Goal: Task Accomplishment & Management: Use online tool/utility

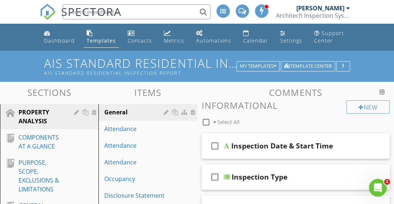
click at [171, 11] on input "text" at bounding box center [137, 11] width 148 height 15
paste input "List of Placeholders"
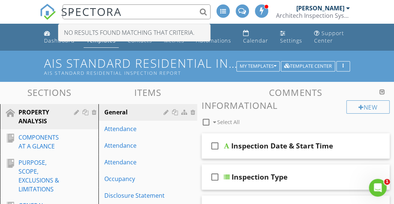
type input "L"
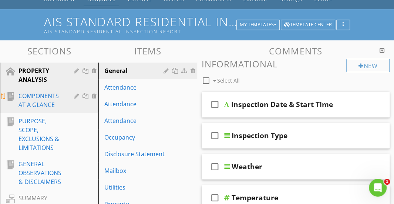
click at [52, 97] on div "COMPONENTS AT A GLANCE" at bounding box center [41, 100] width 45 height 18
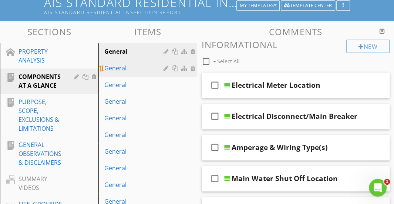
scroll to position [60, 0]
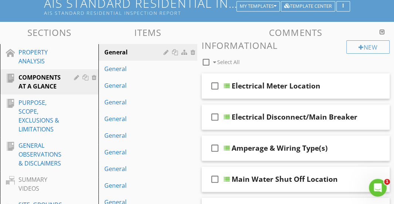
click at [205, 62] on div at bounding box center [206, 62] width 13 height 13
click at [213, 85] on icon "check_box" at bounding box center [215, 86] width 12 height 18
checkbox input "false"
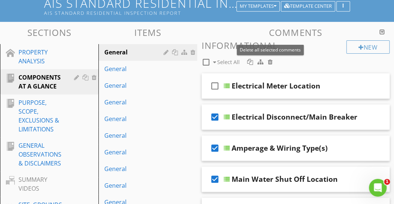
click at [269, 63] on div at bounding box center [270, 62] width 5 height 6
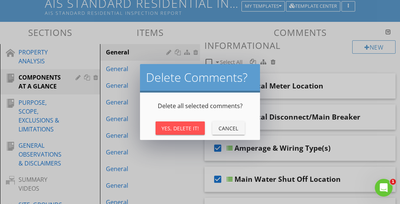
click at [181, 125] on div "Yes, Delete It!" at bounding box center [179, 128] width 37 height 8
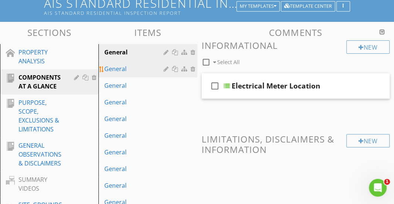
click at [156, 68] on div "General" at bounding box center [134, 68] width 61 height 9
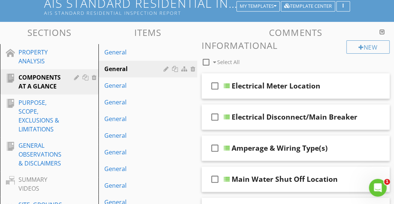
click at [207, 59] on div at bounding box center [206, 62] width 13 height 13
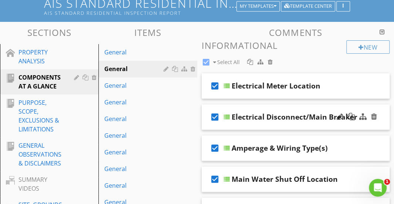
click at [215, 114] on icon "check_box" at bounding box center [215, 117] width 12 height 18
checkbox input "false"
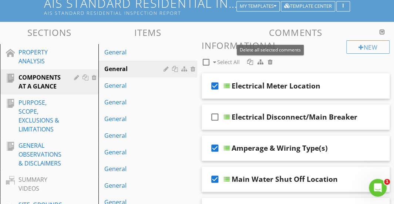
click at [271, 62] on div at bounding box center [270, 62] width 5 height 6
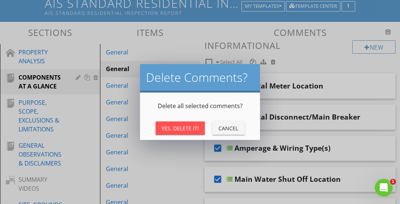
click at [195, 125] on div "Yes, Delete It!" at bounding box center [179, 128] width 37 height 8
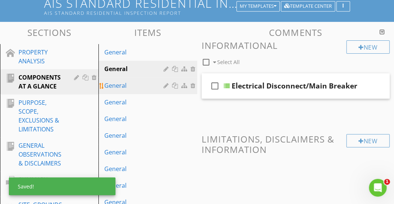
click at [157, 85] on div "General" at bounding box center [134, 85] width 61 height 9
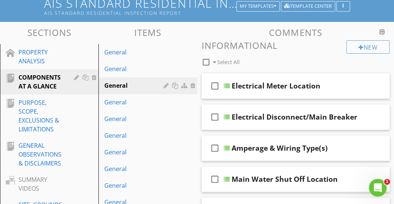
click at [204, 62] on div at bounding box center [206, 62] width 13 height 13
click at [214, 147] on icon "check_box" at bounding box center [215, 148] width 12 height 18
checkbox input "false"
click at [270, 62] on div at bounding box center [270, 62] width 5 height 6
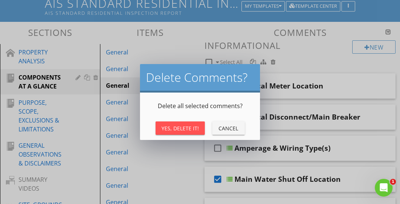
click at [192, 124] on div "Yes, Delete It!" at bounding box center [179, 128] width 37 height 8
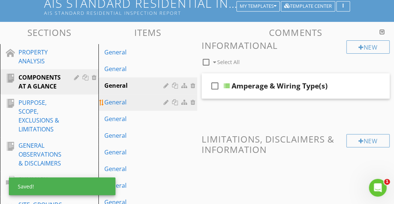
click at [158, 105] on div "General" at bounding box center [134, 102] width 61 height 9
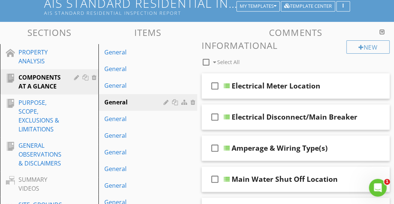
click at [207, 63] on div at bounding box center [206, 62] width 13 height 13
click at [216, 177] on icon "check_box" at bounding box center [215, 179] width 12 height 18
checkbox input "false"
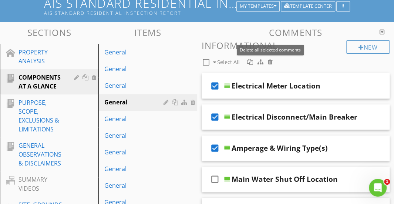
click at [269, 62] on div at bounding box center [270, 62] width 5 height 6
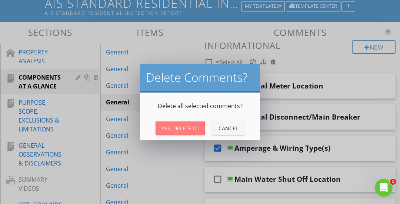
click at [190, 131] on div "Yes, Delete It!" at bounding box center [179, 128] width 37 height 8
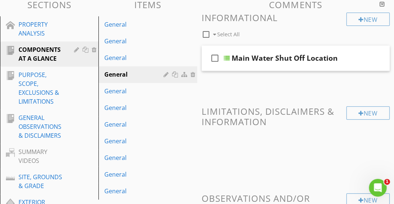
scroll to position [88, 0]
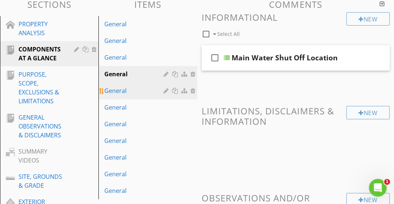
click at [156, 92] on div "General" at bounding box center [134, 90] width 61 height 9
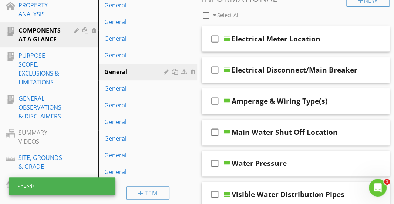
scroll to position [107, 0]
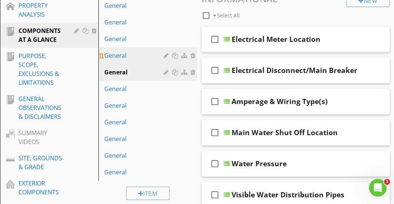
click at [143, 56] on div "General" at bounding box center [134, 55] width 61 height 9
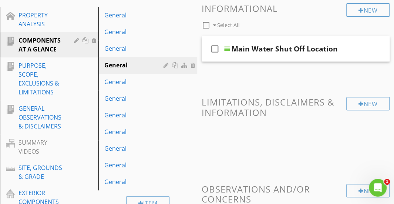
scroll to position [99, 0]
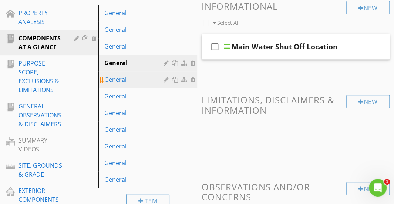
click at [155, 84] on div "General" at bounding box center [134, 79] width 61 height 9
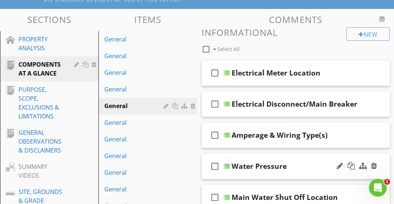
scroll to position [73, 0]
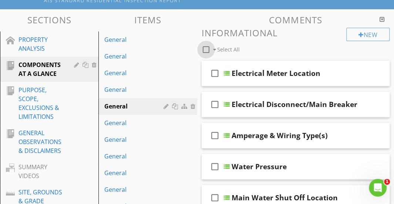
click at [206, 50] on div at bounding box center [206, 49] width 13 height 13
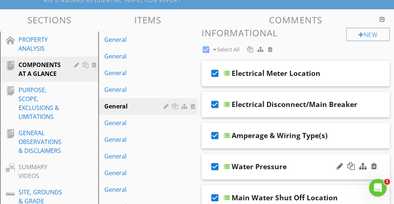
click at [213, 164] on icon "check_box" at bounding box center [215, 167] width 12 height 18
checkbox input "false"
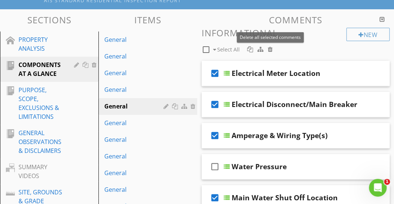
click at [270, 51] on div at bounding box center [270, 49] width 5 height 6
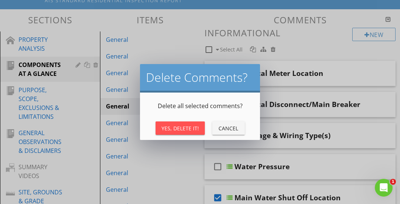
click at [186, 128] on div "Yes, Delete It!" at bounding box center [179, 128] width 37 height 8
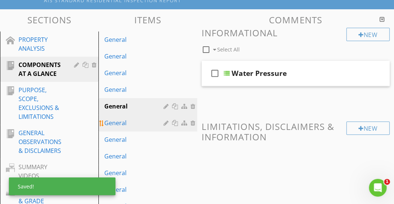
click at [149, 124] on div "General" at bounding box center [134, 122] width 61 height 9
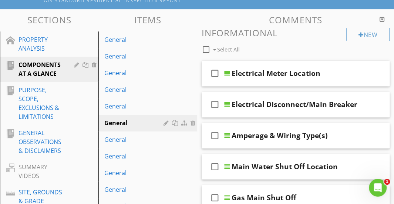
click at [204, 48] on div at bounding box center [206, 49] width 13 height 13
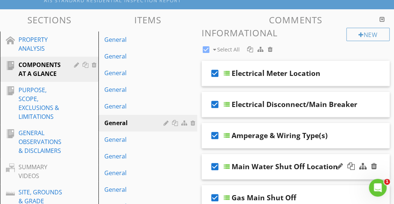
click at [213, 165] on icon "check_box" at bounding box center [215, 167] width 12 height 18
checkbox input "false"
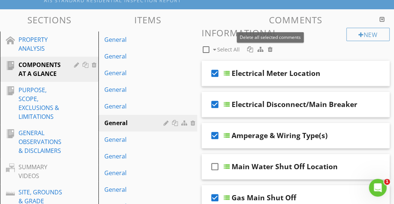
click at [270, 49] on div at bounding box center [270, 49] width 5 height 6
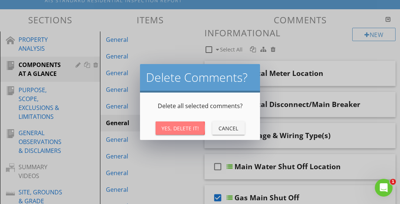
click at [192, 127] on div "Yes, Delete It!" at bounding box center [179, 128] width 37 height 8
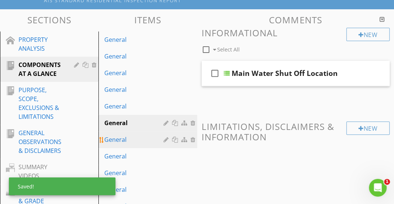
click at [159, 136] on div "General" at bounding box center [134, 139] width 61 height 9
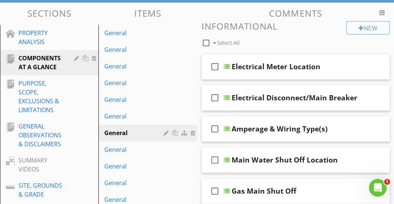
scroll to position [79, 0]
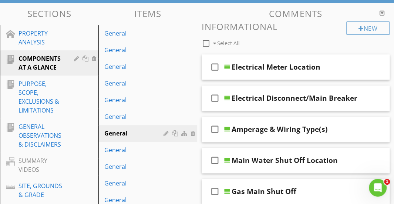
click at [205, 43] on div at bounding box center [206, 43] width 13 height 13
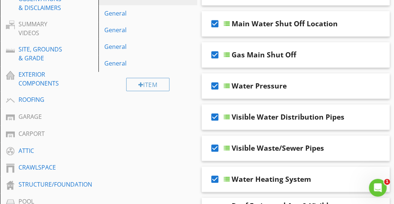
scroll to position [216, 0]
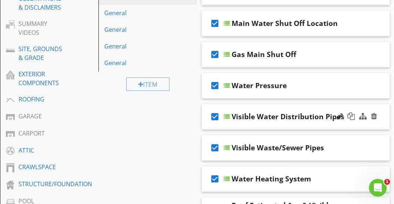
click at [215, 114] on icon "check_box" at bounding box center [215, 117] width 12 height 18
checkbox input "false"
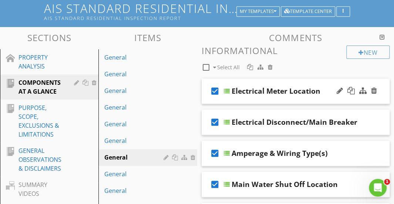
scroll to position [54, 0]
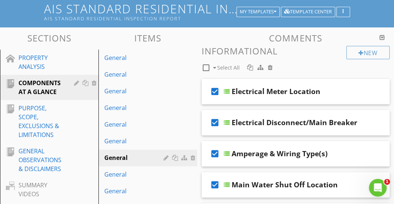
click at [270, 64] on div at bounding box center [270, 67] width 5 height 6
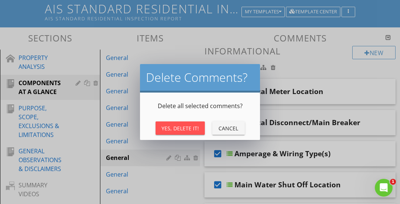
click at [189, 128] on div "Yes, Delete It!" at bounding box center [179, 128] width 37 height 8
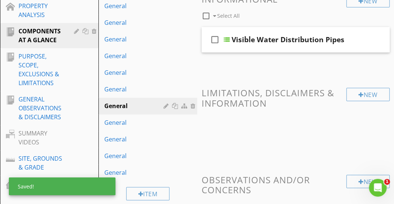
scroll to position [103, 0]
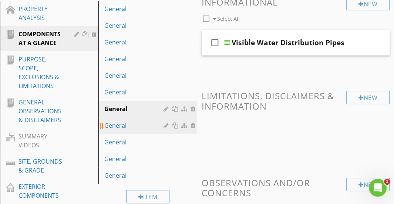
click at [145, 125] on div "General" at bounding box center [134, 125] width 61 height 9
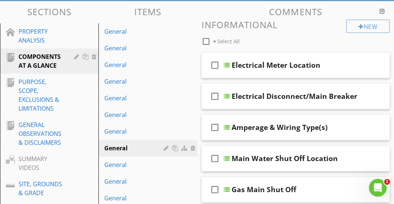
click at [207, 40] on div at bounding box center [206, 41] width 13 height 13
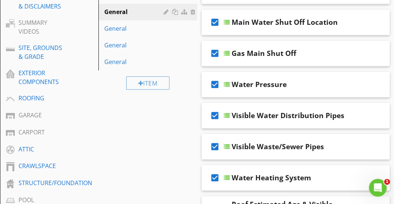
scroll to position [227, 0]
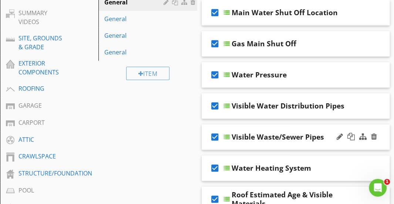
click at [215, 137] on icon "check_box" at bounding box center [215, 137] width 12 height 18
checkbox input "false"
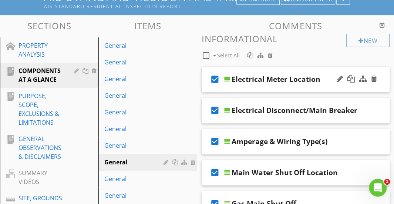
scroll to position [66, 0]
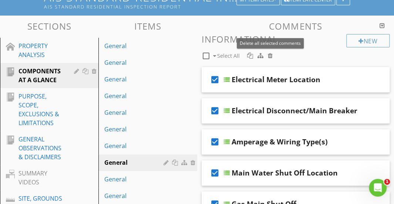
click at [270, 57] on div at bounding box center [270, 56] width 5 height 6
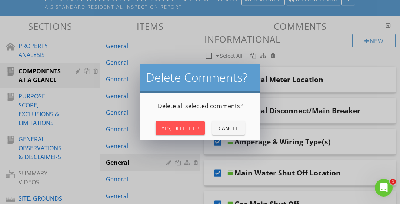
click at [183, 125] on div "Yes, Delete It!" at bounding box center [179, 128] width 37 height 8
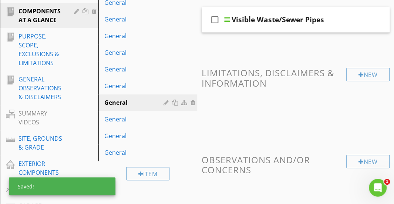
scroll to position [128, 0]
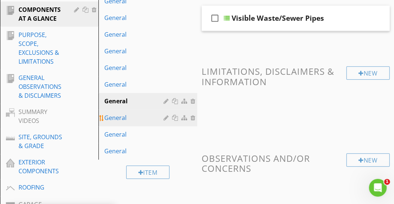
click at [154, 117] on div "General" at bounding box center [134, 117] width 61 height 9
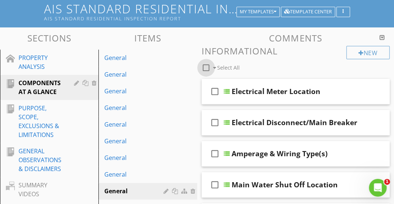
click at [207, 66] on div at bounding box center [206, 67] width 13 height 13
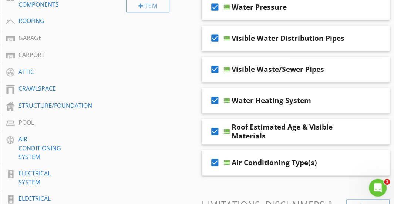
scroll to position [308, 0]
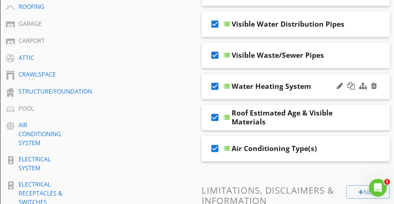
click at [216, 84] on icon "check_box" at bounding box center [215, 86] width 12 height 18
checkbox input "false"
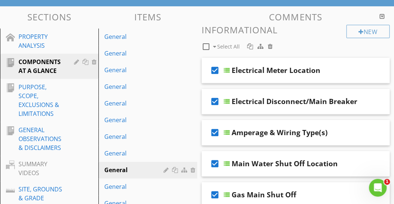
scroll to position [74, 0]
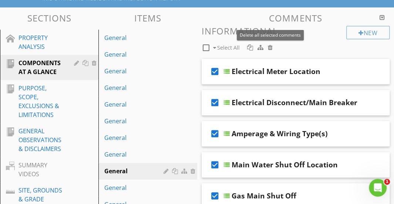
click at [271, 45] on div at bounding box center [270, 47] width 5 height 6
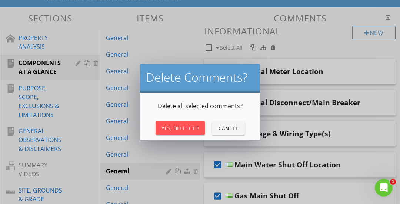
click at [182, 123] on button "Yes, Delete It!" at bounding box center [179, 127] width 49 height 13
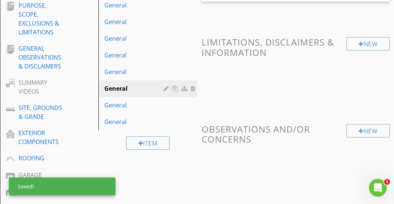
scroll to position [157, 0]
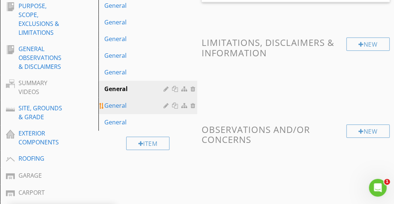
click at [157, 110] on div "General" at bounding box center [134, 105] width 61 height 9
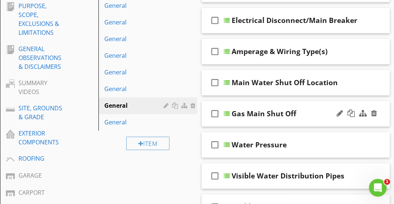
scroll to position [69, 0]
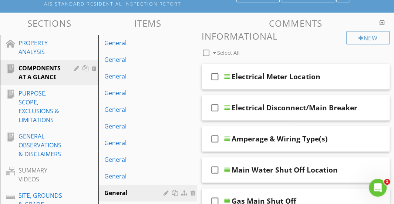
click at [207, 55] on div at bounding box center [206, 53] width 13 height 13
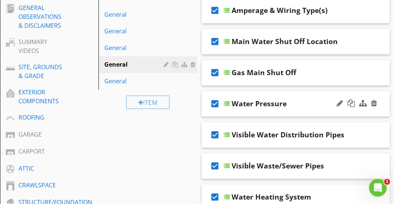
scroll to position [207, 0]
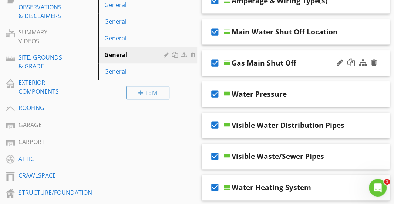
click at [214, 63] on icon "check_box" at bounding box center [215, 63] width 12 height 18
checkbox input "false"
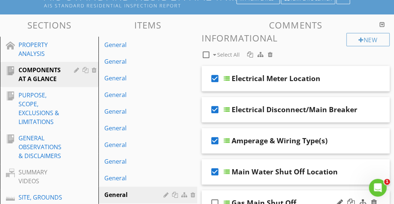
scroll to position [67, 0]
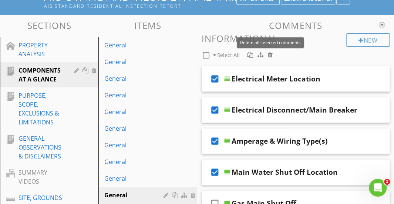
click at [267, 54] on span at bounding box center [270, 55] width 8 height 8
click at [271, 54] on div at bounding box center [270, 55] width 5 height 6
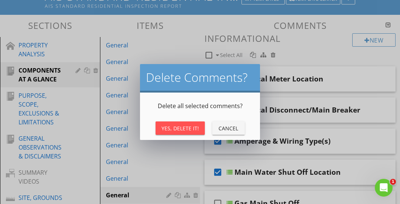
click at [186, 131] on div "Yes, Delete It!" at bounding box center [179, 128] width 37 height 8
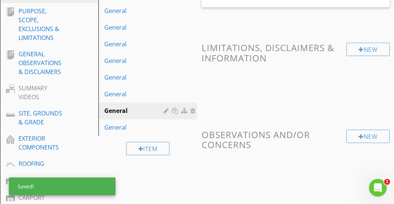
scroll to position [153, 0]
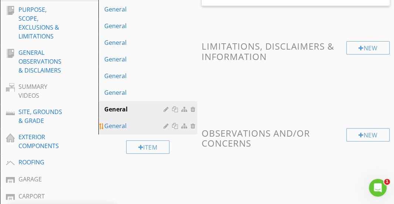
click at [147, 126] on div "General" at bounding box center [134, 125] width 61 height 9
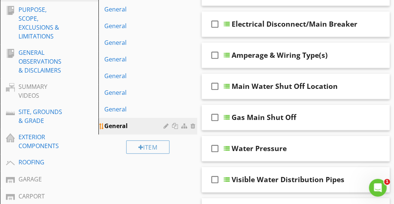
click at [175, 124] on div at bounding box center [176, 126] width 8 height 6
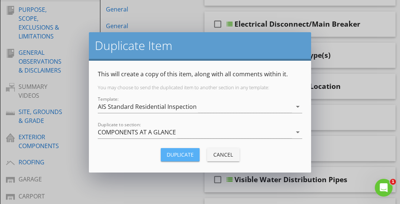
click at [171, 153] on div "Duplicate" at bounding box center [180, 155] width 27 height 8
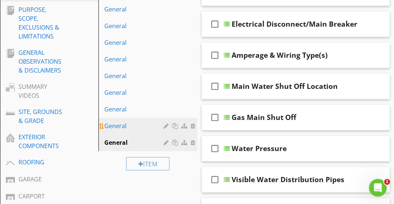
click at [146, 129] on div "General" at bounding box center [134, 125] width 61 height 9
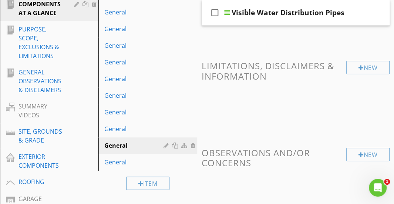
scroll to position [182, 0]
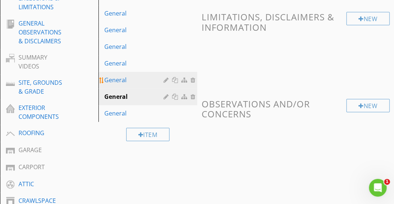
click at [153, 80] on div "General" at bounding box center [134, 80] width 61 height 9
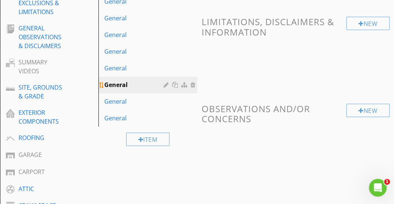
scroll to position [186, 0]
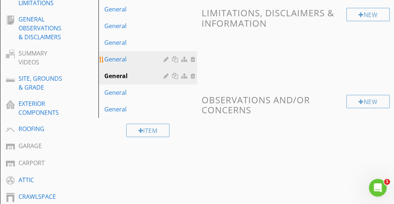
click at [148, 59] on div "General" at bounding box center [134, 59] width 61 height 9
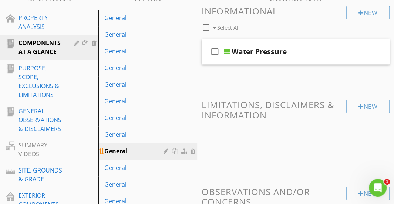
scroll to position [73, 0]
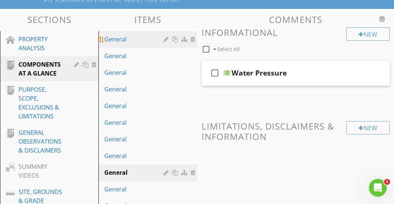
click at [144, 43] on div "General" at bounding box center [134, 39] width 61 height 9
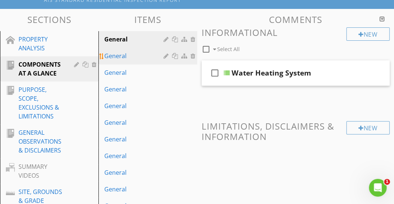
click at [142, 56] on div "General" at bounding box center [134, 55] width 61 height 9
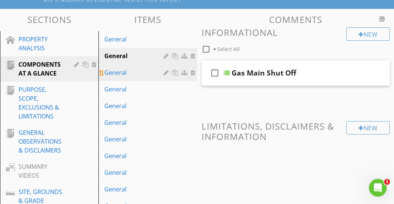
click at [142, 71] on div "General" at bounding box center [134, 72] width 61 height 9
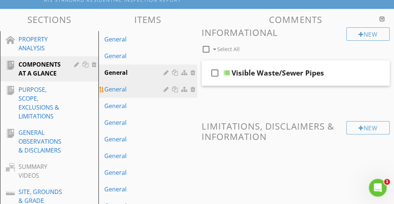
click at [142, 89] on div "General" at bounding box center [134, 89] width 61 height 9
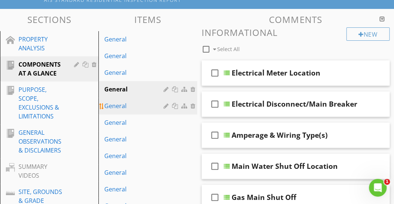
click at [143, 108] on div "General" at bounding box center [134, 105] width 61 height 9
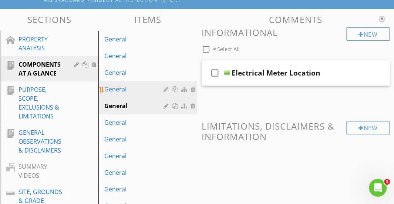
click at [142, 87] on div "General" at bounding box center [134, 89] width 61 height 9
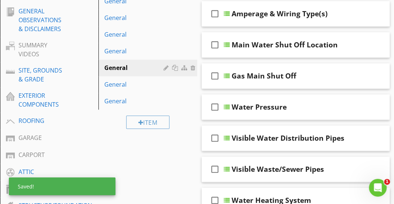
scroll to position [195, 0]
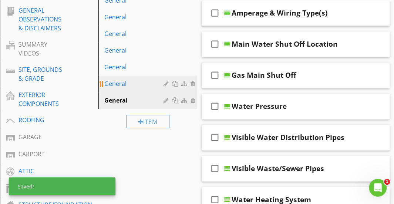
click at [145, 86] on div "General" at bounding box center [134, 83] width 61 height 9
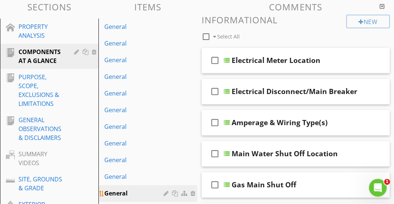
scroll to position [85, 0]
click at [207, 36] on div at bounding box center [206, 37] width 13 height 13
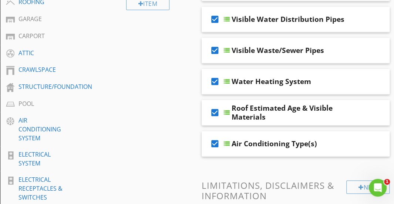
scroll to position [328, 0]
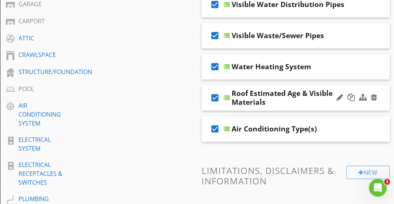
click at [213, 96] on icon "check_box" at bounding box center [215, 98] width 12 height 18
checkbox input "false"
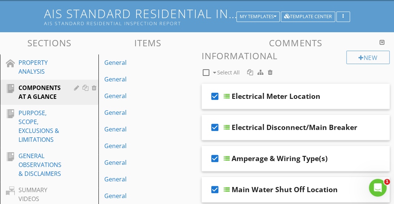
scroll to position [47, 0]
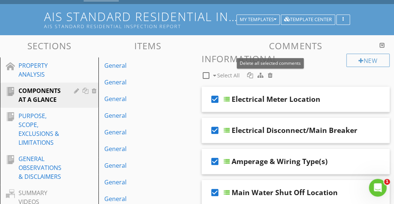
click at [271, 74] on div at bounding box center [270, 75] width 5 height 6
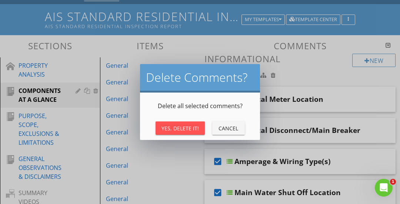
click at [188, 126] on div "Yes, Delete It!" at bounding box center [179, 128] width 37 height 8
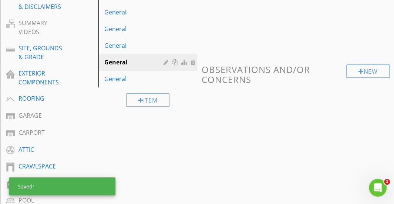
scroll to position [221, 0]
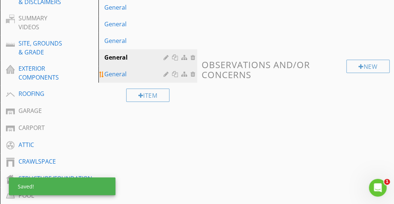
click at [148, 75] on div "General" at bounding box center [134, 74] width 61 height 9
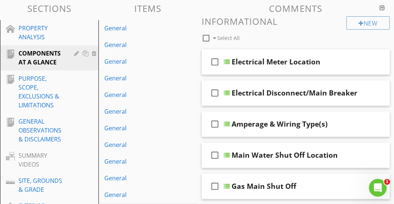
scroll to position [84, 0]
click at [204, 38] on div at bounding box center [206, 38] width 13 height 13
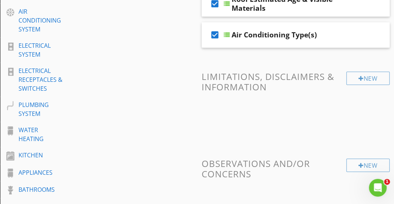
scroll to position [422, 0]
click at [215, 34] on icon "check_box" at bounding box center [215, 35] width 12 height 18
checkbox input "false"
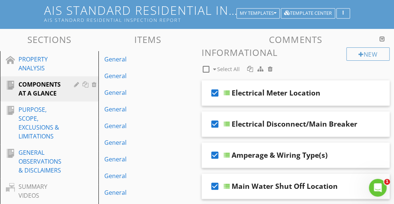
scroll to position [53, 0]
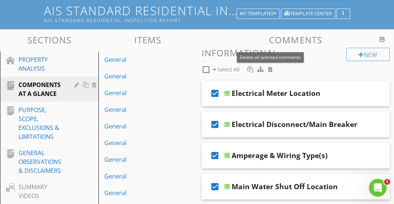
click at [269, 70] on div at bounding box center [270, 69] width 5 height 6
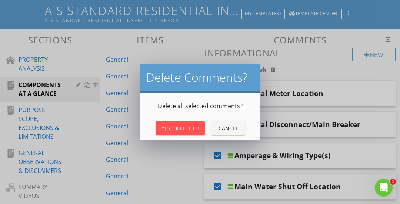
click at [172, 126] on div "Yes, Delete It!" at bounding box center [179, 128] width 37 height 8
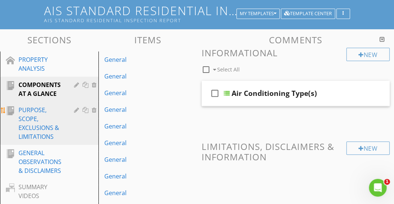
click at [38, 114] on div "PURPOSE, SCOPE, EXCLUSIONS & LIMITATIONS" at bounding box center [41, 123] width 45 height 36
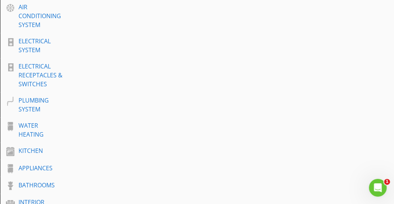
scroll to position [426, 0]
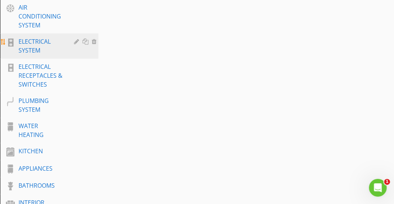
click at [34, 54] on div "ELECTRICAL SYSTEM" at bounding box center [41, 46] width 45 height 18
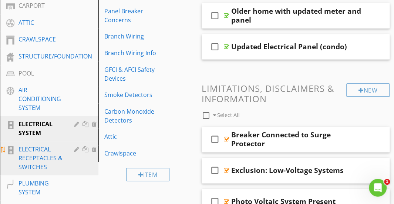
scroll to position [344, 0]
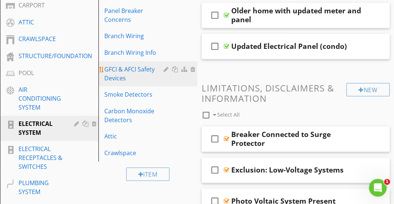
click at [124, 73] on div "GFCI & AFCI Safety Devices" at bounding box center [134, 74] width 61 height 18
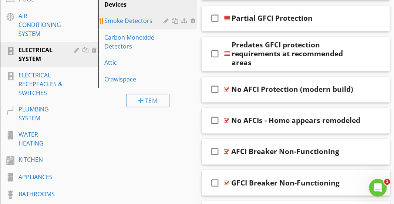
scroll to position [440, 0]
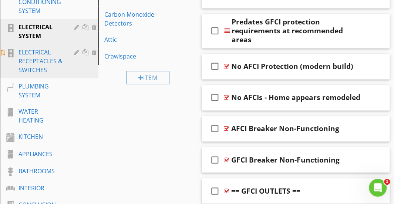
click at [53, 70] on div "ELECTRICAL RECEPTACLES & SWITCHES" at bounding box center [41, 61] width 45 height 27
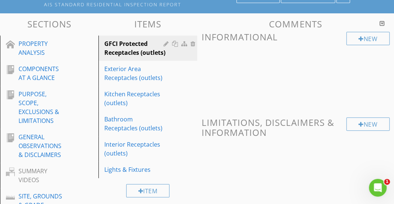
scroll to position [68, 0]
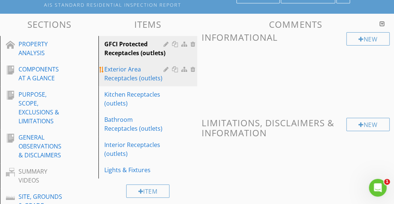
click at [147, 83] on div "Exterior Area Receptacles (outlets)" at bounding box center [134, 74] width 61 height 18
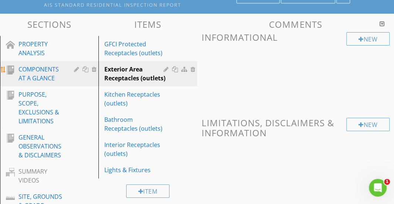
click at [61, 83] on div "COMPONENTS AT A GLANCE" at bounding box center [41, 74] width 45 height 18
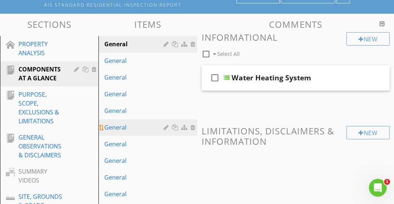
scroll to position [191, 0]
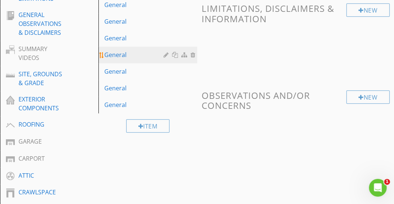
click at [139, 54] on div "General" at bounding box center [134, 54] width 61 height 9
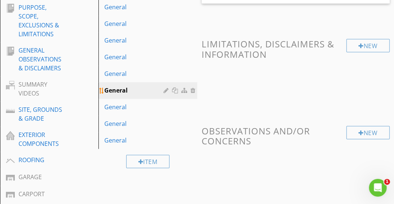
scroll to position [155, 0]
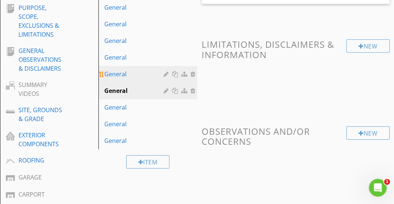
click at [137, 74] on div "General" at bounding box center [134, 74] width 61 height 9
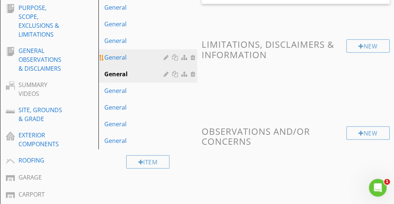
click at [134, 53] on div "General" at bounding box center [134, 57] width 61 height 9
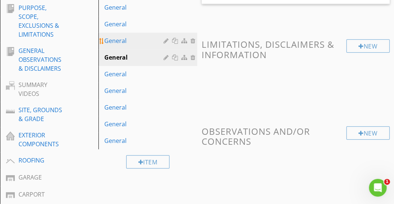
click at [132, 42] on div "General" at bounding box center [134, 40] width 61 height 9
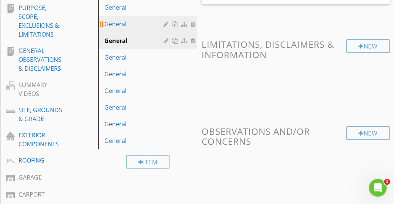
click at [134, 27] on div "General" at bounding box center [134, 24] width 61 height 9
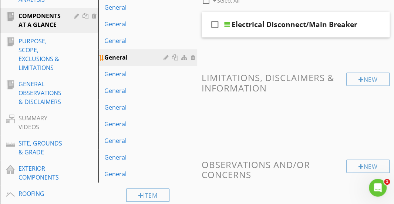
scroll to position [115, 0]
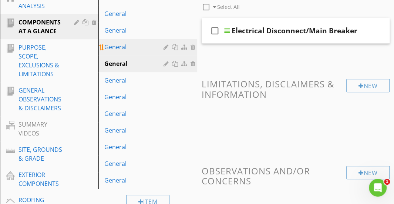
click at [134, 44] on div "General" at bounding box center [134, 47] width 61 height 9
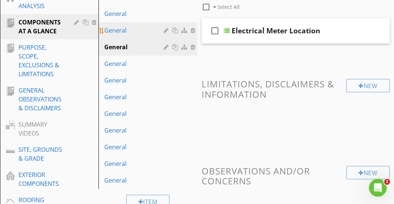
click at [135, 31] on div "General" at bounding box center [134, 30] width 61 height 9
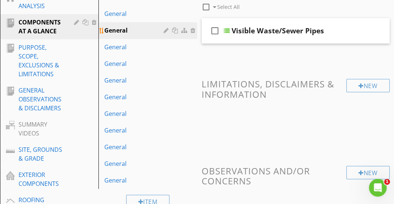
drag, startPoint x: 135, startPoint y: 31, endPoint x: 129, endPoint y: 29, distance: 6.0
click at [129, 29] on div "General" at bounding box center [134, 30] width 61 height 9
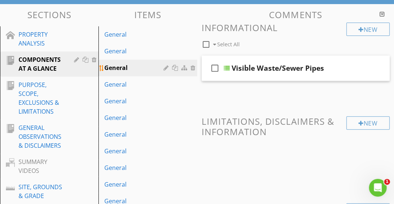
scroll to position [73, 0]
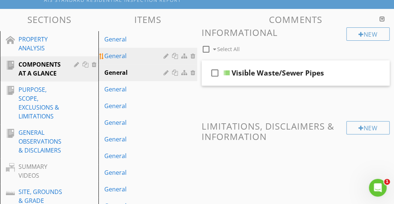
click at [132, 52] on div "General" at bounding box center [134, 55] width 61 height 9
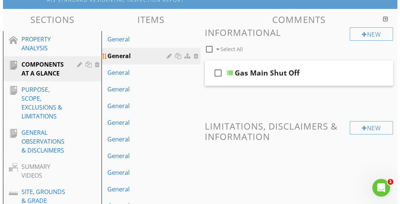
scroll to position [103, 0]
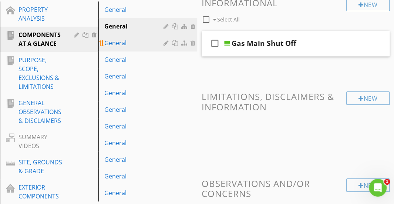
click at [142, 43] on div "General" at bounding box center [134, 42] width 61 height 9
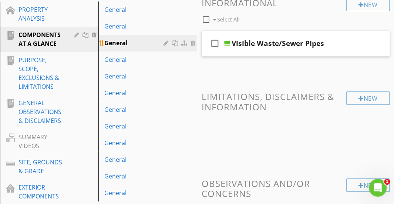
click at [166, 43] on div at bounding box center [167, 43] width 7 height 6
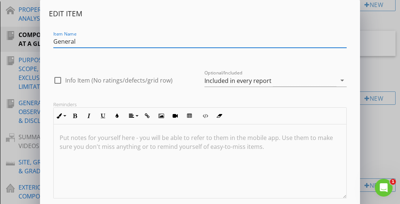
click at [61, 78] on div at bounding box center [57, 80] width 13 height 13
checkbox input "true"
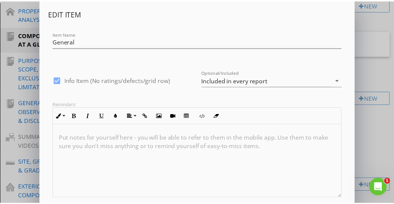
scroll to position [44, 0]
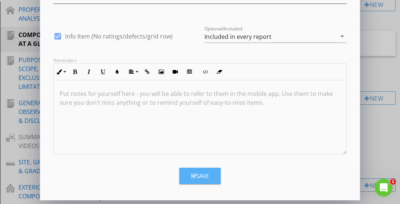
click at [200, 175] on div "Save" at bounding box center [200, 176] width 18 height 9
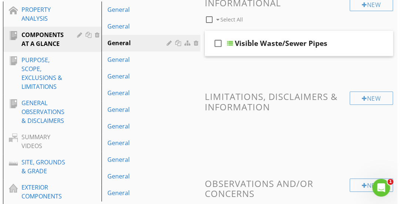
scroll to position [9, 0]
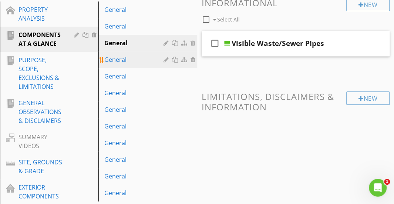
click at [170, 59] on div at bounding box center [167, 60] width 7 height 6
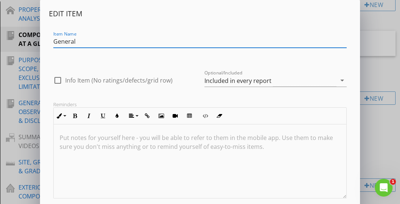
click at [57, 82] on div at bounding box center [57, 80] width 13 height 13
checkbox input "true"
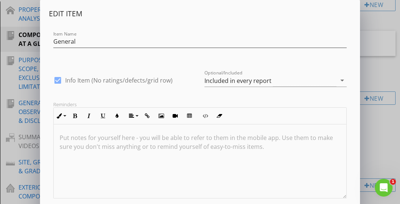
scroll to position [0, 0]
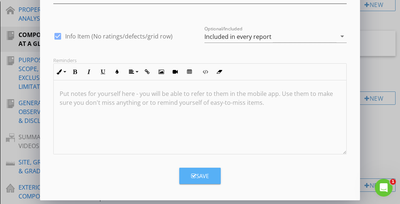
click at [192, 175] on icon "button" at bounding box center [193, 176] width 5 height 6
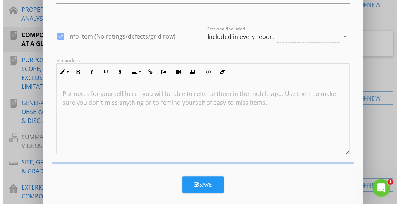
scroll to position [9, 0]
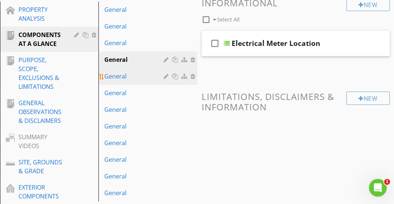
click at [167, 77] on div at bounding box center [167, 76] width 7 height 6
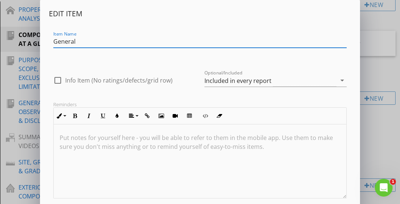
click at [68, 83] on label "Info Item (No ratings/defects/grid row)" at bounding box center [118, 80] width 107 height 7
checkbox input "true"
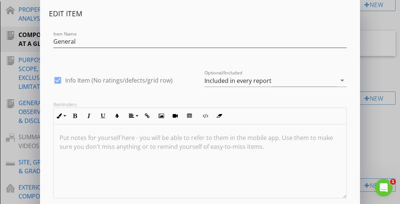
scroll to position [44, 0]
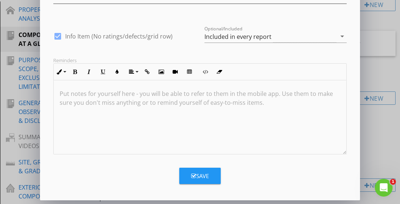
click at [185, 173] on button "Save" at bounding box center [199, 176] width 41 height 16
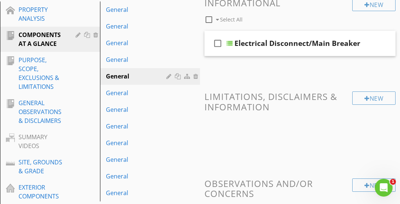
scroll to position [9, 0]
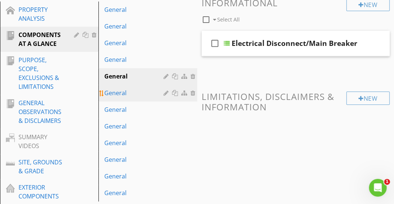
click at [165, 93] on div at bounding box center [167, 93] width 7 height 6
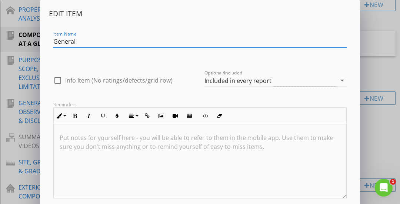
click at [61, 79] on div at bounding box center [57, 80] width 13 height 13
checkbox input "true"
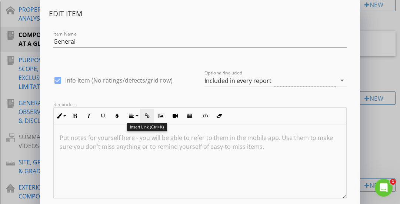
scroll to position [44, 0]
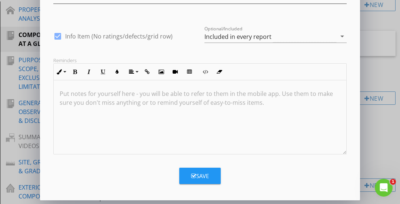
click at [201, 184] on div "Edit Item Item Name General check_box Info Item (No ratings/defects/grid row) O…" at bounding box center [200, 78] width 320 height 244
click at [199, 175] on div "Save" at bounding box center [200, 176] width 18 height 9
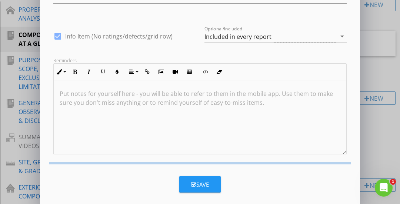
scroll to position [9, 0]
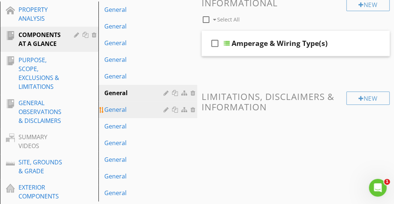
click at [166, 110] on div at bounding box center [167, 110] width 7 height 6
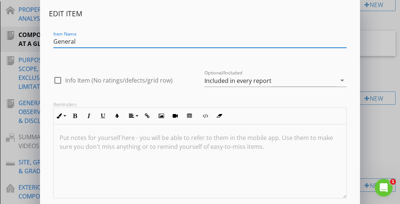
click at [60, 81] on div at bounding box center [57, 80] width 13 height 13
checkbox input "true"
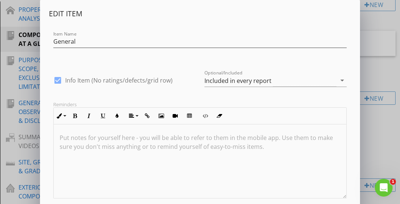
scroll to position [44, 0]
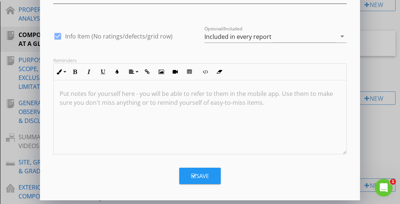
click at [192, 174] on icon "button" at bounding box center [193, 176] width 5 height 6
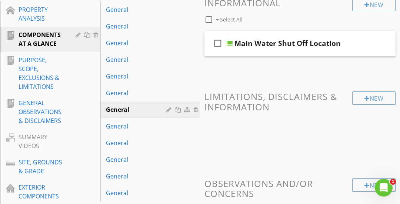
scroll to position [9, 0]
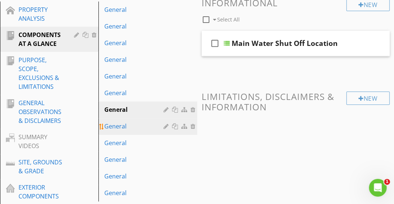
click at [167, 125] on div at bounding box center [167, 126] width 7 height 6
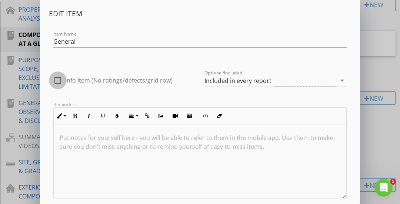
click at [60, 83] on div at bounding box center [57, 80] width 13 height 13
checkbox input "true"
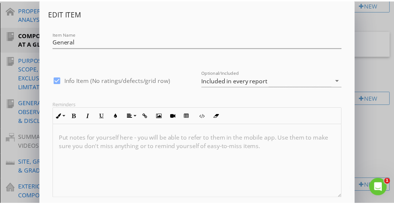
scroll to position [44, 0]
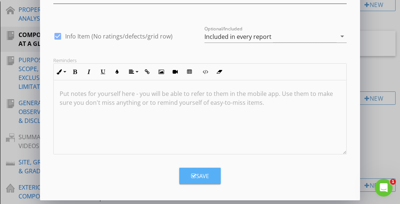
click at [194, 172] on div "Save" at bounding box center [200, 176] width 18 height 9
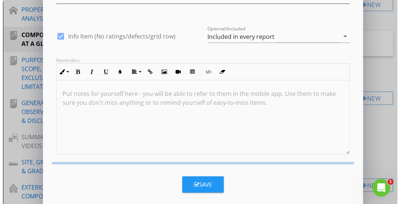
scroll to position [9, 0]
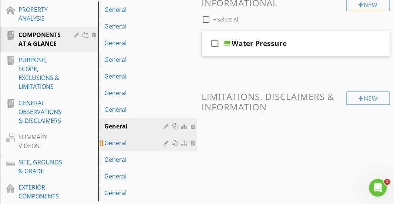
click at [165, 142] on div at bounding box center [167, 143] width 7 height 6
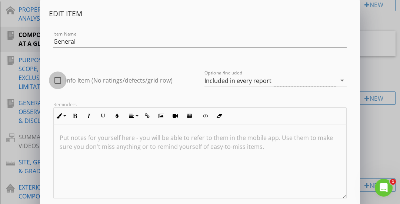
click at [59, 81] on div at bounding box center [57, 80] width 13 height 13
checkbox input "true"
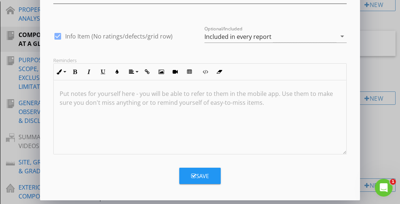
click at [193, 172] on div "Save" at bounding box center [200, 176] width 18 height 9
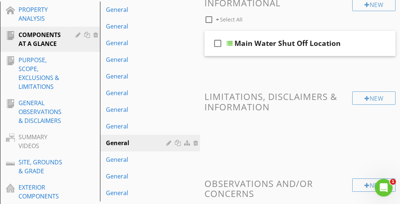
scroll to position [9, 0]
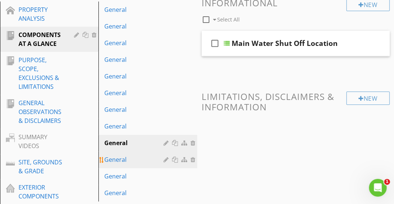
click at [165, 159] on div at bounding box center [167, 160] width 7 height 6
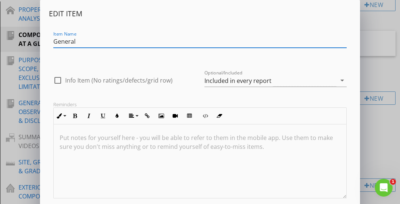
click at [58, 79] on div at bounding box center [57, 80] width 13 height 13
checkbox input "true"
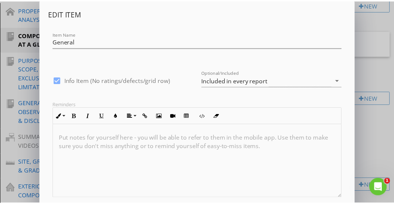
scroll to position [44, 0]
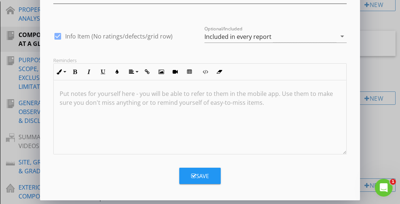
click at [191, 172] on div "Save" at bounding box center [200, 176] width 18 height 9
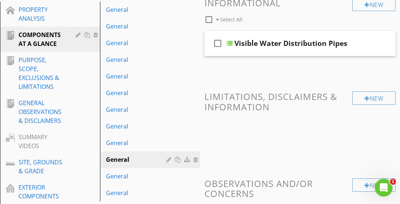
scroll to position [9, 0]
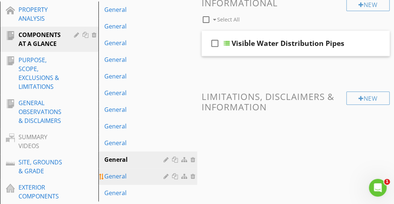
click at [164, 177] on div at bounding box center [167, 176] width 7 height 6
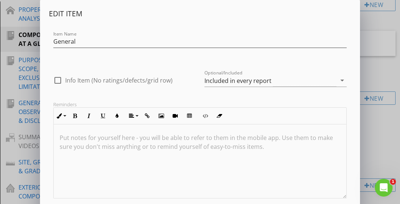
click at [64, 83] on div "check_box_outline_blank Info Item (No ratings/defects/grid row)" at bounding box center [112, 80] width 119 height 9
click at [54, 78] on div at bounding box center [57, 80] width 13 height 13
checkbox input "true"
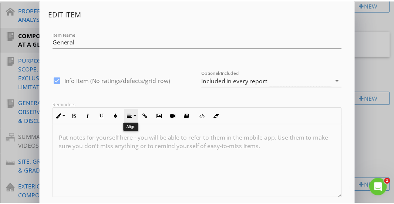
scroll to position [44, 0]
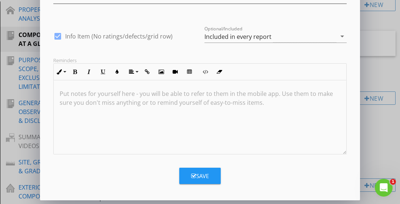
click at [192, 174] on icon "button" at bounding box center [193, 176] width 5 height 6
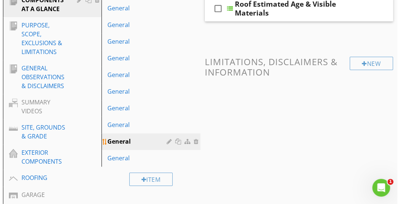
scroll to position [143, 0]
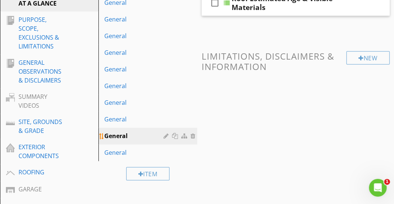
click at [166, 134] on div at bounding box center [167, 136] width 7 height 6
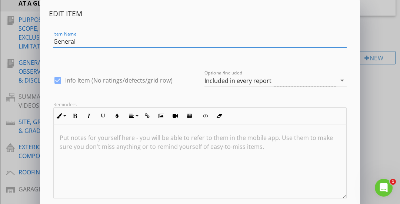
scroll to position [44, 0]
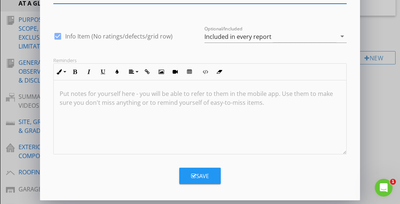
click at [195, 170] on button "Save" at bounding box center [199, 176] width 41 height 16
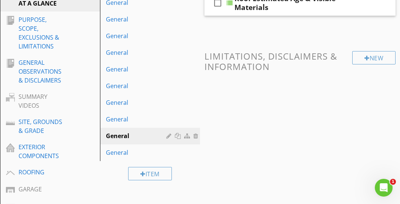
scroll to position [9, 0]
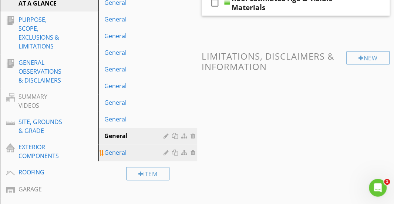
click at [167, 151] on div at bounding box center [167, 153] width 7 height 6
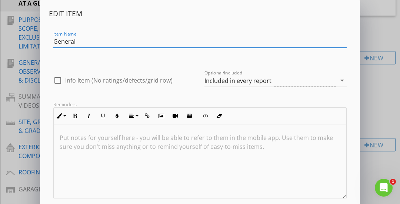
click at [57, 80] on div at bounding box center [57, 80] width 13 height 13
checkbox input "true"
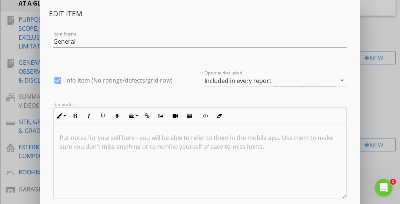
scroll to position [0, 0]
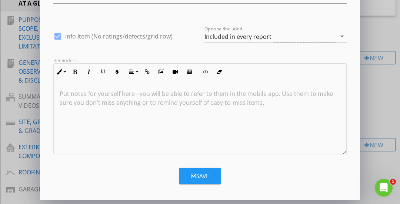
click at [193, 172] on div "Save" at bounding box center [200, 176] width 18 height 9
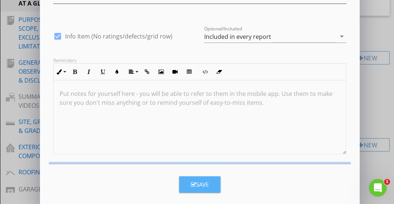
scroll to position [9, 0]
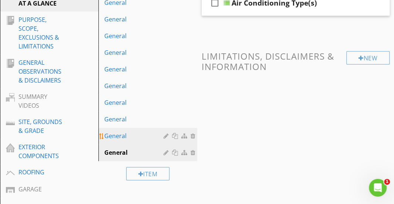
click at [167, 138] on div at bounding box center [167, 136] width 7 height 6
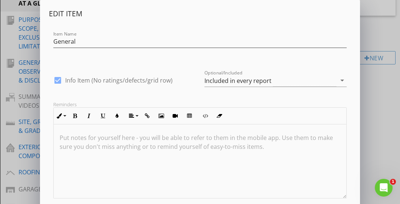
click at [254, 165] on div at bounding box center [200, 161] width 292 height 74
click at [374, 118] on div "Edit Item Item Name General check_box Info Item (No ratings/defects/grid row) O…" at bounding box center [200, 124] width 400 height 249
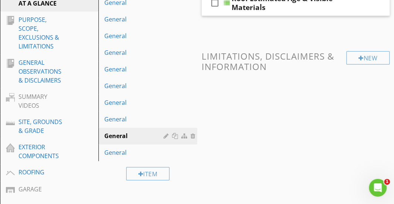
scroll to position [0, 0]
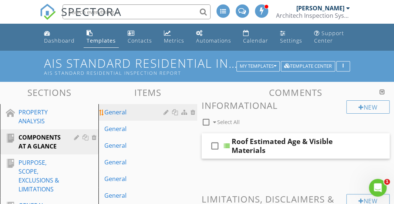
click at [135, 111] on div "General" at bounding box center [134, 112] width 61 height 9
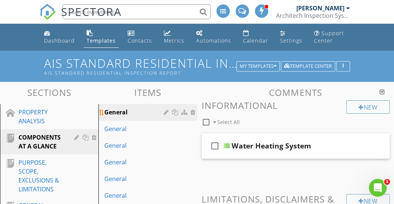
scroll to position [47, 0]
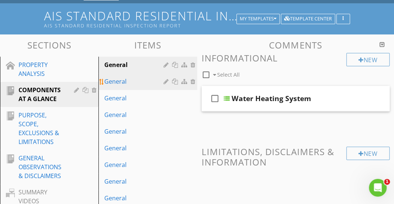
click at [152, 84] on div "General" at bounding box center [134, 81] width 61 height 9
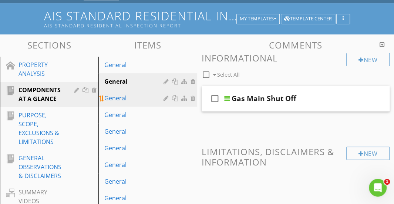
click at [147, 97] on div "General" at bounding box center [134, 98] width 61 height 9
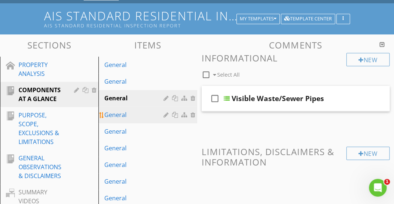
click at [146, 115] on div "General" at bounding box center [134, 114] width 61 height 9
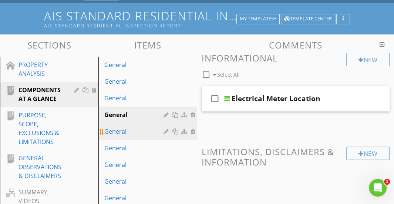
click at [149, 131] on div "General" at bounding box center [134, 131] width 61 height 9
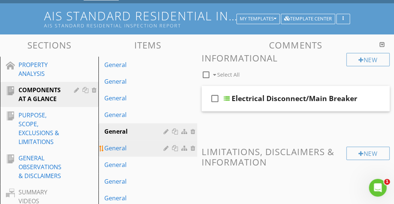
click at [149, 145] on div "General" at bounding box center [134, 148] width 61 height 9
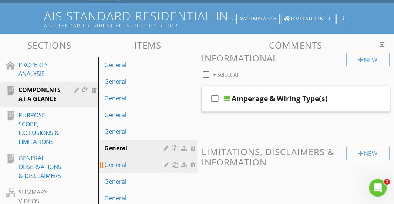
click at [148, 161] on div "General" at bounding box center [134, 164] width 61 height 9
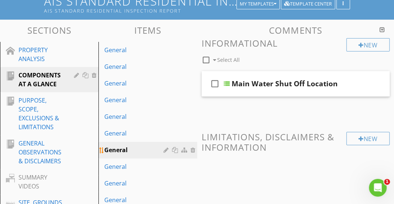
scroll to position [67, 0]
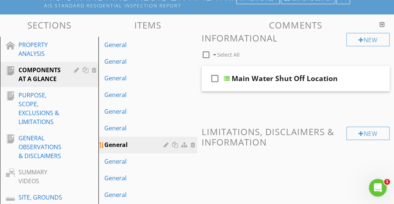
click at [148, 161] on div "General" at bounding box center [134, 161] width 61 height 9
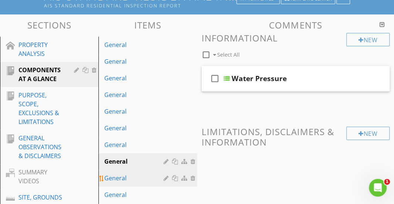
click at [146, 178] on div "General" at bounding box center [134, 178] width 61 height 9
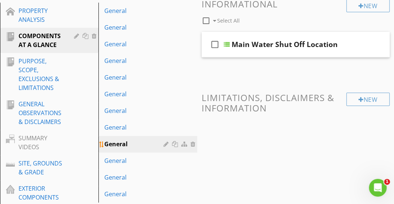
scroll to position [105, 0]
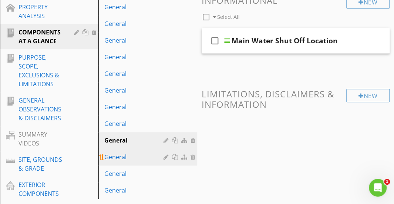
click at [144, 157] on div "General" at bounding box center [134, 156] width 61 height 9
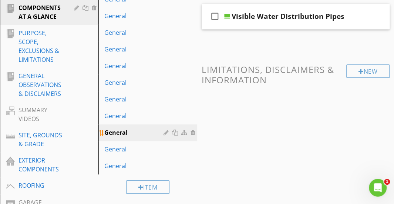
scroll to position [151, 0]
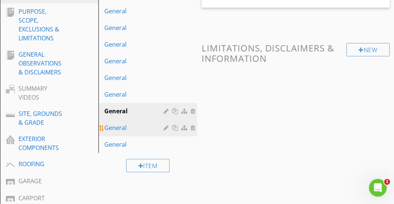
click at [141, 127] on div "General" at bounding box center [134, 127] width 61 height 9
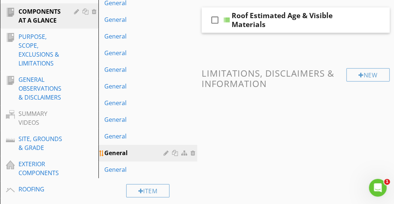
scroll to position [125, 0]
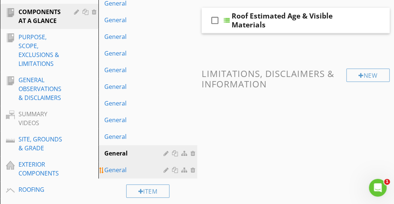
click at [139, 165] on div "General" at bounding box center [134, 169] width 61 height 9
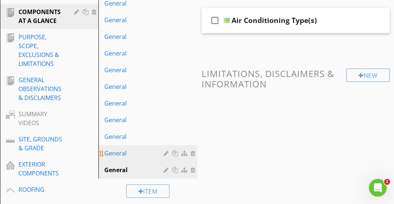
click at [137, 152] on div "General" at bounding box center [134, 153] width 61 height 9
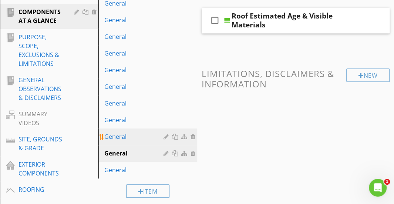
click at [137, 138] on div "General" at bounding box center [134, 136] width 61 height 9
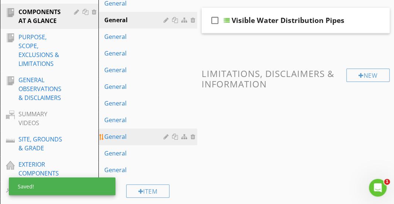
click at [145, 130] on link "General" at bounding box center [149, 136] width 96 height 16
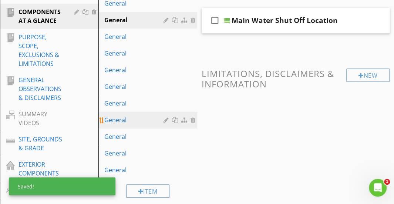
click at [145, 121] on div "General" at bounding box center [134, 119] width 61 height 9
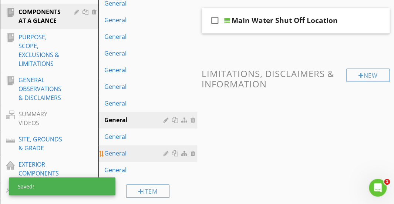
click at [143, 147] on link "General" at bounding box center [149, 153] width 96 height 16
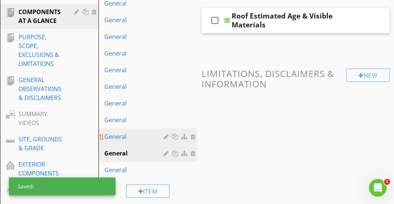
click at [144, 134] on div "General" at bounding box center [134, 136] width 61 height 9
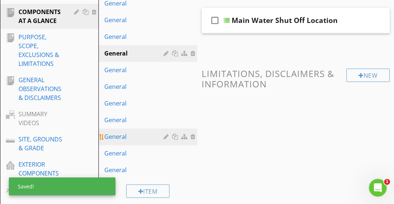
click at [135, 134] on div "General" at bounding box center [134, 136] width 61 height 9
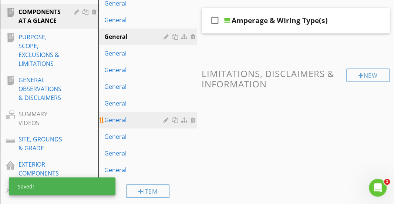
click at [138, 114] on link "General" at bounding box center [149, 120] width 96 height 16
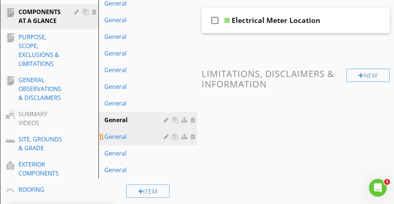
click at [136, 132] on div "General" at bounding box center [134, 136] width 61 height 9
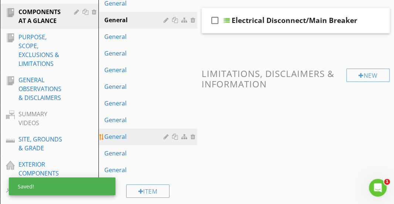
click at [139, 135] on div "General" at bounding box center [134, 136] width 61 height 9
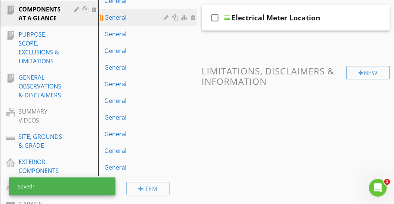
scroll to position [128, 0]
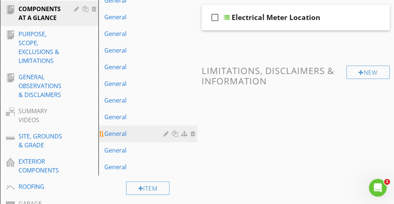
click at [146, 128] on link "General" at bounding box center [149, 133] width 96 height 16
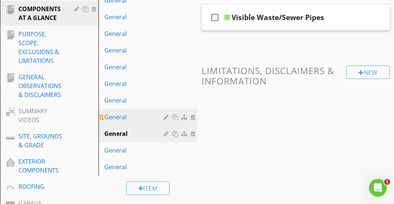
click at [145, 117] on div "General" at bounding box center [134, 117] width 61 height 9
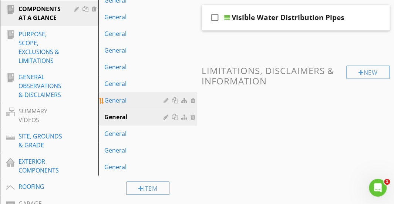
click at [144, 101] on div "General" at bounding box center [134, 100] width 61 height 9
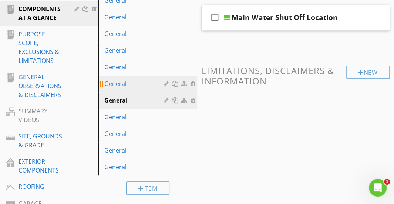
click at [142, 85] on div "General" at bounding box center [134, 83] width 61 height 9
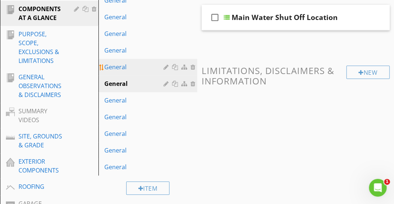
click at [141, 70] on div "General" at bounding box center [134, 67] width 61 height 9
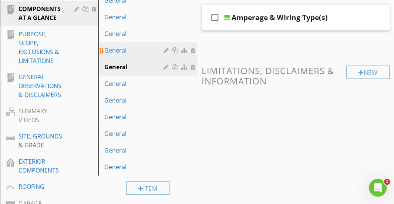
click at [142, 53] on div "General" at bounding box center [134, 50] width 61 height 9
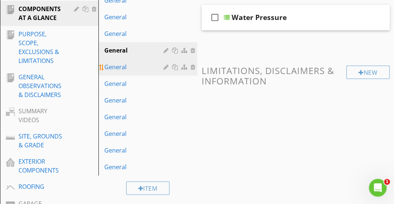
click at [140, 68] on div "General" at bounding box center [134, 67] width 61 height 9
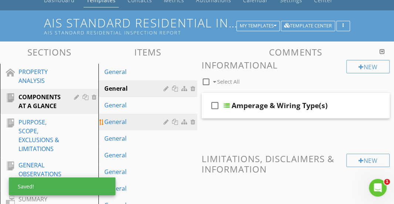
scroll to position [39, 0]
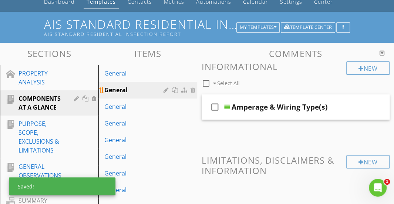
click at [141, 83] on link "General" at bounding box center [149, 90] width 96 height 16
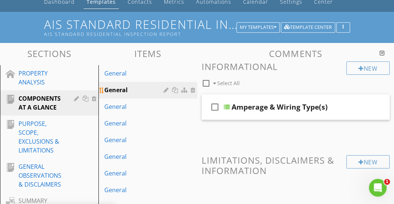
scroll to position [118, 0]
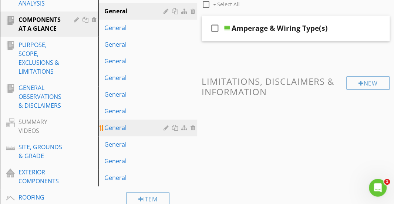
click at [139, 125] on div "General" at bounding box center [134, 127] width 61 height 9
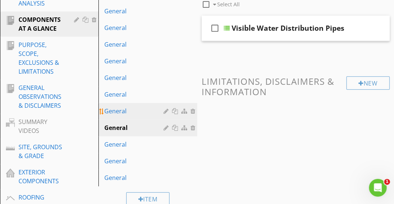
click at [138, 113] on div "General" at bounding box center [134, 111] width 61 height 9
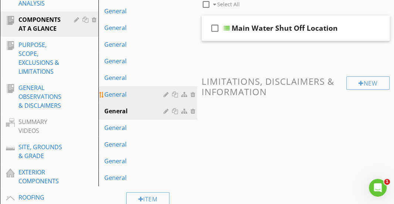
click at [137, 98] on div "General" at bounding box center [134, 94] width 61 height 9
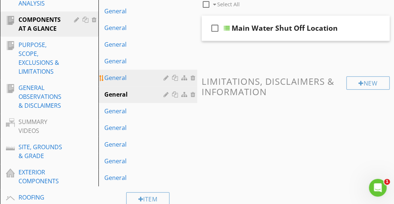
click at [136, 76] on div "General" at bounding box center [134, 77] width 61 height 9
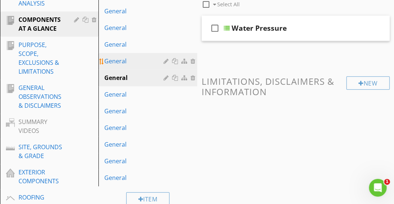
click at [135, 62] on div "General" at bounding box center [134, 61] width 61 height 9
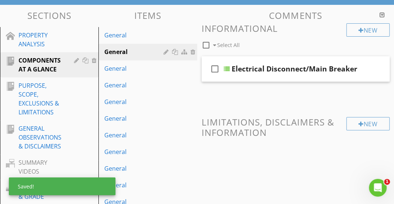
scroll to position [98, 0]
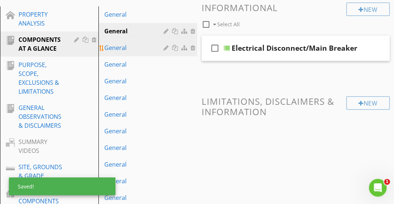
click at [138, 44] on div "General" at bounding box center [134, 47] width 61 height 9
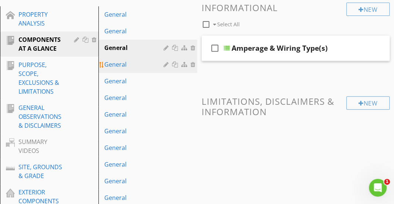
click at [137, 67] on div "General" at bounding box center [134, 64] width 61 height 9
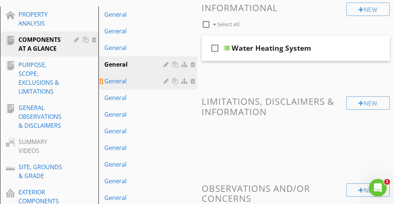
click at [136, 79] on div "General" at bounding box center [134, 81] width 61 height 9
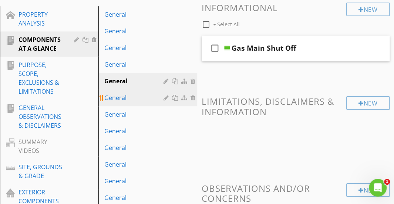
click at [134, 94] on div "General" at bounding box center [134, 97] width 61 height 9
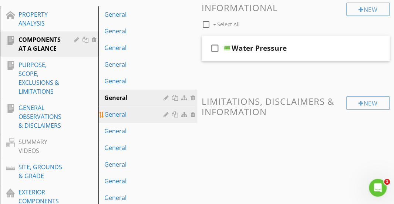
click at [134, 112] on div "General" at bounding box center [134, 114] width 61 height 9
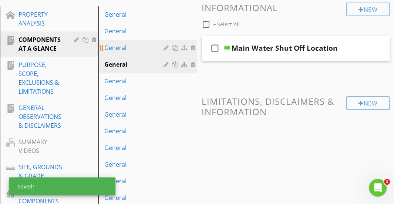
click at [134, 50] on div "General" at bounding box center [134, 47] width 61 height 9
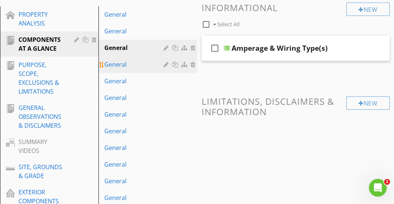
click at [134, 68] on div "General" at bounding box center [134, 64] width 61 height 9
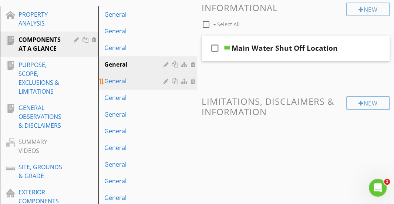
click at [134, 81] on div "General" at bounding box center [134, 81] width 61 height 9
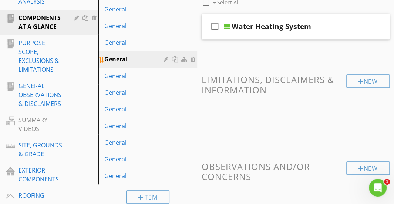
scroll to position [120, 0]
click at [134, 81] on link "General" at bounding box center [149, 75] width 96 height 16
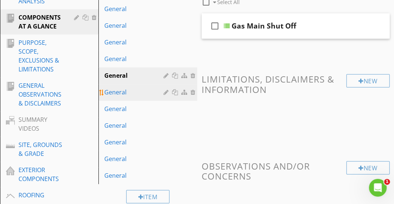
click at [133, 88] on div "General" at bounding box center [134, 92] width 61 height 9
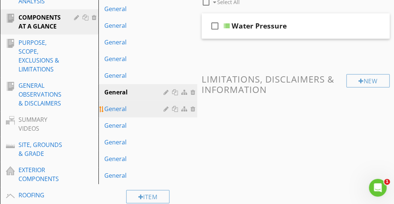
click at [132, 103] on link "General" at bounding box center [149, 109] width 96 height 16
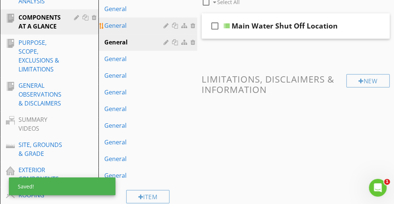
click at [134, 27] on div "General" at bounding box center [134, 25] width 61 height 9
click at [133, 36] on link "General" at bounding box center [149, 42] width 96 height 16
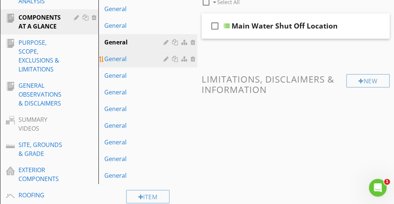
click at [132, 57] on div "General" at bounding box center [134, 58] width 61 height 9
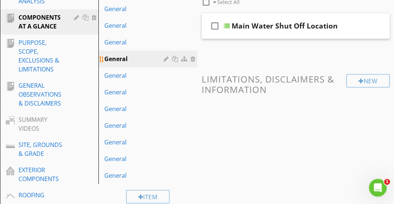
click at [192, 57] on div at bounding box center [194, 59] width 7 height 6
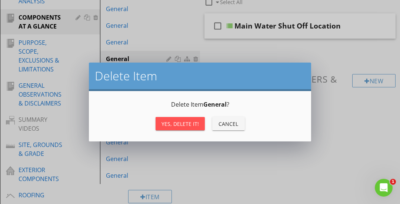
click at [180, 121] on div "Yes, Delete it!" at bounding box center [179, 124] width 37 height 8
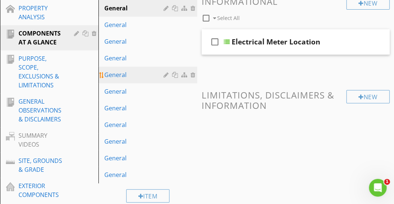
scroll to position [104, 0]
click at [140, 72] on div "General" at bounding box center [134, 75] width 61 height 9
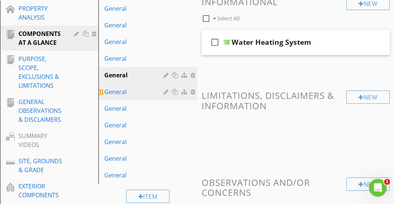
click at [137, 89] on div "General" at bounding box center [134, 91] width 61 height 9
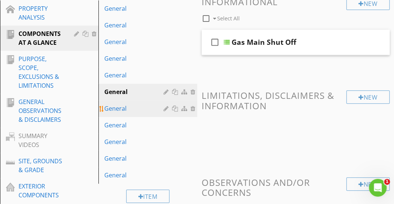
click at [135, 105] on div "General" at bounding box center [134, 108] width 61 height 9
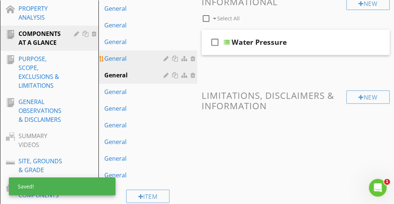
click at [135, 60] on div "General" at bounding box center [134, 58] width 61 height 9
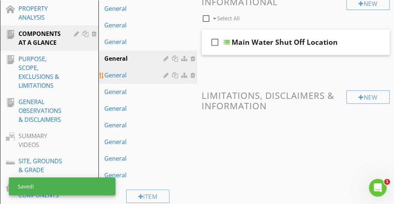
click at [135, 73] on div "General" at bounding box center [134, 75] width 61 height 9
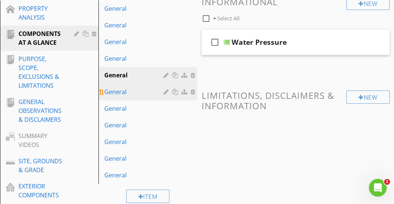
click at [134, 90] on div "General" at bounding box center [134, 91] width 61 height 9
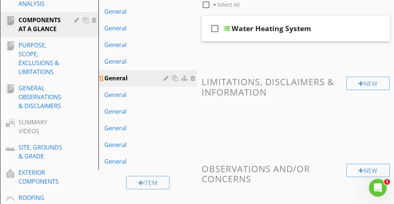
scroll to position [117, 0]
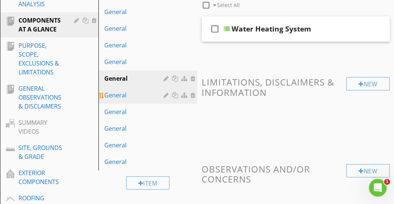
click at [134, 92] on div "General" at bounding box center [134, 95] width 61 height 9
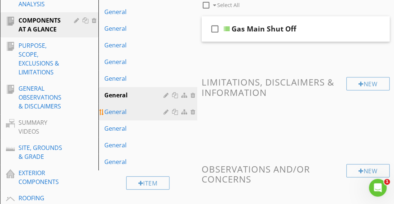
click at [133, 108] on div "General" at bounding box center [134, 111] width 61 height 9
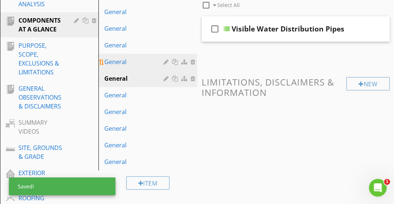
click at [136, 66] on div "General" at bounding box center [134, 61] width 61 height 9
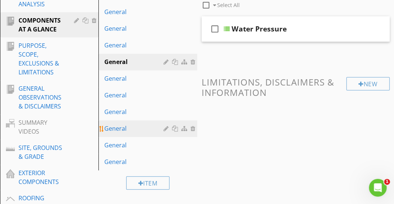
click at [132, 127] on div "General" at bounding box center [134, 128] width 61 height 9
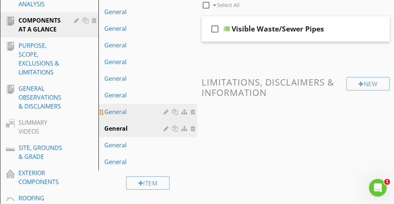
click at [132, 114] on div "General" at bounding box center [134, 111] width 61 height 9
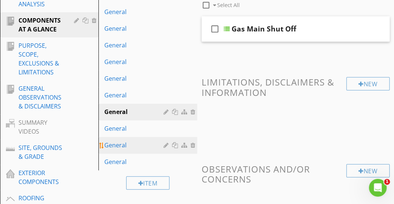
click at [132, 141] on div "General" at bounding box center [134, 145] width 61 height 9
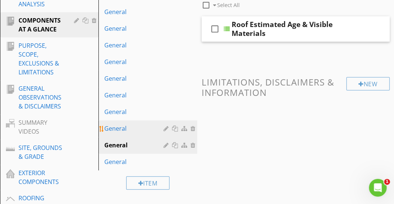
click at [130, 123] on link "General" at bounding box center [149, 128] width 96 height 16
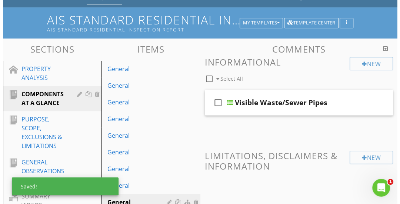
scroll to position [43, 0]
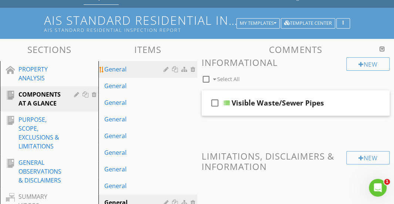
click at [143, 73] on div "General" at bounding box center [134, 69] width 61 height 9
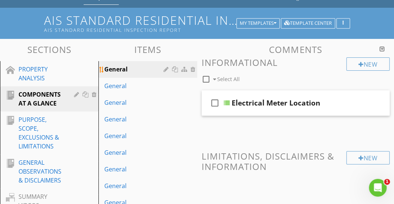
click at [164, 69] on div at bounding box center [167, 69] width 7 height 6
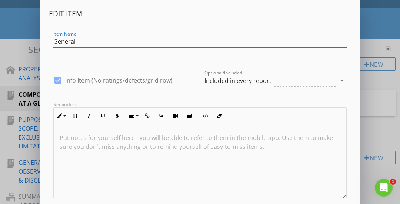
click at [81, 46] on input "General" at bounding box center [199, 42] width 293 height 12
type input "Electrical"
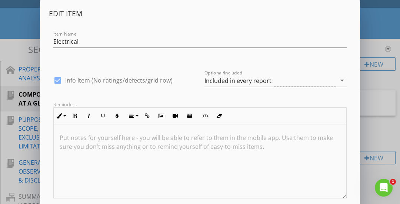
click at [188, 169] on div at bounding box center [200, 161] width 292 height 74
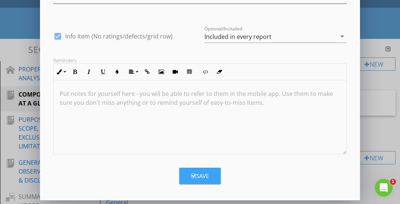
click at [188, 169] on button "Save" at bounding box center [199, 176] width 41 height 16
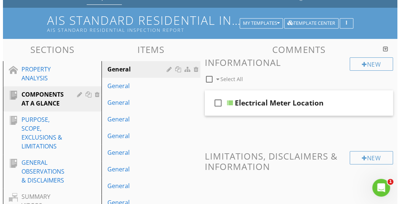
scroll to position [9, 0]
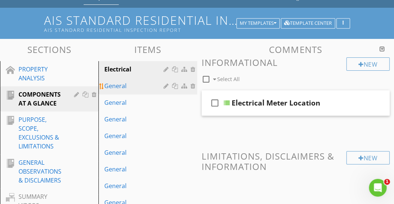
click at [131, 88] on div "General" at bounding box center [134, 85] width 61 height 9
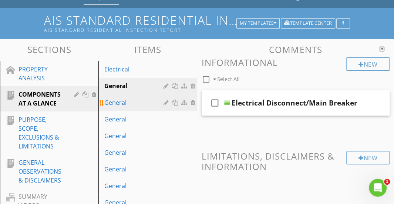
click at [141, 105] on div "General" at bounding box center [134, 102] width 61 height 9
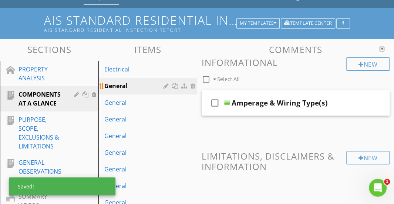
click at [165, 85] on div at bounding box center [167, 86] width 7 height 6
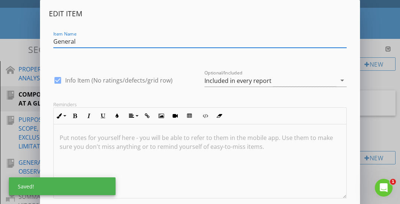
click at [74, 40] on input "General" at bounding box center [199, 42] width 293 height 12
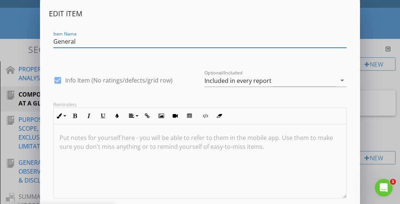
click at [74, 40] on input "General" at bounding box center [199, 42] width 293 height 12
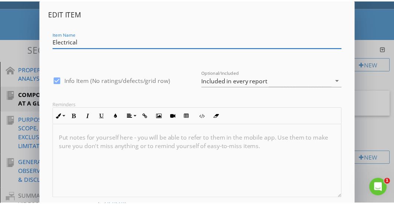
scroll to position [44, 0]
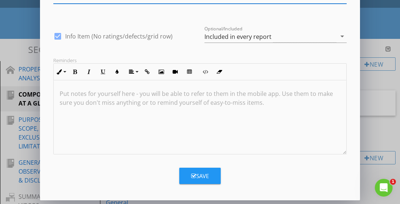
type input "Electrical"
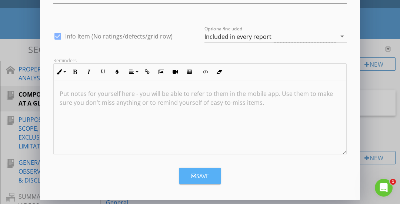
click at [208, 176] on div "Save" at bounding box center [200, 176] width 18 height 9
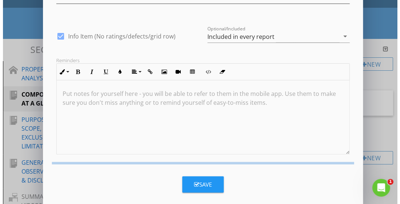
scroll to position [9, 0]
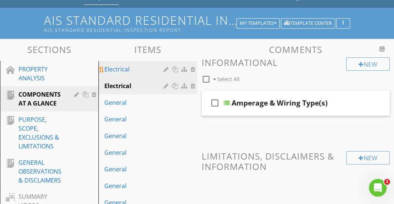
click at [165, 68] on div at bounding box center [167, 69] width 7 height 6
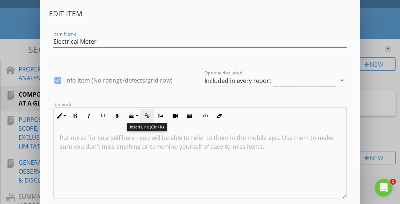
scroll to position [44, 0]
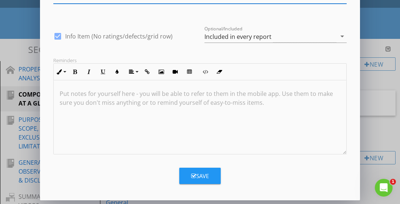
type input "Electrical Meter"
click at [193, 173] on icon "button" at bounding box center [193, 176] width 5 height 6
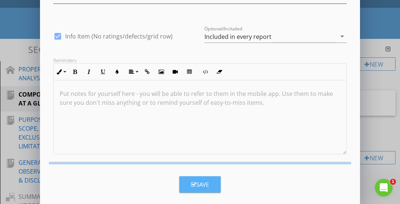
scroll to position [9, 0]
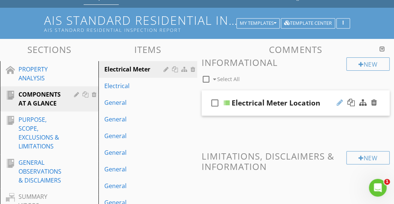
click at [340, 101] on div at bounding box center [340, 102] width 6 height 7
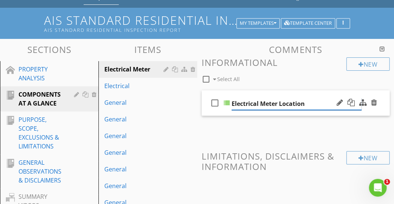
click at [280, 103] on input "Electrical Meter Location" at bounding box center [297, 104] width 130 height 12
type input "Location"
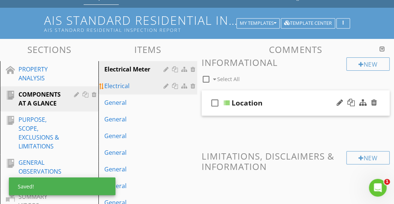
click at [140, 83] on div "Electrical" at bounding box center [134, 85] width 61 height 9
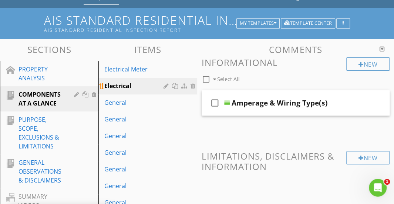
click at [165, 84] on div at bounding box center [167, 86] width 7 height 6
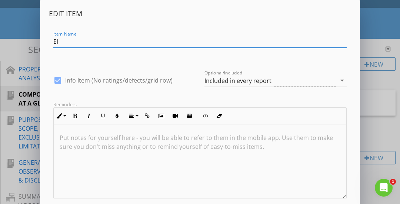
type input "E"
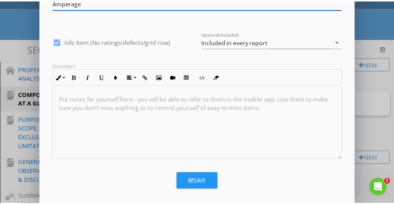
scroll to position [44, 0]
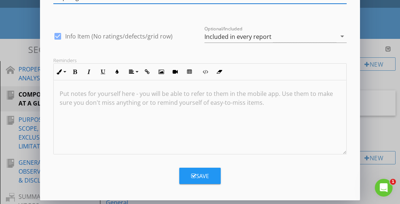
type input "Amperage"
click at [195, 172] on div "Save" at bounding box center [200, 176] width 18 height 9
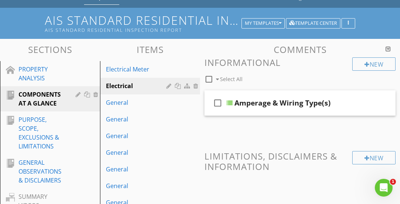
scroll to position [9, 0]
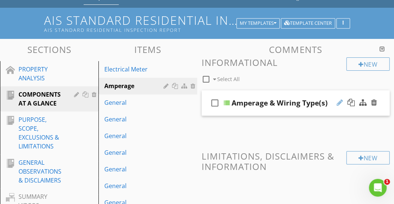
click at [337, 100] on div at bounding box center [340, 102] width 6 height 7
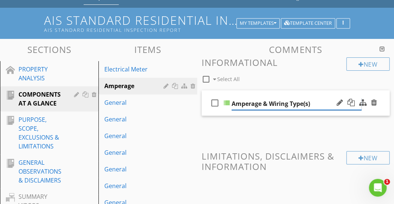
click at [264, 103] on input "Amperage & Wiring Type(s)" at bounding box center [297, 104] width 130 height 12
type input "& Wiring Type(s)"
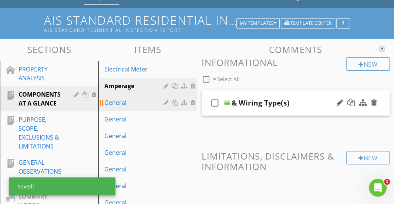
click at [137, 105] on div "General" at bounding box center [134, 102] width 61 height 9
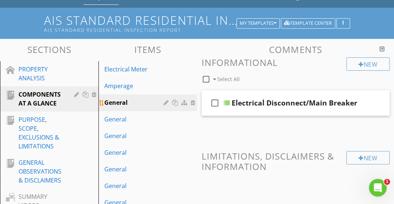
click at [164, 103] on div at bounding box center [167, 103] width 7 height 6
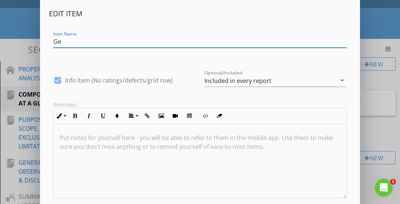
type input "G"
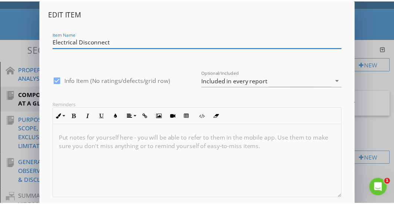
scroll to position [44, 0]
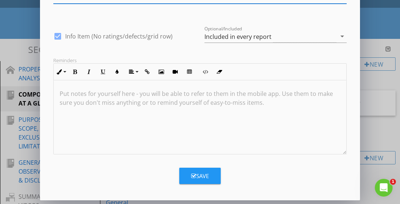
type input "Electrical Disconnect"
click at [184, 177] on button "Save" at bounding box center [199, 176] width 41 height 16
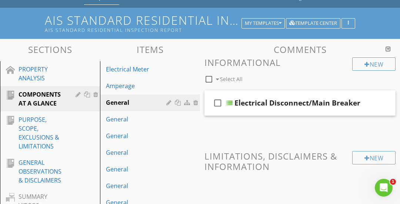
scroll to position [9, 0]
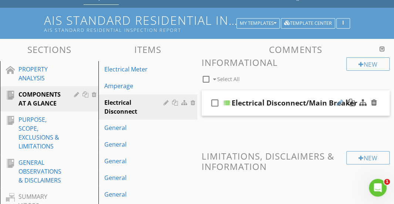
click at [339, 101] on div at bounding box center [340, 102] width 6 height 7
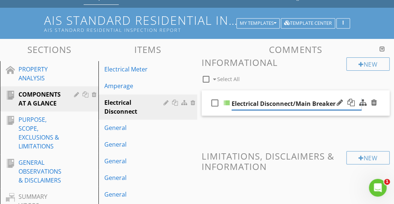
click at [296, 104] on input "Electrical Disconnect/Main Breaker" at bounding box center [297, 104] width 130 height 12
type input "Main Breaker"
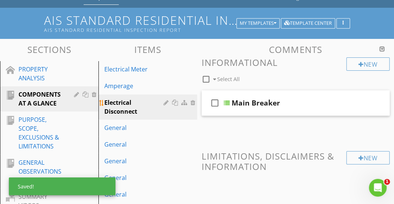
click at [145, 111] on div "Electrical Disconnect" at bounding box center [134, 107] width 61 height 18
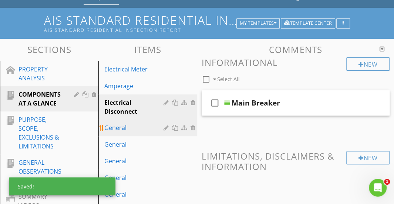
click at [144, 124] on div "General" at bounding box center [134, 127] width 61 height 9
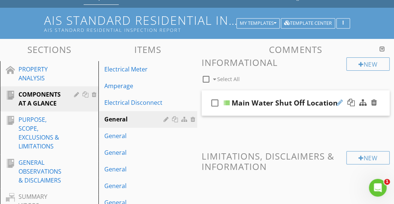
click at [338, 101] on div at bounding box center [340, 102] width 6 height 7
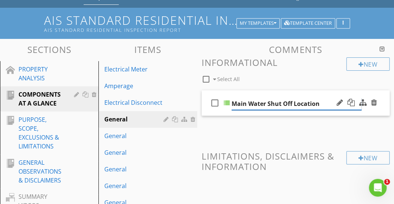
click at [292, 104] on input "Main Water Shut Off Location" at bounding box center [297, 104] width 130 height 12
drag, startPoint x: 292, startPoint y: 104, endPoint x: 237, endPoint y: 107, distance: 54.9
click at [237, 107] on input "Main Water Shut Off Location" at bounding box center [297, 104] width 130 height 12
type input "Location"
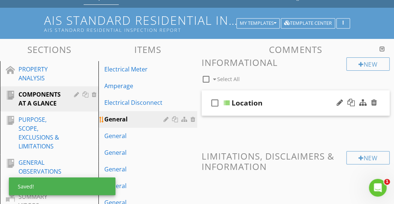
click at [168, 115] on div at bounding box center [181, 119] width 34 height 9
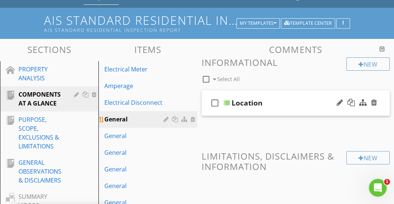
click at [165, 119] on div at bounding box center [167, 119] width 7 height 6
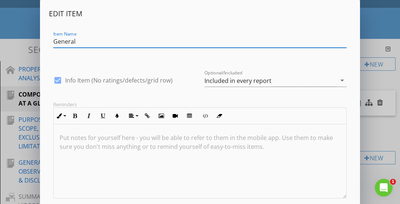
click at [95, 40] on input "General" at bounding box center [199, 42] width 293 height 12
drag, startPoint x: 95, startPoint y: 40, endPoint x: 44, endPoint y: 40, distance: 51.1
click at [44, 40] on div "Edit Item Item Name General check_box Info Item (No ratings/defects/grid row) O…" at bounding box center [200, 122] width 320 height 244
paste input "Main Water Shut Off"
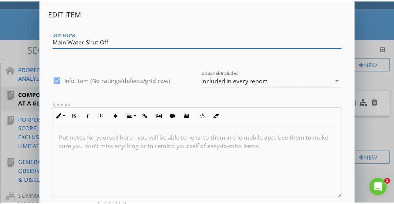
scroll to position [44, 0]
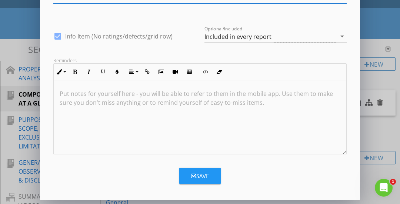
type input "Main Water Shut Off"
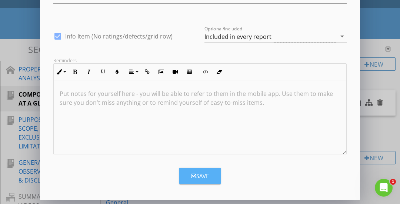
click at [185, 177] on button "Save" at bounding box center [199, 176] width 41 height 16
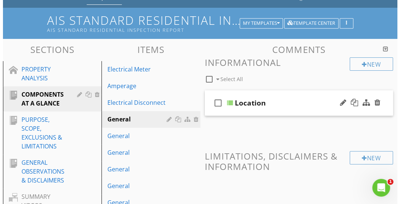
scroll to position [9, 0]
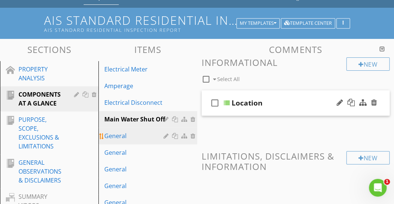
click at [144, 135] on div "General" at bounding box center [134, 135] width 61 height 9
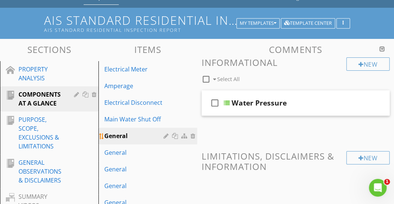
click at [166, 134] on div at bounding box center [167, 136] width 7 height 6
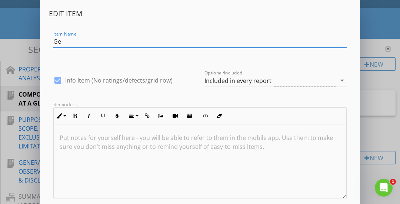
type input "G"
type input "Water Pressure"
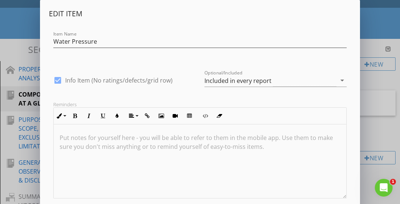
click at [259, 33] on div "Item Name Water Pressure" at bounding box center [199, 43] width 293 height 24
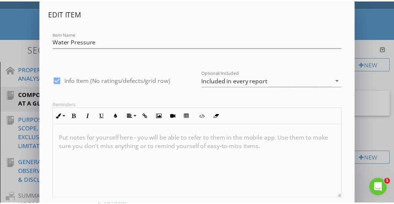
scroll to position [44, 0]
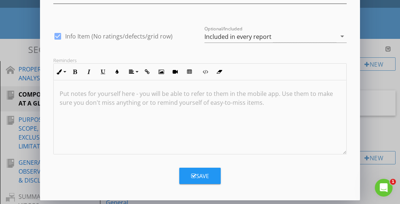
click at [199, 181] on button "Save" at bounding box center [199, 176] width 41 height 16
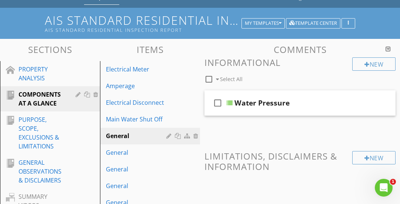
scroll to position [9, 0]
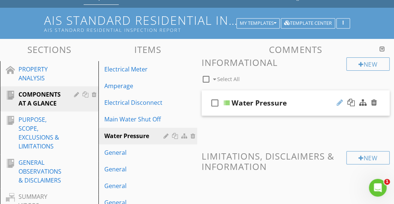
click at [340, 100] on div at bounding box center [340, 102] width 6 height 7
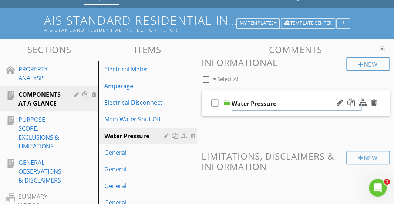
click at [277, 104] on input "Water Pressure" at bounding box center [297, 104] width 130 height 12
drag, startPoint x: 277, startPoint y: 104, endPoint x: 228, endPoint y: 107, distance: 48.6
click at [228, 107] on div "check_box_outline_blank Water Pressure" at bounding box center [296, 103] width 188 height 26
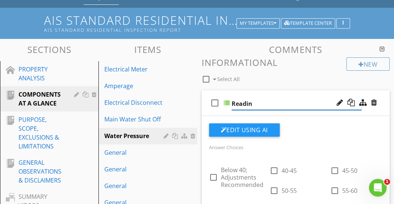
type input "Reading"
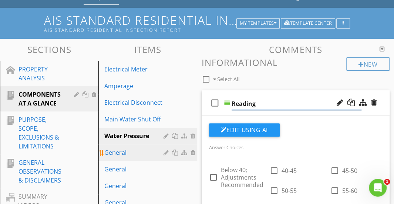
click at [149, 156] on div "General" at bounding box center [134, 152] width 61 height 9
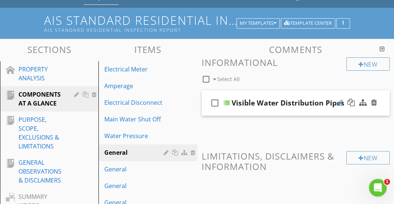
click at [338, 102] on div at bounding box center [340, 102] width 6 height 7
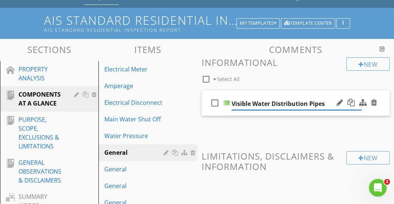
click at [325, 107] on input "Visible Water Distribution Pipes" at bounding box center [297, 104] width 130 height 12
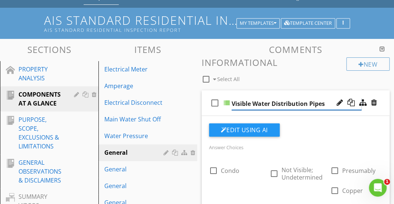
drag, startPoint x: 325, startPoint y: 107, endPoint x: 276, endPoint y: 105, distance: 48.5
click at [276, 105] on input "Visible Water Distribution Pipes" at bounding box center [297, 104] width 130 height 12
type input "Visible Water"
click at [167, 150] on div at bounding box center [167, 153] width 7 height 6
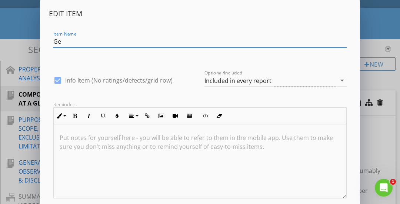
type input "G"
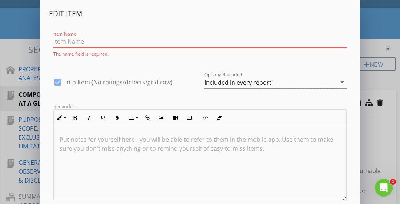
paste input "Distribution Pipes"
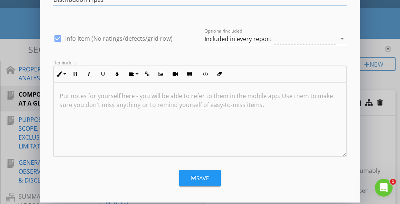
scroll to position [42, 0]
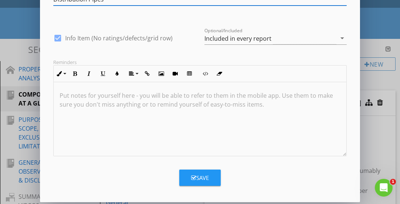
type input "Distribution Pipes"
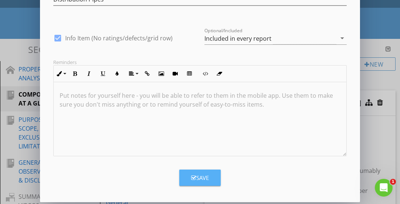
click at [188, 175] on button "Save" at bounding box center [199, 178] width 41 height 16
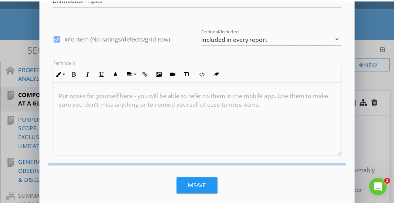
scroll to position [9, 0]
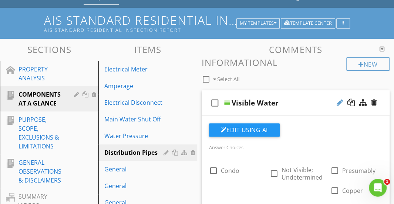
click at [339, 101] on div at bounding box center [340, 102] width 6 height 7
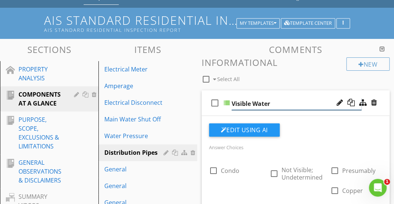
click at [295, 102] on input "Visible Water" at bounding box center [297, 104] width 130 height 12
drag, startPoint x: 295, startPoint y: 102, endPoint x: 243, endPoint y: 102, distance: 52.2
click at [243, 102] on input "Visible Water" at bounding box center [297, 104] width 130 height 12
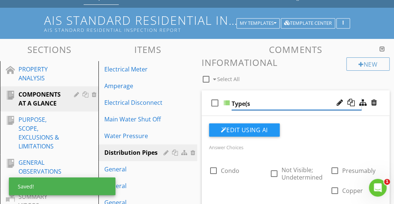
type input "Type(s)"
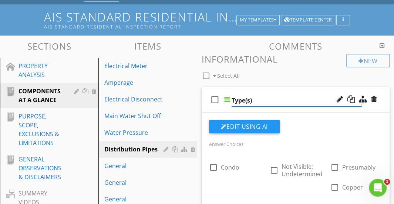
scroll to position [46, 0]
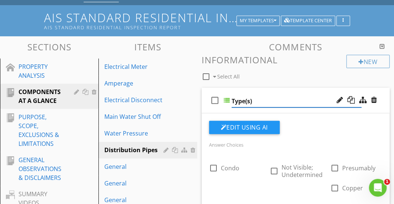
click at [261, 93] on div "check_box_outline_blank Type(s)" at bounding box center [296, 101] width 188 height 26
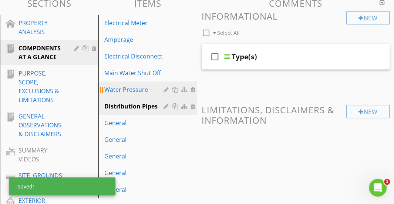
scroll to position [91, 0]
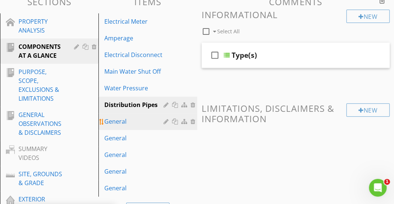
click at [148, 123] on div "General" at bounding box center [134, 121] width 61 height 9
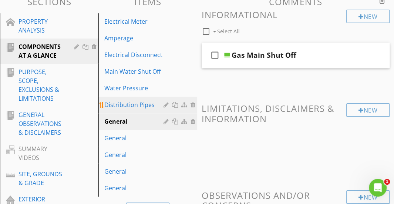
click at [144, 106] on div "Distribution Pipes" at bounding box center [134, 104] width 61 height 9
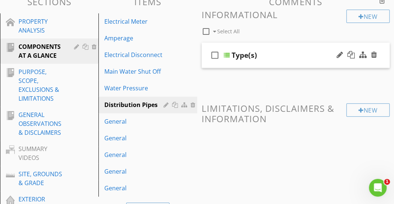
click at [288, 51] on div "Type(s)" at bounding box center [297, 55] width 130 height 9
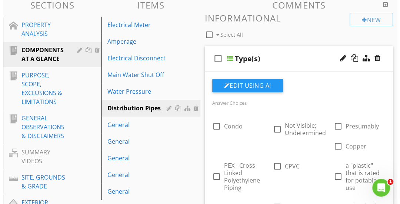
scroll to position [88, 0]
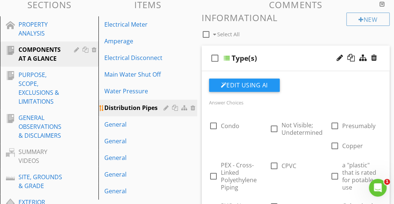
click at [167, 105] on div at bounding box center [167, 108] width 7 height 6
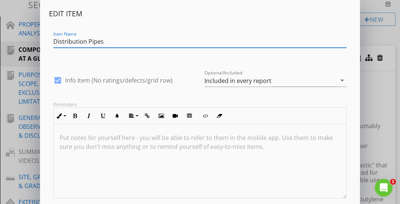
click at [375, 95] on div "Edit Item Item Name Distribution Pipes check_box Info Item (No ratings/defects/…" at bounding box center [200, 124] width 400 height 249
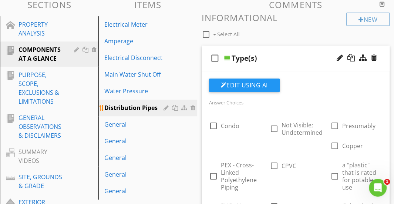
click at [176, 108] on div at bounding box center [176, 108] width 8 height 6
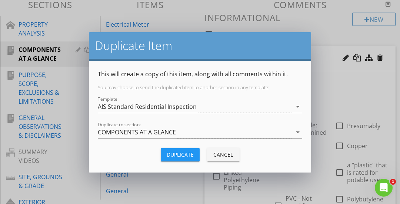
click at [175, 156] on div "Duplicate" at bounding box center [180, 155] width 27 height 8
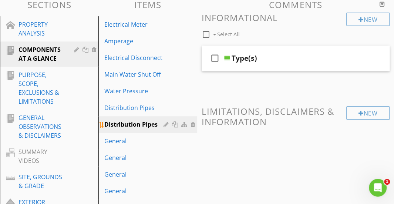
click at [164, 123] on div at bounding box center [167, 124] width 7 height 6
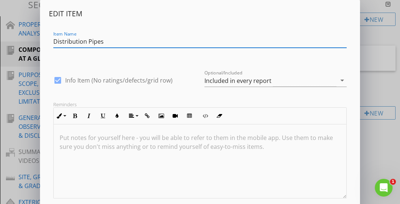
click at [74, 39] on input "Distribution Pipes" at bounding box center [199, 42] width 293 height 12
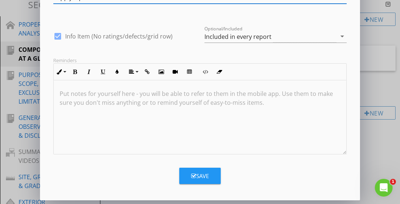
type input "Supply Pipes"
click at [201, 179] on div "Save" at bounding box center [200, 176] width 18 height 9
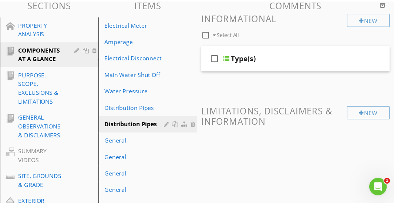
scroll to position [9, 0]
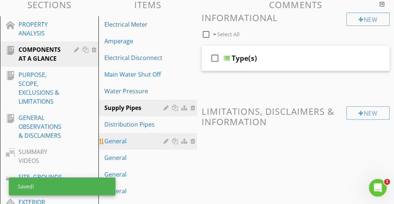
click at [141, 139] on div "General" at bounding box center [134, 141] width 61 height 9
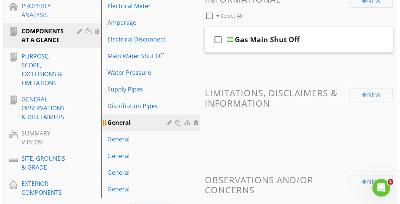
scroll to position [107, 0]
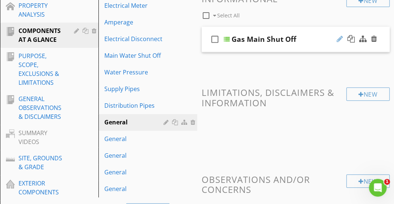
click at [338, 38] on div at bounding box center [340, 38] width 6 height 7
click at [241, 40] on input "Gas Main Shut Off" at bounding box center [297, 40] width 130 height 12
drag, startPoint x: 241, startPoint y: 40, endPoint x: 233, endPoint y: 40, distance: 8.5
click at [233, 40] on input "Gas Main Shut Off" at bounding box center [297, 40] width 130 height 12
type input "Main Shut Off"
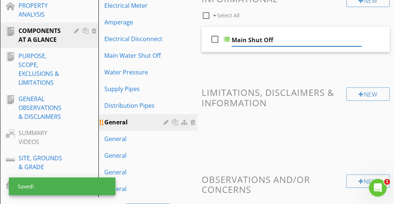
click at [164, 122] on div at bounding box center [167, 122] width 7 height 6
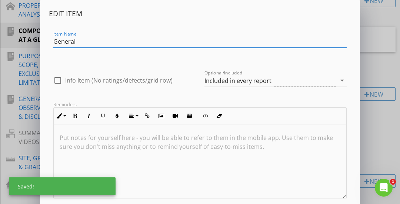
click at [104, 46] on input "General" at bounding box center [199, 42] width 293 height 12
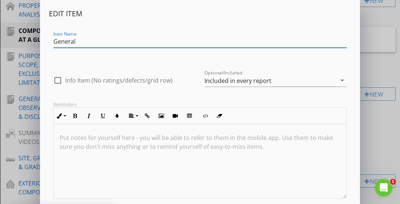
drag, startPoint x: 104, startPoint y: 46, endPoint x: 44, endPoint y: 43, distance: 60.0
click at [44, 43] on div "Edit Item Item Name General check_box_outline_blank Info Item (No ratings/defec…" at bounding box center [200, 122] width 320 height 244
paste input "as"
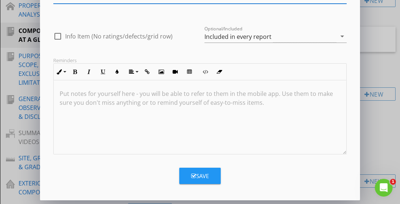
type input "Gas/Fuel"
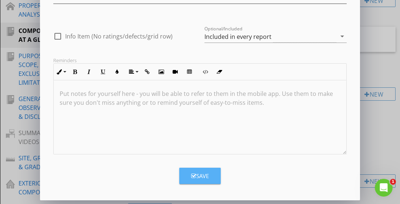
click at [200, 182] on button "Save" at bounding box center [199, 176] width 41 height 16
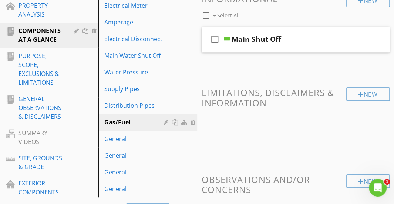
scroll to position [133, 0]
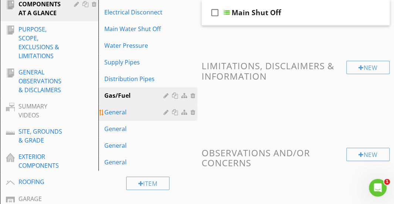
click at [131, 115] on div "General" at bounding box center [134, 112] width 61 height 9
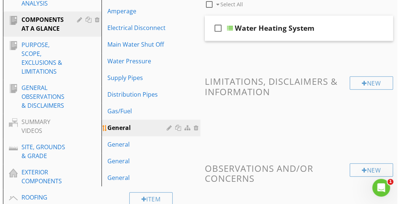
scroll to position [117, 0]
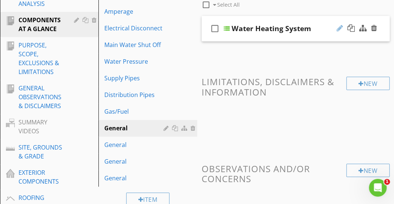
click at [341, 29] on div at bounding box center [340, 27] width 6 height 7
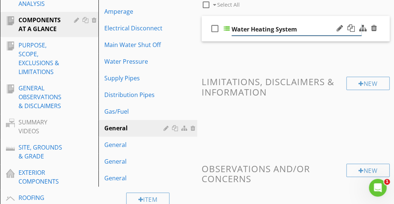
click at [309, 28] on input "Water Heating System" at bounding box center [297, 29] width 130 height 12
drag, startPoint x: 309, startPoint y: 28, endPoint x: 232, endPoint y: 30, distance: 77.8
click at [232, 30] on input "Water Heating System" at bounding box center [297, 29] width 130 height 12
click at [164, 127] on div at bounding box center [167, 128] width 7 height 6
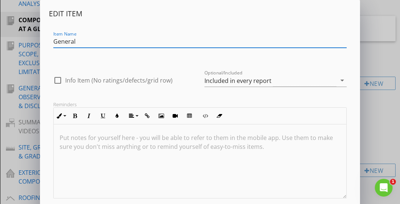
click at [89, 41] on input "General" at bounding box center [199, 42] width 293 height 12
drag, startPoint x: 89, startPoint y: 41, endPoint x: 43, endPoint y: 41, distance: 45.9
click at [43, 41] on div "Edit Item Item Name General check_box_outline_blank Info Item (No ratings/defec…" at bounding box center [200, 122] width 320 height 244
paste input "Water Heating System"
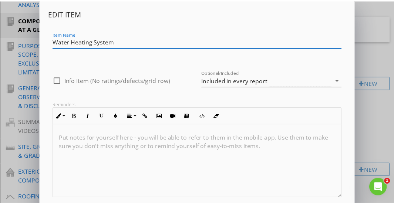
scroll to position [44, 0]
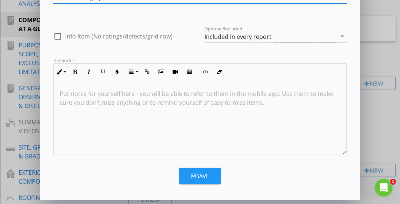
type input "Water Heating System"
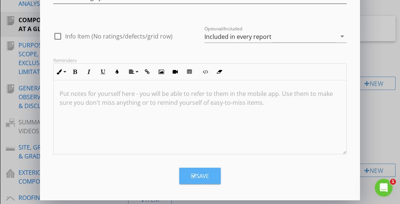
click at [200, 177] on div "Save" at bounding box center [200, 176] width 18 height 9
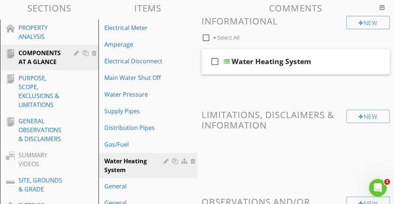
scroll to position [84, 0]
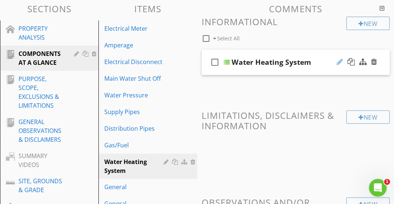
click at [340, 62] on div at bounding box center [340, 61] width 6 height 7
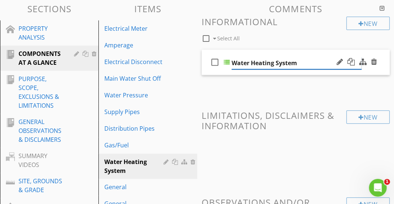
click at [315, 61] on input "Water Heating System" at bounding box center [297, 63] width 130 height 12
drag, startPoint x: 315, startPoint y: 61, endPoint x: 238, endPoint y: 61, distance: 76.6
click at [238, 61] on input "Water Heating System" at bounding box center [297, 63] width 130 height 12
type input "Info"
click at [225, 108] on div "New Informational check_box_outline_blank Select All check_box_outline_blank In…" at bounding box center [296, 139] width 188 height 244
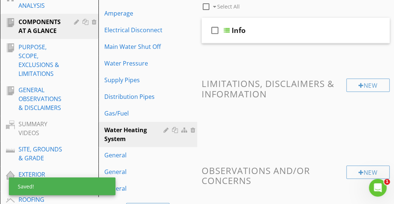
scroll to position [116, 0]
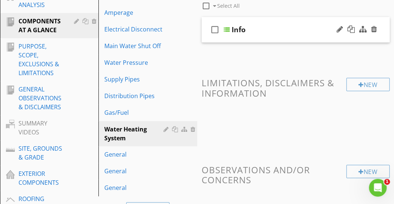
click at [282, 23] on div "check_box_outline_blank Info" at bounding box center [296, 30] width 188 height 26
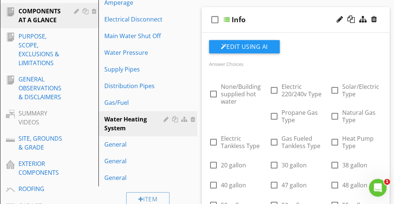
scroll to position [126, 0]
click at [282, 23] on div "Info" at bounding box center [297, 20] width 130 height 9
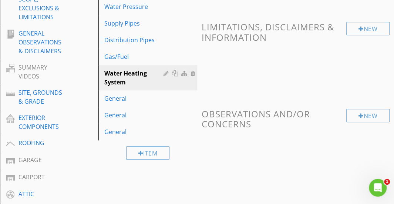
scroll to position [172, 0]
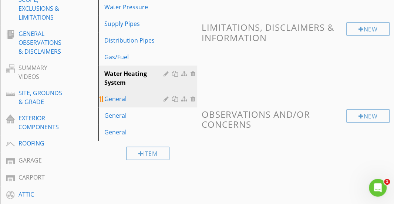
click at [139, 99] on div "General" at bounding box center [134, 98] width 61 height 9
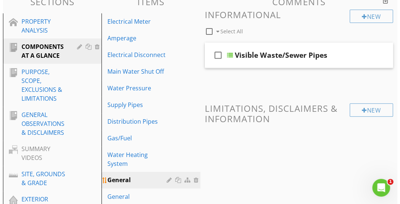
scroll to position [92, 0]
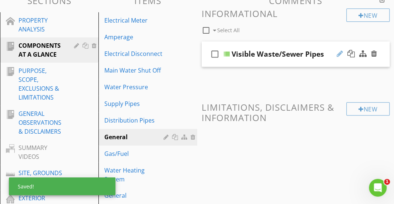
click at [340, 52] on div at bounding box center [340, 53] width 6 height 7
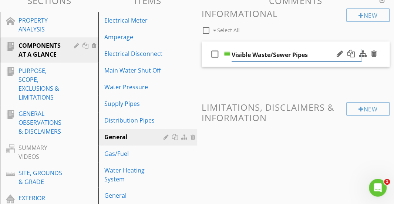
click at [253, 54] on input "Visible Waste/Sewer Pipes" at bounding box center [297, 55] width 130 height 12
drag, startPoint x: 253, startPoint y: 54, endPoint x: 235, endPoint y: 56, distance: 18.3
click at [235, 56] on input "Visible Waste/Sewer Pipes" at bounding box center [297, 55] width 130 height 12
click at [241, 54] on input "Visible Waste/Sewer Pipes" at bounding box center [297, 55] width 130 height 12
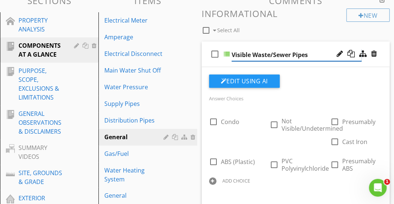
click at [241, 54] on input "Visible Waste/Sewer Pipes" at bounding box center [297, 55] width 130 height 12
click at [338, 53] on div at bounding box center [340, 53] width 6 height 7
click at [318, 52] on input "Visible Waste/Sewer Pipes" at bounding box center [297, 55] width 130 height 12
drag, startPoint x: 318, startPoint y: 52, endPoint x: 243, endPoint y: 56, distance: 74.9
click at [243, 56] on input "Visible Waste/Sewer Pipes" at bounding box center [297, 55] width 130 height 12
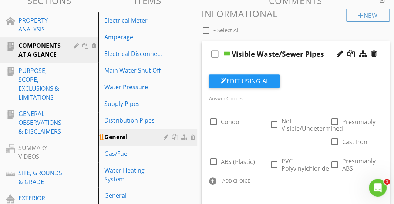
click at [166, 136] on div at bounding box center [167, 137] width 7 height 6
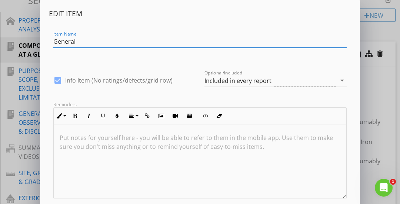
click at [136, 44] on input "General" at bounding box center [199, 42] width 293 height 12
paste input "Visible Waste/Sewer Pipes"
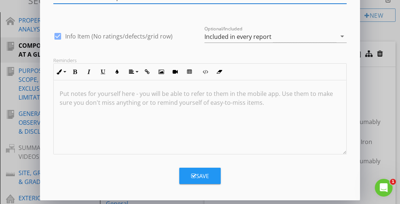
type input "Visible Waste/Sewer Pipes"
click at [196, 172] on div "Save" at bounding box center [200, 176] width 18 height 9
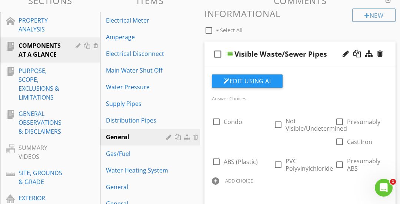
scroll to position [9, 0]
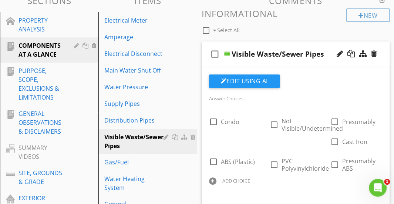
click at [339, 49] on div at bounding box center [356, 54] width 43 height 18
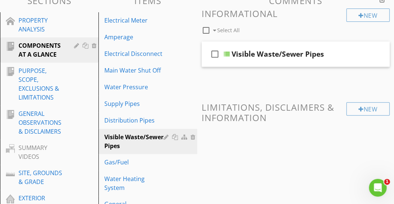
click at [294, 53] on div "Visible Waste/Sewer Pipes" at bounding box center [278, 54] width 93 height 9
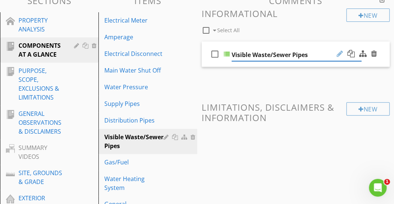
click at [337, 54] on div at bounding box center [340, 53] width 6 height 7
click at [313, 56] on input "Visible Waste/Sewer Pipes" at bounding box center [297, 55] width 130 height 12
drag, startPoint x: 313, startPoint y: 56, endPoint x: 254, endPoint y: 56, distance: 59.2
click at [254, 56] on input "Visible Waste/Sewer Pipes" at bounding box center [297, 55] width 130 height 12
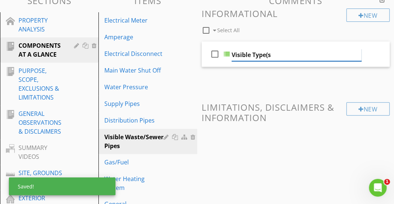
type input "Visible Type(s)"
click at [167, 135] on div at bounding box center [167, 137] width 7 height 6
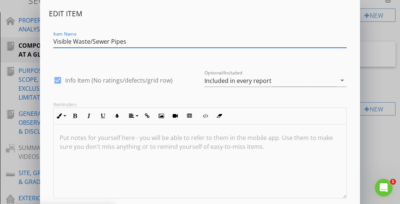
click at [74, 43] on input "Visible Waste/Sewer Pipes" at bounding box center [199, 42] width 293 height 12
click at [100, 43] on input "Drain/Waste/Sewer Pipes" at bounding box center [199, 42] width 293 height 12
type input "Drain/Waste/Vent Pipes"
click at [112, 32] on div "Item Name Drain/Waste/Vent Pipes" at bounding box center [199, 43] width 293 height 24
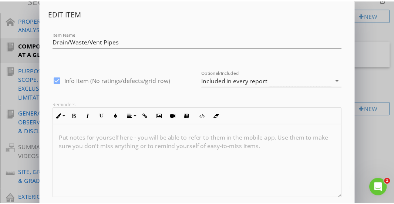
scroll to position [44, 0]
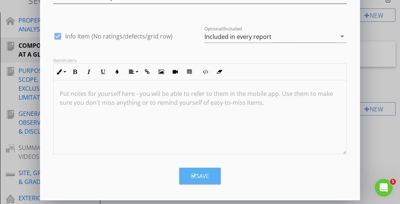
click at [196, 177] on div "Save" at bounding box center [200, 176] width 18 height 9
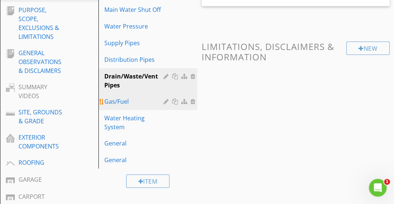
scroll to position [164, 0]
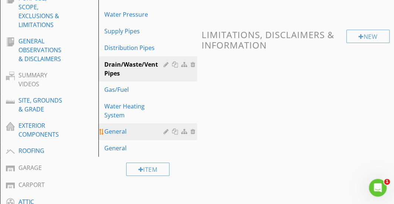
click at [142, 127] on div "General" at bounding box center [134, 131] width 61 height 9
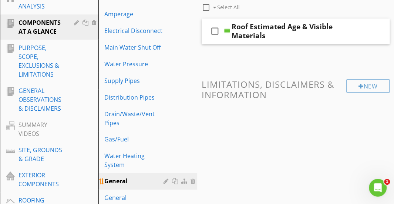
scroll to position [115, 0]
click at [341, 30] on div at bounding box center [340, 30] width 6 height 7
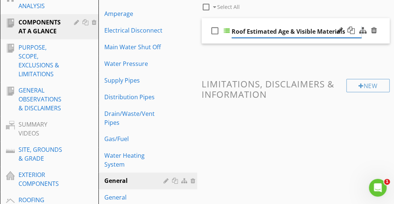
click at [298, 31] on input "Roof Estimated Age & Visible Materials" at bounding box center [297, 32] width 130 height 12
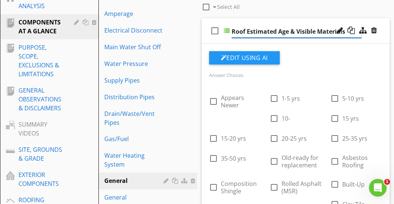
click at [297, 31] on input "Roof Estimated Age & Visible Materials" at bounding box center [297, 32] width 130 height 12
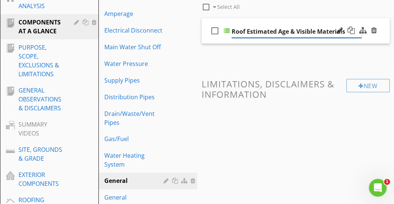
click at [290, 31] on input "Roof Estimated Age & Visible Materials" at bounding box center [297, 32] width 130 height 12
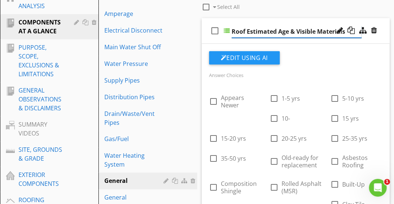
click at [290, 31] on input "Roof Estimated Age & Visible Materials" at bounding box center [297, 32] width 130 height 12
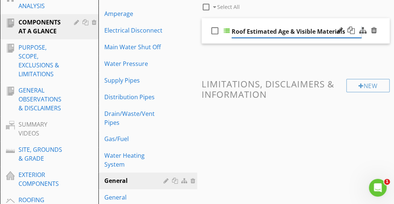
click at [290, 31] on input "Roof Estimated Age & Visible Materials" at bounding box center [297, 32] width 130 height 12
click at [286, 31] on input "Roof Estimated Age & Visible Materials" at bounding box center [297, 32] width 130 height 12
drag, startPoint x: 286, startPoint y: 31, endPoint x: 241, endPoint y: 36, distance: 45.4
click at [241, 36] on input "Roof Estimated Age & Visible Materials" at bounding box center [297, 32] width 130 height 12
type input "& Visible Materials"
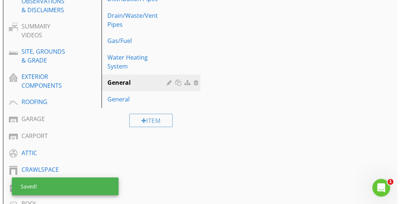
scroll to position [217, 0]
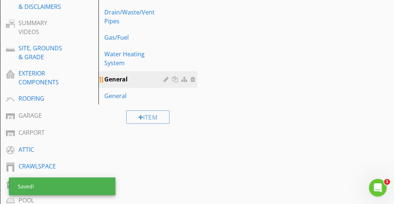
click at [165, 76] on div at bounding box center [167, 79] width 7 height 6
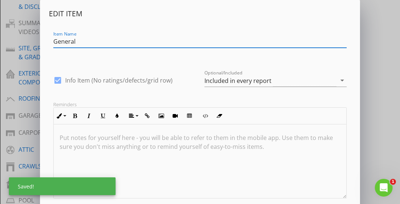
click at [121, 41] on input "General" at bounding box center [199, 42] width 293 height 12
drag, startPoint x: 121, startPoint y: 41, endPoint x: 38, endPoint y: 42, distance: 82.5
click at [38, 42] on div "Edit Item Item Name General check_box Info Item (No ratings/defects/grid row) O…" at bounding box center [200, 124] width 400 height 249
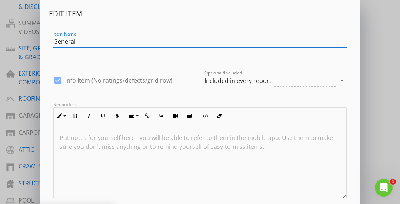
paste input "Roof Estimated Age"
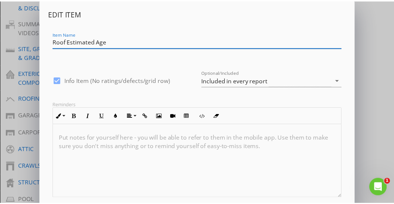
scroll to position [44, 0]
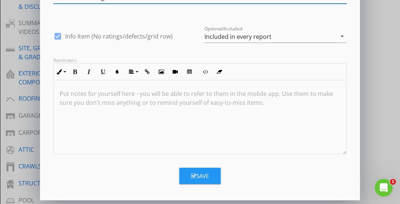
type input "Roof Estimated Age"
click at [198, 172] on div "Save" at bounding box center [200, 176] width 18 height 9
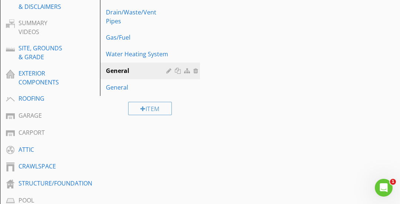
scroll to position [9, 0]
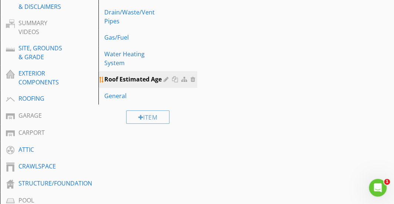
click at [165, 76] on div at bounding box center [167, 79] width 7 height 6
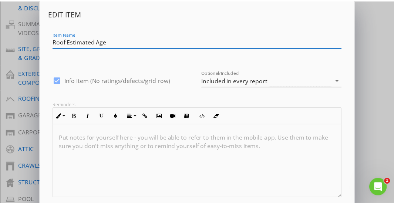
scroll to position [44, 0]
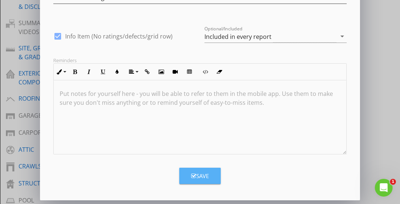
click at [203, 173] on div "Save" at bounding box center [200, 176] width 18 height 9
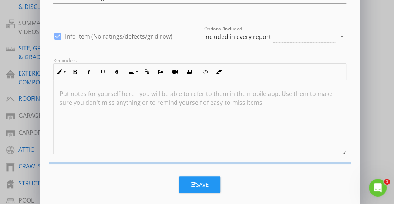
scroll to position [9, 0]
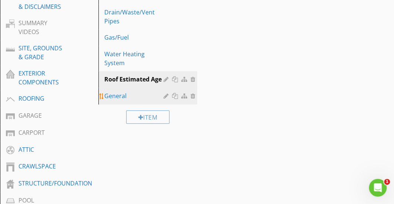
click at [138, 91] on div "General" at bounding box center [134, 95] width 61 height 9
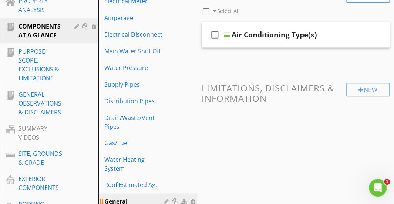
scroll to position [110, 0]
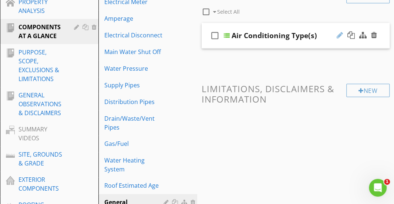
click at [342, 36] on div at bounding box center [340, 34] width 6 height 7
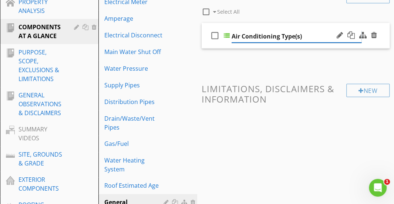
click at [283, 36] on input "Air Conditioning Type(s)" at bounding box center [297, 36] width 130 height 12
click at [278, 35] on input "Air Conditioning Type(s)" at bounding box center [297, 36] width 130 height 12
drag, startPoint x: 278, startPoint y: 35, endPoint x: 233, endPoint y: 37, distance: 44.5
click at [233, 37] on input "Air Conditioning Type(s)" at bounding box center [297, 36] width 130 height 12
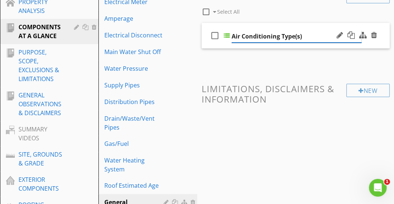
type input "Type(s)"
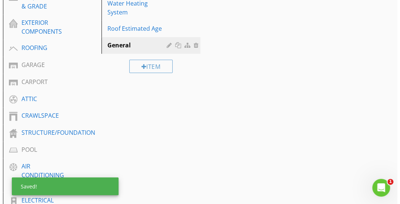
scroll to position [268, 0]
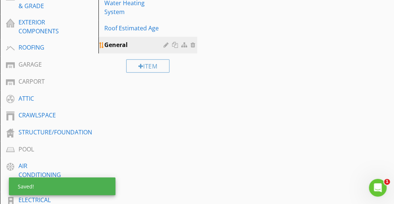
click at [164, 42] on div at bounding box center [167, 45] width 7 height 6
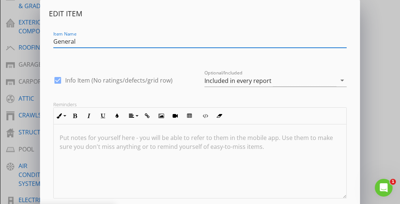
click at [117, 41] on input "General" at bounding box center [199, 42] width 293 height 12
drag, startPoint x: 117, startPoint y: 41, endPoint x: 47, endPoint y: 39, distance: 70.0
click at [47, 39] on div "Edit Item Item Name General check_box Info Item (No ratings/defects/grid row) O…" at bounding box center [200, 122] width 320 height 244
paste input "Air Conditioning"
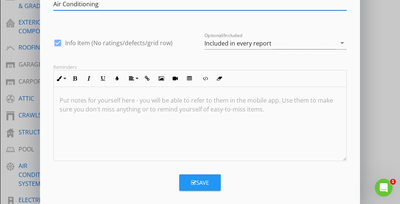
scroll to position [44, 0]
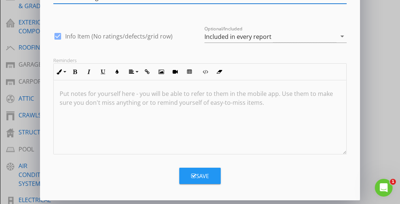
type input "Air Conditioning"
click at [207, 170] on button "Save" at bounding box center [199, 176] width 41 height 16
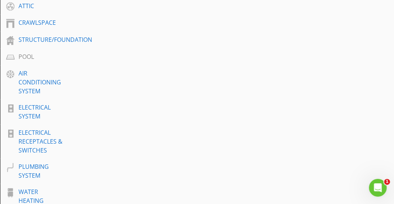
scroll to position [373, 0]
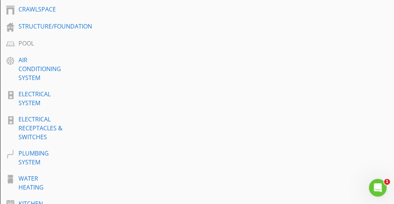
click at [50, 103] on div "ELECTRICAL SYSTEM" at bounding box center [41, 99] width 45 height 18
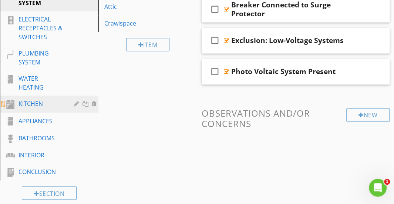
scroll to position [474, 0]
click at [60, 135] on div "BATHROOMS" at bounding box center [41, 137] width 45 height 9
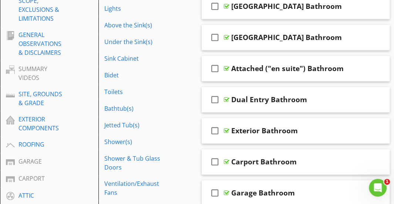
scroll to position [110, 0]
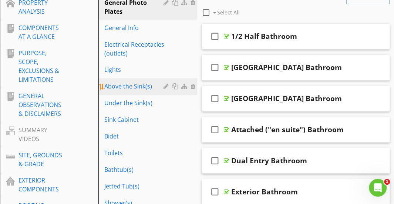
click at [130, 87] on div "Above the Sink(s)" at bounding box center [134, 86] width 61 height 9
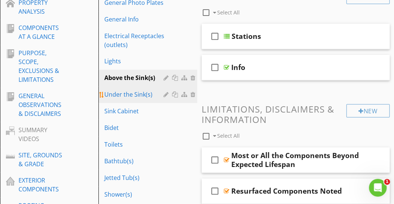
click at [139, 92] on div "Under the Sink(s)" at bounding box center [134, 94] width 61 height 9
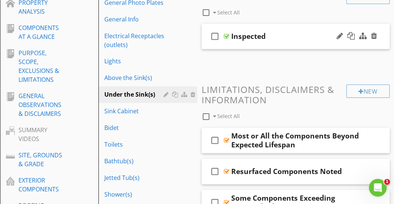
click at [285, 34] on div "Inspected" at bounding box center [296, 36] width 130 height 9
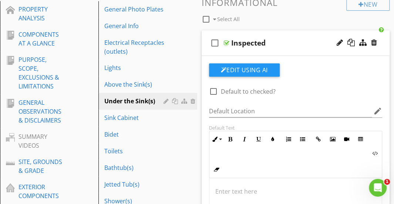
scroll to position [103, 0]
click at [285, 34] on div "check_box_outline_blank Inspected" at bounding box center [296, 44] width 188 height 26
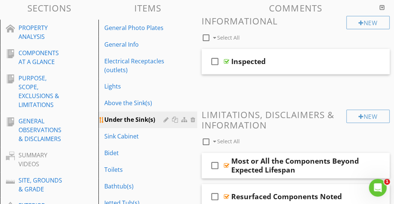
scroll to position [84, 0]
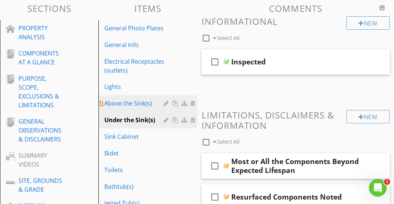
click at [140, 104] on div "Above the Sink(s)" at bounding box center [134, 103] width 61 height 9
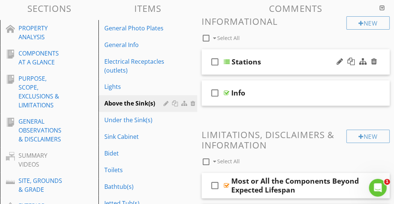
click at [286, 49] on div "check_box_outline_blank Stations" at bounding box center [296, 62] width 188 height 26
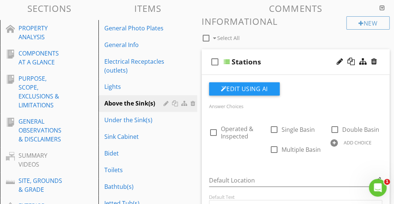
scroll to position [100, 0]
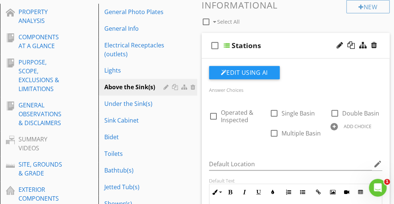
click at [287, 40] on div "check_box_outline_blank Stations" at bounding box center [296, 46] width 188 height 26
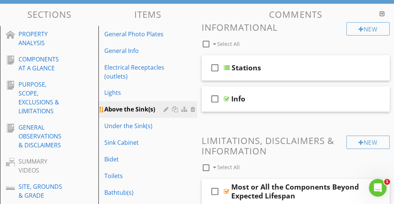
scroll to position [76, 0]
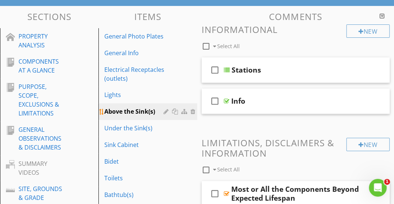
click at [130, 85] on link "Electrical Receptacles (outlets)" at bounding box center [149, 73] width 96 height 25
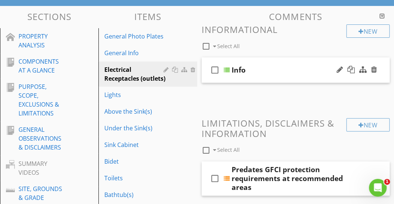
click at [282, 69] on div "Info" at bounding box center [297, 70] width 130 height 9
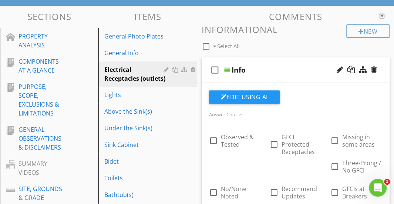
scroll to position [74, 0]
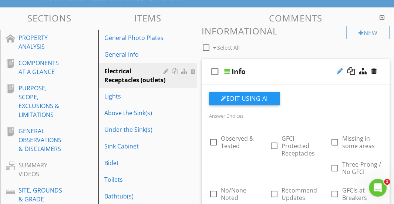
click at [338, 73] on div at bounding box center [340, 70] width 6 height 7
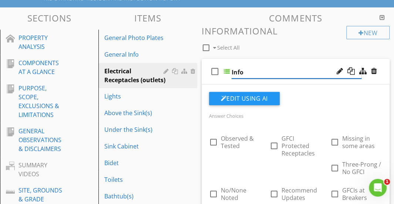
click at [259, 74] on input "Info" at bounding box center [297, 72] width 130 height 12
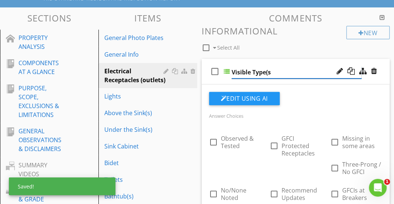
type input "Visible Type(s)"
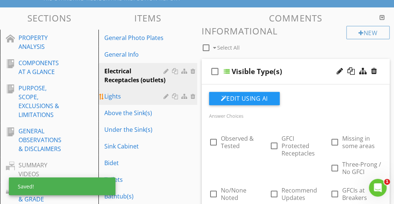
click at [133, 101] on div "Lights" at bounding box center [134, 96] width 61 height 9
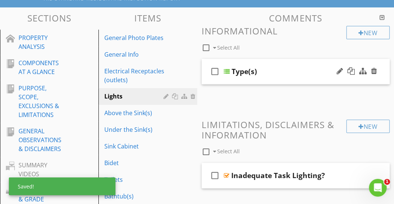
click at [283, 64] on div "check_box_outline_blank Type(s)" at bounding box center [296, 72] width 188 height 26
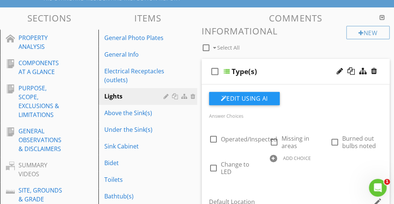
click at [283, 64] on div "check_box_outline_blank Type(s)" at bounding box center [296, 72] width 188 height 26
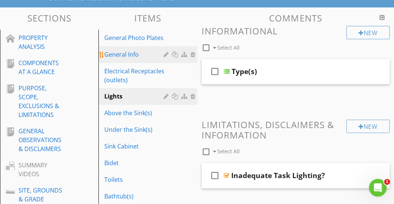
click at [133, 57] on div "General Info" at bounding box center [134, 54] width 61 height 9
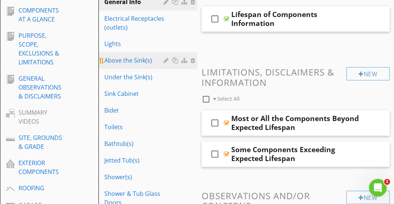
scroll to position [127, 0]
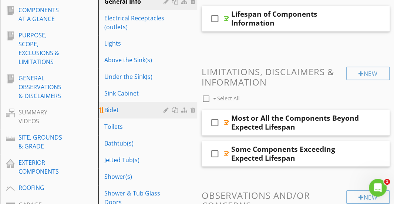
click at [132, 102] on link "Bidet" at bounding box center [149, 110] width 96 height 16
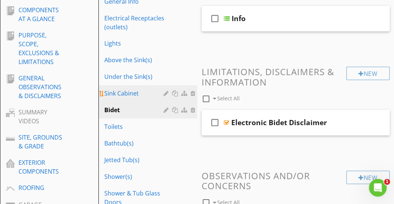
click at [132, 91] on div "Sink Cabinet" at bounding box center [134, 93] width 61 height 9
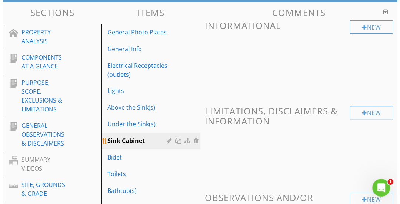
scroll to position [80, 0]
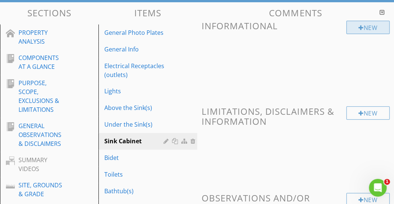
click at [362, 25] on div "New" at bounding box center [367, 27] width 43 height 13
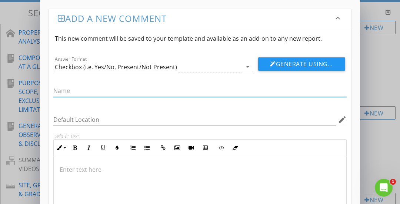
click at [214, 64] on div "Checkbox (i.e. Yes/No, Present/Not Present)" at bounding box center [148, 67] width 187 height 12
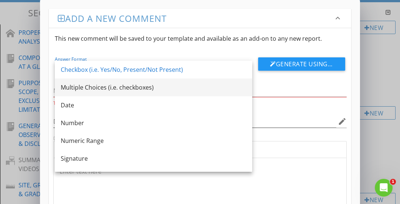
click at [177, 90] on div "Multiple Choices (i.e. checkboxes)" at bounding box center [153, 87] width 185 height 9
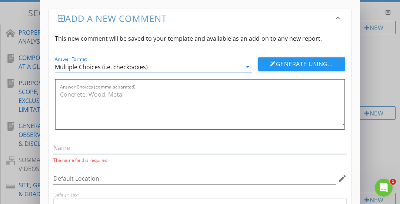
click at [121, 148] on input "text" at bounding box center [199, 148] width 293 height 12
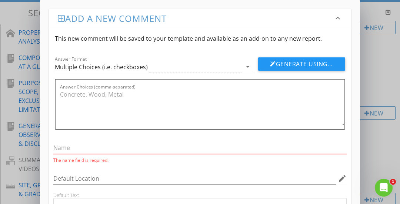
type input "I"
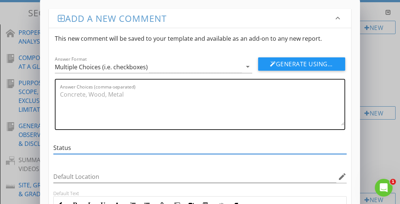
type input "Status"
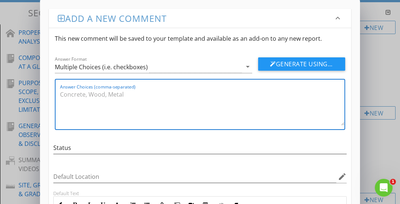
click at [119, 97] on textarea "Answer Choices (comma-separated)" at bounding box center [202, 106] width 284 height 37
type textarea "S"
click at [135, 94] on textarea "Wood, Vinyl Laminate, MDF, HDFB," at bounding box center [202, 106] width 284 height 37
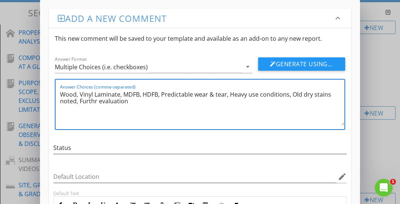
click at [92, 103] on textarea "Wood, Vinyl Laminate, MDFB, HDFB, Predictable wear & tear, Heavy use conditions…" at bounding box center [202, 106] width 284 height 37
click at [94, 103] on textarea "Wood, Vinyl Laminate, MDFB, HDFB, Predictable wear & tear, Heavy use conditions…" at bounding box center [202, 106] width 284 height 37
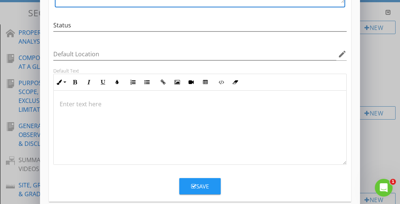
scroll to position [132, 0]
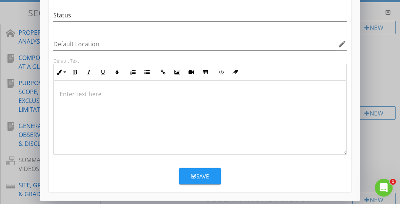
type textarea "Wood, Vinyl Laminate, MDFB, HDFB, Predictable wear & tear, Heavy use conditions…"
click at [194, 176] on icon "button" at bounding box center [193, 177] width 5 height 6
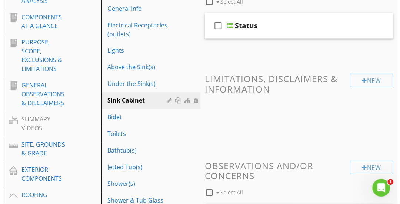
scroll to position [132, 0]
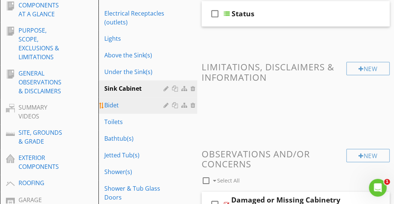
click at [133, 108] on div "Bidet" at bounding box center [134, 105] width 61 height 9
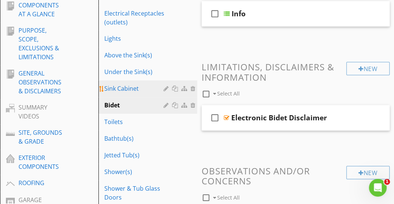
click at [132, 91] on div "Sink Cabinet" at bounding box center [134, 88] width 61 height 9
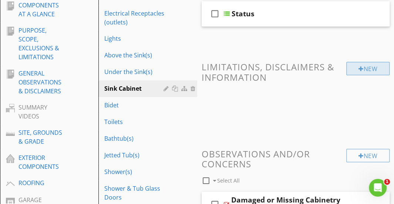
click at [363, 69] on div "New" at bounding box center [367, 68] width 43 height 13
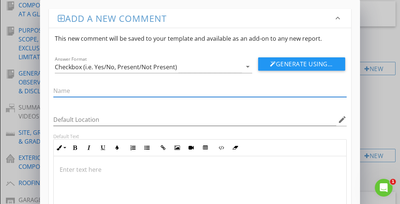
click at [174, 88] on input "text" at bounding box center [199, 91] width 293 height 12
type input "Old Dry Stains"
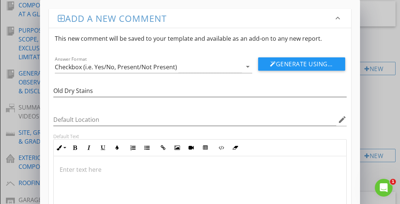
click at [140, 170] on p at bounding box center [200, 169] width 281 height 9
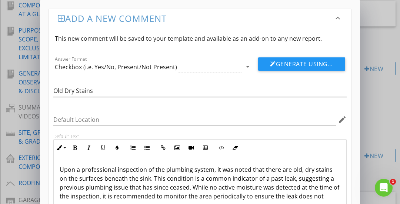
scroll to position [0, 0]
click at [110, 167] on p "Upon a professional inspection of the plumbing system, it was noted that there …" at bounding box center [200, 187] width 281 height 44
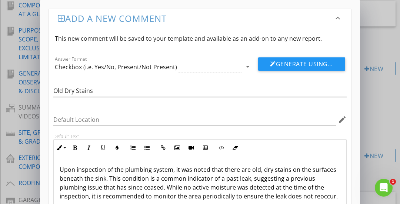
click at [142, 165] on p "Upon inspection of the plumbing system, it was noted that there are old, dry st…" at bounding box center [200, 183] width 281 height 36
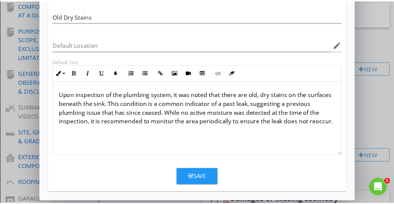
scroll to position [76, 0]
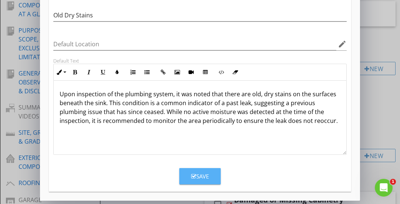
click at [200, 179] on div "Save" at bounding box center [200, 176] width 18 height 9
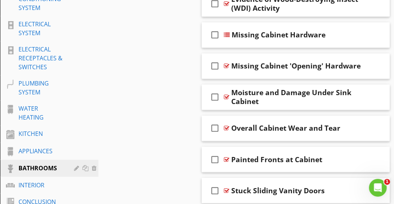
scroll to position [444, 0]
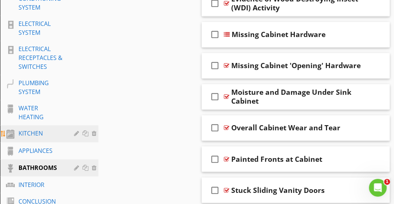
click at [56, 133] on div "KITCHEN" at bounding box center [41, 133] width 45 height 9
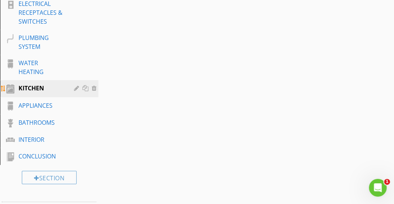
scroll to position [494, 0]
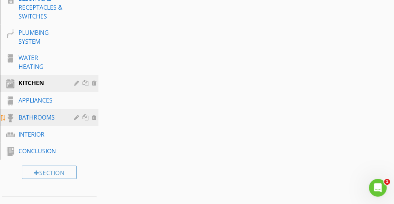
click at [43, 114] on div "BATHROOMS" at bounding box center [41, 117] width 45 height 9
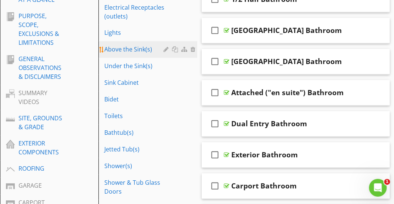
scroll to position [148, 0]
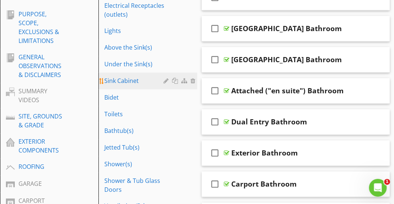
click at [137, 85] on div "Sink Cabinet" at bounding box center [134, 80] width 61 height 9
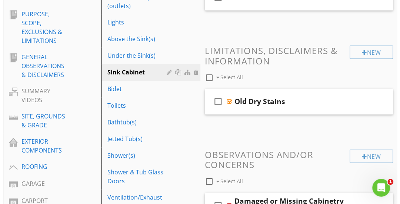
scroll to position [171, 0]
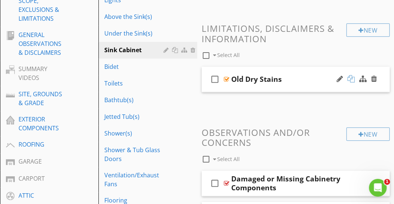
click at [351, 79] on div at bounding box center [351, 78] width 7 height 7
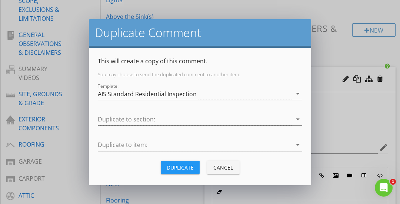
click at [178, 120] on div at bounding box center [195, 119] width 194 height 12
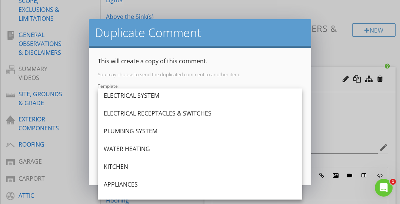
scroll to position [272, 0]
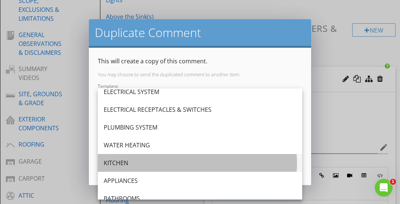
click at [147, 165] on div "KITCHEN" at bounding box center [200, 162] width 192 height 9
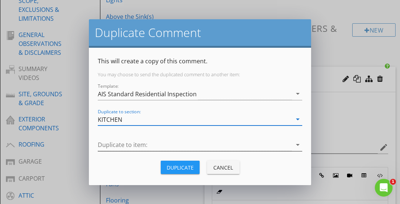
click at [166, 146] on div at bounding box center [195, 145] width 194 height 12
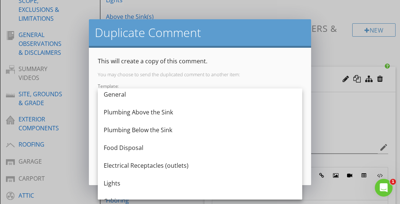
scroll to position [0, 0]
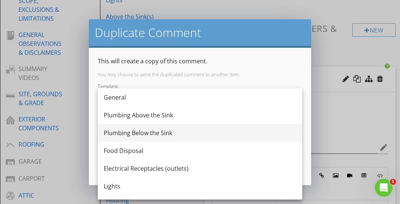
click at [158, 132] on div "Plumbing Below the Sink" at bounding box center [200, 132] width 192 height 9
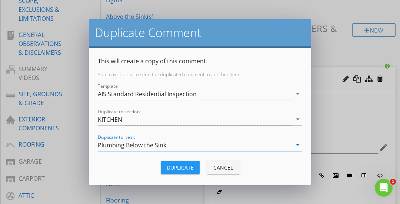
click at [168, 143] on div "Plumbing Below the Sink" at bounding box center [195, 145] width 194 height 12
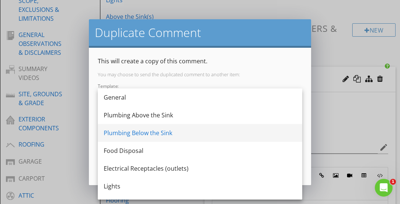
click at [162, 129] on div "Plumbing Below the Sink" at bounding box center [200, 132] width 192 height 9
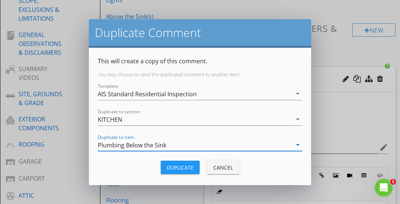
click at [175, 165] on div "Duplicate" at bounding box center [180, 168] width 27 height 8
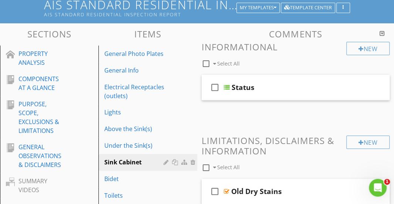
scroll to position [58, 0]
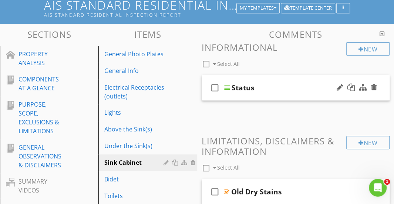
click at [277, 82] on div "check_box_outline_blank Status" at bounding box center [296, 88] width 188 height 26
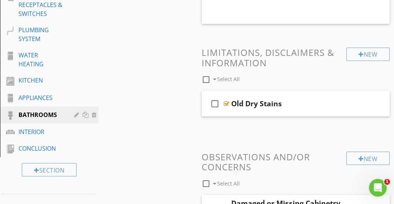
scroll to position [499, 0]
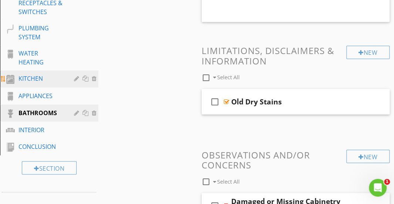
click at [25, 75] on div "KITCHEN" at bounding box center [41, 78] width 45 height 9
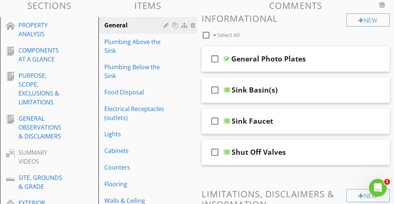
scroll to position [94, 0]
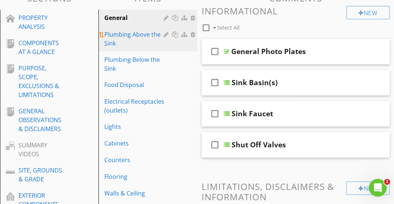
click at [139, 36] on div "Plumbing Above the Sink" at bounding box center [134, 39] width 61 height 18
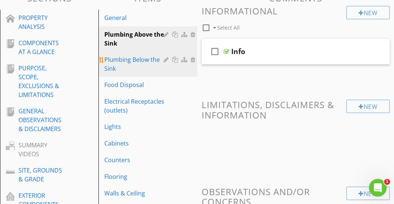
click at [134, 58] on div "Plumbing Below the Sink" at bounding box center [134, 64] width 61 height 18
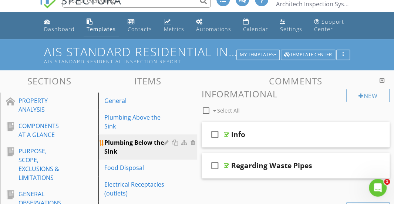
scroll to position [51, 0]
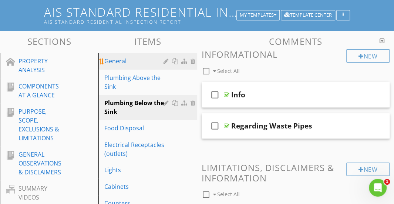
click at [132, 58] on div "General" at bounding box center [134, 61] width 61 height 9
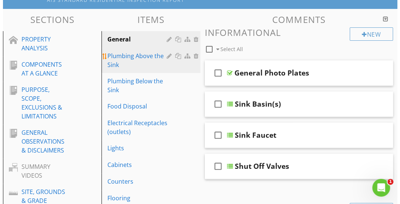
scroll to position [74, 0]
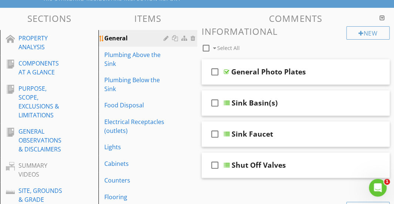
click at [173, 38] on div at bounding box center [176, 38] width 8 height 6
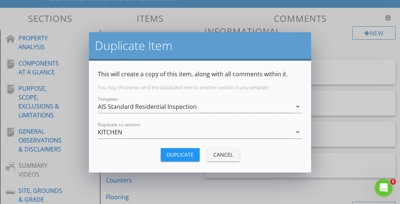
click at [175, 152] on div "Duplicate" at bounding box center [180, 155] width 27 height 8
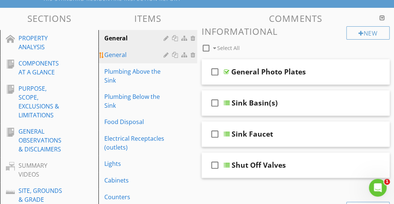
click at [175, 54] on div at bounding box center [176, 55] width 8 height 6
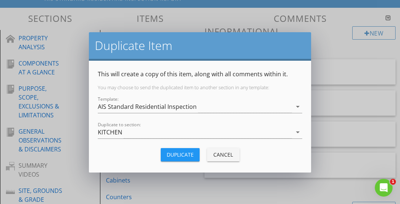
click at [169, 152] on div "Duplicate" at bounding box center [180, 155] width 27 height 8
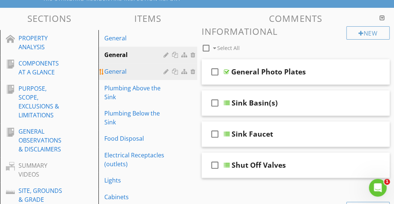
click at [175, 73] on div at bounding box center [176, 71] width 8 height 6
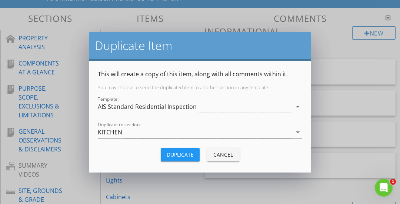
click at [170, 150] on button "Duplicate" at bounding box center [180, 154] width 39 height 13
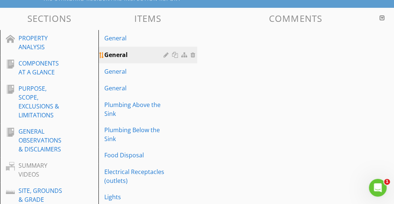
click at [147, 55] on div "General" at bounding box center [134, 54] width 61 height 9
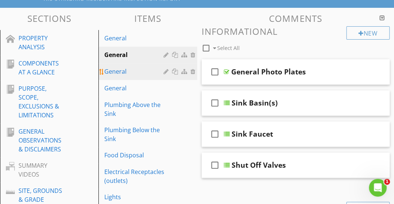
click at [144, 71] on div "General" at bounding box center [134, 71] width 61 height 9
click at [144, 57] on div "General" at bounding box center [134, 54] width 61 height 9
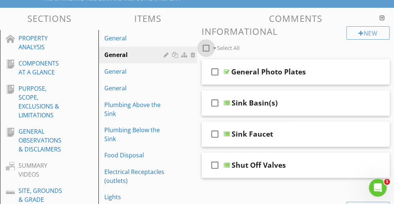
click at [207, 46] on div at bounding box center [206, 48] width 13 height 13
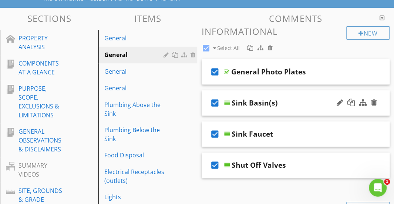
click at [213, 103] on icon "check_box" at bounding box center [215, 103] width 12 height 18
checkbox input "false"
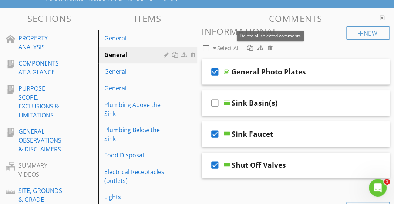
click at [271, 47] on div at bounding box center [270, 48] width 5 height 6
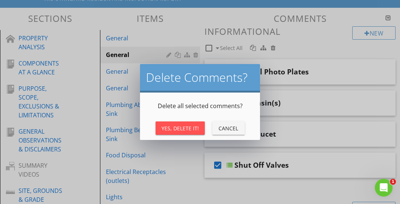
click at [188, 127] on div "Yes, Delete It!" at bounding box center [179, 128] width 37 height 8
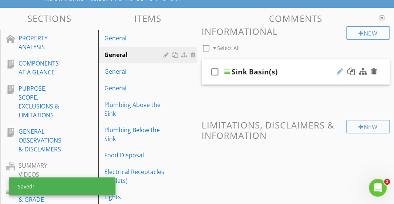
click at [340, 69] on div at bounding box center [340, 71] width 6 height 7
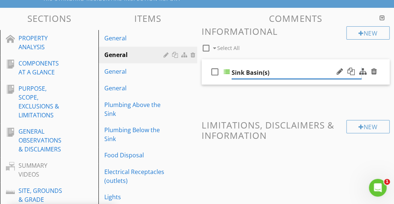
click at [295, 73] on input "Sink Basin(s)" at bounding box center [297, 73] width 130 height 12
drag, startPoint x: 295, startPoint y: 73, endPoint x: 238, endPoint y: 73, distance: 57.4
click at [238, 73] on input "Sink Basin(s)" at bounding box center [297, 73] width 130 height 12
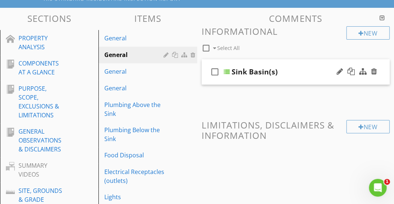
click at [258, 62] on div "check_box_outline_blank Sink Basin(s)" at bounding box center [296, 72] width 188 height 26
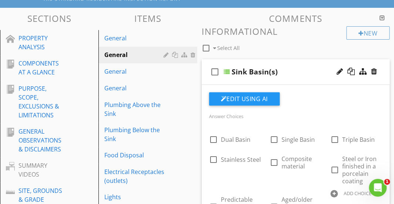
click at [258, 62] on div "check_box_outline_blank Sink Basin(s)" at bounding box center [296, 72] width 188 height 26
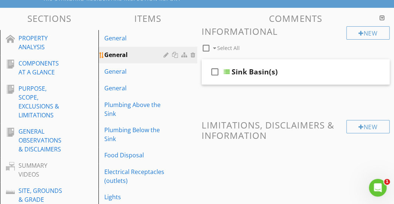
click at [165, 55] on div at bounding box center [167, 55] width 7 height 6
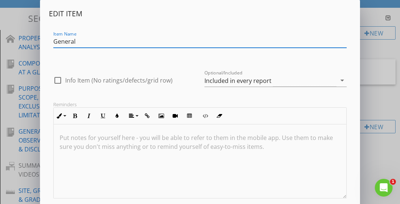
click at [94, 43] on input "General" at bounding box center [199, 42] width 293 height 12
drag, startPoint x: 94, startPoint y: 43, endPoint x: 41, endPoint y: 45, distance: 52.9
click at [41, 45] on div "Edit Item Item Name General check_box_outline_blank Info Item (No ratings/defec…" at bounding box center [200, 122] width 320 height 244
paste input "Sink Basin(s)"
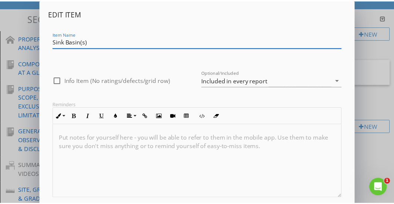
scroll to position [44, 0]
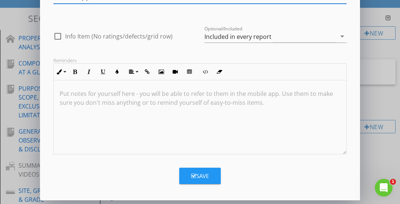
type input "Sink Basin(s)"
click at [195, 178] on div "Save" at bounding box center [200, 176] width 18 height 9
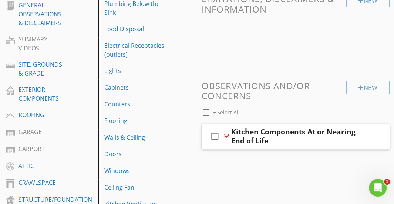
scroll to position [200, 0]
click at [214, 135] on icon "check_box_outline_blank" at bounding box center [215, 137] width 12 height 18
checkbox input "true"
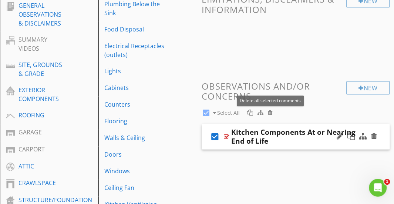
click at [269, 114] on div at bounding box center [270, 113] width 5 height 6
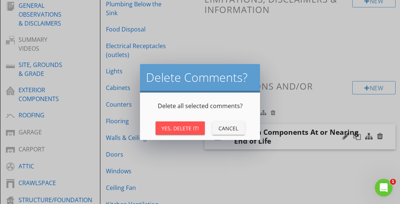
click at [188, 128] on div "Yes, Delete It!" at bounding box center [179, 128] width 37 height 8
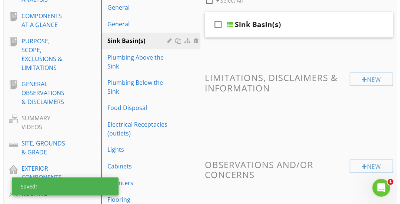
scroll to position [98, 0]
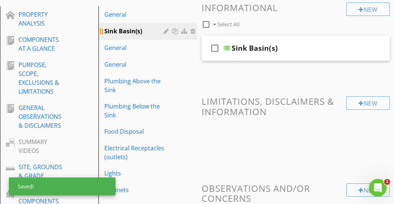
click at [164, 32] on div at bounding box center [167, 31] width 7 height 6
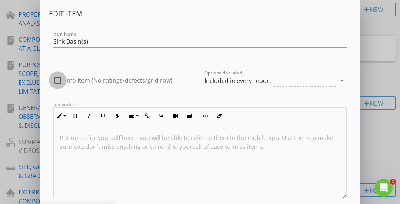
click at [57, 78] on div at bounding box center [57, 80] width 13 height 13
checkbox input "true"
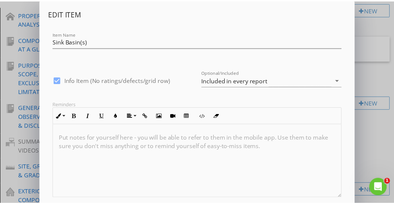
scroll to position [44, 0]
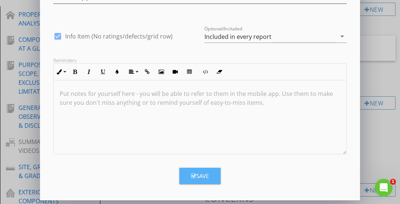
click at [201, 174] on div "Save" at bounding box center [200, 176] width 18 height 9
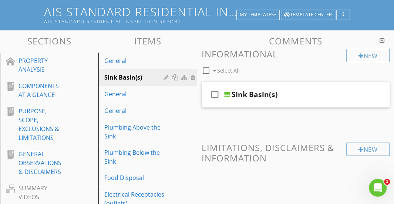
scroll to position [43, 0]
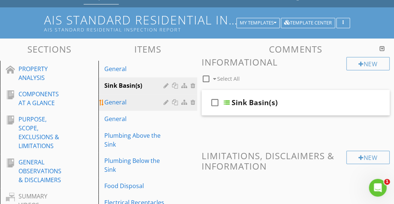
click at [154, 102] on div "General" at bounding box center [134, 102] width 61 height 9
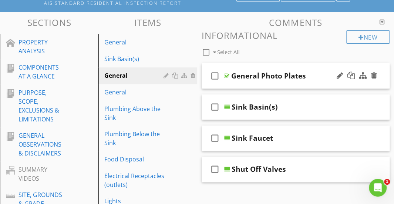
scroll to position [70, 0]
click at [206, 51] on div at bounding box center [206, 52] width 13 height 13
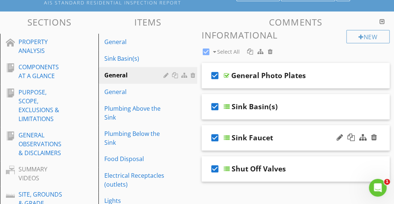
click at [215, 137] on icon "check_box" at bounding box center [215, 138] width 12 height 18
checkbox input "false"
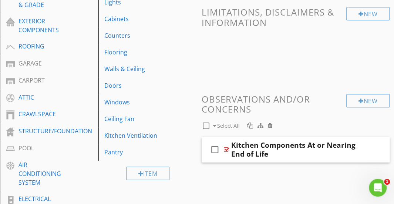
scroll to position [267, 0]
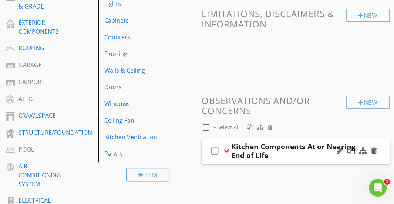
click at [215, 148] on icon "check_box_outline_blank" at bounding box center [215, 151] width 12 height 18
checkbox input "true"
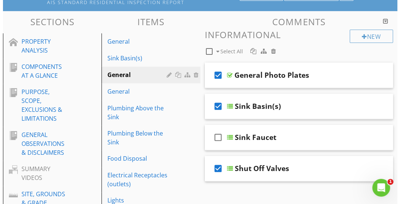
scroll to position [70, 0]
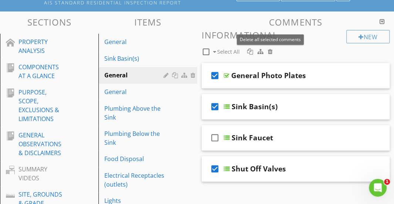
click at [268, 54] on div at bounding box center [270, 51] width 5 height 6
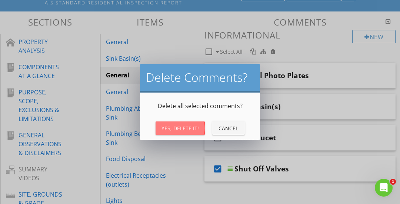
click at [189, 124] on div "Yes, Delete It!" at bounding box center [179, 128] width 37 height 8
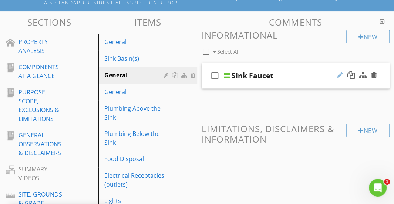
click at [340, 73] on div at bounding box center [340, 74] width 6 height 7
click at [321, 69] on div "check_box_outline_blank Sink Faucet" at bounding box center [296, 76] width 188 height 26
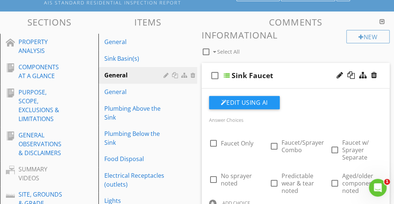
click at [321, 69] on div "check_box_outline_blank Sink Faucet" at bounding box center [296, 76] width 188 height 26
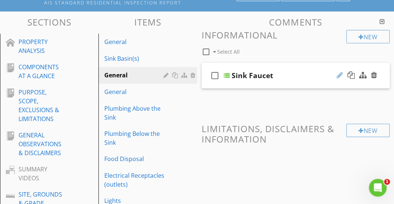
click at [339, 75] on div at bounding box center [340, 74] width 6 height 7
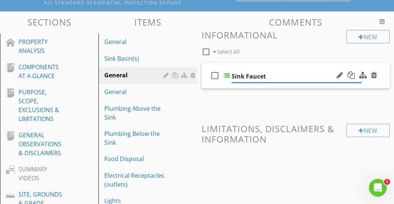
click at [282, 76] on input "Sink Faucet" at bounding box center [297, 76] width 130 height 12
drag, startPoint x: 282, startPoint y: 76, endPoint x: 235, endPoint y: 73, distance: 47.1
click at [235, 73] on input "Sink Faucet" at bounding box center [297, 76] width 130 height 12
click at [166, 75] on div at bounding box center [167, 75] width 7 height 6
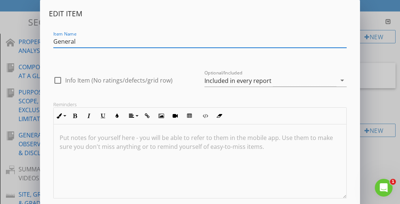
click at [109, 47] on div "Item Name General" at bounding box center [199, 42] width 293 height 12
click at [105, 45] on input "General" at bounding box center [199, 42] width 293 height 12
drag, startPoint x: 105, startPoint y: 45, endPoint x: 54, endPoint y: 42, distance: 50.4
click at [54, 42] on input "General" at bounding box center [199, 42] width 293 height 12
paste input "Sink Faucet"
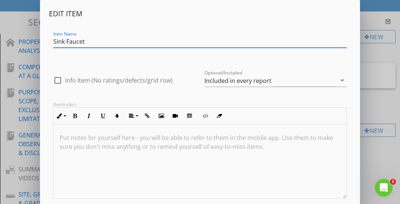
scroll to position [44, 0]
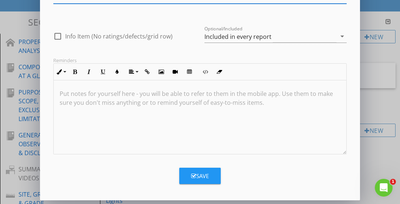
type input "Sink Faucet"
click at [194, 174] on icon "button" at bounding box center [193, 176] width 5 height 6
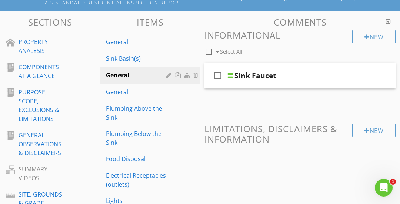
scroll to position [9, 0]
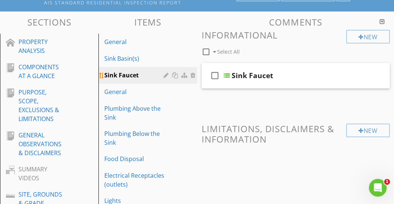
click at [165, 74] on div at bounding box center [167, 75] width 7 height 6
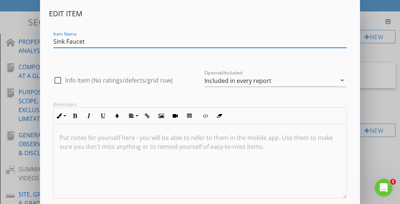
click at [60, 80] on div at bounding box center [57, 80] width 13 height 13
checkbox input "true"
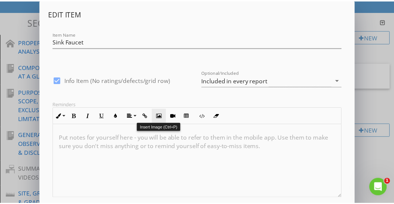
scroll to position [44, 0]
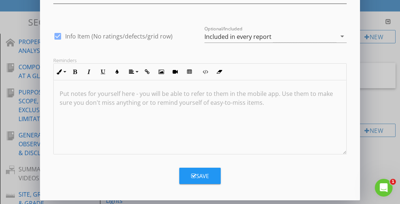
click at [189, 170] on button "Save" at bounding box center [199, 176] width 41 height 16
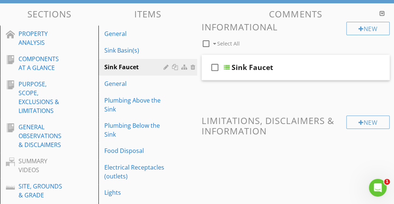
scroll to position [65, 0]
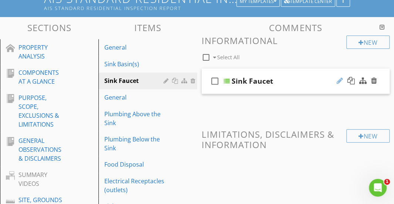
click at [340, 80] on div at bounding box center [340, 80] width 6 height 7
click at [299, 82] on input "Sink Faucet" at bounding box center [297, 82] width 130 height 12
drag, startPoint x: 299, startPoint y: 82, endPoint x: 232, endPoint y: 87, distance: 66.8
click at [232, 87] on div "Sink Faucet" at bounding box center [297, 82] width 130 height 12
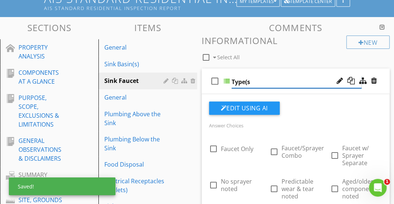
type input "Type(s)"
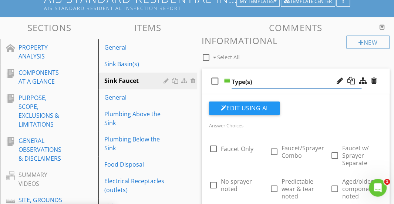
click at [278, 74] on div "check_box_outline_blank Type(s)" at bounding box center [296, 81] width 188 height 26
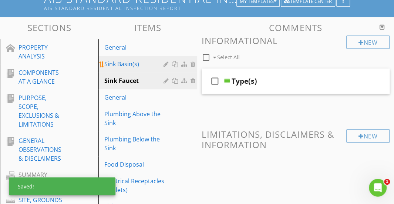
click at [131, 62] on div "Sink Basin(s)" at bounding box center [134, 64] width 61 height 9
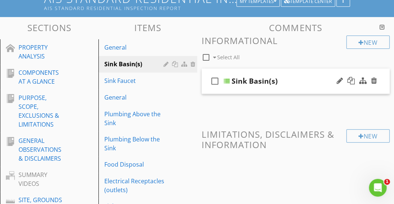
click at [317, 74] on div "check_box_outline_blank Sink Basin(s)" at bounding box center [296, 81] width 188 height 26
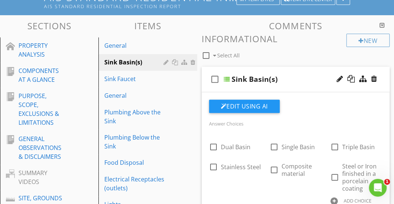
scroll to position [66, 0]
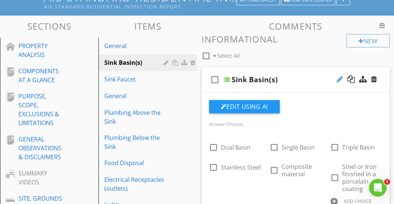
click at [341, 80] on div at bounding box center [340, 79] width 6 height 7
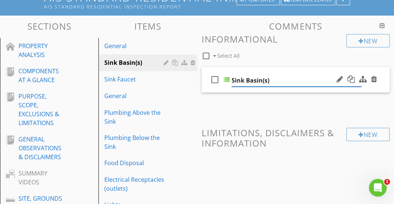
click at [299, 72] on div "check_box_outline_blank Sink Basin(s)" at bounding box center [296, 80] width 188 height 26
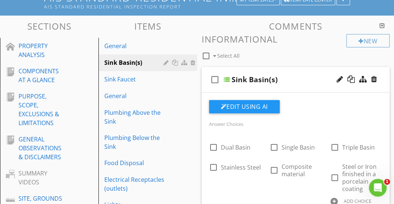
click at [299, 72] on div "check_box_outline_blank Sink Basin(s)" at bounding box center [296, 80] width 188 height 26
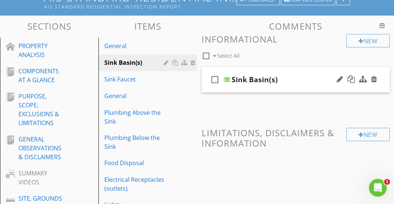
click at [291, 79] on div "Sink Basin(s)" at bounding box center [297, 79] width 130 height 9
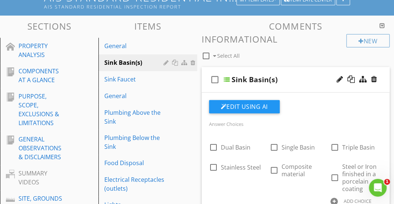
click at [291, 79] on div "Sink Basin(s)" at bounding box center [297, 79] width 130 height 9
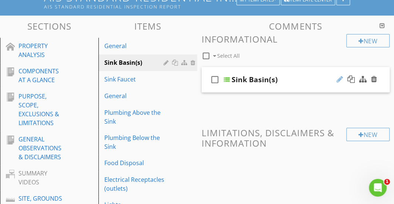
click at [337, 78] on div at bounding box center [340, 79] width 6 height 7
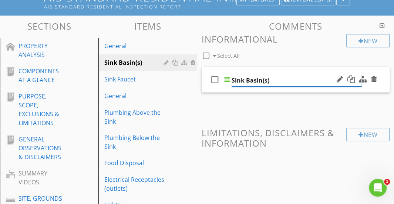
click at [270, 80] on input "Sink Basin(s)" at bounding box center [297, 80] width 130 height 12
drag, startPoint x: 270, startPoint y: 80, endPoint x: 229, endPoint y: 82, distance: 40.7
click at [229, 82] on div "check_box_outline_blank Sink Basin(s)" at bounding box center [296, 80] width 188 height 26
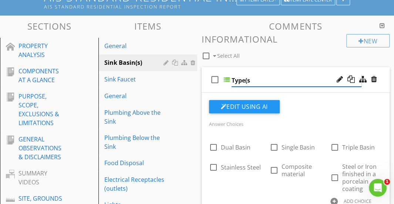
type input "Type(s)"
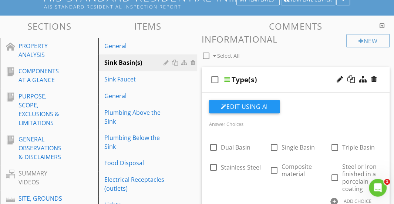
click at [272, 73] on div "check_box_outline_blank Type(s)" at bounding box center [296, 80] width 188 height 26
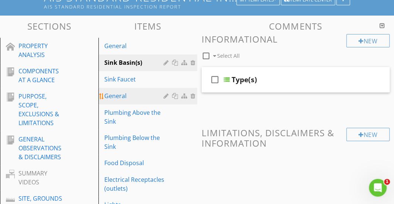
click at [135, 97] on div "General" at bounding box center [134, 95] width 61 height 9
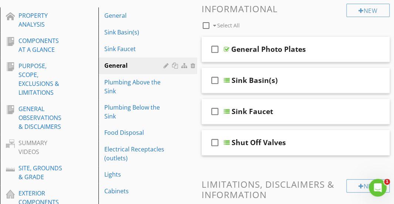
scroll to position [97, 0]
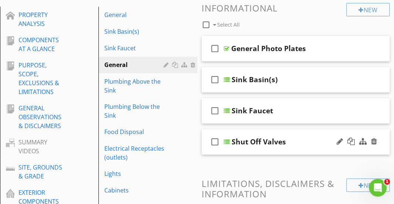
click at [264, 130] on div "check_box_outline_blank Shut Off Valves" at bounding box center [296, 142] width 188 height 26
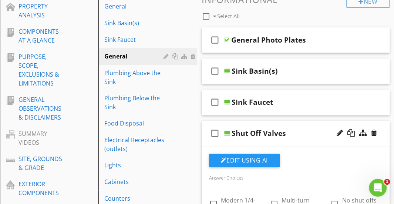
scroll to position [105, 0]
click at [281, 122] on div "check_box_outline_blank Shut Off Valves" at bounding box center [296, 134] width 188 height 26
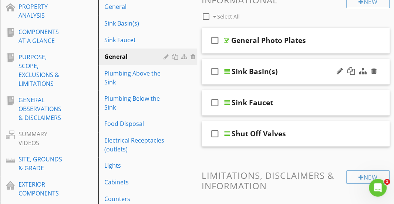
scroll to position [63, 0]
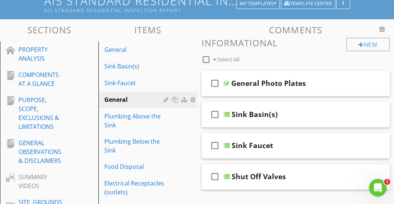
click at [208, 58] on div at bounding box center [206, 59] width 13 height 13
checkbox input "true"
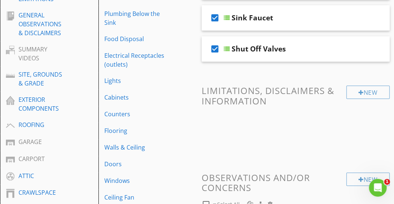
scroll to position [192, 0]
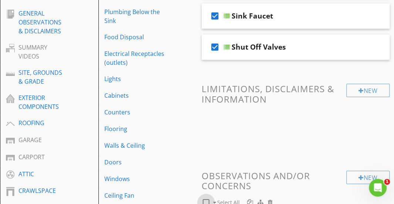
click at [207, 201] on div at bounding box center [206, 202] width 13 height 13
checkbox input "true"
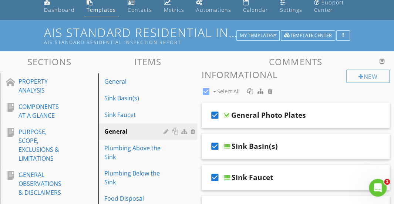
scroll to position [114, 0]
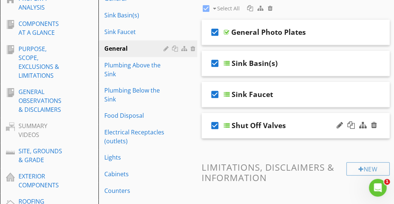
click at [210, 126] on icon "check_box" at bounding box center [215, 126] width 12 height 18
checkbox input "false"
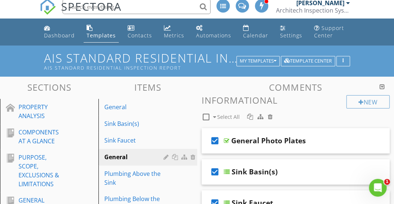
scroll to position [5, 0]
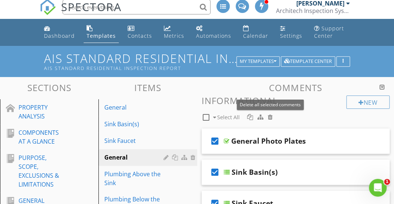
click at [271, 117] on div at bounding box center [270, 117] width 5 height 6
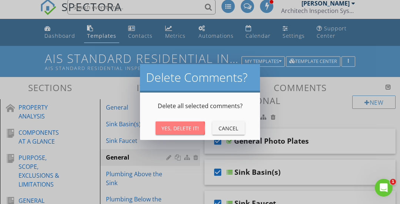
click at [174, 130] on div "Yes, Delete It!" at bounding box center [179, 128] width 37 height 8
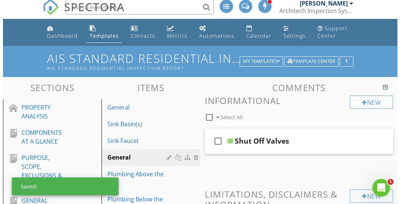
scroll to position [63, 0]
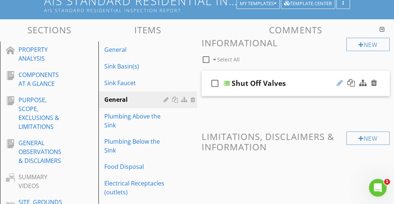
click at [342, 80] on div at bounding box center [340, 82] width 6 height 7
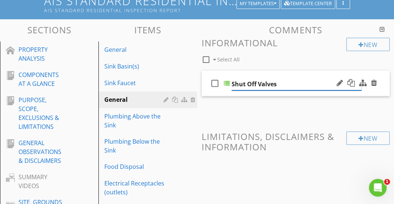
click at [292, 83] on input "Shut Off Valves" at bounding box center [297, 84] width 130 height 12
drag, startPoint x: 292, startPoint y: 83, endPoint x: 235, endPoint y: 90, distance: 57.4
click at [235, 90] on div "Shut Off Valves" at bounding box center [297, 84] width 130 height 12
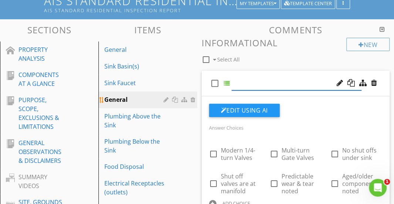
click at [164, 100] on div at bounding box center [167, 100] width 7 height 6
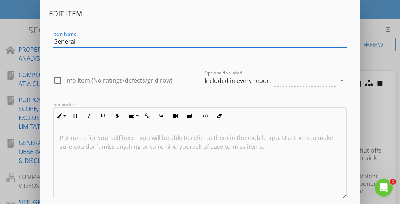
click at [99, 41] on input "General" at bounding box center [199, 42] width 293 height 12
drag, startPoint x: 99, startPoint y: 41, endPoint x: 56, endPoint y: 46, distance: 43.9
click at [56, 46] on input "General" at bounding box center [199, 42] width 293 height 12
paste input "Shut Off Valves"
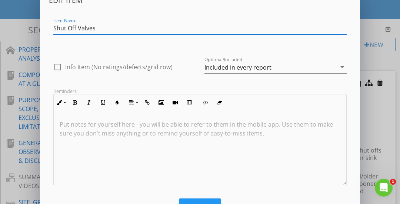
click at [86, 31] on input "Shut Off Valves" at bounding box center [199, 28] width 293 height 12
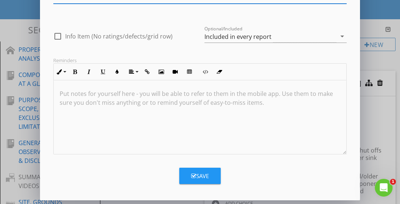
type input "Shut Off"
click at [189, 171] on button "Save" at bounding box center [199, 176] width 41 height 16
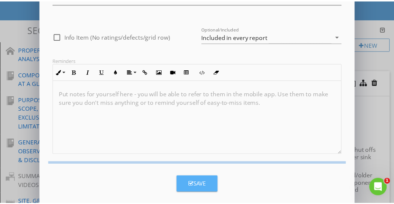
scroll to position [9, 0]
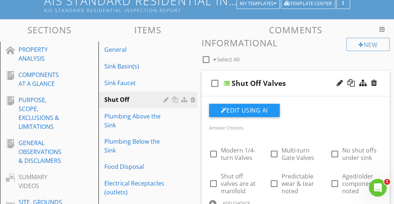
click at [262, 84] on div "Shut Off Valves" at bounding box center [259, 83] width 54 height 9
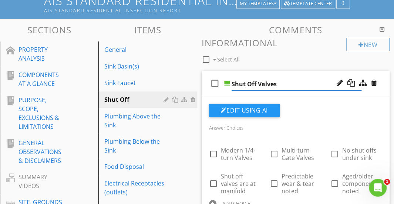
click at [262, 84] on input "Shut Off Valves" at bounding box center [297, 84] width 130 height 12
click at [258, 84] on input "Shut Off Valves" at bounding box center [297, 84] width 130 height 12
type input "Valves"
click at [280, 75] on div "check_box_outline_blank Valves" at bounding box center [296, 84] width 188 height 26
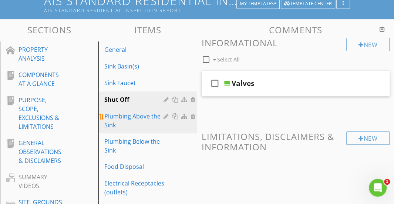
click at [154, 117] on div "Plumbing Above the Sink" at bounding box center [134, 121] width 61 height 18
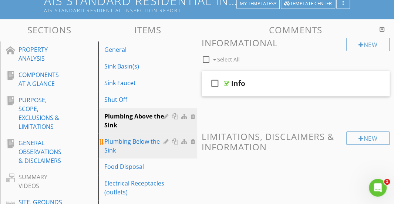
click at [144, 137] on div "Plumbing Below the Sink" at bounding box center [134, 146] width 61 height 18
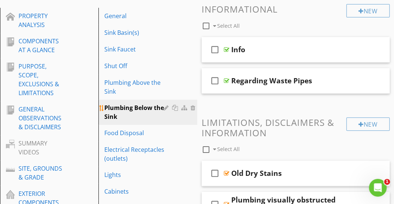
scroll to position [97, 0]
click at [264, 71] on div "check_box_outline_blank Regarding Waste Pipes" at bounding box center [296, 81] width 188 height 26
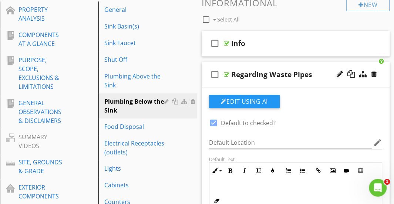
scroll to position [98, 0]
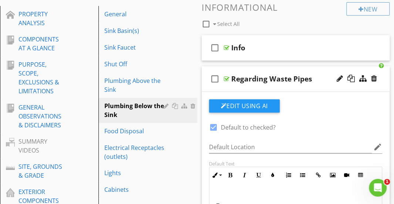
click at [264, 71] on div "check_box_outline_blank Regarding Waste Pipes" at bounding box center [296, 79] width 188 height 26
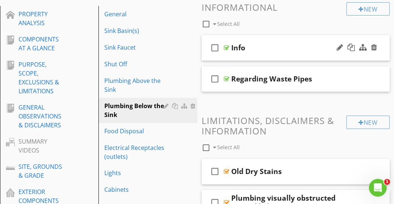
click at [274, 37] on div "check_box_outline_blank Info" at bounding box center [296, 48] width 188 height 26
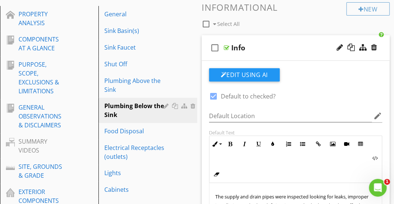
click at [274, 37] on div "check_box_outline_blank Info" at bounding box center [296, 48] width 188 height 26
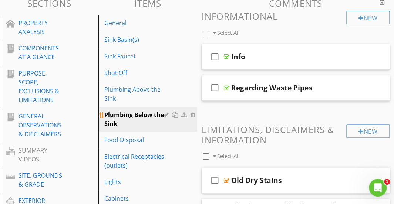
scroll to position [91, 0]
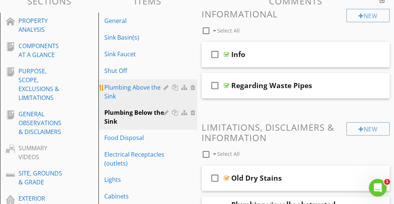
click at [132, 93] on div "Plumbing Above the Sink" at bounding box center [134, 92] width 61 height 18
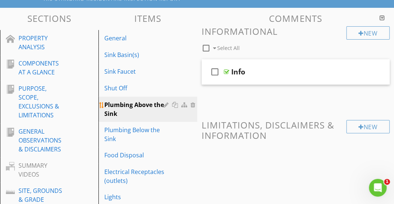
scroll to position [73, 0]
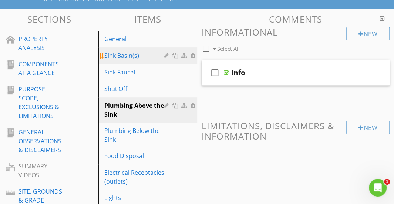
click at [130, 60] on link "Sink Basin(s)" at bounding box center [149, 55] width 96 height 16
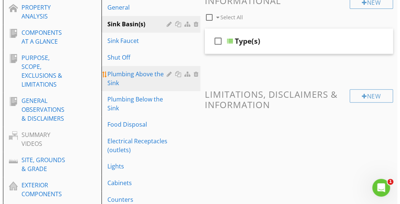
scroll to position [101, 0]
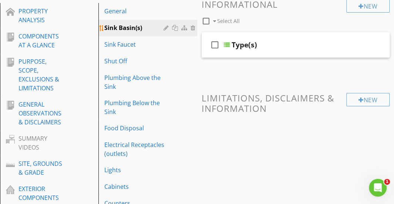
click at [163, 28] on div "Sink Basin(s)" at bounding box center [134, 27] width 61 height 9
click at [165, 27] on div at bounding box center [167, 28] width 7 height 6
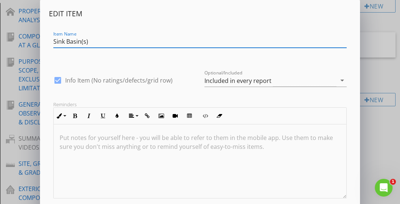
click at [57, 81] on div at bounding box center [57, 80] width 13 height 13
checkbox input "false"
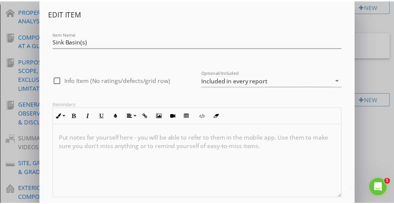
scroll to position [44, 0]
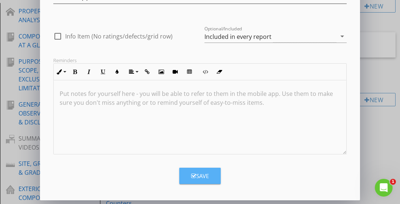
click at [198, 177] on div "Save" at bounding box center [200, 176] width 18 height 9
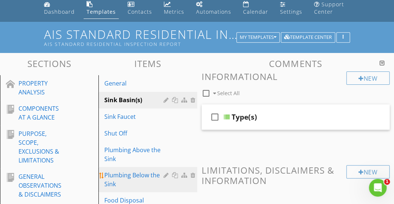
scroll to position [28, 0]
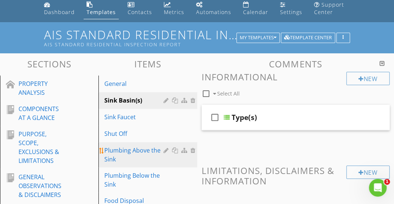
click at [147, 154] on div "Plumbing Above the Sink" at bounding box center [134, 155] width 61 height 18
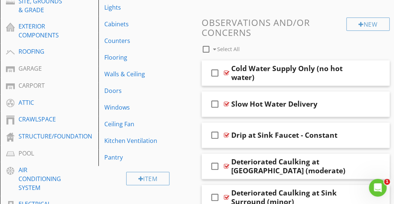
scroll to position [263, 0]
click at [205, 49] on div at bounding box center [206, 49] width 13 height 13
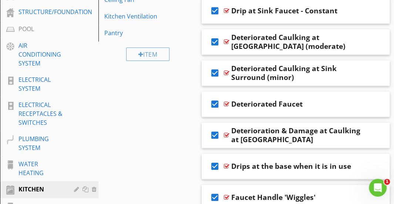
scroll to position [388, 0]
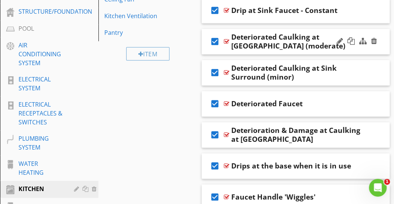
click at [215, 41] on icon "check_box" at bounding box center [215, 42] width 12 height 18
click at [214, 73] on icon "check_box" at bounding box center [215, 73] width 12 height 18
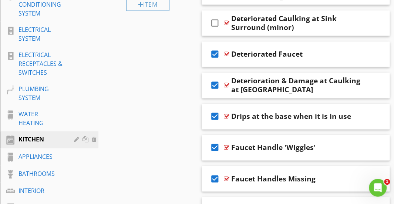
scroll to position [459, 0]
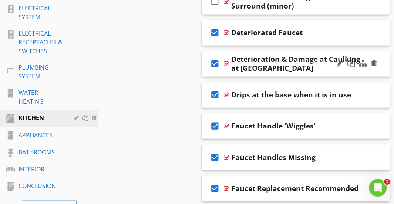
click at [212, 66] on icon "check_box" at bounding box center [215, 64] width 12 height 18
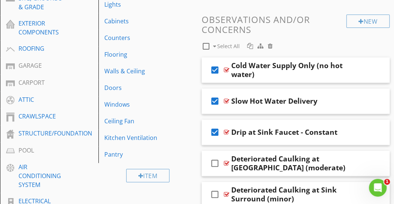
scroll to position [266, 0]
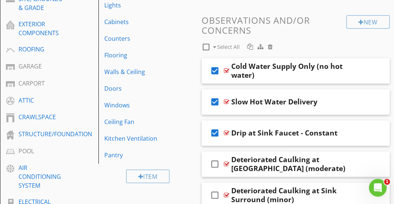
click at [205, 45] on div at bounding box center [206, 47] width 13 height 13
checkbox input "false"
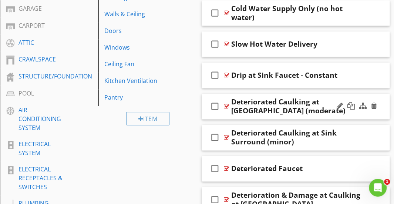
click at [213, 106] on icon "check_box_outline_blank" at bounding box center [215, 106] width 12 height 18
click at [212, 139] on icon "check_box_outline_blank" at bounding box center [215, 137] width 12 height 18
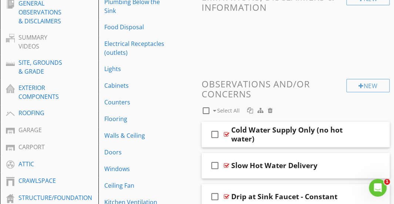
scroll to position [201, 0]
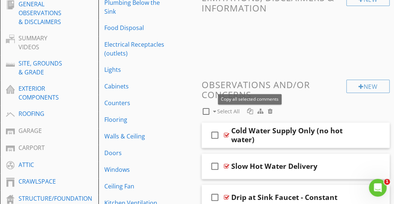
click at [250, 110] on div at bounding box center [250, 111] width 6 height 6
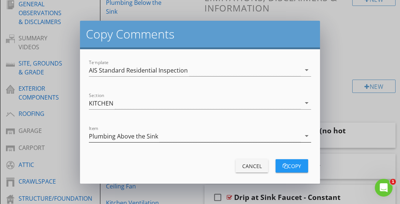
click at [159, 134] on div "Plumbing Above the Sink" at bounding box center [195, 136] width 212 height 12
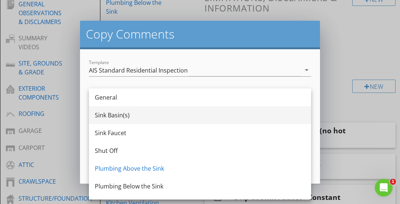
click at [147, 120] on div "Sink Basin(s)" at bounding box center [200, 115] width 210 height 9
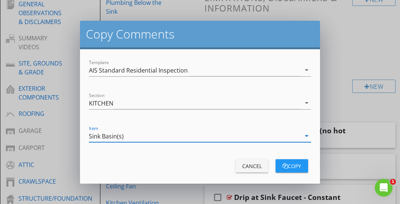
click at [284, 163] on div "button" at bounding box center [284, 165] width 5 height 5
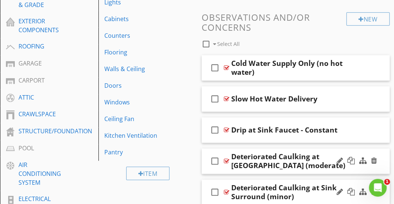
scroll to position [297, 0]
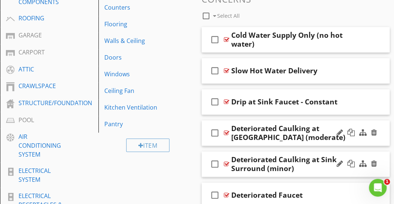
click at [212, 132] on icon "check_box_outline_blank" at bounding box center [215, 133] width 12 height 18
click at [213, 162] on icon "check_box_outline_blank" at bounding box center [215, 164] width 12 height 18
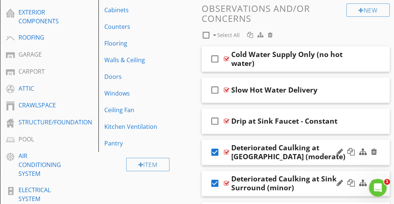
scroll to position [275, 0]
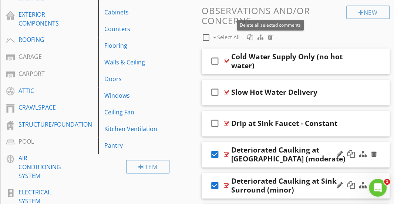
click at [270, 38] on div at bounding box center [270, 37] width 5 height 6
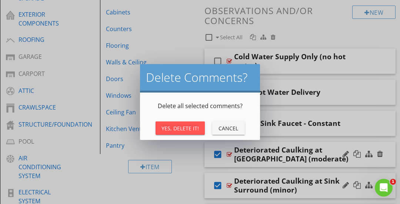
click at [182, 127] on div "Yes, Delete It!" at bounding box center [179, 128] width 37 height 8
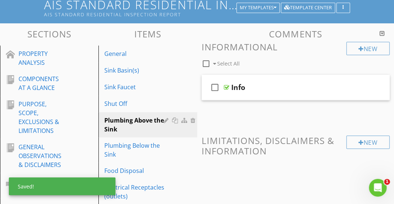
scroll to position [55, 0]
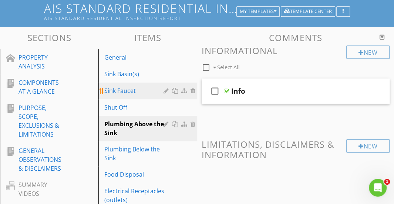
click at [154, 96] on link "Sink Faucet" at bounding box center [149, 91] width 96 height 16
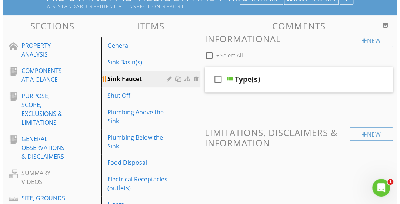
scroll to position [66, 0]
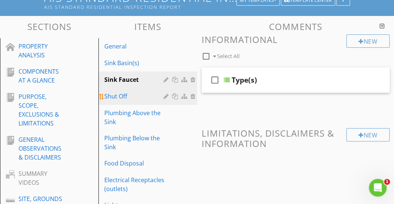
click at [167, 94] on div at bounding box center [167, 96] width 7 height 6
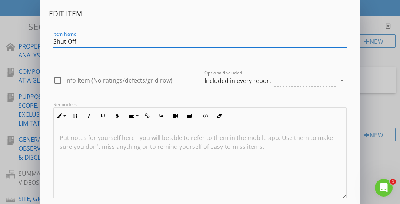
click at [60, 81] on div at bounding box center [57, 80] width 13 height 13
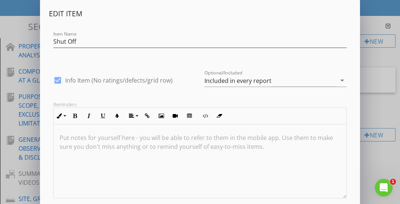
click at [60, 80] on div at bounding box center [57, 80] width 13 height 13
checkbox input "false"
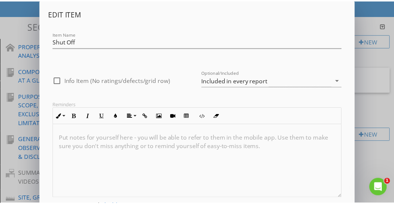
scroll to position [44, 0]
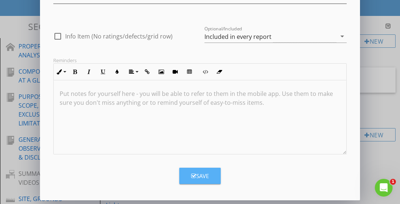
click at [193, 173] on icon "button" at bounding box center [193, 176] width 5 height 6
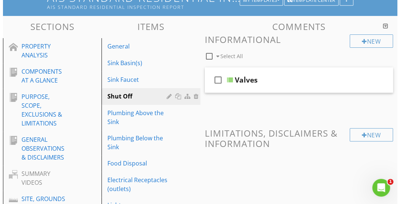
scroll to position [9, 0]
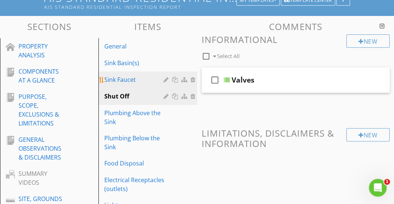
click at [150, 83] on div "Sink Faucet" at bounding box center [134, 79] width 61 height 9
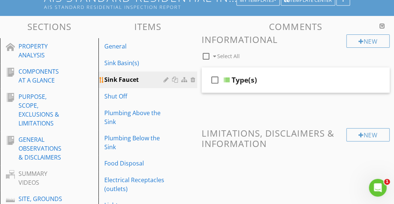
click at [170, 79] on div at bounding box center [181, 79] width 34 height 9
click at [166, 78] on div at bounding box center [167, 80] width 7 height 6
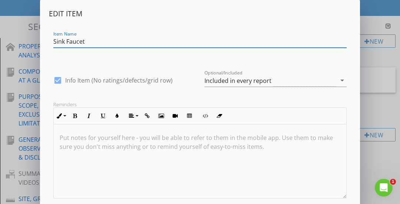
click at [59, 78] on div at bounding box center [57, 80] width 13 height 13
checkbox input "false"
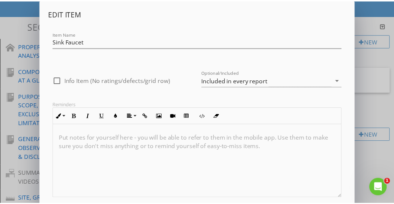
scroll to position [44, 0]
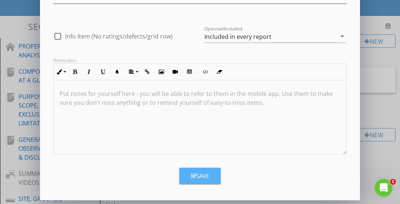
click at [195, 170] on button "Save" at bounding box center [199, 176] width 41 height 16
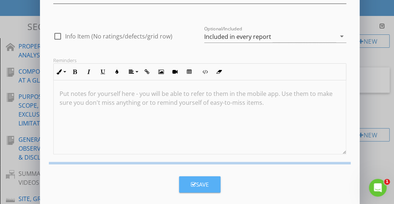
scroll to position [9, 0]
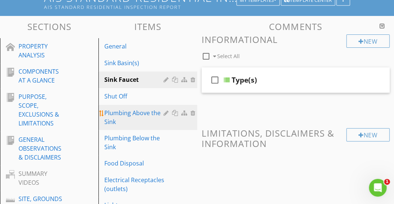
click at [142, 119] on div "Plumbing Above the Sink" at bounding box center [134, 117] width 61 height 18
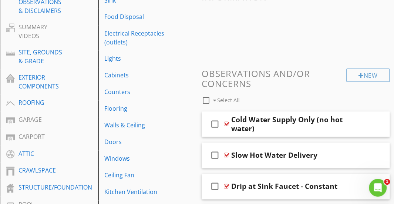
scroll to position [256, 0]
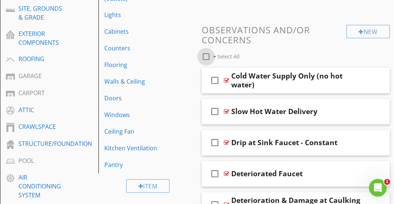
click at [206, 55] on div at bounding box center [206, 56] width 13 height 13
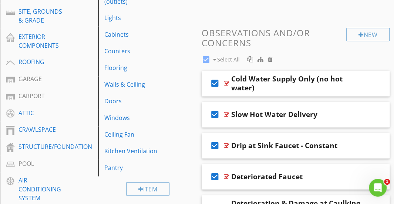
scroll to position [253, 0]
click at [212, 112] on icon "check_box" at bounding box center [215, 114] width 12 height 18
click at [212, 115] on icon "check_box_outline_blank" at bounding box center [215, 114] width 12 height 18
click at [212, 115] on icon "check_box" at bounding box center [215, 114] width 12 height 18
checkbox input "false"
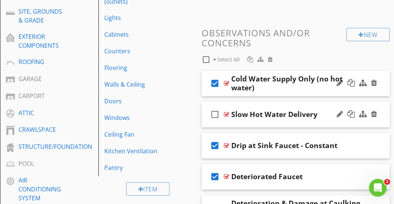
click at [214, 82] on icon "check_box" at bounding box center [215, 83] width 12 height 18
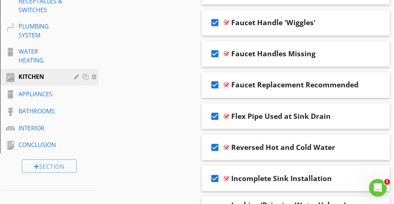
scroll to position [500, 0]
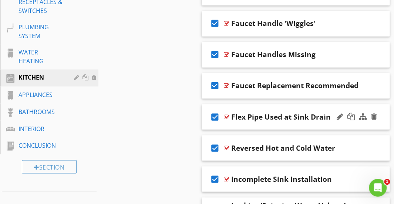
click at [216, 113] on icon "check_box" at bounding box center [215, 117] width 12 height 18
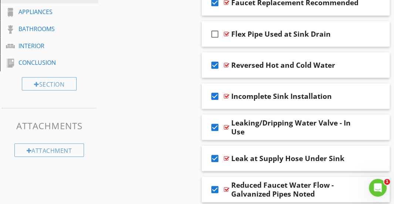
scroll to position [583, 0]
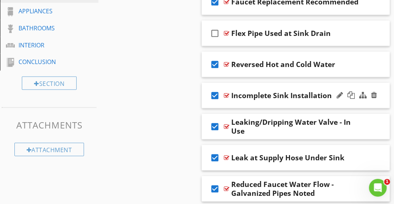
click at [213, 92] on icon "check_box" at bounding box center [215, 95] width 12 height 18
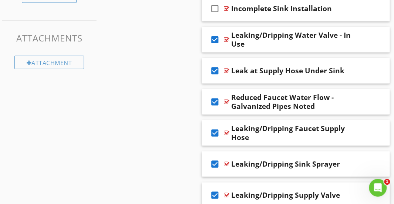
scroll to position [669, 0]
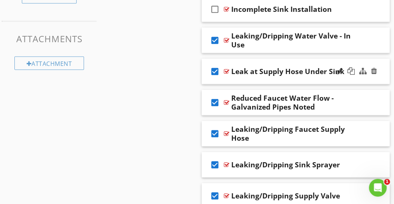
click at [214, 69] on icon "check_box" at bounding box center [215, 72] width 12 height 18
click at [214, 68] on icon "check_box_outline_blank" at bounding box center [215, 72] width 12 height 18
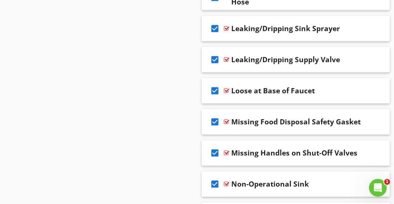
scroll to position [807, 0]
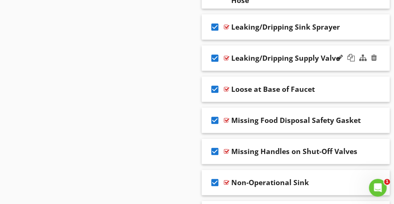
click at [214, 55] on icon "check_box" at bounding box center [215, 58] width 12 height 18
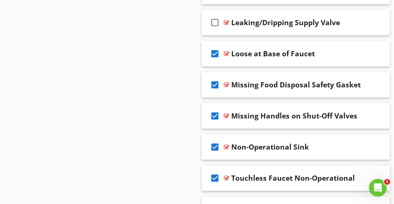
scroll to position [842, 0]
click at [215, 81] on icon "check_box" at bounding box center [215, 85] width 12 height 18
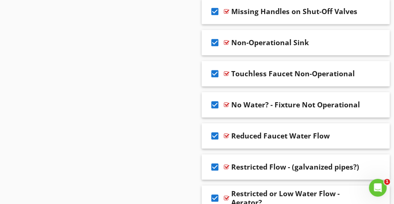
scroll to position [952, 0]
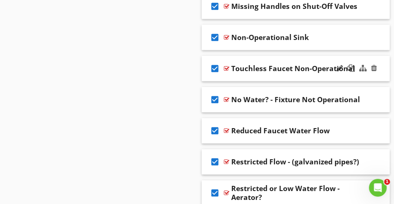
click at [212, 66] on icon "check_box" at bounding box center [215, 69] width 12 height 18
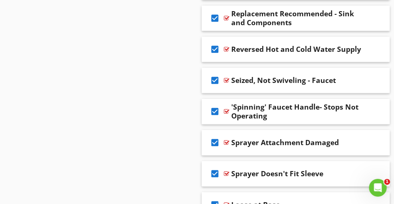
scroll to position [1222, 0]
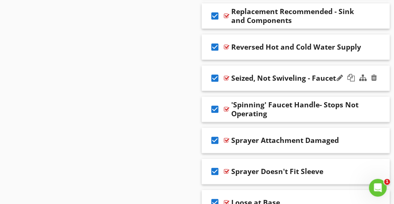
click at [214, 74] on icon "check_box" at bounding box center [215, 78] width 12 height 18
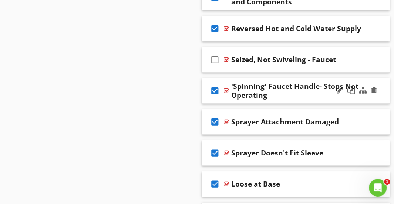
click at [214, 85] on icon "check_box" at bounding box center [215, 91] width 12 height 18
click at [212, 118] on icon "check_box" at bounding box center [215, 122] width 12 height 18
click at [211, 151] on icon "check_box" at bounding box center [215, 153] width 12 height 18
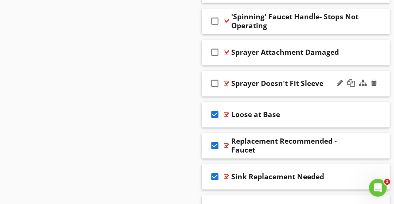
scroll to position [1310, 0]
click at [214, 107] on icon "check_box" at bounding box center [215, 114] width 12 height 18
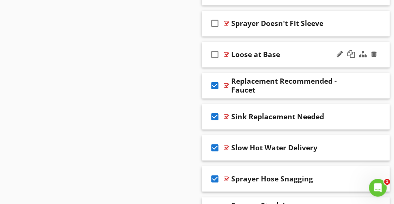
scroll to position [1371, 0]
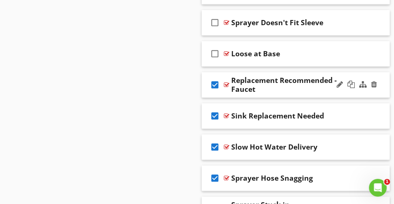
click at [212, 81] on icon "check_box" at bounding box center [215, 85] width 12 height 18
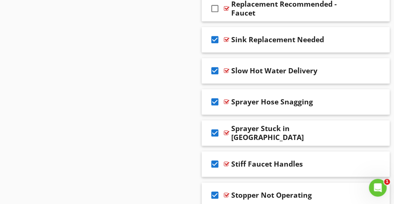
scroll to position [1460, 0]
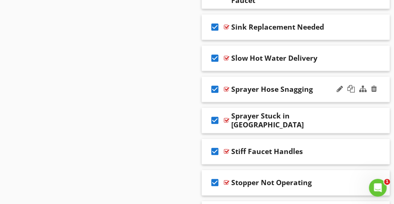
click at [212, 85] on icon "check_box" at bounding box center [215, 89] width 12 height 18
click at [216, 114] on icon "check_box" at bounding box center [215, 120] width 12 height 18
click at [213, 143] on icon "check_box" at bounding box center [215, 151] width 12 height 18
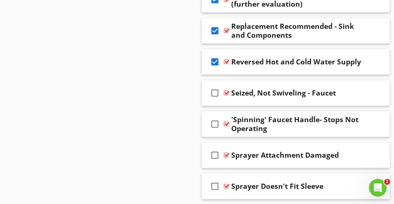
scroll to position [1206, 0]
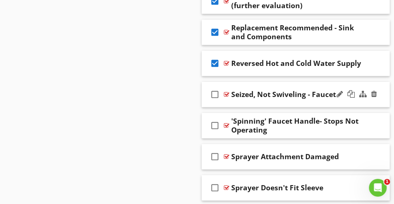
click at [213, 90] on icon "check_box_outline_blank" at bounding box center [215, 94] width 12 height 18
click at [215, 123] on icon "check_box_outline_blank" at bounding box center [215, 126] width 12 height 18
click at [214, 56] on icon "check_box" at bounding box center [215, 63] width 12 height 18
click at [212, 30] on icon "check_box" at bounding box center [215, 32] width 12 height 18
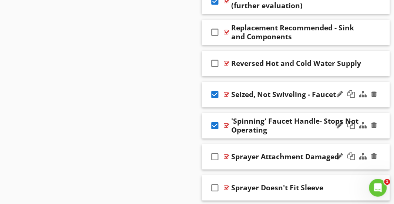
click at [216, 152] on icon "check_box_outline_blank" at bounding box center [215, 157] width 12 height 18
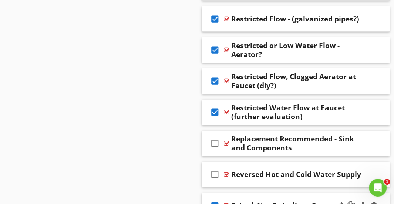
scroll to position [1094, 0]
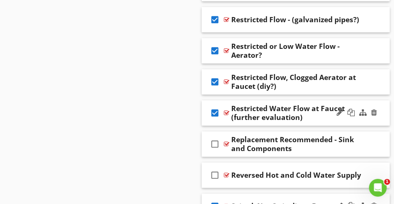
click at [214, 112] on icon "check_box" at bounding box center [215, 113] width 12 height 18
click at [214, 80] on icon "check_box" at bounding box center [215, 82] width 12 height 18
click at [213, 51] on icon "check_box" at bounding box center [215, 51] width 12 height 18
click at [213, 17] on icon "check_box" at bounding box center [215, 20] width 12 height 18
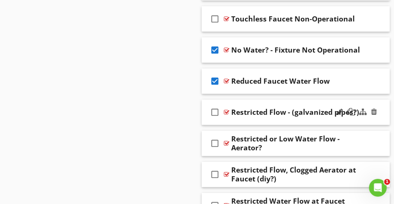
scroll to position [1001, 0]
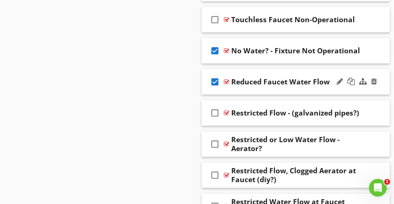
click at [217, 78] on icon "check_box" at bounding box center [215, 82] width 12 height 18
click at [213, 46] on icon "check_box" at bounding box center [215, 51] width 12 height 18
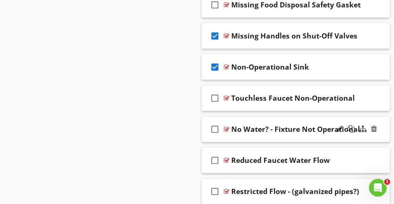
scroll to position [906, 0]
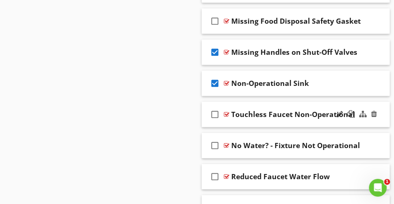
click at [215, 113] on icon "check_box_outline_blank" at bounding box center [215, 114] width 12 height 18
click at [213, 76] on icon "check_box" at bounding box center [215, 83] width 12 height 18
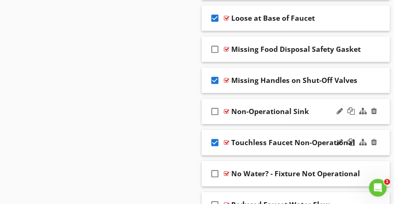
scroll to position [879, 0]
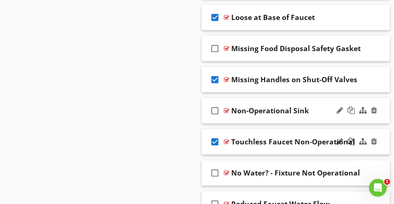
click at [213, 76] on icon "check_box" at bounding box center [215, 80] width 12 height 18
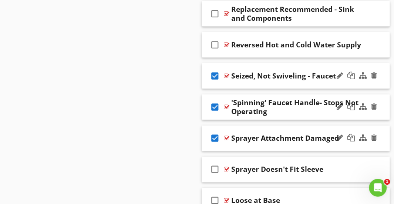
scroll to position [1301, 0]
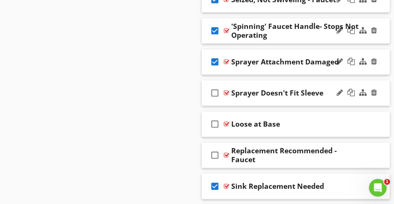
click at [213, 87] on icon "check_box_outline_blank" at bounding box center [215, 93] width 12 height 18
click at [217, 117] on icon "check_box_outline_blank" at bounding box center [215, 124] width 12 height 18
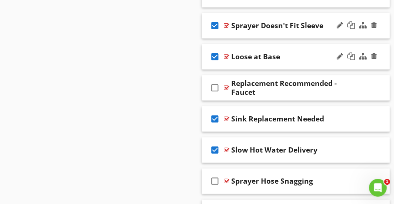
scroll to position [1369, 0]
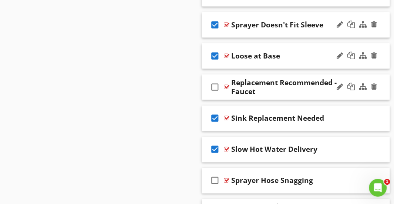
click at [213, 85] on icon "check_box_outline_blank" at bounding box center [215, 87] width 12 height 18
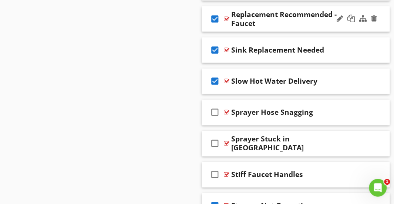
scroll to position [1472, 0]
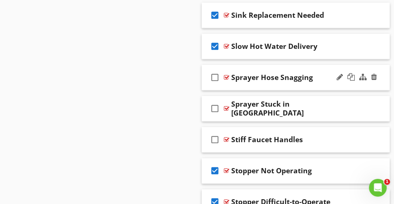
click at [212, 74] on icon "check_box_outline_blank" at bounding box center [215, 77] width 12 height 18
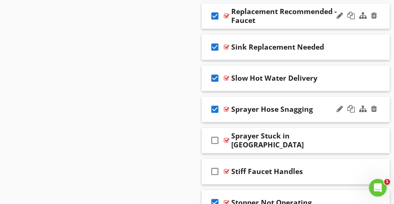
click at [212, 74] on icon "check_box" at bounding box center [215, 78] width 12 height 18
click at [211, 45] on icon "check_box" at bounding box center [215, 47] width 12 height 18
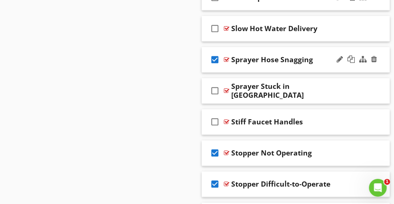
scroll to position [1492, 0]
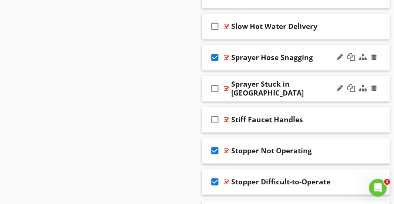
click at [214, 85] on icon "check_box_outline_blank" at bounding box center [215, 89] width 12 height 18
click at [213, 117] on icon "check_box_outline_blank" at bounding box center [215, 120] width 12 height 18
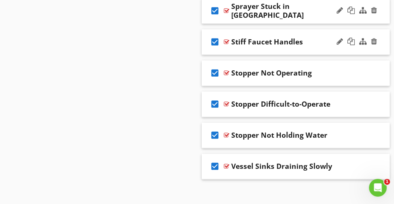
scroll to position [1570, 0]
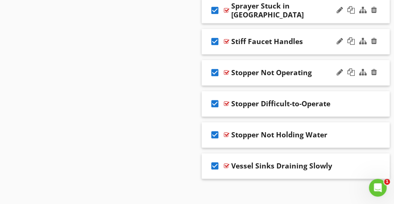
click at [214, 68] on icon "check_box" at bounding box center [215, 73] width 12 height 18
click at [217, 103] on icon "check_box" at bounding box center [215, 104] width 12 height 18
click at [216, 128] on icon "check_box" at bounding box center [215, 135] width 12 height 18
click at [212, 160] on icon "check_box" at bounding box center [215, 166] width 12 height 18
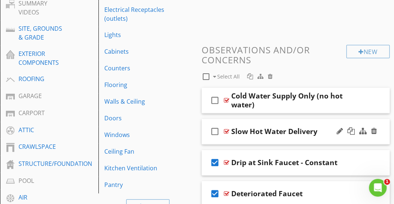
scroll to position [235, 0]
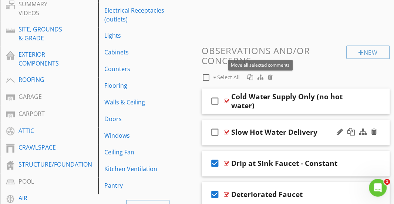
click at [258, 78] on div at bounding box center [261, 77] width 6 height 6
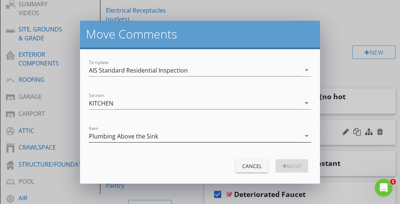
click at [143, 135] on div "Plumbing Above the Sink" at bounding box center [123, 136] width 69 height 7
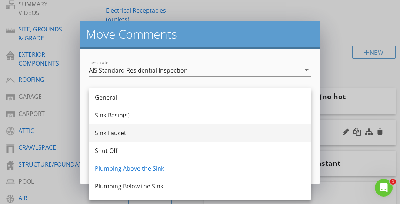
click at [127, 132] on div "Sink Faucet" at bounding box center [200, 132] width 210 height 9
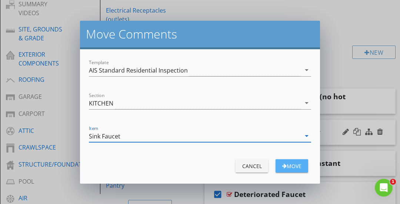
click at [285, 170] on button "move" at bounding box center [291, 165] width 33 height 13
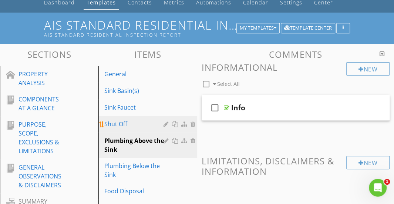
scroll to position [37, 0]
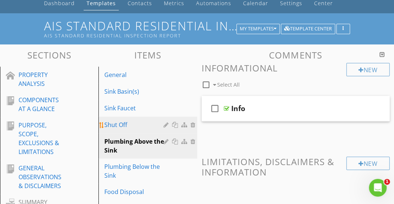
click at [155, 125] on div "Shut Off" at bounding box center [134, 124] width 61 height 9
click at [137, 139] on div "Plumbing Above the Sink" at bounding box center [134, 146] width 61 height 18
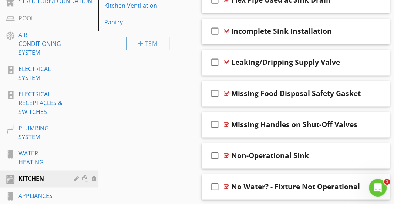
scroll to position [399, 0]
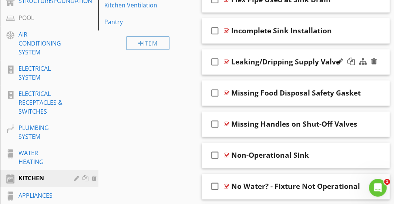
click at [214, 61] on icon "check_box_outline_blank" at bounding box center [215, 62] width 12 height 18
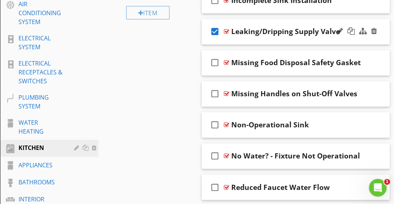
scroll to position [446, 0]
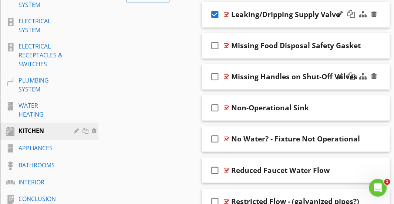
click at [211, 76] on icon "check_box_outline_blank" at bounding box center [215, 77] width 12 height 18
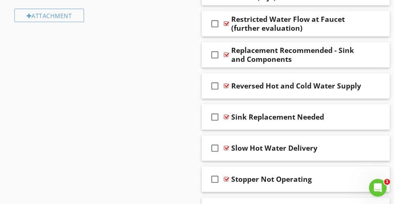
scroll to position [718, 0]
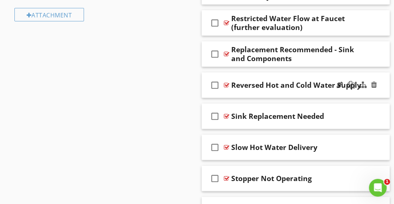
click at [215, 83] on icon "check_box_outline_blank" at bounding box center [215, 85] width 12 height 18
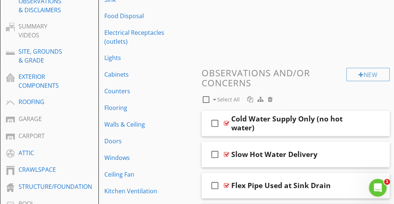
scroll to position [243, 0]
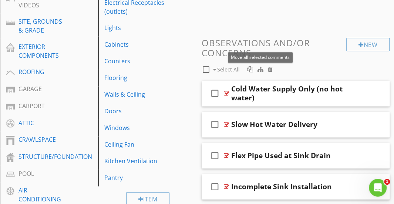
click at [259, 69] on div at bounding box center [261, 69] width 6 height 6
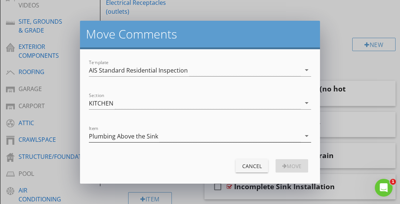
click at [214, 136] on div "Plumbing Above the Sink" at bounding box center [195, 136] width 212 height 12
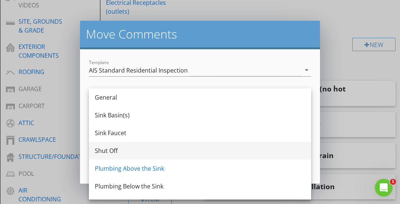
click at [164, 150] on div "Shut Off" at bounding box center [200, 150] width 210 height 9
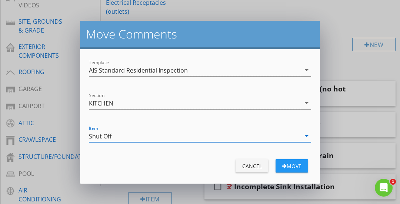
click at [286, 164] on div "move" at bounding box center [291, 166] width 21 height 8
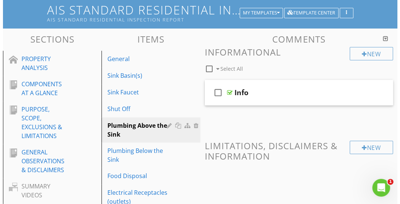
scroll to position [53, 0]
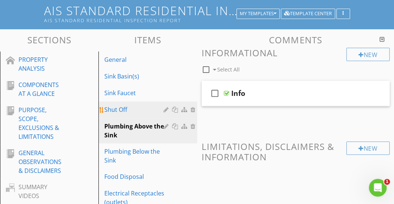
click at [135, 108] on div "Shut Off" at bounding box center [134, 109] width 61 height 9
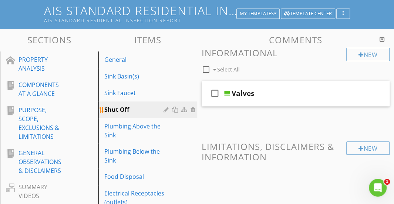
click at [165, 108] on div at bounding box center [167, 110] width 7 height 6
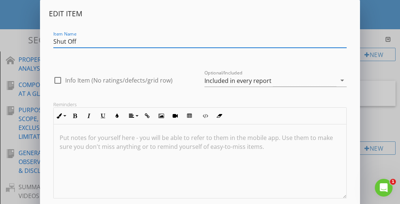
click at [53, 42] on input "Shut Off" at bounding box center [199, 42] width 293 height 12
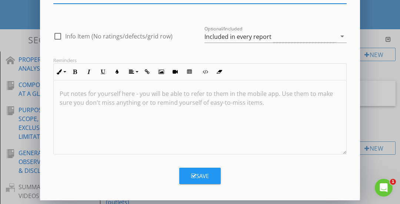
type input "Water Shut Off"
click at [192, 173] on icon "button" at bounding box center [193, 176] width 5 height 6
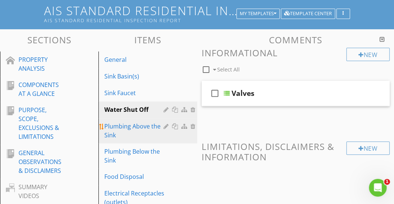
scroll to position [73, 0]
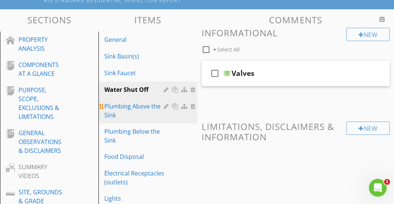
click at [143, 115] on div "Plumbing Above the Sink" at bounding box center [134, 111] width 61 height 18
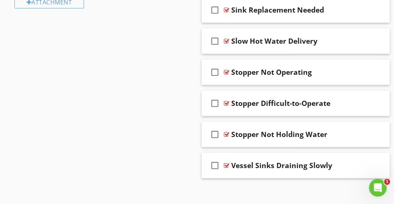
scroll to position [732, 0]
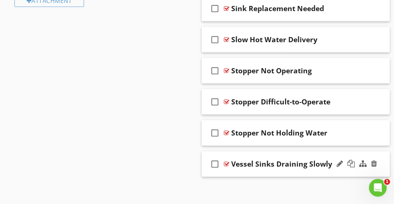
click at [214, 160] on icon "check_box_outline_blank" at bounding box center [215, 164] width 12 height 18
click at [214, 160] on icon "check_box" at bounding box center [215, 164] width 12 height 18
click at [214, 160] on icon "check_box_outline_blank" at bounding box center [215, 164] width 12 height 18
click at [214, 160] on icon "check_box" at bounding box center [215, 164] width 12 height 18
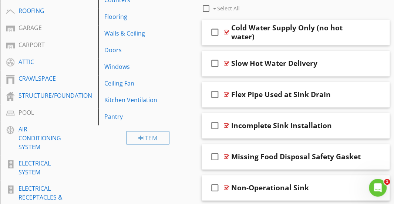
scroll to position [300, 0]
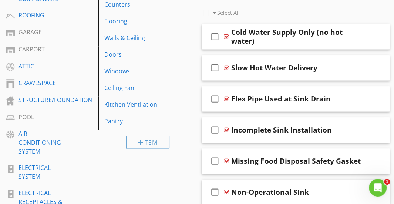
click at [214, 160] on icon "check_box_outline_blank" at bounding box center [215, 161] width 12 height 18
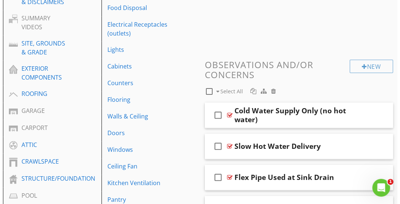
scroll to position [220, 0]
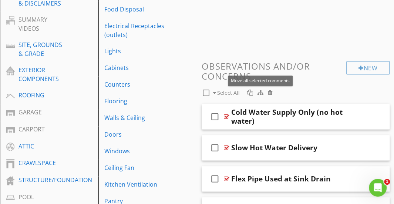
click at [261, 91] on div at bounding box center [261, 93] width 6 height 6
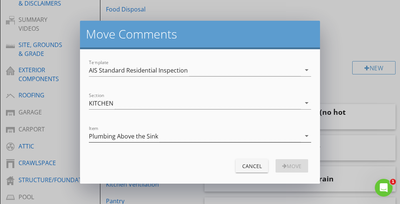
click at [141, 136] on div "Plumbing Above the Sink" at bounding box center [123, 136] width 69 height 7
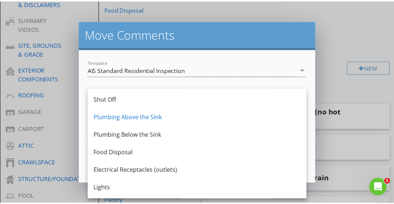
scroll to position [50, 0]
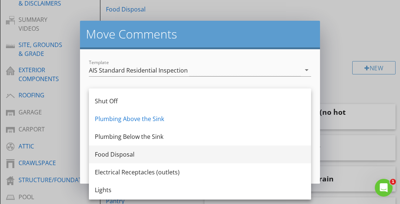
click at [131, 150] on div "Food Disposal" at bounding box center [200, 154] width 210 height 9
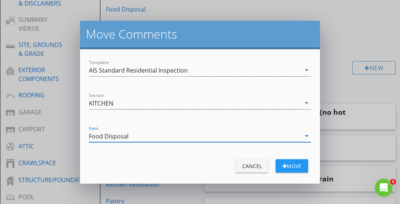
click at [284, 165] on div "button" at bounding box center [284, 165] width 4 height 5
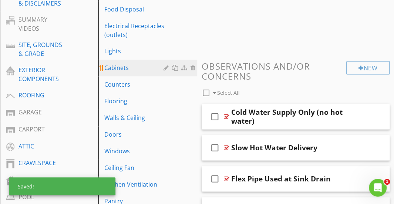
scroll to position [171, 0]
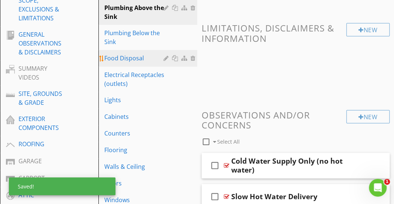
click at [157, 59] on div "Food Disposal" at bounding box center [134, 58] width 61 height 9
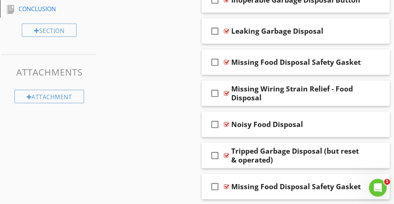
scroll to position [660, 0]
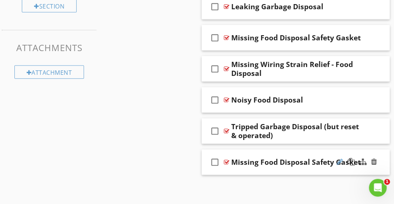
click at [339, 159] on div at bounding box center [340, 161] width 6 height 7
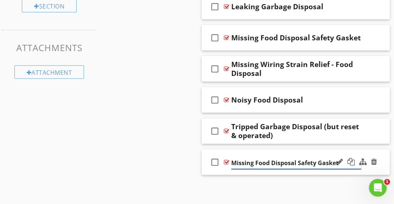
click at [298, 160] on input "Missing Food Disposal Safety Gasket" at bounding box center [296, 163] width 130 height 12
drag, startPoint x: 298, startPoint y: 160, endPoint x: 335, endPoint y: 161, distance: 36.6
click at [335, 161] on input "Missing Food Disposal Safety Gasket" at bounding box center [296, 163] width 130 height 12
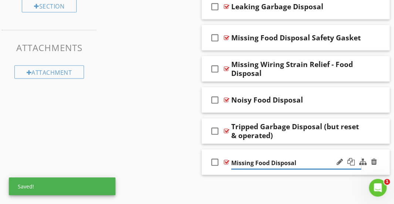
click at [232, 162] on input "Missing Food Disposal" at bounding box center [296, 163] width 130 height 12
paste input "Safety Gasket"
click at [295, 162] on input "Safety Gasket Missing Food Disposal" at bounding box center [296, 163] width 130 height 12
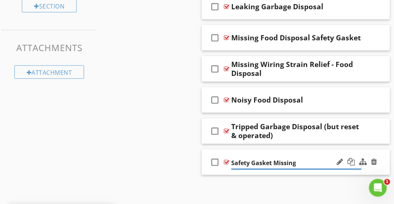
type input "Safety Gasket Missing"
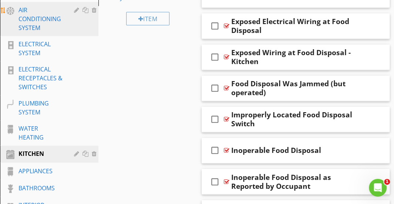
scroll to position [425, 0]
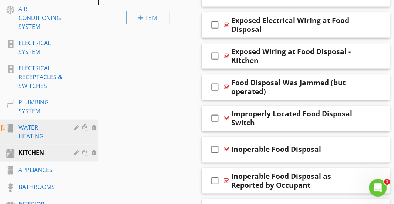
click at [42, 129] on div "WATER HEATING" at bounding box center [41, 132] width 45 height 18
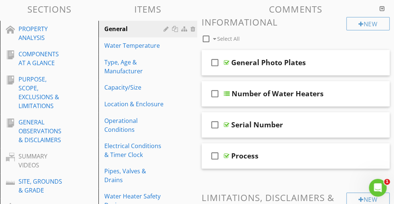
scroll to position [83, 0]
click at [137, 32] on div "General" at bounding box center [134, 29] width 61 height 9
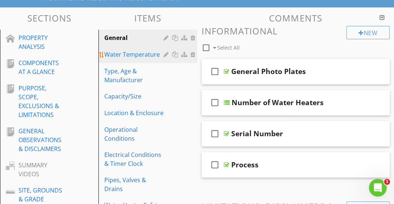
scroll to position [73, 0]
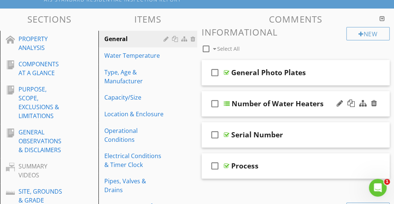
click at [289, 97] on div "check_box_outline_blank Number of Water Heaters" at bounding box center [296, 104] width 188 height 26
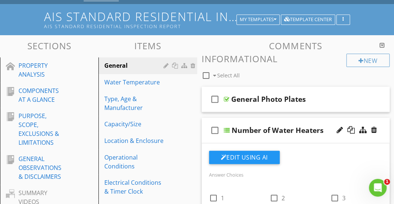
scroll to position [41, 0]
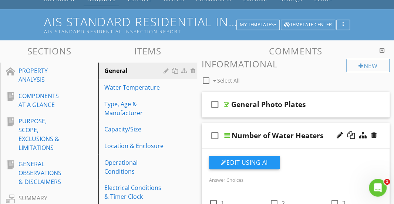
click at [273, 124] on div "check_box_outline_blank Number of Water Heaters" at bounding box center [296, 136] width 188 height 26
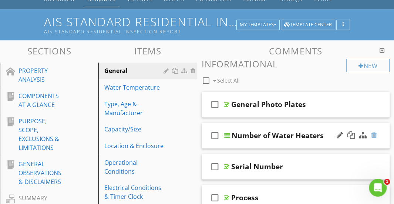
click at [375, 135] on div at bounding box center [374, 134] width 6 height 7
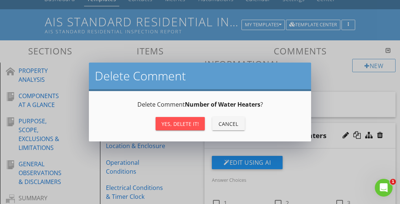
click at [186, 120] on div "Yes, Delete it!" at bounding box center [179, 124] width 37 height 8
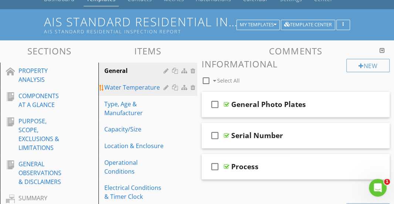
click at [141, 90] on div "Water Temperature" at bounding box center [134, 87] width 61 height 9
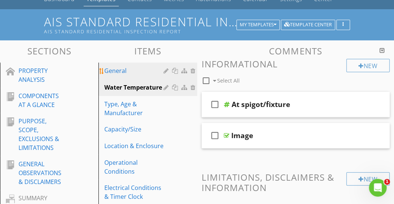
click at [135, 73] on div "General" at bounding box center [134, 70] width 61 height 9
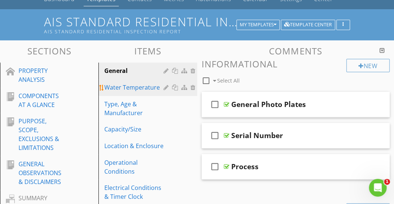
click at [139, 83] on div "Water Temperature" at bounding box center [134, 87] width 61 height 9
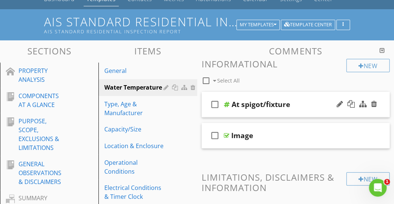
click at [309, 96] on div "check_box_outline_blank At spigot/fixture" at bounding box center [296, 105] width 188 height 26
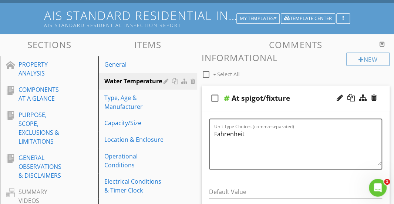
scroll to position [47, 0]
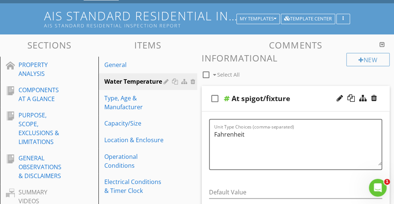
click at [309, 93] on div "check_box_outline_blank At spigot/fixture" at bounding box center [296, 99] width 188 height 26
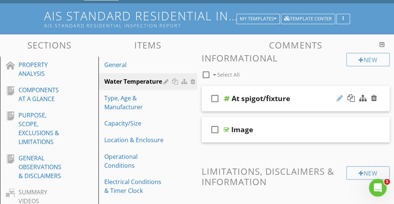
click at [341, 98] on div at bounding box center [340, 97] width 6 height 7
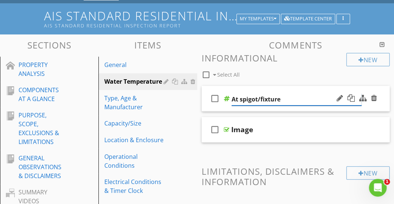
click at [303, 100] on input "At spigot/fixture" at bounding box center [297, 99] width 130 height 12
drag, startPoint x: 303, startPoint y: 100, endPoint x: 232, endPoint y: 99, distance: 71.1
click at [232, 99] on input "At spigot/fixture" at bounding box center [297, 99] width 130 height 12
type input "Reading"
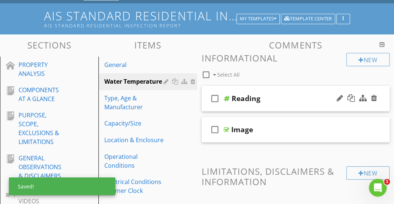
click at [235, 88] on div "check_box_outline_blank Reading" at bounding box center [296, 99] width 188 height 26
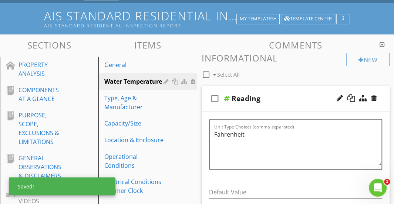
click at [234, 87] on div "check_box_outline_blank Reading" at bounding box center [296, 99] width 188 height 26
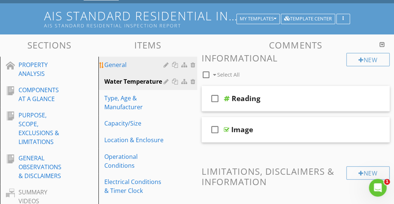
click at [151, 69] on div "General" at bounding box center [134, 64] width 61 height 9
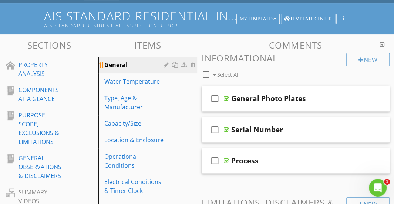
click at [175, 66] on div at bounding box center [176, 65] width 8 height 6
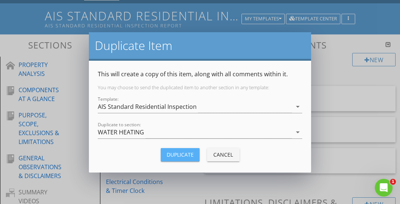
click at [182, 152] on div "Duplicate" at bounding box center [180, 155] width 27 height 8
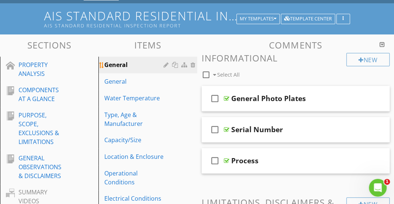
click at [154, 66] on div "General" at bounding box center [134, 64] width 61 height 9
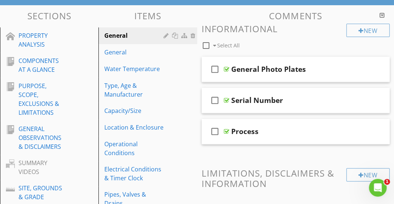
scroll to position [77, 0]
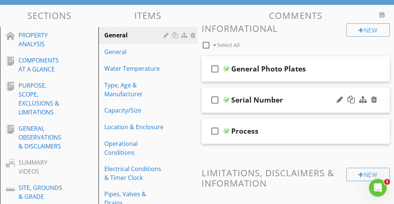
click at [213, 101] on icon "check_box_outline_blank" at bounding box center [215, 100] width 12 height 18
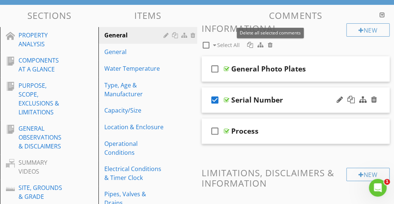
click at [269, 43] on div at bounding box center [270, 45] width 5 height 6
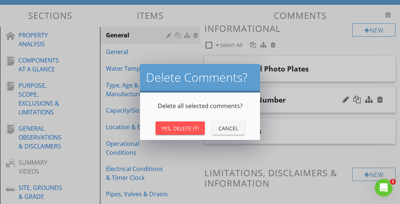
click at [190, 126] on div "Yes, Delete It!" at bounding box center [179, 128] width 37 height 8
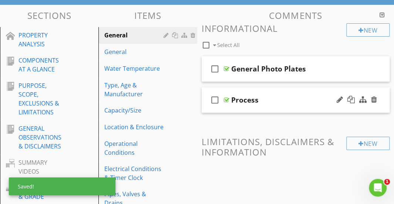
click at [286, 92] on div "check_box_outline_blank Process" at bounding box center [296, 100] width 188 height 26
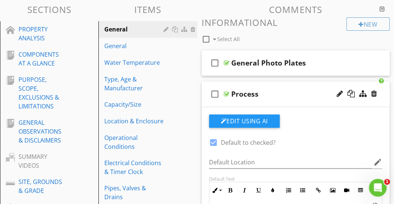
scroll to position [83, 0]
click at [340, 92] on div at bounding box center [340, 93] width 6 height 7
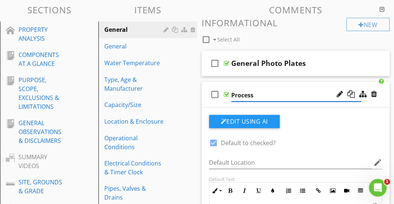
click at [254, 92] on input "Process" at bounding box center [296, 95] width 130 height 12
type input "Info"
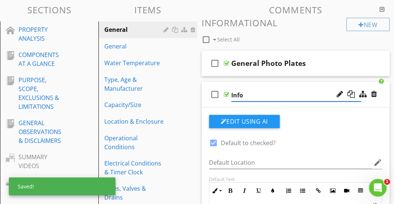
click at [228, 85] on div "check_box_outline_blank Info" at bounding box center [296, 95] width 188 height 26
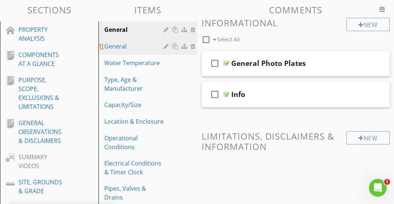
click at [135, 47] on div "General" at bounding box center [134, 46] width 61 height 9
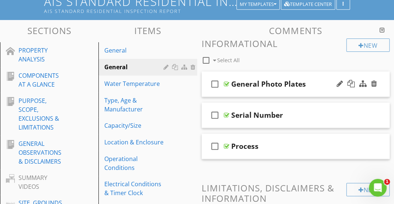
scroll to position [61, 0]
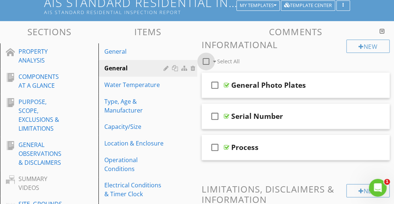
click at [205, 60] on div at bounding box center [206, 61] width 13 height 13
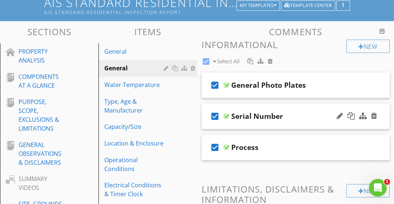
click at [214, 112] on icon "check_box" at bounding box center [215, 116] width 12 height 18
checkbox input "false"
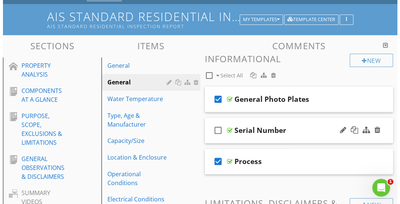
scroll to position [46, 0]
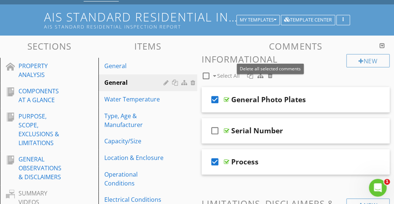
click at [270, 77] on div at bounding box center [270, 76] width 5 height 6
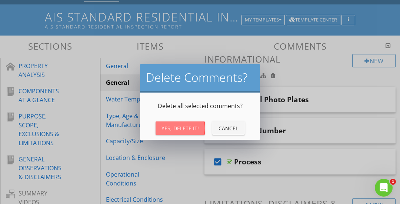
click at [188, 130] on div "Yes, Delete It!" at bounding box center [179, 128] width 37 height 8
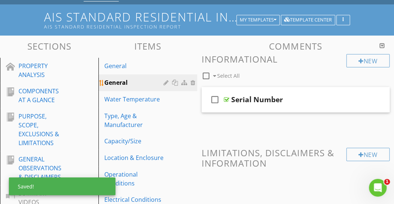
click at [166, 82] on div at bounding box center [167, 83] width 7 height 6
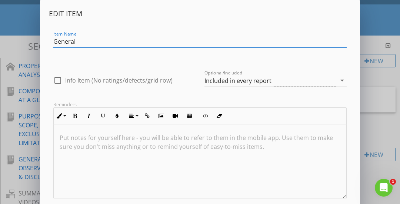
click at [91, 43] on input "General" at bounding box center [199, 42] width 293 height 12
drag, startPoint x: 91, startPoint y: 43, endPoint x: 50, endPoint y: 42, distance: 40.7
click at [50, 42] on div "Item Name General" at bounding box center [200, 43] width 302 height 26
type input "D"
type input "Serial Number"
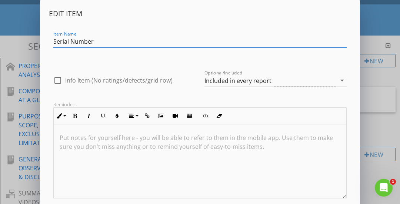
click at [84, 54] on div at bounding box center [199, 53] width 293 height 4
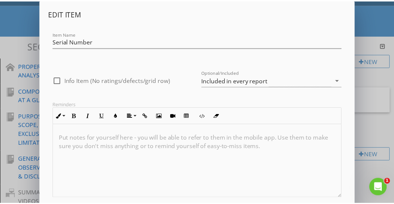
scroll to position [44, 0]
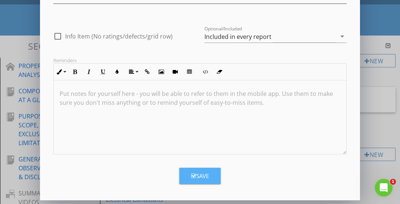
click at [198, 172] on div "Save" at bounding box center [200, 176] width 18 height 9
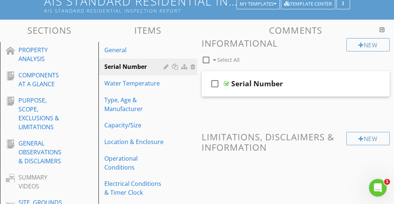
scroll to position [60, 0]
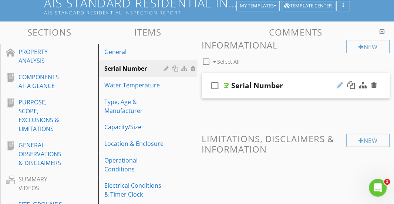
click at [342, 85] on div at bounding box center [340, 84] width 6 height 7
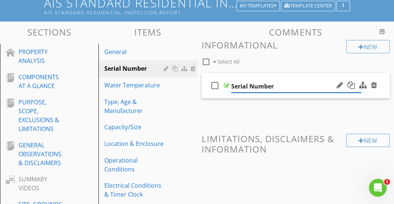
click at [294, 85] on input "Serial Number" at bounding box center [296, 86] width 130 height 12
drag, startPoint x: 294, startPoint y: 85, endPoint x: 240, endPoint y: 90, distance: 53.9
click at [240, 90] on input "Serial Number" at bounding box center [296, 86] width 130 height 12
type input "From Data Tag"
click at [239, 111] on div "New Informational check_box_outline_blank Select All check_box_outline_blank Fr…" at bounding box center [296, 170] width 188 height 261
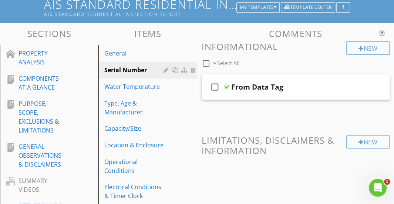
scroll to position [54, 0]
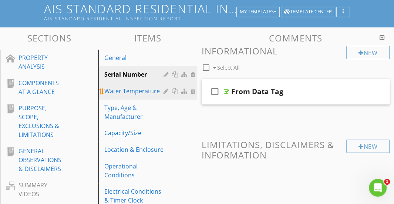
click at [147, 90] on div "Water Temperature" at bounding box center [134, 91] width 61 height 9
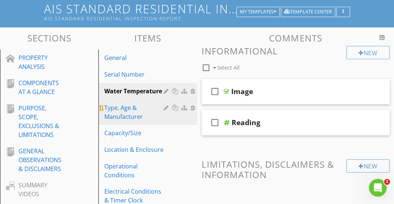
click at [135, 113] on div "Type, Age & Manufacturer" at bounding box center [134, 112] width 61 height 18
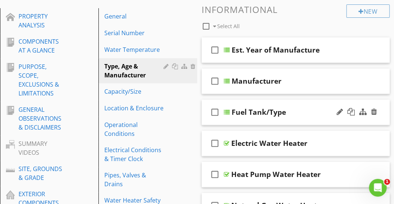
scroll to position [95, 0]
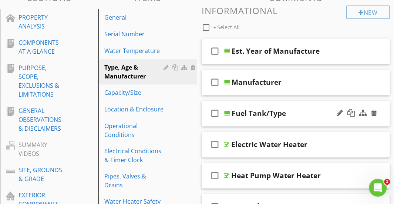
click at [303, 106] on div "check_box_outline_blank Fuel Tank/Type" at bounding box center [296, 114] width 188 height 26
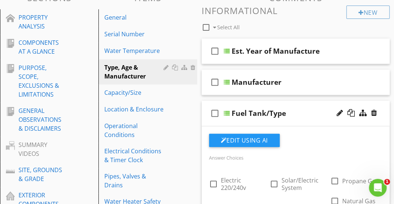
click at [303, 106] on div "check_box_outline_blank Fuel Tank/Type" at bounding box center [296, 114] width 188 height 26
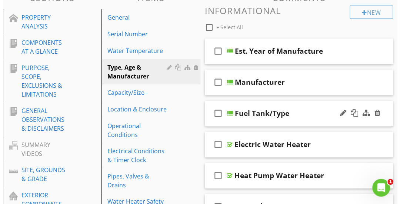
scroll to position [107, 0]
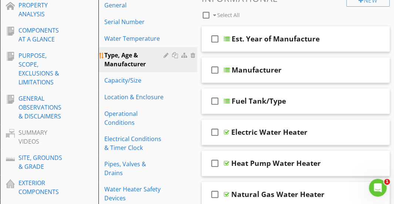
click at [172, 56] on div at bounding box center [176, 55] width 8 height 6
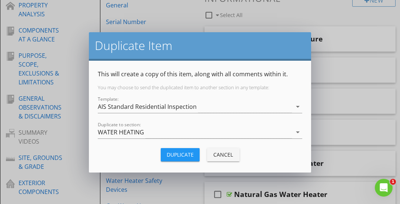
click at [175, 151] on div "Duplicate" at bounding box center [180, 155] width 27 height 8
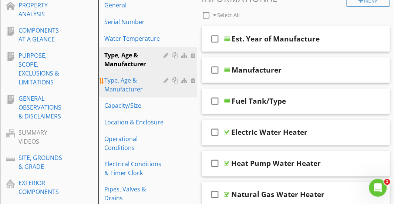
click at [176, 80] on div at bounding box center [176, 80] width 8 height 6
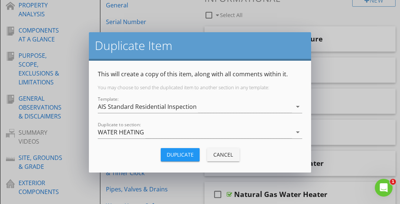
click at [172, 151] on div "Duplicate" at bounding box center [180, 155] width 27 height 8
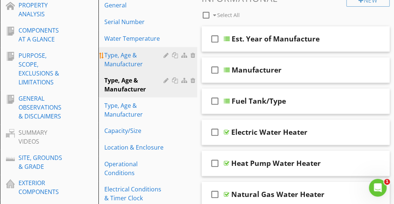
click at [164, 54] on div at bounding box center [167, 55] width 7 height 6
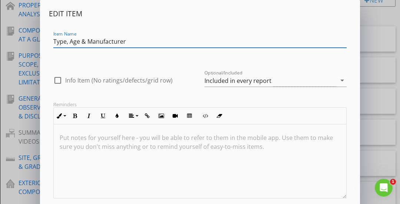
click at [70, 41] on input "Type, Age & Manufacturer" at bounding box center [199, 42] width 293 height 12
click at [106, 42] on input "Age & Manufacturer" at bounding box center [199, 42] width 293 height 12
drag, startPoint x: 106, startPoint y: 42, endPoint x: 83, endPoint y: 41, distance: 23.0
click at [83, 41] on input "Age & Manufacturer" at bounding box center [199, 42] width 293 height 12
type input "Age"
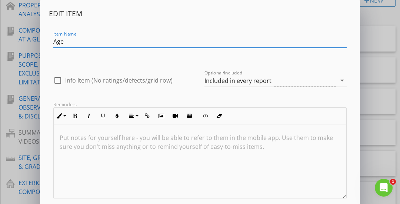
click at [199, 31] on div "Item Name Age" at bounding box center [200, 43] width 302 height 26
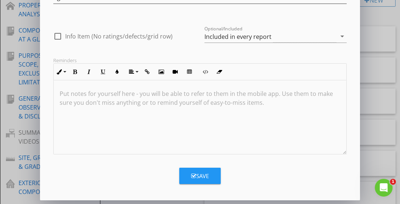
scroll to position [44, 0]
click at [190, 175] on button "Save" at bounding box center [199, 176] width 41 height 16
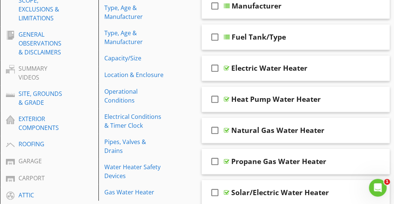
scroll to position [57, 0]
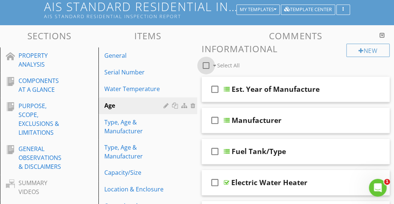
click at [205, 64] on div at bounding box center [206, 65] width 13 height 13
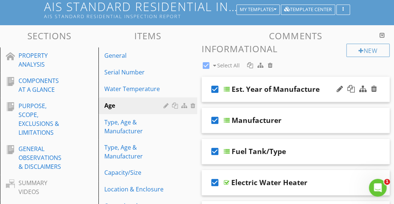
click at [215, 89] on icon "check_box" at bounding box center [215, 89] width 12 height 18
checkbox input "false"
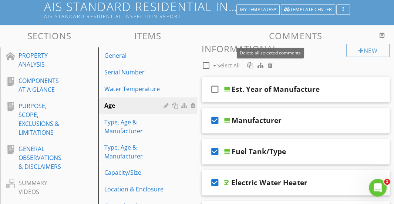
click at [269, 65] on div at bounding box center [270, 65] width 5 height 6
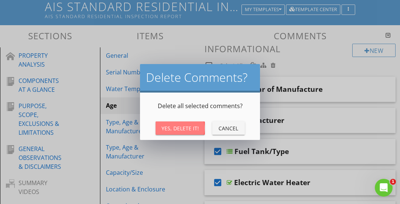
click at [188, 126] on div "Yes, Delete It!" at bounding box center [179, 128] width 37 height 8
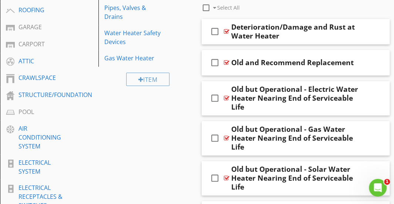
scroll to position [271, 0]
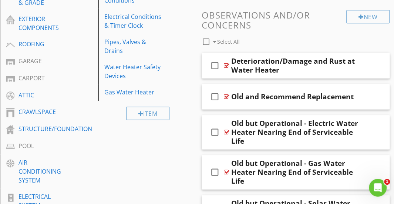
click at [206, 40] on div at bounding box center [206, 42] width 13 height 13
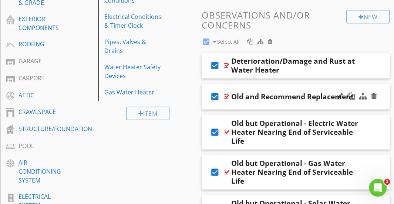
click at [213, 95] on icon "check_box" at bounding box center [215, 97] width 12 height 18
checkbox input "false"
click at [213, 134] on icon "check_box" at bounding box center [215, 132] width 12 height 18
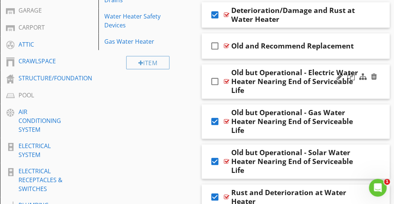
scroll to position [323, 0]
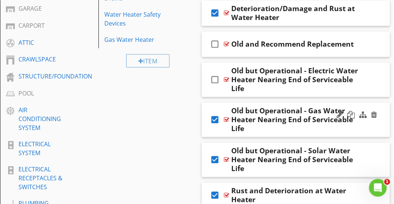
click at [213, 121] on icon "check_box" at bounding box center [215, 120] width 12 height 18
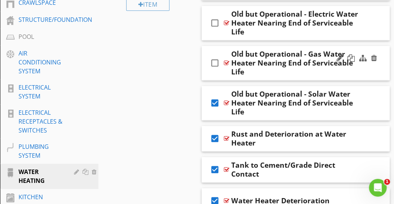
scroll to position [380, 0]
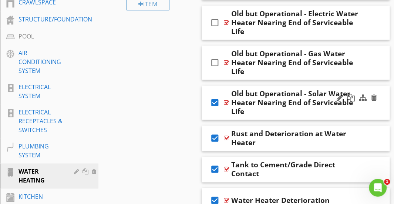
click at [215, 105] on icon "check_box" at bounding box center [215, 103] width 12 height 18
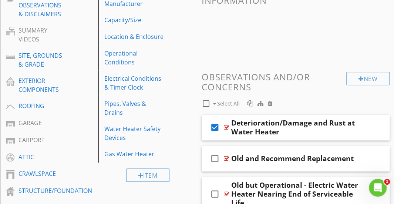
scroll to position [210, 0]
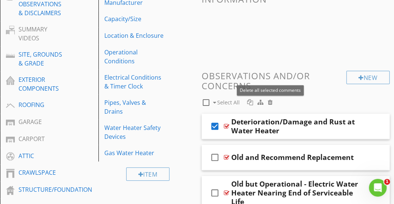
click at [269, 102] on div at bounding box center [270, 102] width 5 height 6
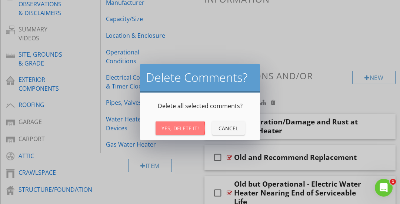
click at [182, 127] on div "Yes, Delete It!" at bounding box center [179, 128] width 37 height 8
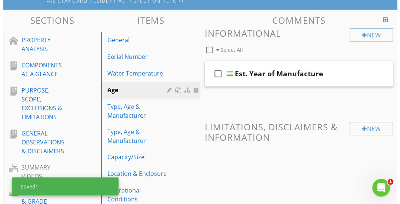
scroll to position [72, 0]
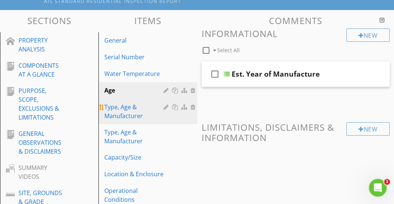
click at [138, 114] on div "Type, Age & Manufacturer" at bounding box center [134, 112] width 61 height 18
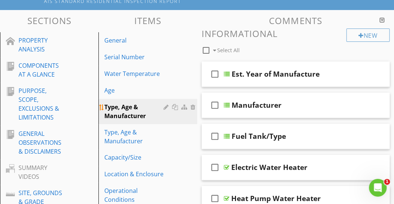
click at [167, 107] on div at bounding box center [167, 107] width 7 height 6
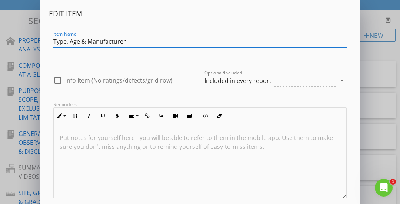
click at [87, 42] on input "Type, Age & Manufacturer" at bounding box center [199, 42] width 293 height 12
type input "Manufacturer"
click at [104, 53] on div at bounding box center [199, 53] width 293 height 4
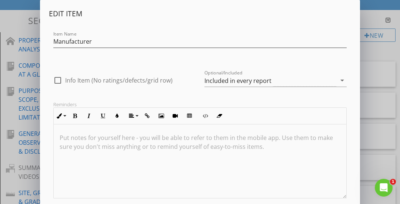
scroll to position [44, 0]
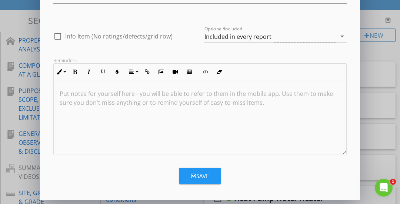
click at [188, 177] on button "Save" at bounding box center [199, 176] width 41 height 16
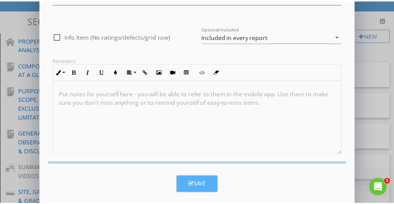
scroll to position [9, 0]
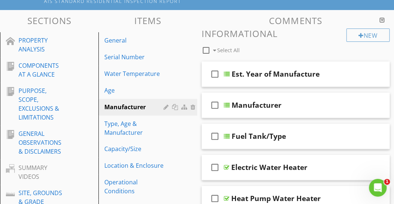
click at [204, 47] on div at bounding box center [206, 50] width 13 height 13
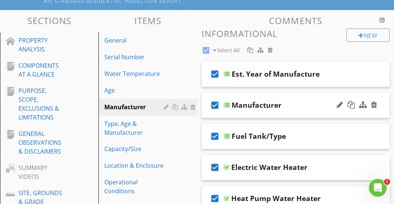
click at [216, 103] on icon "check_box" at bounding box center [215, 105] width 12 height 18
checkbox input "false"
click at [271, 48] on div at bounding box center [270, 50] width 5 height 6
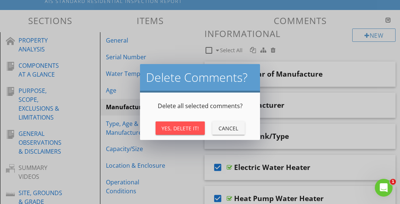
click at [184, 125] on div "Yes, Delete It!" at bounding box center [179, 128] width 37 height 8
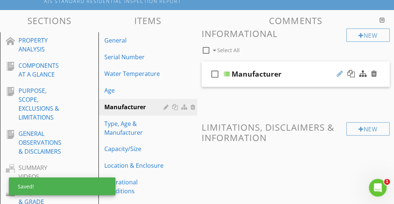
click at [340, 72] on div at bounding box center [340, 73] width 6 height 7
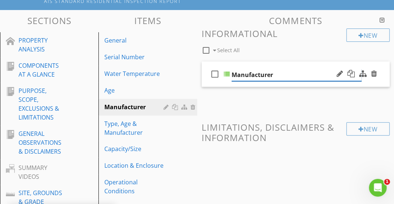
click at [258, 76] on input "Manufacturer" at bounding box center [297, 75] width 130 height 12
type input "Brand"
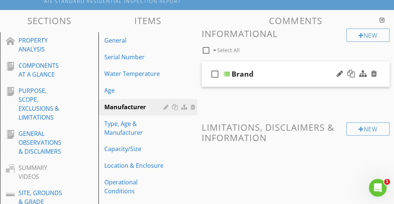
click at [233, 96] on span "check_box_outline_blank Brand" at bounding box center [296, 79] width 188 height 37
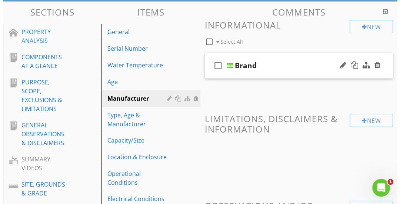
scroll to position [79, 0]
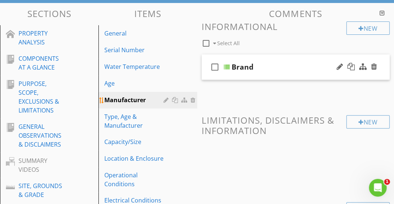
click at [164, 97] on div at bounding box center [181, 99] width 34 height 9
click at [165, 100] on div at bounding box center [167, 100] width 7 height 6
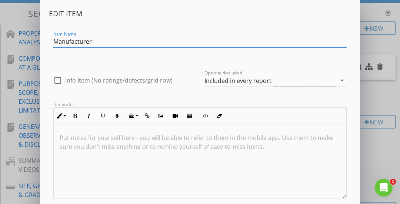
click at [58, 79] on div at bounding box center [57, 80] width 13 height 13
checkbox input "true"
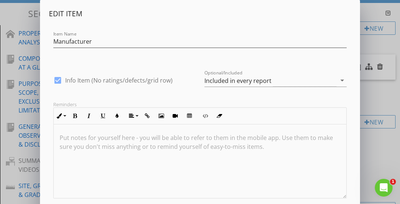
scroll to position [44, 0]
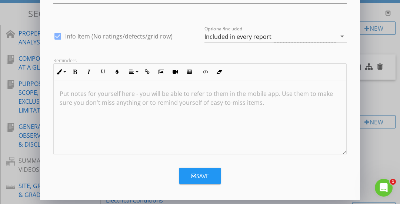
click at [213, 173] on button "Save" at bounding box center [199, 176] width 41 height 16
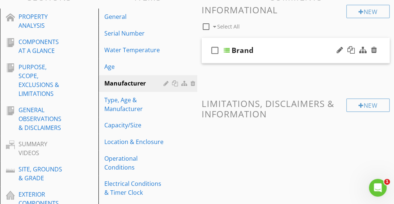
scroll to position [96, 0]
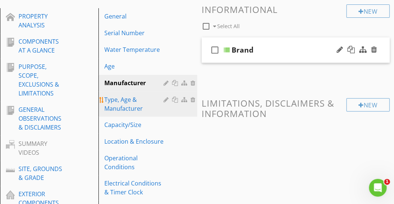
click at [145, 108] on div "Type, Age & Manufacturer" at bounding box center [134, 104] width 61 height 18
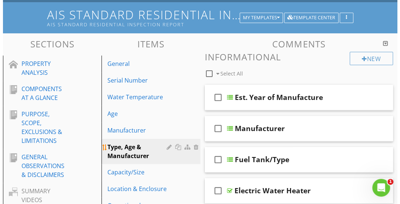
scroll to position [48, 0]
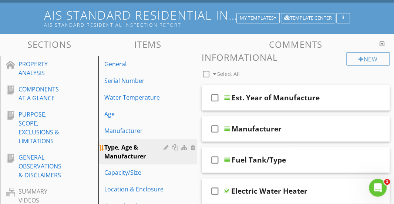
click at [165, 149] on div at bounding box center [167, 147] width 7 height 6
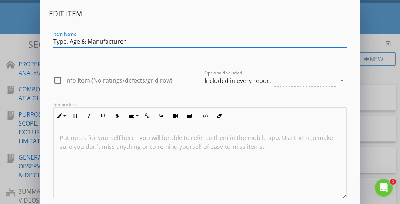
click at [131, 44] on input "Type, Age & Manufacturer" at bounding box center [199, 42] width 293 height 12
drag, startPoint x: 131, startPoint y: 44, endPoint x: 72, endPoint y: 40, distance: 59.4
click at [72, 40] on input "Type, Age & Manufacturer" at bounding box center [199, 42] width 293 height 12
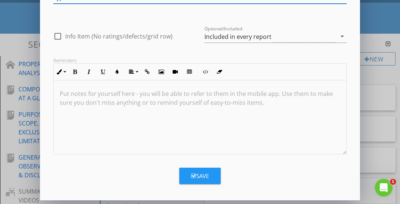
type input "Type"
click at [204, 174] on div "Save" at bounding box center [200, 176] width 18 height 9
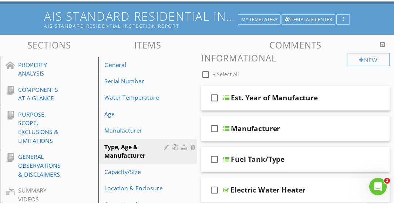
scroll to position [9, 0]
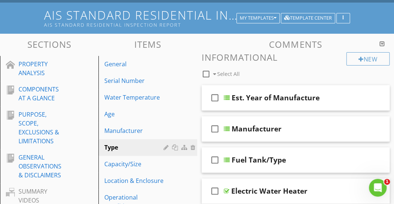
click at [206, 75] on div at bounding box center [206, 74] width 13 height 13
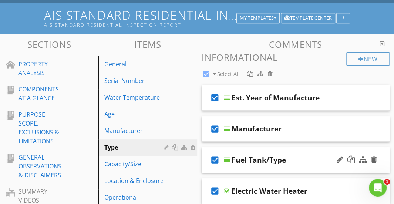
click at [213, 160] on icon "check_box" at bounding box center [215, 160] width 12 height 18
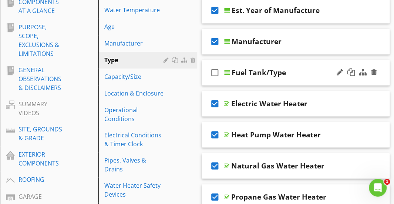
scroll to position [141, 0]
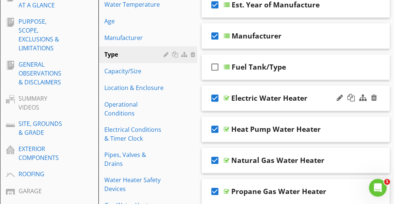
click at [214, 98] on icon "check_box" at bounding box center [215, 98] width 12 height 18
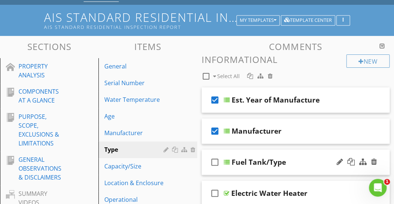
scroll to position [46, 0]
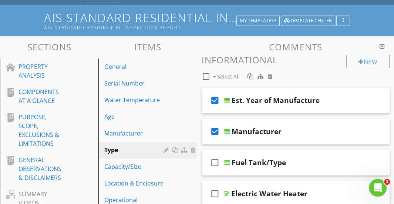
click at [204, 74] on div at bounding box center [206, 76] width 13 height 13
checkbox input "false"
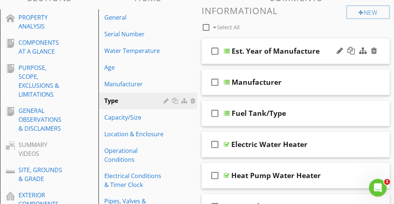
scroll to position [98, 0]
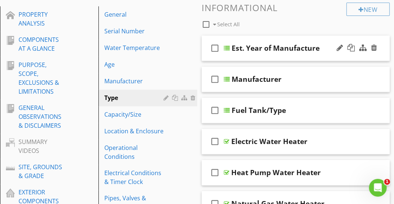
click at [213, 47] on icon "check_box_outline_blank" at bounding box center [215, 48] width 12 height 18
click at [216, 78] on icon "check_box_outline_blank" at bounding box center [215, 79] width 12 height 18
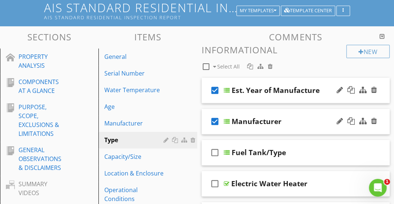
scroll to position [55, 0]
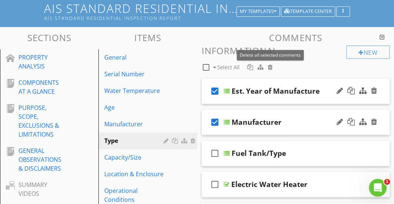
click at [269, 66] on div at bounding box center [270, 67] width 5 height 6
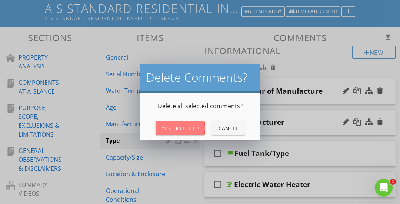
click at [184, 128] on div "Yes, Delete It!" at bounding box center [179, 128] width 37 height 8
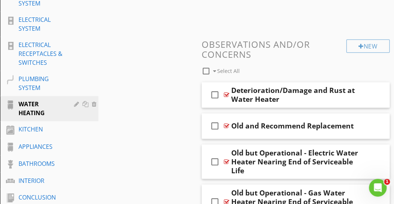
scroll to position [476, 0]
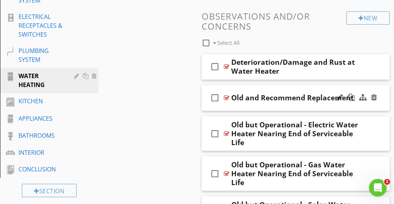
click at [213, 97] on icon "check_box_outline_blank" at bounding box center [215, 98] width 12 height 18
click at [213, 142] on div "check_box_outline_blank Old but Operational - Electric Water Heater Nearing End…" at bounding box center [296, 133] width 188 height 34
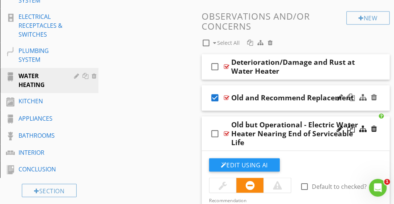
click at [214, 129] on icon "check_box_outline_blank" at bounding box center [215, 133] width 12 height 18
click at [224, 118] on div "check_box Old but Operational - Electric Water Heater Nearing End of Serviceabl…" at bounding box center [296, 133] width 188 height 34
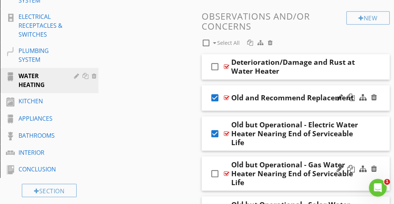
click at [215, 171] on icon "check_box_outline_blank" at bounding box center [215, 173] width 12 height 18
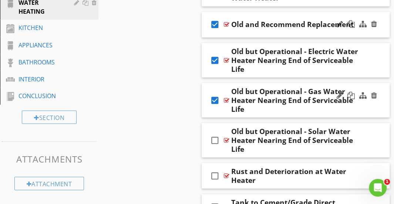
scroll to position [559, 0]
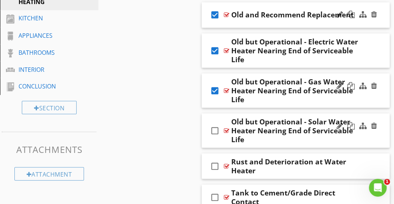
click at [213, 130] on icon "check_box_outline_blank" at bounding box center [215, 130] width 12 height 18
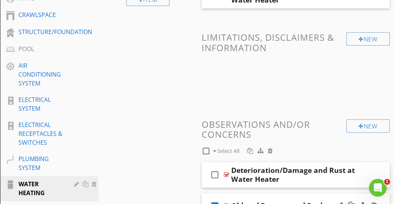
scroll to position [373, 0]
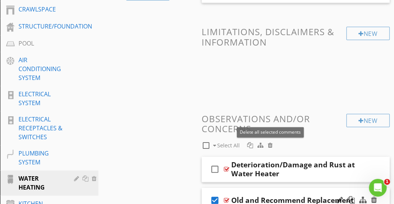
click at [270, 142] on div at bounding box center [270, 145] width 5 height 6
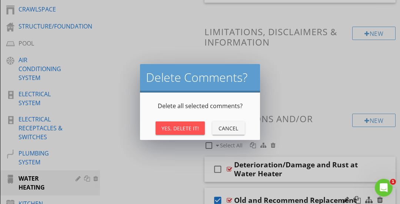
click at [189, 126] on div "Yes, Delete It!" at bounding box center [179, 128] width 37 height 8
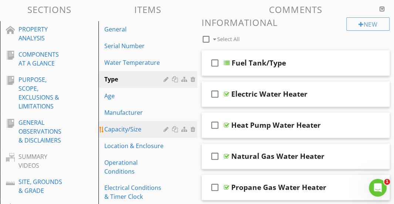
scroll to position [82, 0]
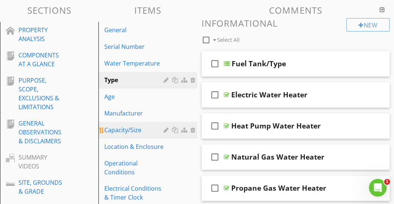
click at [137, 129] on div "Capacity/Size" at bounding box center [134, 129] width 61 height 9
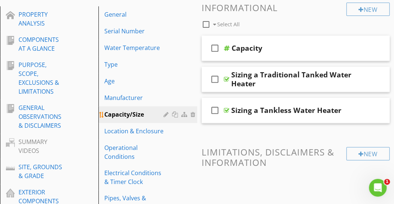
scroll to position [97, 0]
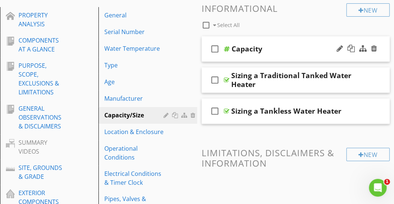
click at [280, 43] on div "check_box_outline_blank Capacity" at bounding box center [296, 49] width 188 height 26
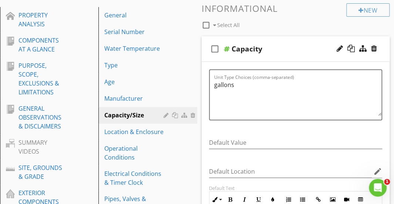
click at [280, 43] on div "check_box_outline_blank Capacity" at bounding box center [296, 49] width 188 height 26
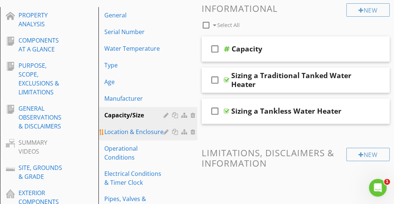
click at [139, 129] on div "Location & Enclosure" at bounding box center [134, 131] width 61 height 9
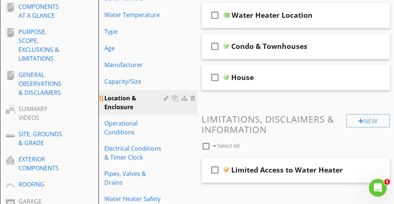
scroll to position [130, 0]
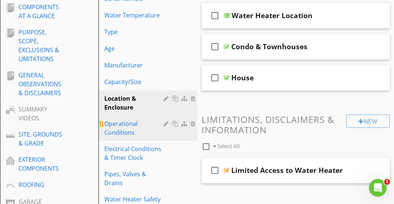
click at [137, 120] on div "Operational Conditions" at bounding box center [134, 128] width 61 height 18
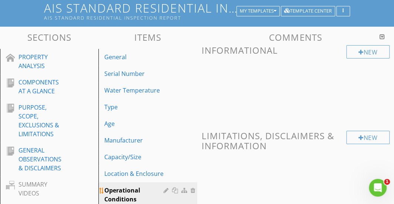
scroll to position [108, 0]
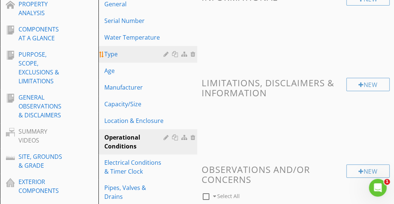
click at [130, 60] on link "Type" at bounding box center [149, 54] width 96 height 16
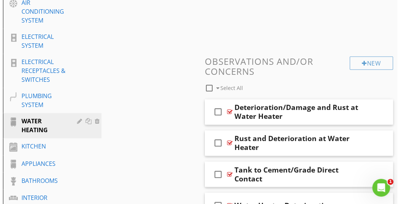
scroll to position [430, 0]
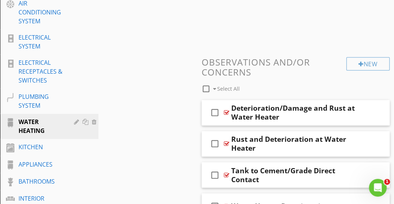
click at [207, 91] on div at bounding box center [206, 89] width 13 height 13
checkbox input "true"
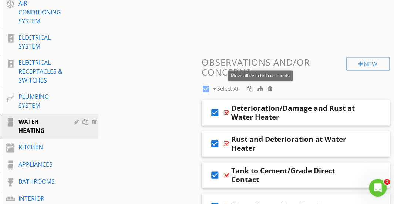
click at [258, 88] on div at bounding box center [261, 88] width 6 height 6
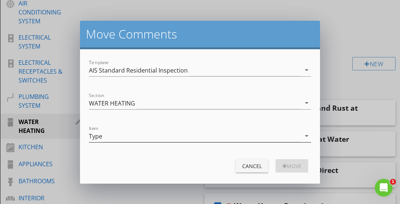
click at [187, 138] on div "Type" at bounding box center [195, 136] width 212 height 12
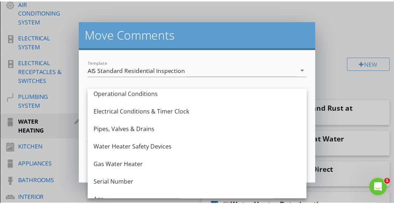
scroll to position [93, 0]
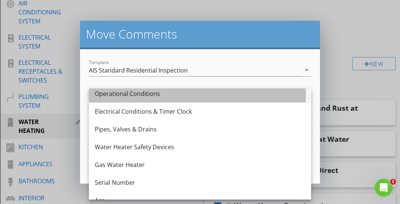
click at [157, 97] on div "Operational Conditions" at bounding box center [200, 93] width 210 height 9
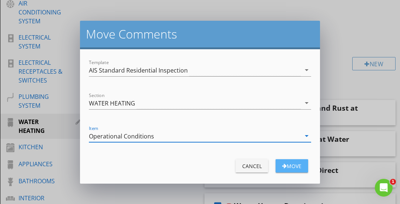
click at [283, 165] on div "button" at bounding box center [284, 165] width 4 height 5
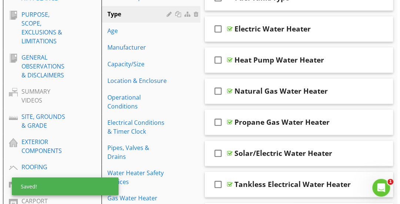
scroll to position [148, 0]
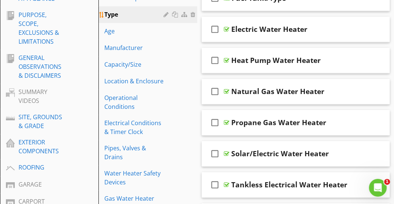
click at [165, 14] on div at bounding box center [167, 14] width 7 height 6
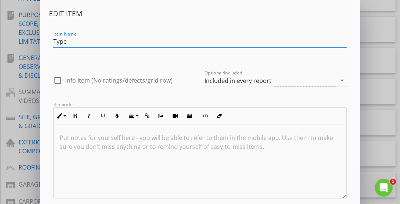
click at [61, 79] on div at bounding box center [57, 80] width 13 height 13
checkbox input "true"
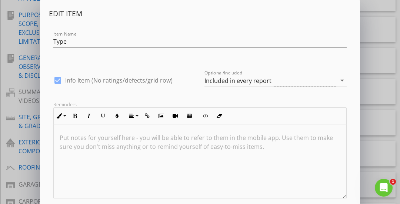
scroll to position [44, 0]
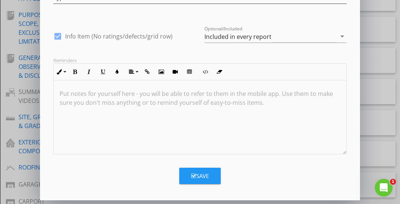
click at [202, 178] on div "Save" at bounding box center [200, 176] width 18 height 9
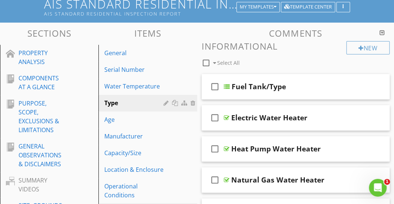
scroll to position [59, 0]
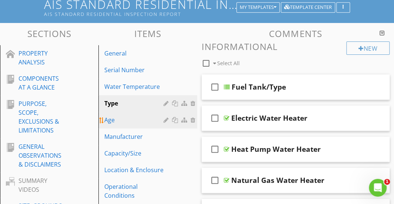
click at [144, 122] on div "Age" at bounding box center [134, 119] width 61 height 9
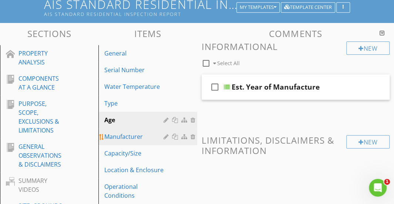
click at [138, 144] on link "Manufacturer" at bounding box center [149, 136] width 96 height 16
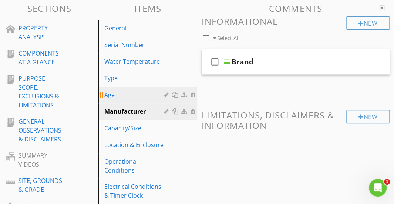
click at [135, 127] on div "Capacity/Size" at bounding box center [134, 128] width 61 height 9
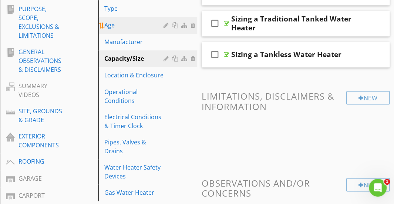
scroll to position [146, 0]
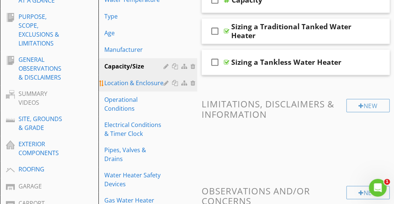
click at [132, 84] on div "Location & Enclosure" at bounding box center [134, 82] width 61 height 9
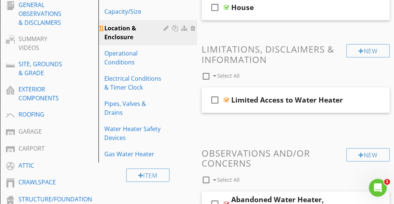
scroll to position [182, 0]
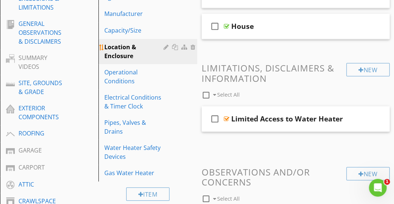
click at [132, 84] on div "Operational Conditions" at bounding box center [134, 77] width 61 height 18
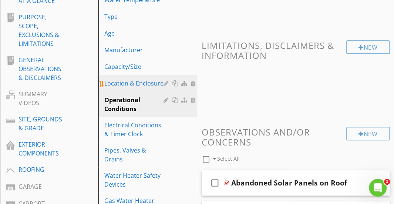
scroll to position [175, 0]
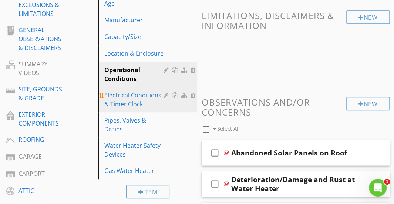
click at [131, 95] on div "Electrical Conditions & Timer Clock" at bounding box center [134, 100] width 61 height 18
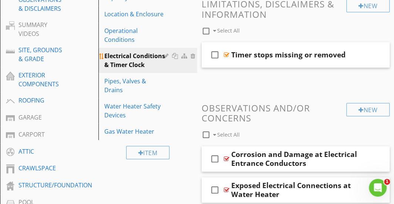
scroll to position [213, 0]
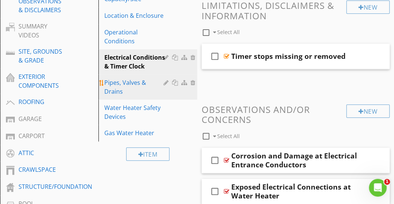
click at [130, 87] on link "Pipes, Valves & Drains" at bounding box center [149, 86] width 96 height 25
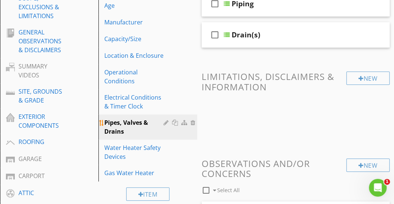
scroll to position [175, 0]
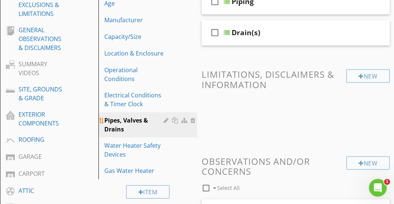
click at [175, 121] on div at bounding box center [176, 120] width 8 height 6
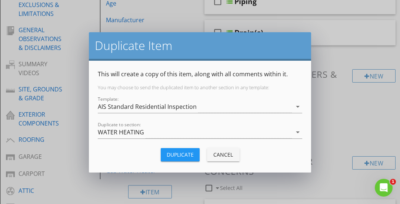
click at [169, 152] on div "Duplicate" at bounding box center [180, 155] width 27 height 8
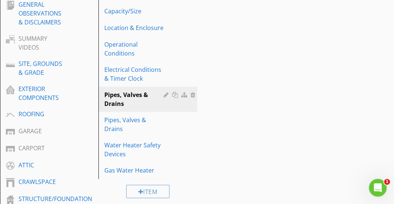
scroll to position [207, 0]
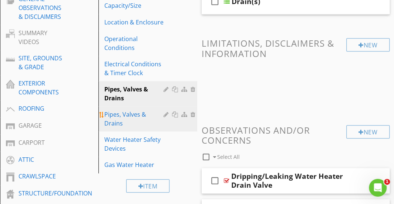
click at [174, 114] on div at bounding box center [176, 114] width 8 height 6
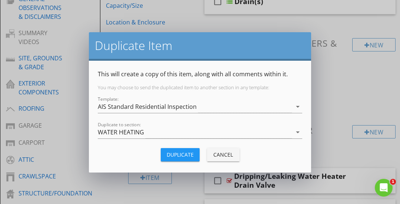
click at [170, 153] on div "Duplicate" at bounding box center [180, 155] width 27 height 8
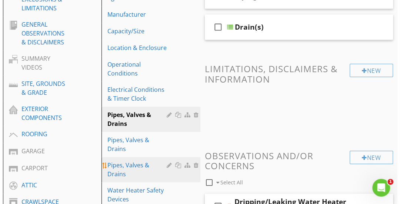
scroll to position [179, 0]
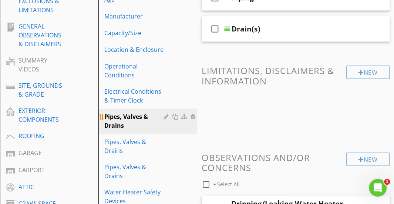
click at [165, 117] on div at bounding box center [167, 117] width 7 height 6
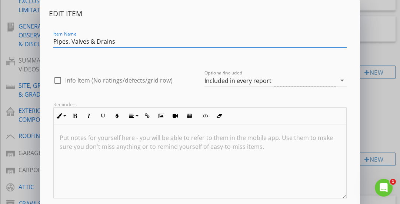
drag, startPoint x: 68, startPoint y: 40, endPoint x: 117, endPoint y: 43, distance: 48.2
click at [117, 43] on input "Pipes, Valves & Drains" at bounding box center [199, 42] width 293 height 12
type input "Pipes"
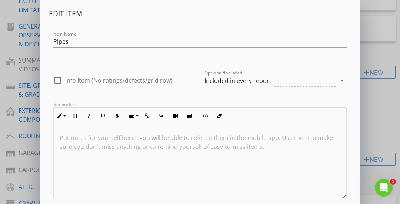
click at [214, 170] on div at bounding box center [200, 161] width 292 height 74
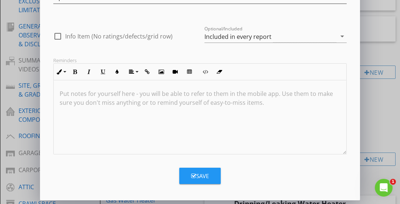
click at [193, 170] on button "Save" at bounding box center [199, 176] width 41 height 16
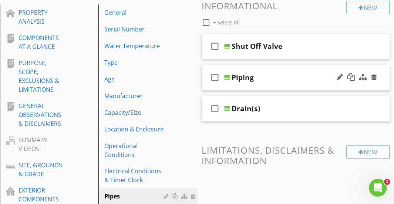
scroll to position [84, 0]
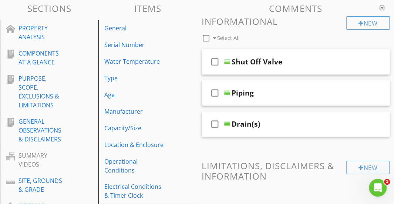
click at [204, 39] on div at bounding box center [206, 38] width 13 height 13
click at [214, 92] on icon "check_box" at bounding box center [215, 93] width 12 height 18
checkbox input "false"
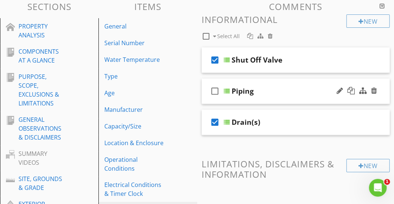
scroll to position [84, 0]
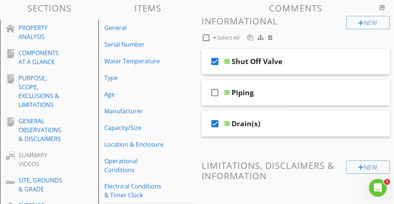
click at [269, 38] on div at bounding box center [270, 37] width 5 height 6
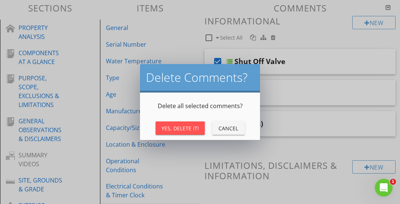
click at [186, 125] on div "Yes, Delete It!" at bounding box center [179, 128] width 37 height 8
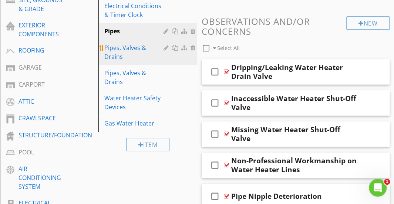
scroll to position [264, 0]
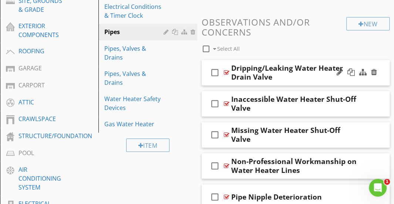
click at [213, 74] on icon "check_box_outline_blank" at bounding box center [215, 73] width 12 height 18
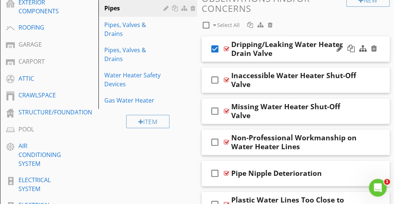
scroll to position [287, 0]
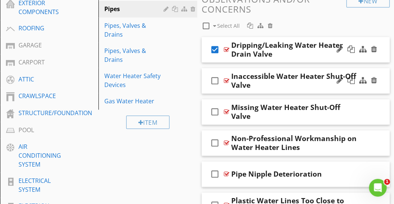
click at [215, 83] on icon "check_box_outline_blank" at bounding box center [215, 81] width 12 height 18
click at [214, 115] on icon "check_box_outline_blank" at bounding box center [215, 112] width 12 height 18
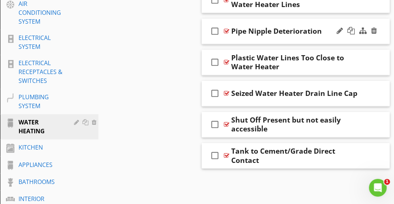
scroll to position [430, 0]
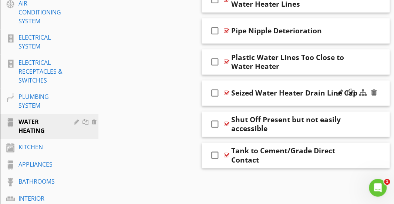
click at [213, 94] on icon "check_box_outline_blank" at bounding box center [215, 93] width 12 height 18
click at [212, 125] on icon "check_box_outline_blank" at bounding box center [215, 124] width 12 height 18
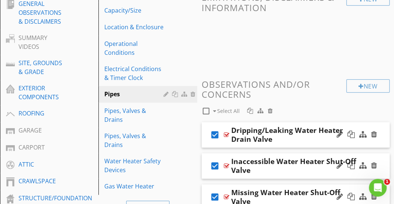
scroll to position [201, 0]
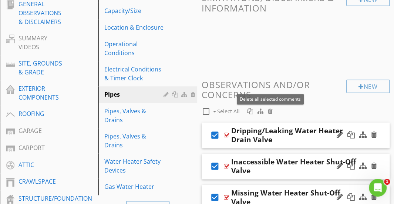
click at [270, 112] on div at bounding box center [270, 111] width 5 height 6
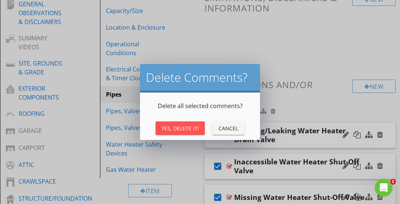
click at [178, 127] on div "Yes, Delete It!" at bounding box center [179, 128] width 37 height 8
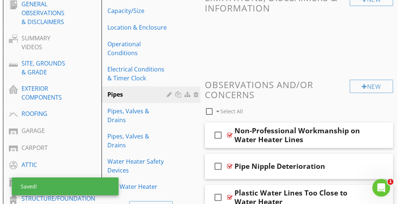
scroll to position [330, 0]
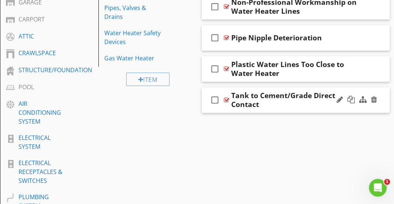
click at [214, 101] on icon "check_box_outline_blank" at bounding box center [215, 100] width 12 height 18
click at [366, 100] on div at bounding box center [362, 99] width 7 height 7
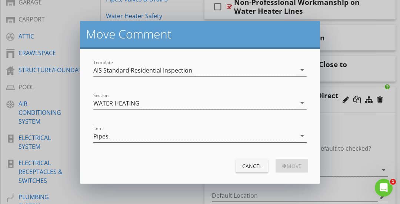
click at [166, 132] on div "Pipes" at bounding box center [194, 136] width 203 height 12
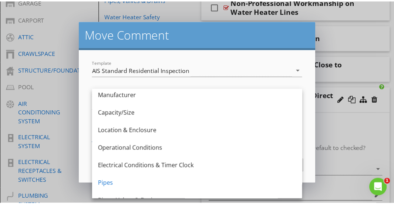
scroll to position [92, 0]
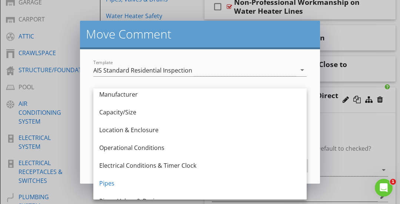
click at [166, 132] on div "Location & Enclosure" at bounding box center [199, 129] width 201 height 9
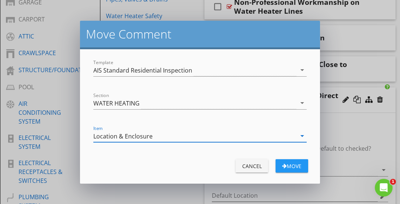
click at [283, 164] on div "button" at bounding box center [284, 165] width 4 height 5
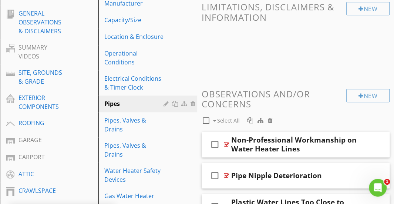
scroll to position [194, 0]
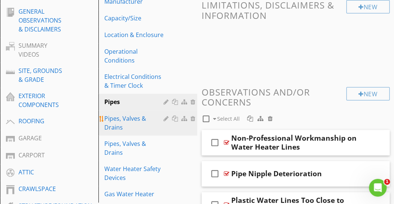
click at [158, 118] on div "Pipes, Valves & Drains" at bounding box center [134, 123] width 61 height 18
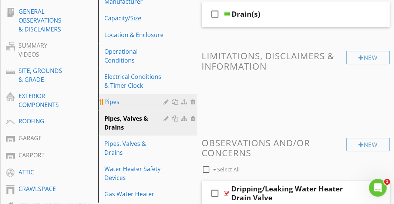
click at [147, 104] on div "Pipes" at bounding box center [134, 101] width 61 height 9
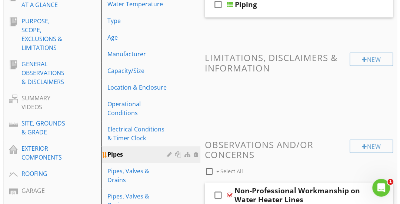
scroll to position [159, 0]
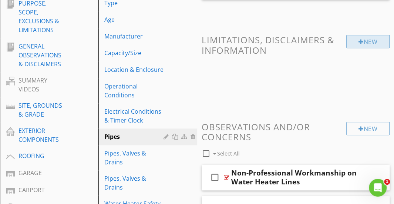
click at [362, 40] on div "New" at bounding box center [367, 41] width 43 height 13
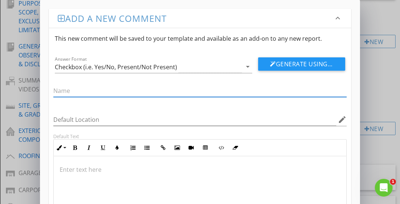
click at [198, 167] on p at bounding box center [200, 169] width 281 height 9
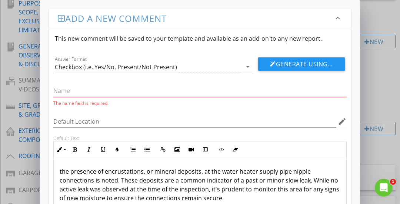
click at [61, 169] on p "the presence of encrustations, or mineral deposits, at the water heater supply …" at bounding box center [200, 185] width 281 height 36
click at [71, 172] on p "The presence of encrustations, or mineral deposits, at the water heater supply …" at bounding box center [200, 185] width 281 height 36
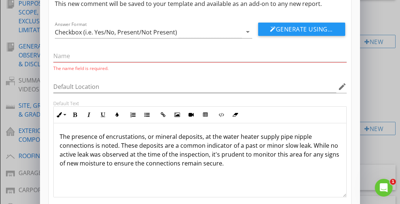
click at [131, 137] on p "The presence of encrustations, or mineral deposits, at the water heater supply …" at bounding box center [200, 150] width 281 height 36
copy p "encrustations"
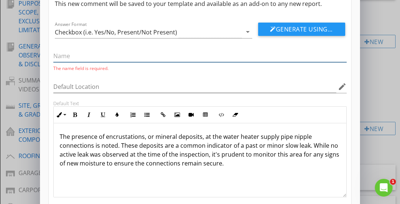
click at [83, 58] on input "text" at bounding box center [199, 56] width 293 height 12
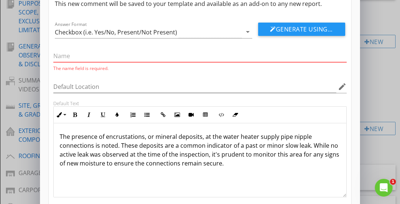
paste input "encrustations"
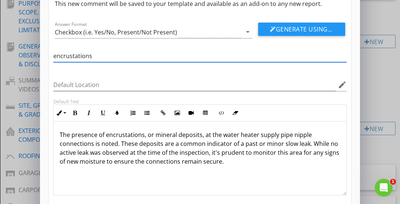
click at [56, 57] on input "encrustations" at bounding box center [199, 56] width 293 height 12
type input "Encrustations"
click at [81, 63] on div "Encrustations" at bounding box center [199, 60] width 293 height 20
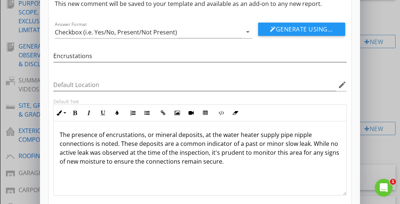
scroll to position [76, 0]
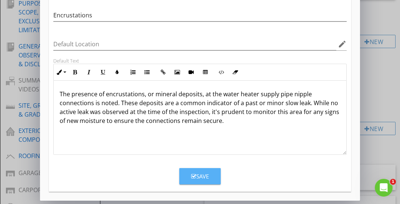
click at [186, 171] on button "Save" at bounding box center [199, 176] width 41 height 16
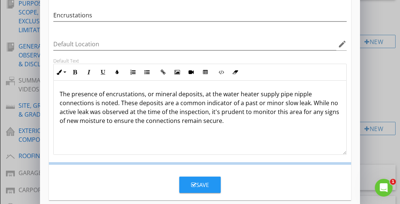
scroll to position [40, 0]
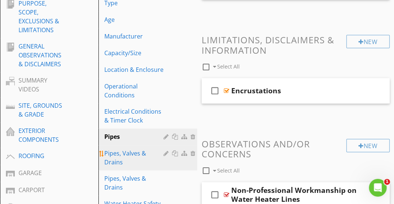
click at [158, 153] on div "Pipes, Valves & Drains" at bounding box center [134, 158] width 61 height 18
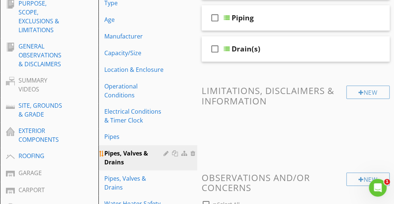
click at [166, 152] on div at bounding box center [167, 153] width 7 height 6
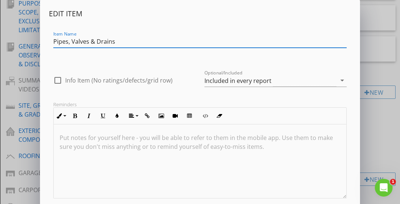
click at [73, 42] on input "Pipes, Valves & Drains" at bounding box center [199, 42] width 293 height 12
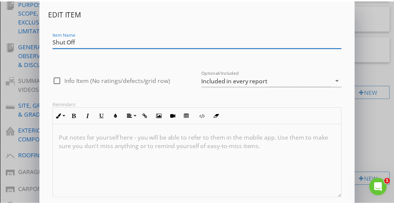
scroll to position [44, 0]
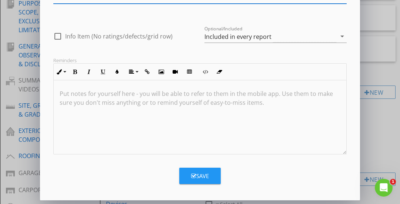
type input "Shut Off"
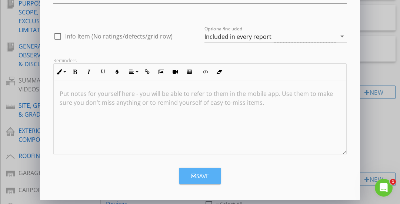
click at [189, 170] on button "Save" at bounding box center [199, 176] width 41 height 16
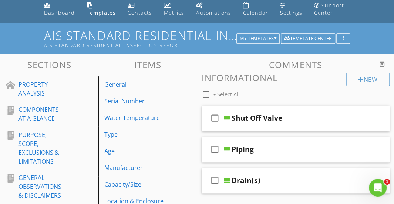
scroll to position [27, 0]
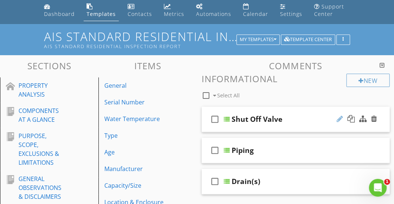
click at [339, 118] on div at bounding box center [340, 118] width 6 height 7
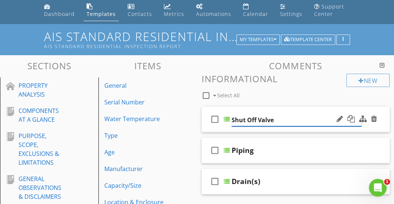
click at [258, 118] on input "Shut Off Valve" at bounding box center [297, 120] width 130 height 12
click at [258, 118] on input "Valve" at bounding box center [297, 120] width 130 height 12
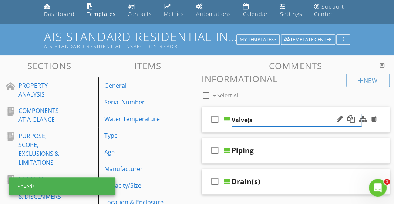
type input "Valve(s)"
click at [206, 95] on div at bounding box center [206, 95] width 13 height 13
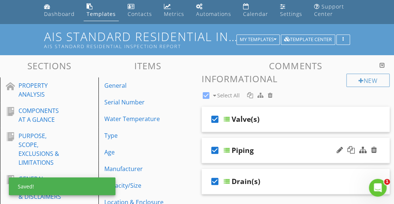
click at [213, 154] on icon "check_box" at bounding box center [215, 150] width 12 height 18
checkbox input "false"
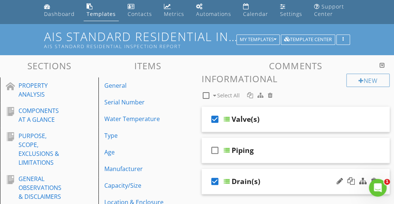
click at [215, 180] on icon "check_box" at bounding box center [215, 181] width 12 height 18
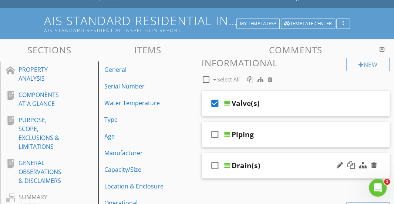
scroll to position [48, 0]
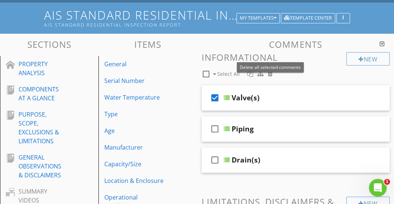
click at [269, 71] on div at bounding box center [270, 74] width 5 height 6
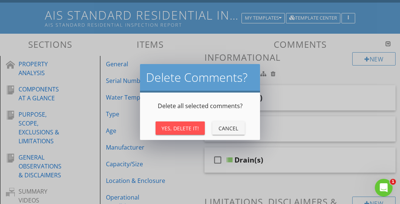
click at [184, 127] on div "Yes, Delete It!" at bounding box center [179, 128] width 37 height 8
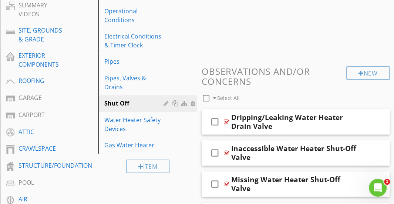
scroll to position [248, 0]
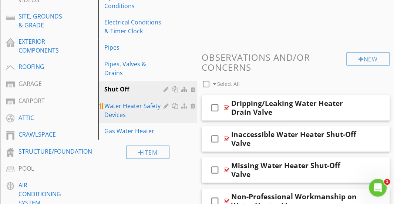
click at [146, 101] on div "Water Heater Safety Devices" at bounding box center [134, 110] width 61 height 18
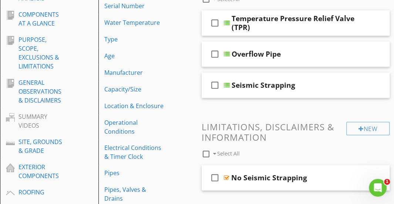
scroll to position [245, 0]
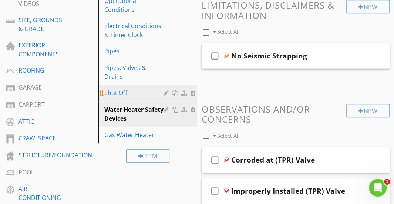
click at [147, 88] on div "Shut Off" at bounding box center [134, 92] width 61 height 9
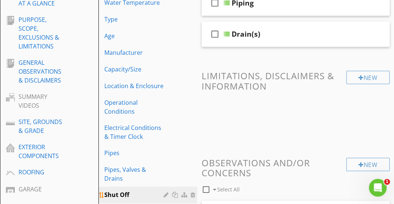
scroll to position [146, 0]
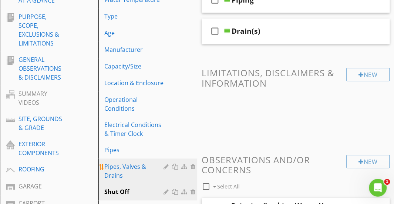
click at [129, 168] on div "Pipes, Valves & Drains" at bounding box center [134, 171] width 61 height 18
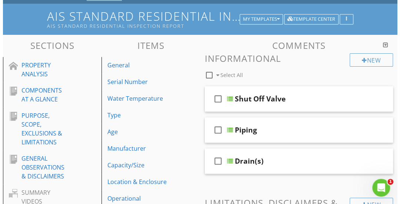
scroll to position [46, 0]
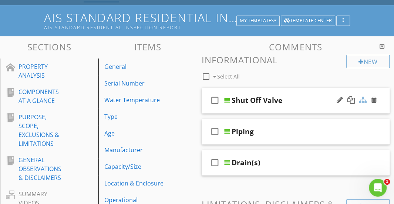
click at [362, 100] on div at bounding box center [362, 99] width 7 height 7
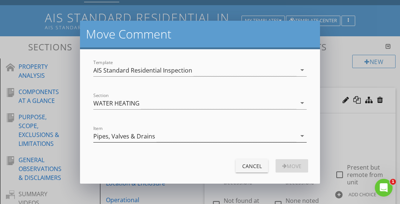
click at [204, 134] on div "Pipes, Valves & Drains" at bounding box center [194, 136] width 203 height 12
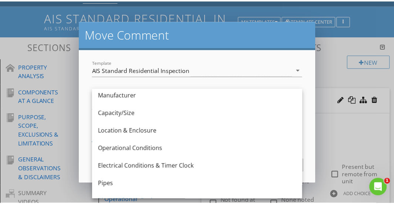
scroll to position [155, 0]
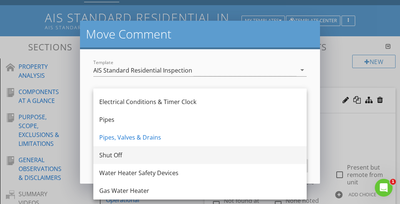
click at [142, 156] on div "Shut Off" at bounding box center [199, 155] width 201 height 9
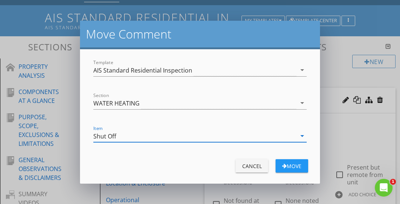
click at [286, 163] on div "Move" at bounding box center [291, 166] width 21 height 8
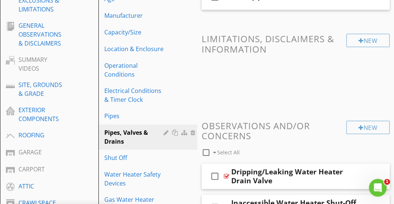
scroll to position [180, 0]
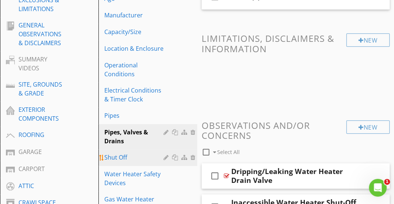
click at [150, 156] on div "Shut Off" at bounding box center [134, 157] width 61 height 9
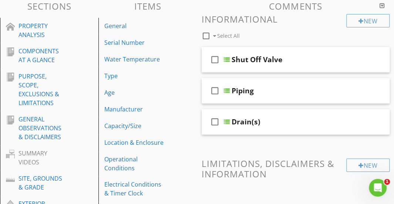
scroll to position [85, 0]
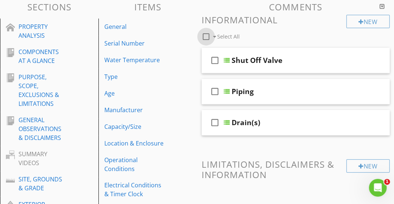
click at [206, 36] on div at bounding box center [206, 36] width 13 height 13
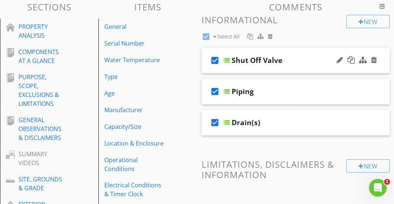
click at [213, 64] on icon "check_box" at bounding box center [215, 60] width 12 height 18
checkbox input "false"
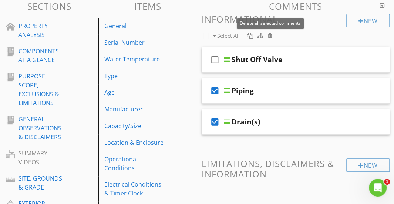
scroll to position [87, 0]
click at [269, 35] on div at bounding box center [270, 35] width 5 height 6
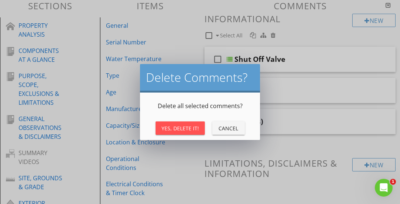
click at [182, 126] on div "Yes, Delete It!" at bounding box center [179, 128] width 37 height 8
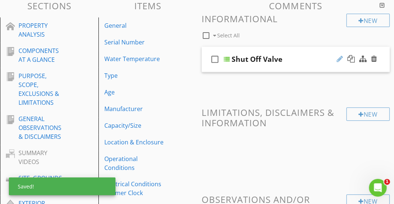
click at [340, 58] on div at bounding box center [340, 58] width 6 height 7
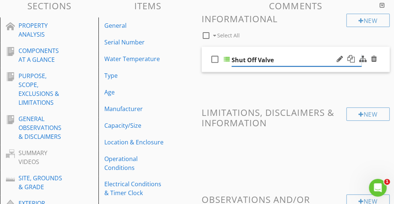
click at [257, 60] on input "Shut Off Valve" at bounding box center [297, 60] width 130 height 12
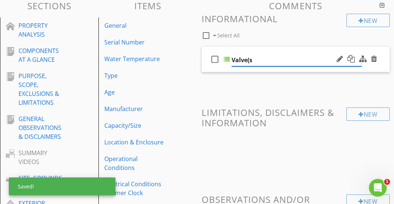
type input "Valve(s)"
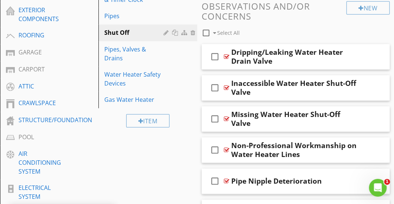
scroll to position [295, 0]
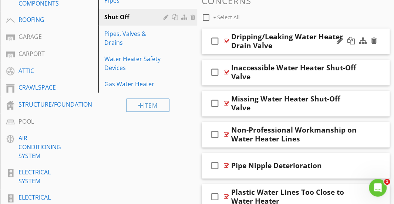
click at [215, 44] on icon "check_box_outline_blank" at bounding box center [215, 41] width 12 height 18
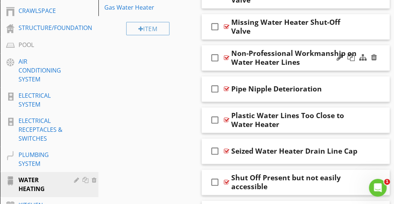
scroll to position [373, 0]
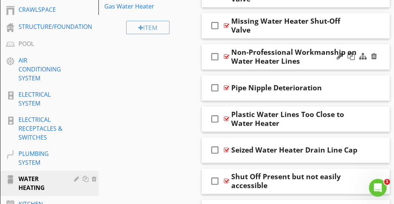
click at [215, 55] on icon "check_box_outline_blank" at bounding box center [215, 57] width 12 height 18
click at [215, 90] on icon "check_box_outline_blank" at bounding box center [215, 88] width 12 height 18
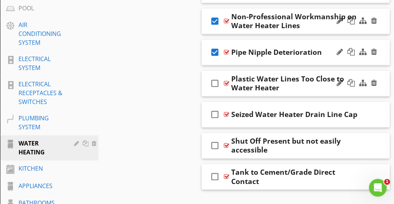
scroll to position [425, 0]
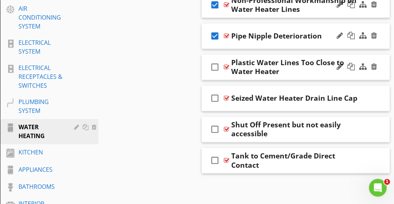
click at [214, 65] on icon "check_box_outline_blank" at bounding box center [215, 67] width 12 height 18
click at [214, 101] on icon "check_box_outline_blank" at bounding box center [215, 98] width 12 height 18
click at [214, 161] on icon "check_box_outline_blank" at bounding box center [215, 160] width 12 height 18
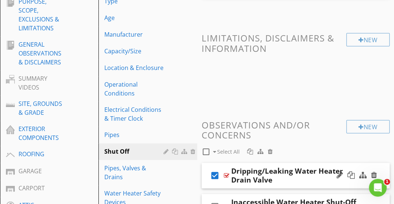
scroll to position [160, 0]
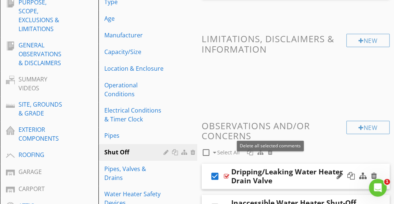
click at [270, 151] on div at bounding box center [270, 152] width 5 height 6
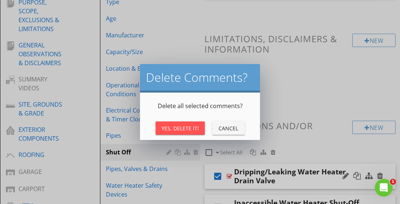
click at [183, 134] on button "Yes, Delete It!" at bounding box center [179, 127] width 49 height 13
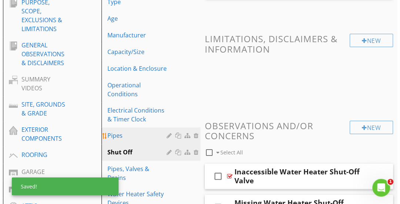
scroll to position [225, 0]
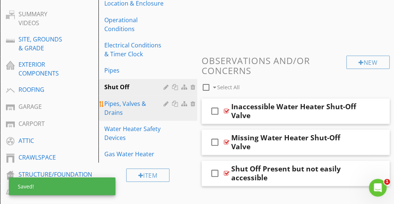
click at [149, 107] on div "Pipes, Valves & Drains" at bounding box center [134, 108] width 61 height 18
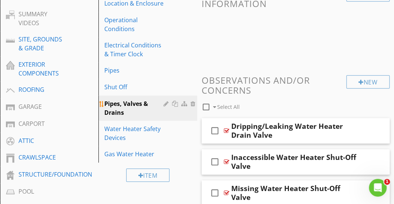
click at [166, 102] on div at bounding box center [167, 104] width 7 height 6
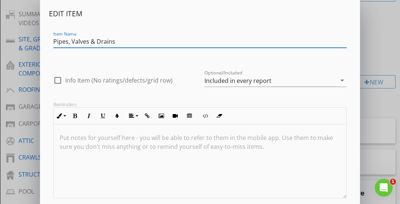
click at [98, 43] on input "Pipes, Valves & Drains" at bounding box center [199, 42] width 293 height 12
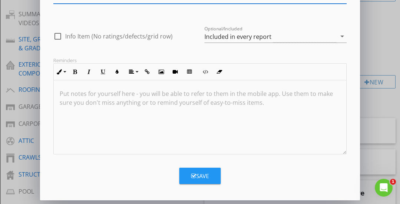
type input "Drains"
click at [189, 177] on button "Save" at bounding box center [199, 176] width 41 height 16
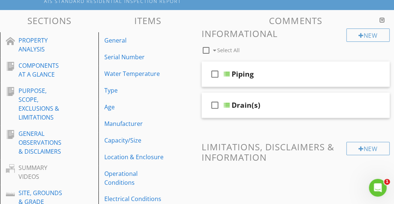
scroll to position [71, 0]
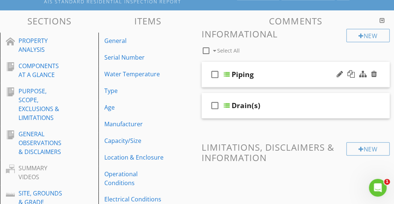
click at [213, 76] on icon "check_box_outline_blank" at bounding box center [215, 75] width 12 height 18
click at [269, 50] on div at bounding box center [270, 50] width 5 height 6
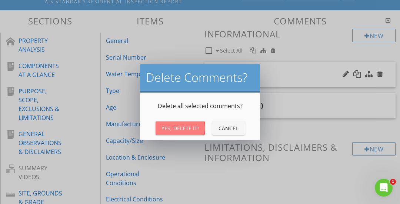
click at [174, 129] on div "Yes, Delete It!" at bounding box center [179, 128] width 37 height 8
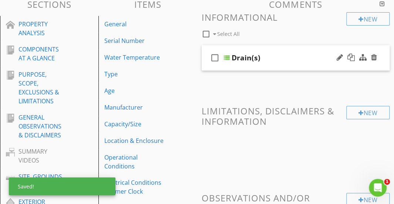
scroll to position [88, 0]
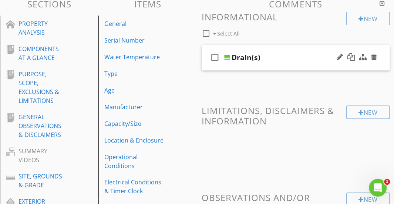
click at [289, 51] on div "check_box_outline_blank Drain(s)" at bounding box center [296, 58] width 188 height 26
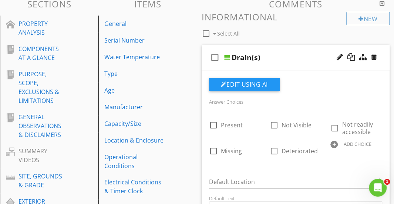
click at [289, 51] on div "check_box_outline_blank Drain(s)" at bounding box center [296, 58] width 188 height 26
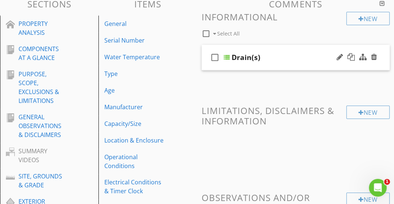
click at [339, 53] on div at bounding box center [356, 57] width 43 height 18
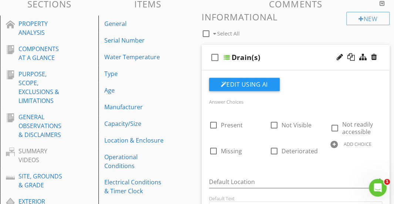
click at [263, 55] on div "Drain(s)" at bounding box center [297, 57] width 130 height 9
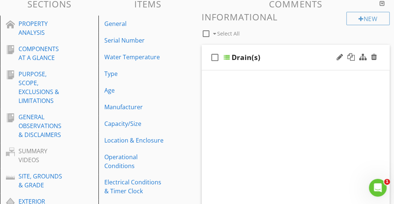
click at [263, 55] on div "Drain(s)" at bounding box center [297, 57] width 130 height 9
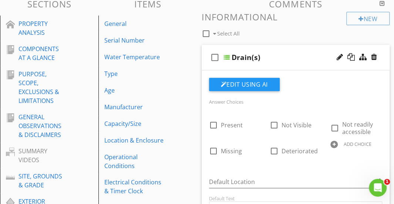
click at [263, 55] on div "Drain(s)" at bounding box center [297, 57] width 130 height 9
click at [253, 56] on div "Drain(s)" at bounding box center [246, 57] width 29 height 9
click at [253, 56] on input "Drain(s)" at bounding box center [297, 58] width 130 height 12
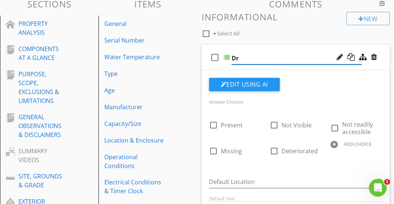
type input "D"
type input "Status"
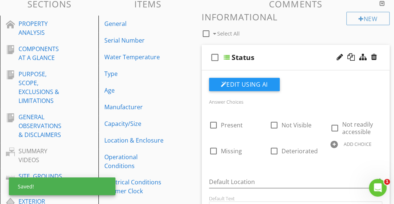
click at [233, 47] on div "check_box_outline_blank Status" at bounding box center [296, 58] width 188 height 26
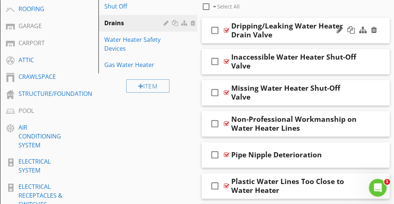
scroll to position [306, 0]
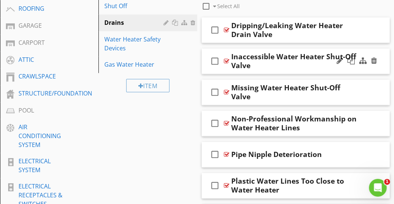
click at [215, 61] on icon "check_box_outline_blank" at bounding box center [215, 61] width 12 height 18
click at [212, 91] on icon "check_box_outline_blank" at bounding box center [215, 92] width 12 height 18
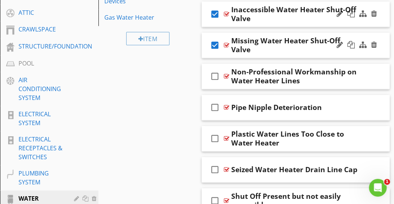
scroll to position [366, 0]
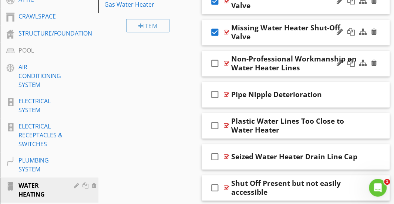
click at [214, 65] on icon "check_box_outline_blank" at bounding box center [215, 63] width 12 height 18
click at [215, 97] on icon "check_box_outline_blank" at bounding box center [215, 94] width 12 height 18
click at [215, 125] on icon "check_box_outline_blank" at bounding box center [215, 126] width 12 height 18
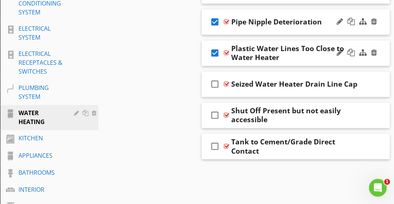
scroll to position [462, 0]
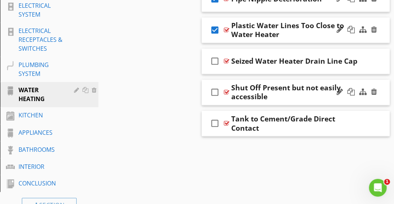
click at [210, 90] on icon "check_box_outline_blank" at bounding box center [215, 92] width 12 height 18
click at [215, 120] on icon "check_box_outline_blank" at bounding box center [215, 123] width 12 height 18
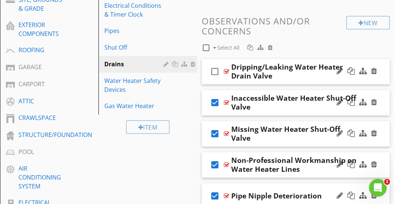
scroll to position [265, 0]
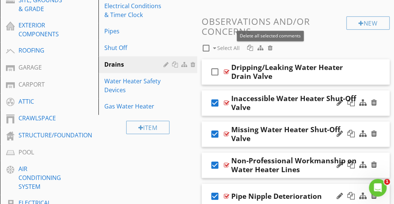
click at [271, 47] on div at bounding box center [270, 48] width 5 height 6
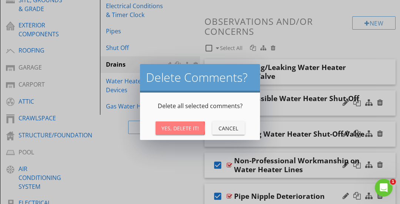
click at [183, 126] on div "Yes, Delete It!" at bounding box center [179, 128] width 37 height 8
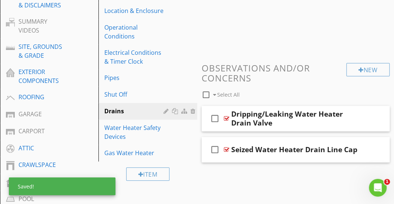
scroll to position [214, 0]
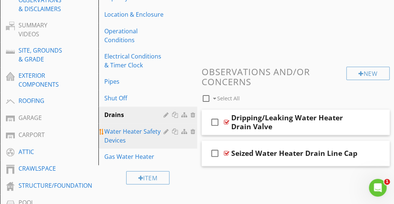
click at [148, 135] on div "Water Heater Safety Devices" at bounding box center [134, 136] width 61 height 18
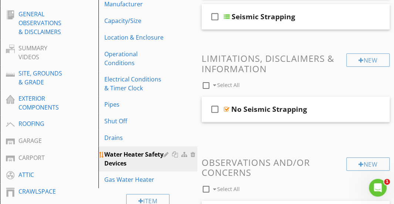
scroll to position [192, 0]
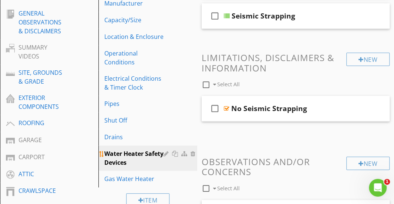
click at [172, 154] on div at bounding box center [176, 154] width 8 height 6
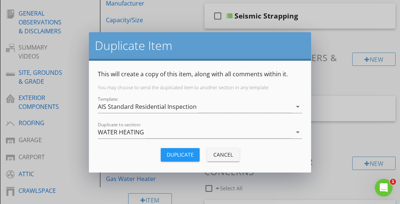
click at [173, 151] on div "Duplicate" at bounding box center [180, 155] width 27 height 8
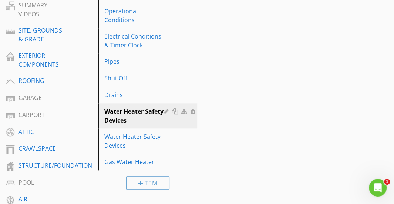
scroll to position [235, 0]
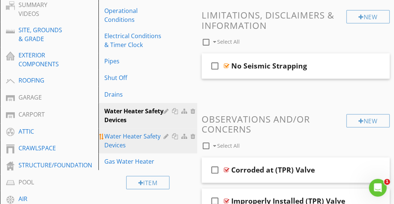
click at [175, 137] on div at bounding box center [176, 136] width 8 height 6
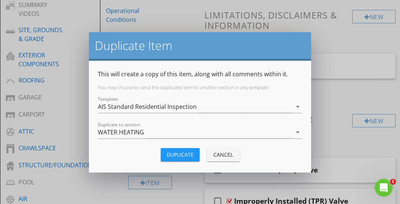
click at [170, 152] on div "Duplicate" at bounding box center [180, 155] width 27 height 8
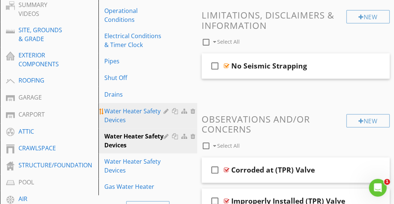
click at [149, 118] on div "Water Heater Safety Devices" at bounding box center [134, 116] width 61 height 18
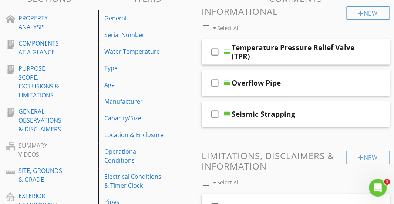
scroll to position [94, 0]
click at [212, 82] on icon "check_box_outline_blank" at bounding box center [215, 83] width 12 height 18
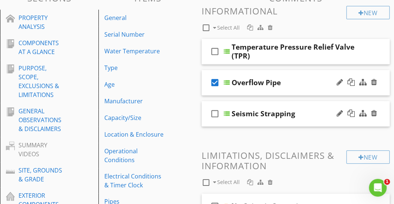
click at [215, 111] on icon "check_box_outline_blank" at bounding box center [215, 114] width 12 height 18
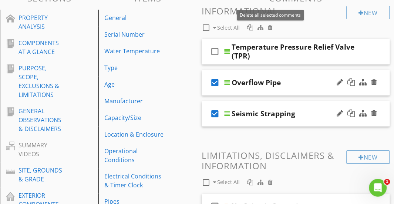
click at [272, 27] on div at bounding box center [270, 27] width 5 height 6
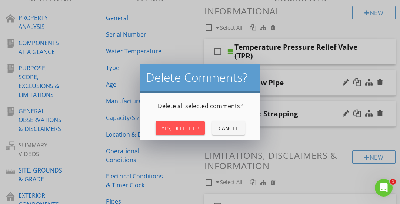
click at [185, 129] on div "Yes, Delete It!" at bounding box center [179, 128] width 37 height 8
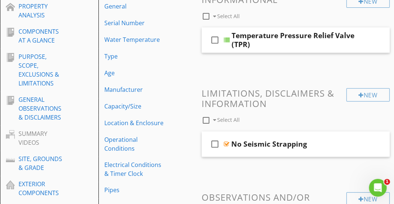
scroll to position [98, 0]
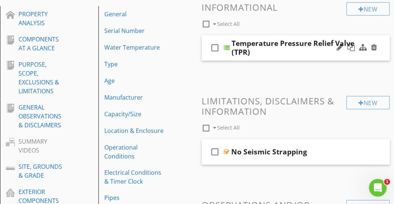
click at [284, 37] on div "check_box_outline_blank Temperature Pressure Relief Valve (TPR)" at bounding box center [296, 48] width 188 height 26
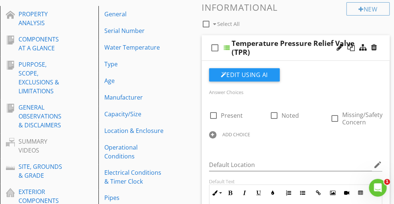
click at [284, 37] on div "check_box_outline_blank Temperature Pressure Relief Valve (TPR)" at bounding box center [296, 48] width 188 height 26
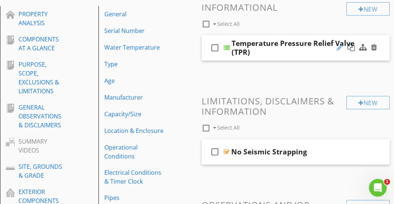
click at [339, 45] on div at bounding box center [340, 47] width 6 height 7
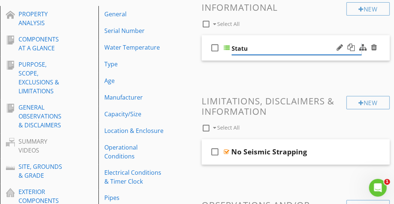
type input "Status"
click at [320, 68] on span "check_box_outline_blank Status" at bounding box center [296, 53] width 188 height 37
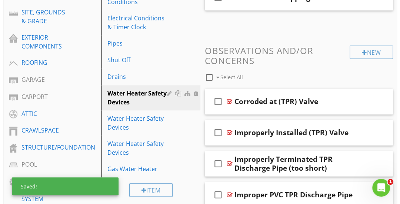
scroll to position [253, 0]
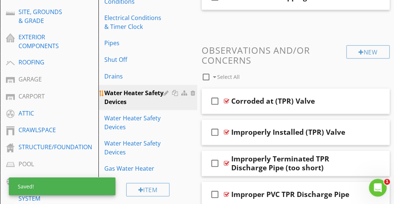
click at [162, 93] on div "Water Heater Safety Devices" at bounding box center [134, 97] width 61 height 18
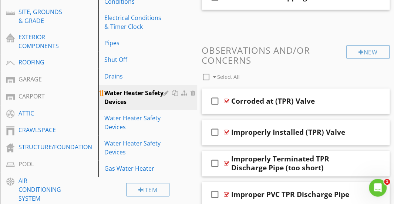
click at [165, 92] on div at bounding box center [167, 93] width 7 height 6
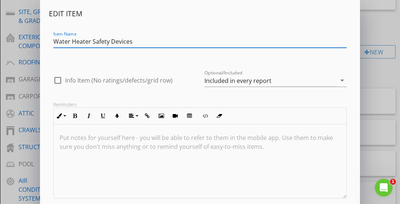
click at [141, 43] on input "Water Heater Safety Devices" at bounding box center [199, 42] width 293 height 12
drag, startPoint x: 141, startPoint y: 43, endPoint x: 44, endPoint y: 40, distance: 97.0
click at [44, 40] on div "Edit Item Item Name Water Heater Safety Devices check_box_outline_blank Info It…" at bounding box center [200, 122] width 320 height 244
paste input "Temperature Pressure Relief Valve (TPR)"
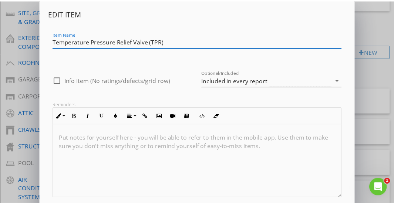
scroll to position [44, 0]
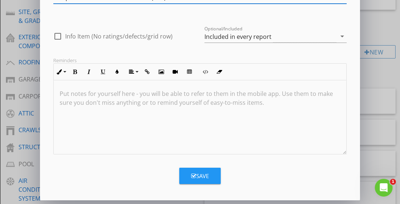
type input "Temperature Pressure Relief Valve (TPR)"
click at [191, 174] on icon "button" at bounding box center [193, 176] width 5 height 6
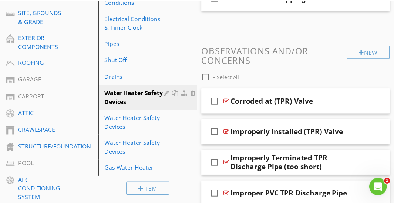
scroll to position [9, 0]
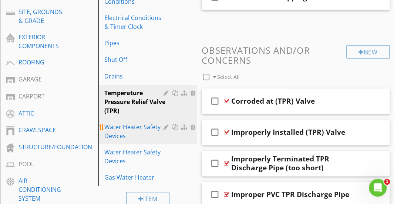
click at [164, 127] on div at bounding box center [167, 127] width 7 height 6
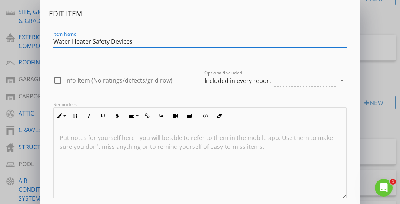
click at [363, 134] on div "Edit Item Item Name Water Heater Safety Devices check_box_outline_blank Info It…" at bounding box center [200, 124] width 400 height 249
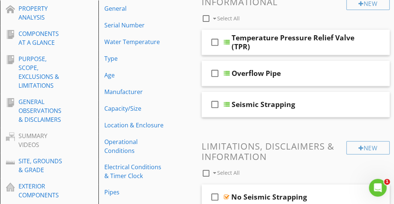
scroll to position [102, 0]
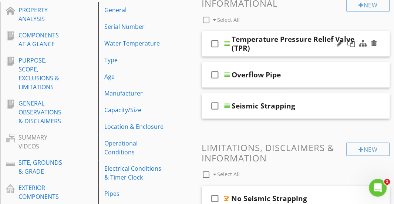
click at [212, 44] on icon "check_box_outline_blank" at bounding box center [215, 44] width 12 height 18
click at [216, 107] on icon "check_box_outline_blank" at bounding box center [215, 106] width 12 height 18
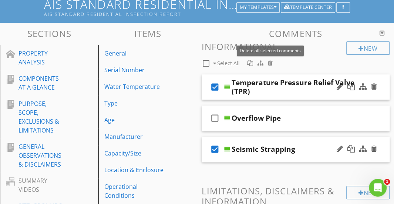
click at [270, 63] on div at bounding box center [270, 63] width 5 height 6
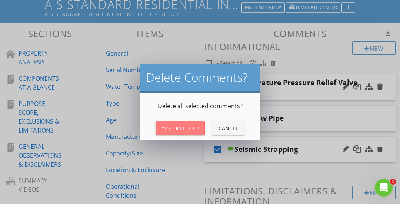
click at [187, 126] on div "Yes, Delete It!" at bounding box center [179, 128] width 37 height 8
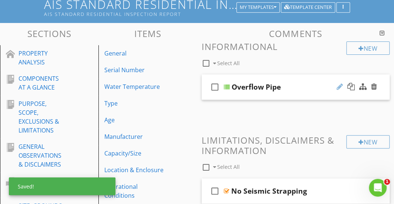
click at [340, 84] on div at bounding box center [340, 86] width 6 height 7
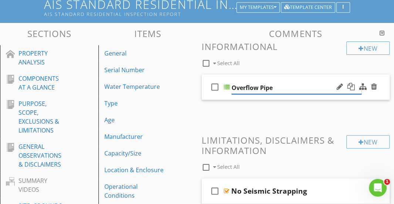
click at [301, 86] on input "Overflow Pipe" at bounding box center [297, 88] width 130 height 12
drag, startPoint x: 301, startPoint y: 86, endPoint x: 230, endPoint y: 91, distance: 70.5
click at [230, 91] on div "check_box_outline_blank Overflow Pipe" at bounding box center [296, 87] width 188 height 26
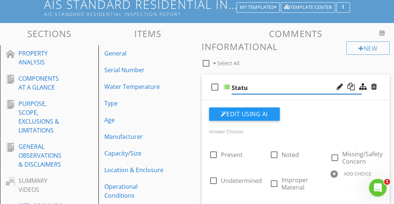
type input "Status"
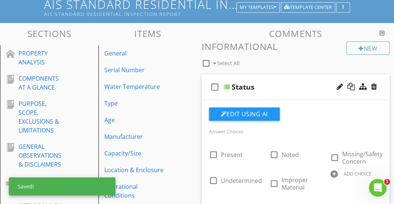
click at [241, 77] on div "check_box_outline_blank Status" at bounding box center [296, 87] width 188 height 26
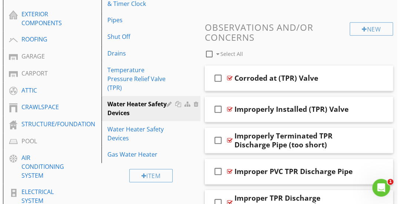
scroll to position [276, 0]
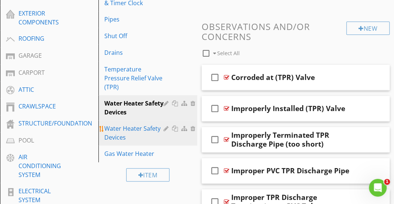
click at [164, 127] on div at bounding box center [167, 128] width 7 height 6
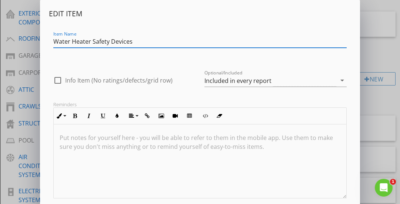
click at [135, 40] on input "Water Heater Safety Devices" at bounding box center [199, 42] width 293 height 12
drag, startPoint x: 135, startPoint y: 40, endPoint x: 64, endPoint y: 41, distance: 71.4
click at [64, 41] on input "Water Heater Safety Devices" at bounding box center [199, 42] width 293 height 12
paste input "Overflow Pipe"
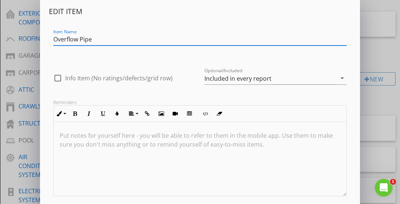
scroll to position [3, 0]
click at [104, 33] on input "Overflow Pipe - Safety Device" at bounding box center [199, 39] width 293 height 12
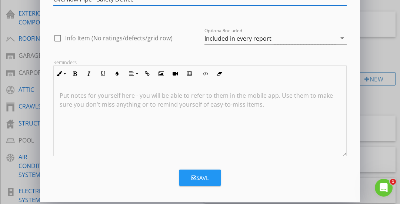
type input "Overflow Pipe - Safety Device"
click at [193, 174] on div "Save" at bounding box center [200, 178] width 18 height 9
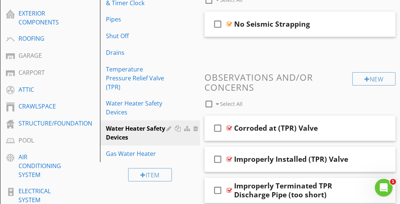
scroll to position [9, 0]
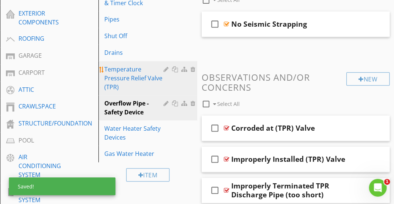
click at [166, 70] on div at bounding box center [167, 69] width 7 height 6
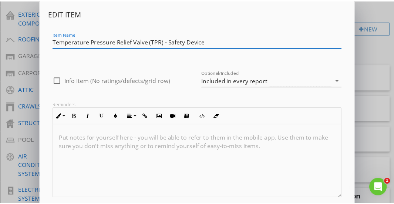
scroll to position [44, 0]
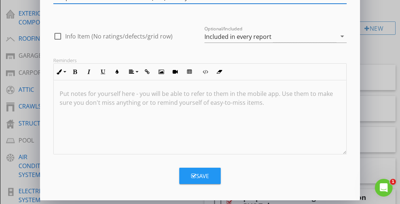
type input "Temperature Pressure Relief Valve (TPR) - Safety Device"
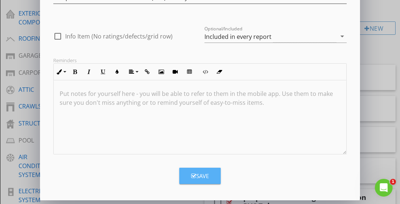
click at [199, 175] on div "Save" at bounding box center [200, 176] width 18 height 9
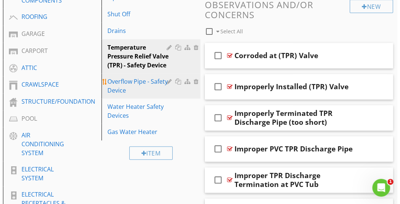
scroll to position [299, 0]
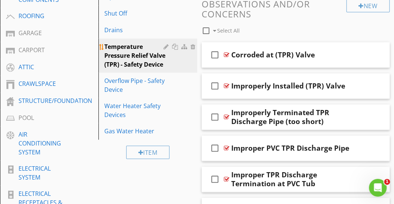
click at [137, 66] on div "Temperature Pressure Relief Valve (TPR) - Safety Device" at bounding box center [134, 55] width 61 height 27
click at [167, 47] on div at bounding box center [167, 47] width 7 height 6
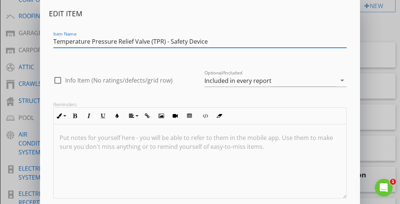
click at [165, 42] on input "Temperature Pressure Relief Valve (TPR) - Safety Device" at bounding box center [199, 42] width 293 height 12
click at [164, 41] on input "Temperature Pressure Relief Valve (TPR) - Safety Device" at bounding box center [199, 42] width 293 height 12
drag, startPoint x: 164, startPoint y: 41, endPoint x: 150, endPoint y: 42, distance: 13.7
click at [150, 42] on input "Temperature Pressure Relief Valve (TPR) - Safety Device" at bounding box center [199, 42] width 293 height 12
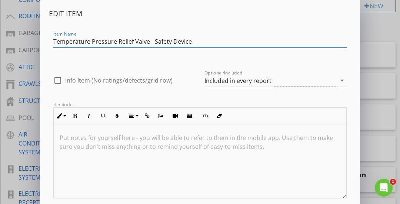
click at [55, 38] on input "Temperature Pressure Relief Valve - Safety Device" at bounding box center [199, 42] width 293 height 12
paste input "(TPR)"
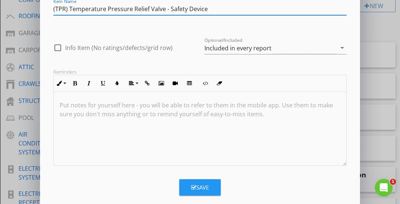
scroll to position [44, 0]
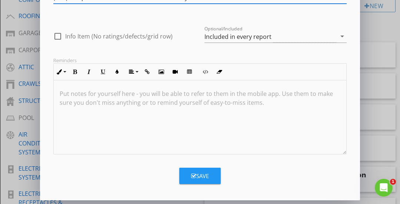
type input "(TPR) Temperature Pressure Relief Valve - Safety Device"
click at [194, 175] on icon "button" at bounding box center [193, 176] width 5 height 6
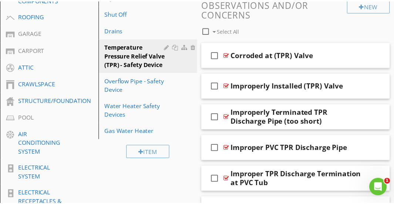
scroll to position [9, 0]
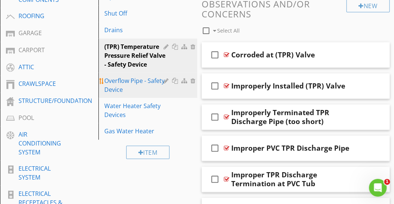
click at [149, 89] on div "Overflow Pipe - Safety Device" at bounding box center [134, 85] width 61 height 18
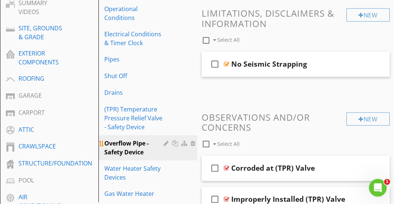
scroll to position [237, 0]
click at [141, 150] on div "Overflow Pipe - Safety Device" at bounding box center [134, 147] width 61 height 18
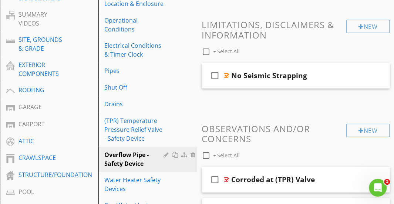
scroll to position [225, 0]
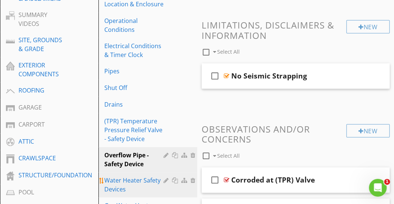
click at [135, 188] on div "Water Heater Safety Devices" at bounding box center [134, 185] width 61 height 18
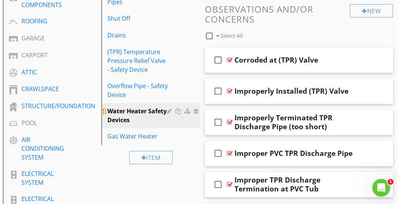
scroll to position [293, 0]
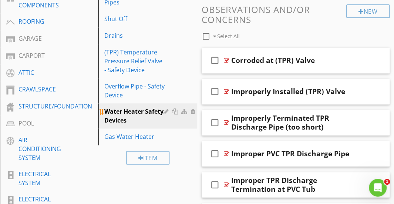
click at [164, 110] on div at bounding box center [167, 111] width 7 height 6
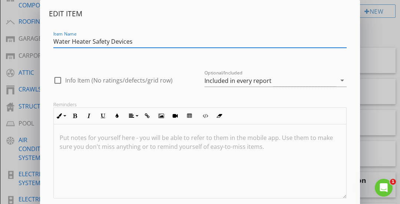
click at [140, 43] on input "Water Heater Safety Devices" at bounding box center [199, 42] width 293 height 12
drag, startPoint x: 140, startPoint y: 43, endPoint x: 61, endPoint y: 40, distance: 78.9
click at [61, 40] on input "Water Heater Safety Devices" at bounding box center [199, 42] width 293 height 12
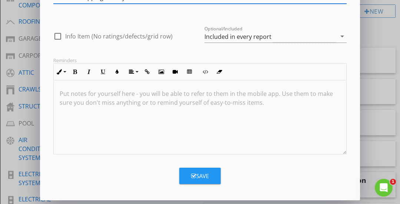
type input "Seismic Strapping - Safety Device"
click at [205, 176] on div "Save" at bounding box center [200, 176] width 18 height 9
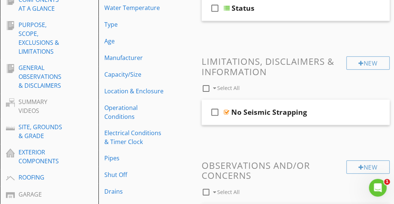
scroll to position [137, 0]
click at [270, 13] on div "check_box_outline_blank Status" at bounding box center [296, 9] width 188 height 26
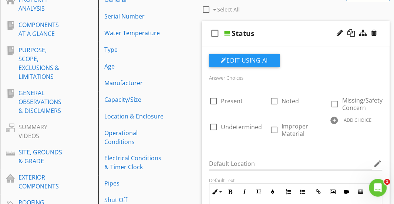
scroll to position [112, 0]
click at [270, 24] on div "check_box_outline_blank Status" at bounding box center [296, 34] width 188 height 26
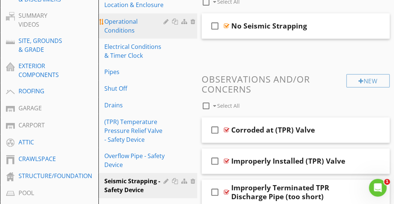
scroll to position [225, 0]
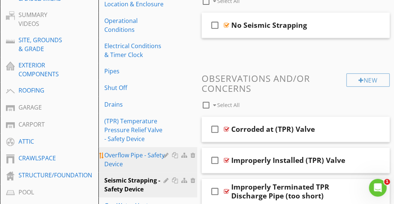
click at [140, 156] on div "Overflow Pipe - Safety Device" at bounding box center [134, 160] width 61 height 18
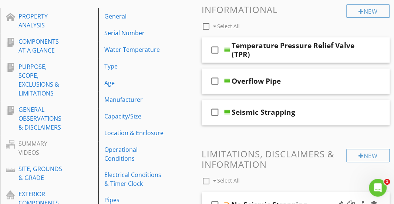
scroll to position [94, 0]
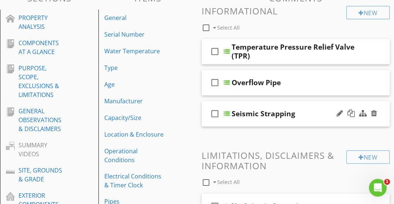
click at [249, 103] on div "check_box_outline_blank Seismic Strapping" at bounding box center [296, 114] width 188 height 26
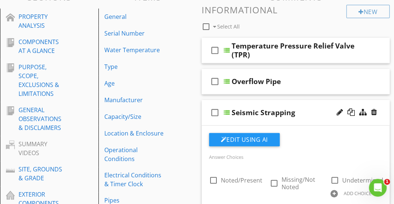
scroll to position [96, 0]
click at [281, 105] on div "check_box_outline_blank Seismic Strapping" at bounding box center [296, 113] width 188 height 26
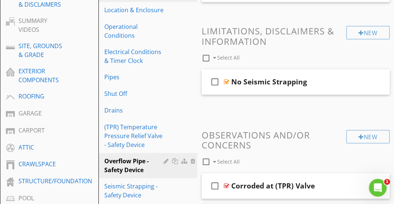
scroll to position [228, 0]
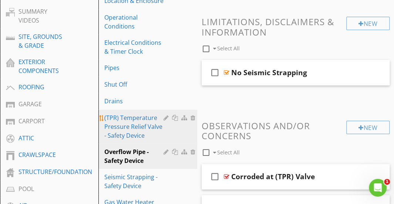
click at [161, 118] on div "(TPR) Temperature Pressure Relief Valve - Safety Device" at bounding box center [134, 126] width 61 height 27
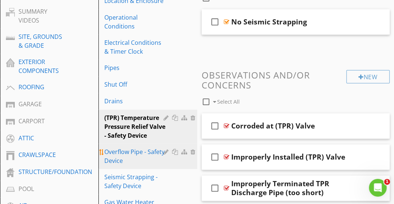
click at [145, 156] on div "Overflow Pipe - Safety Device" at bounding box center [134, 156] width 61 height 18
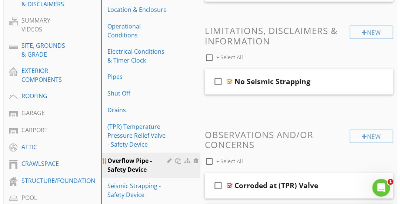
scroll to position [243, 0]
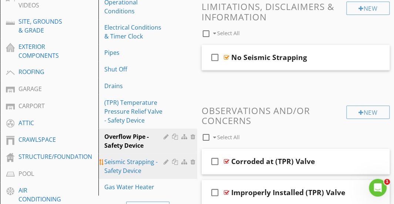
click at [166, 161] on div at bounding box center [167, 162] width 7 height 6
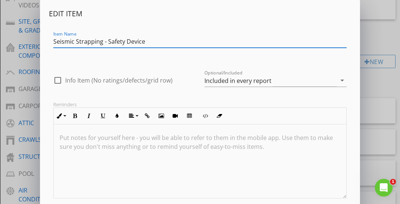
click at [102, 43] on input "Seismic Strapping - Safety Device" at bounding box center [199, 42] width 293 height 12
drag, startPoint x: 102, startPoint y: 43, endPoint x: 55, endPoint y: 43, distance: 47.4
click at [55, 43] on input "Seismic Strapping - Safety Device" at bounding box center [199, 42] width 293 height 12
paste input "Water Heater Safety Devices"
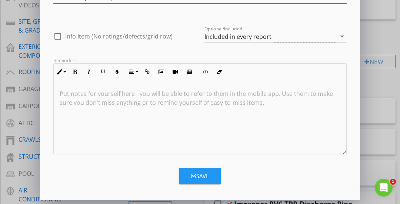
type input "Overflow Pipe - Safety Device"
click at [189, 177] on button "Save" at bounding box center [199, 176] width 41 height 16
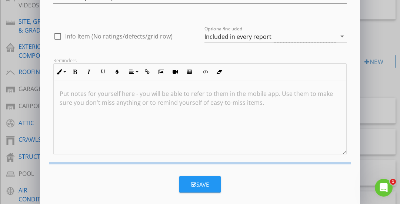
scroll to position [9, 0]
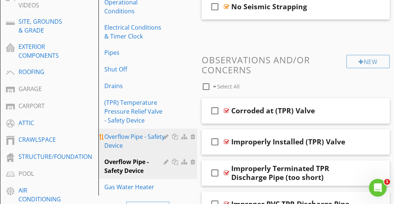
click at [148, 141] on div "Overflow Pipe - Safety Device" at bounding box center [134, 141] width 61 height 18
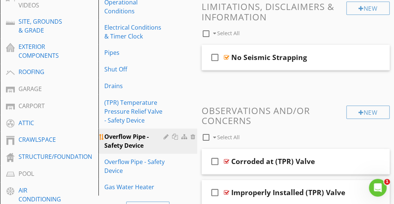
click at [167, 137] on div at bounding box center [167, 137] width 7 height 6
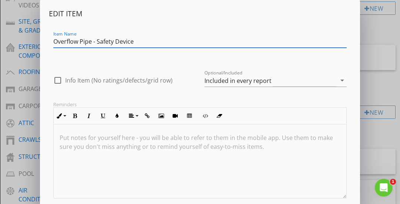
click at [92, 44] on input "Overflow Pipe - Safety Device" at bounding box center [199, 42] width 293 height 12
drag, startPoint x: 92, startPoint y: 44, endPoint x: 56, endPoint y: 42, distance: 36.7
click at [56, 42] on input "Overflow Pipe - Safety Device" at bounding box center [199, 42] width 293 height 12
paste input "Seismic Strapping"
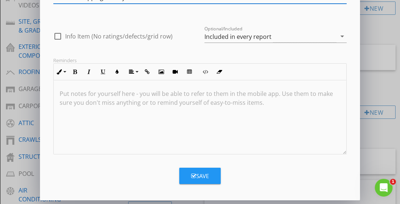
type input "Seismic Strapping - Safety Device"
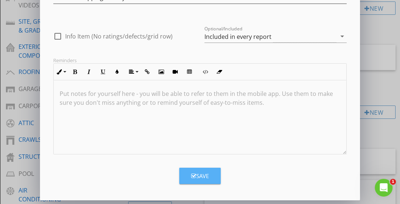
click at [206, 177] on div "Save" at bounding box center [200, 176] width 18 height 9
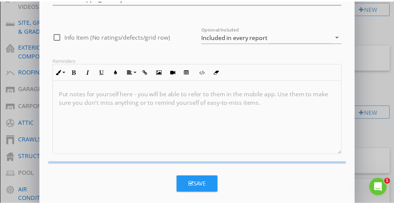
scroll to position [9, 0]
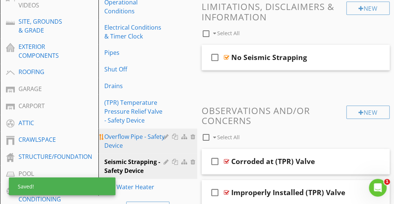
click at [144, 138] on div "Overflow Pipe - Safety Device" at bounding box center [134, 141] width 61 height 18
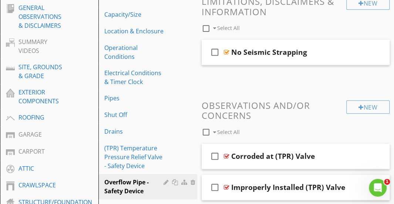
scroll to position [198, 0]
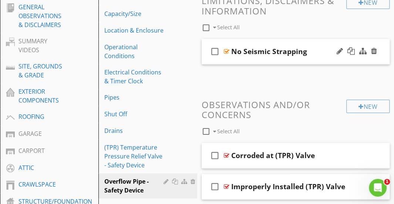
click at [215, 51] on icon "check_box_outline_blank" at bounding box center [215, 52] width 12 height 18
checkbox input "true"
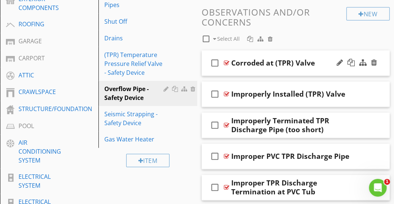
click at [213, 63] on icon "check_box_outline_blank" at bounding box center [215, 63] width 12 height 18
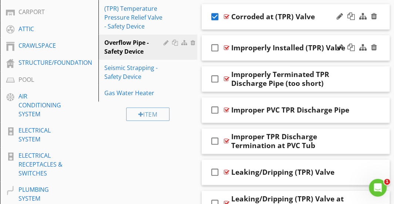
scroll to position [338, 0]
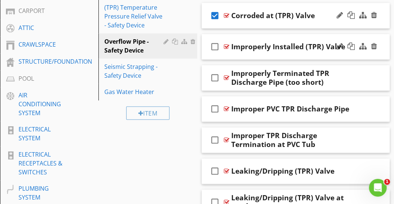
click at [213, 46] on icon "check_box_outline_blank" at bounding box center [215, 47] width 12 height 18
click at [213, 80] on icon "check_box_outline_blank" at bounding box center [215, 78] width 12 height 18
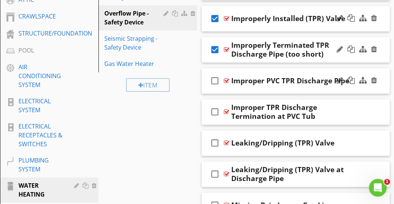
scroll to position [370, 0]
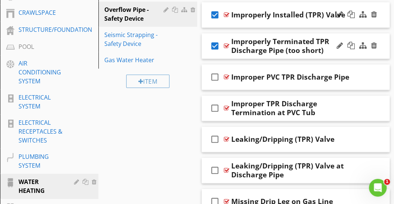
click at [214, 46] on icon "check_box" at bounding box center [215, 46] width 12 height 18
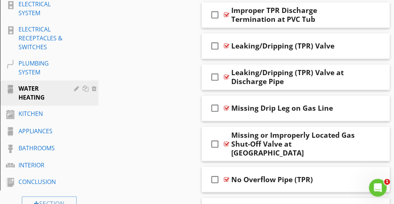
scroll to position [466, 0]
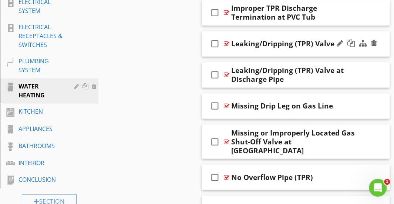
click at [215, 43] on icon "check_box_outline_blank" at bounding box center [215, 44] width 12 height 18
click at [215, 43] on icon "check_box" at bounding box center [215, 44] width 12 height 18
click at [215, 43] on icon "check_box_outline_blank" at bounding box center [215, 44] width 12 height 18
click at [215, 43] on icon "check_box" at bounding box center [215, 44] width 12 height 18
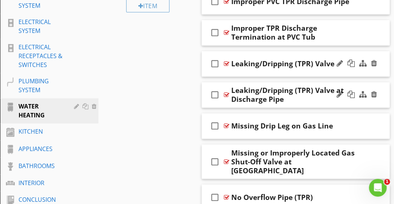
scroll to position [445, 0]
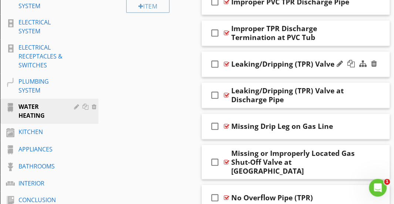
click at [215, 60] on icon "check_box_outline_blank" at bounding box center [215, 64] width 12 height 18
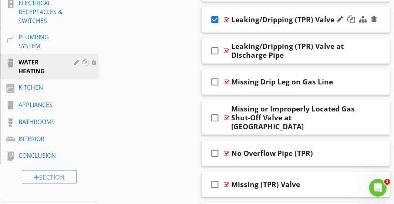
scroll to position [508, 0]
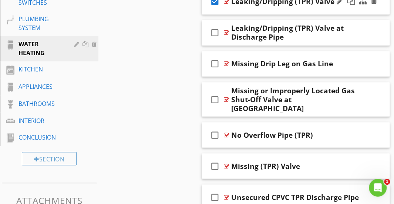
click at [215, 60] on icon "check_box_outline_blank" at bounding box center [215, 64] width 12 height 18
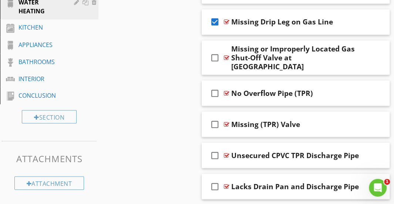
scroll to position [551, 0]
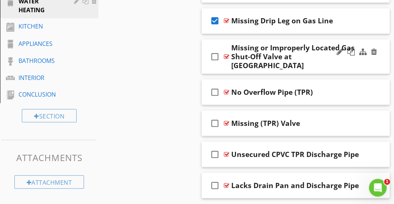
click at [215, 52] on icon "check_box_outline_blank" at bounding box center [215, 56] width 12 height 18
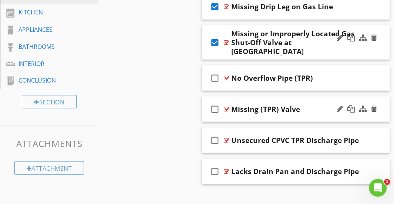
click at [213, 100] on icon "check_box_outline_blank" at bounding box center [215, 109] width 12 height 18
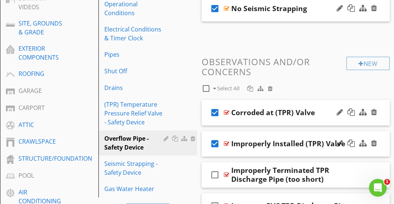
scroll to position [242, 0]
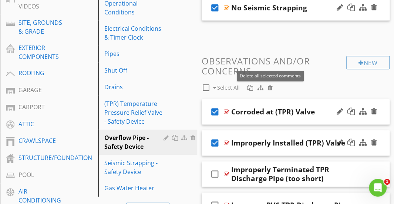
click at [270, 87] on div at bounding box center [270, 88] width 5 height 6
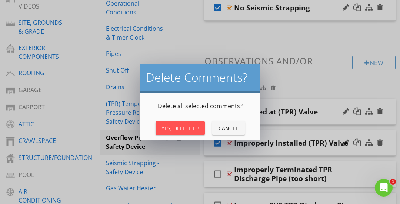
click at [202, 125] on button "Yes, Delete It!" at bounding box center [179, 127] width 49 height 13
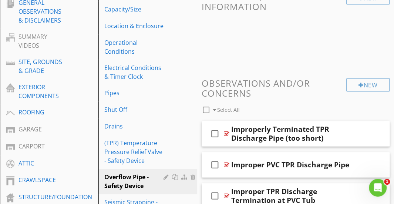
scroll to position [289, 0]
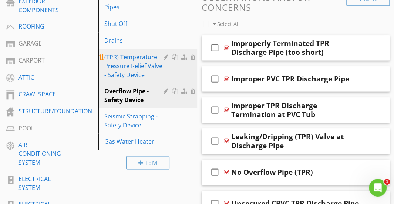
click at [162, 71] on div "(TPR) Temperature Pressure Relief Valve - Safety Device" at bounding box center [134, 66] width 61 height 27
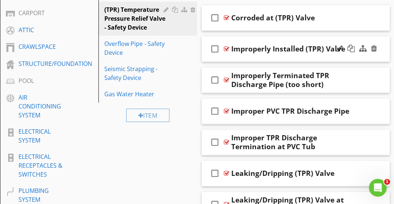
scroll to position [345, 0]
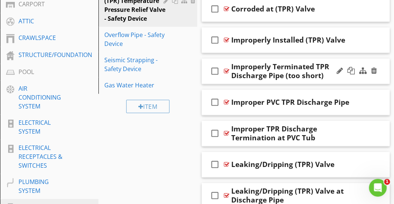
click at [215, 69] on icon "check_box_outline_blank" at bounding box center [215, 71] width 12 height 18
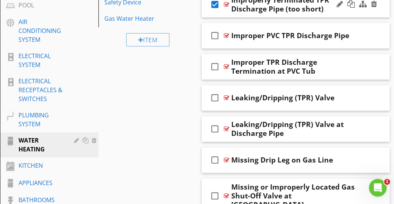
scroll to position [412, 0]
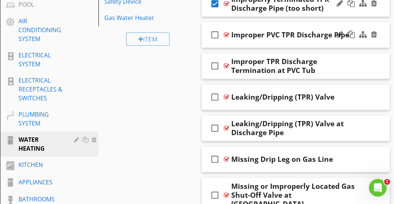
click at [215, 35] on icon "check_box_outline_blank" at bounding box center [215, 35] width 12 height 18
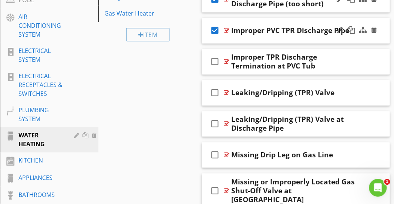
scroll to position [418, 0]
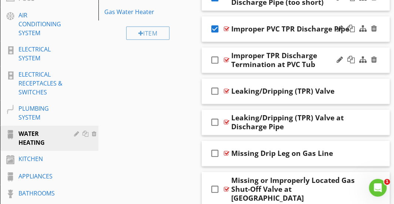
click at [216, 57] on icon "check_box_outline_blank" at bounding box center [215, 60] width 12 height 18
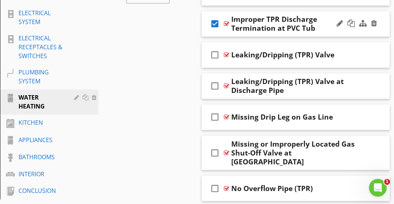
scroll to position [455, 0]
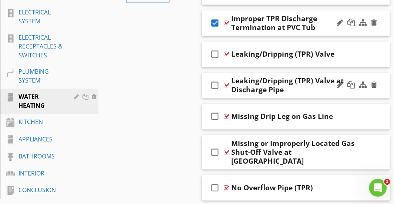
click at [214, 83] on icon "check_box_outline_blank" at bounding box center [215, 85] width 12 height 18
click at [211, 116] on icon "check_box_outline_blank" at bounding box center [215, 116] width 12 height 18
click at [214, 151] on icon "check_box_outline_blank" at bounding box center [215, 152] width 12 height 18
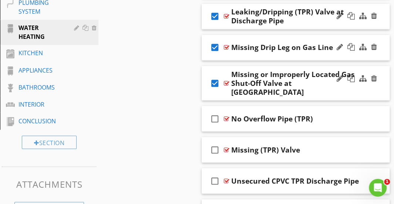
scroll to position [534, 0]
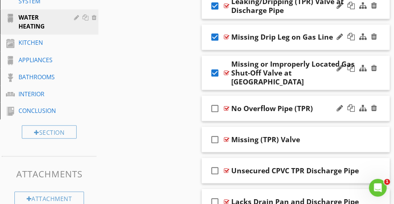
click at [212, 99] on icon "check_box_outline_blank" at bounding box center [215, 108] width 12 height 18
click at [212, 130] on icon "check_box_outline_blank" at bounding box center [215, 139] width 12 height 18
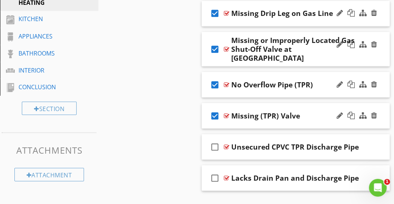
scroll to position [565, 0]
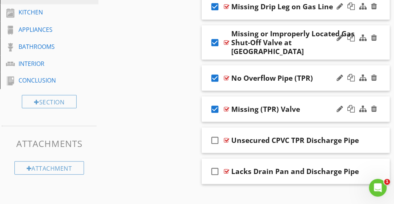
click at [214, 100] on icon "check_box" at bounding box center [215, 109] width 12 height 18
click at [214, 131] on icon "check_box_outline_blank" at bounding box center [215, 140] width 12 height 18
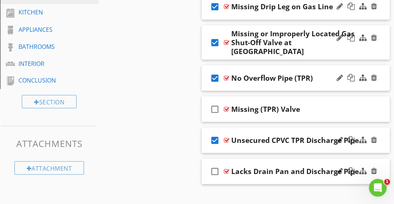
click at [215, 162] on icon "check_box_outline_blank" at bounding box center [215, 171] width 12 height 18
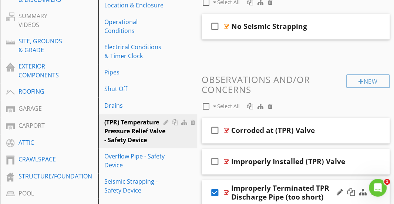
scroll to position [223, 0]
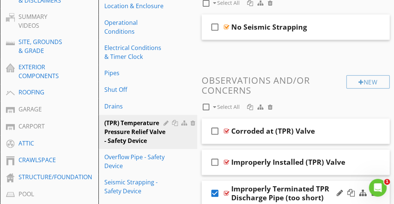
click at [271, 108] on div at bounding box center [270, 107] width 5 height 6
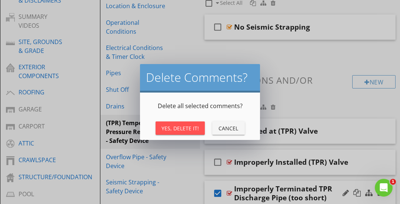
click at [187, 125] on div "Yes, Delete It!" at bounding box center [179, 128] width 37 height 8
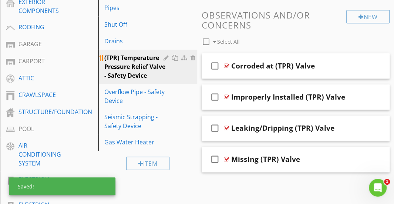
scroll to position [292, 0]
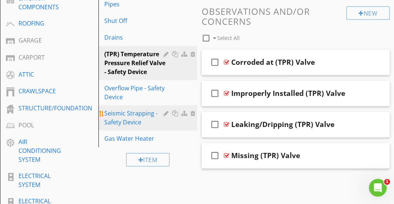
click at [142, 114] on div "Seismic Strapping - Safety Device" at bounding box center [134, 118] width 61 height 18
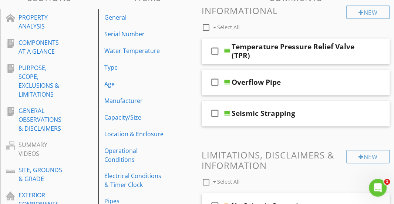
scroll to position [95, 0]
click at [213, 50] on icon "check_box_outline_blank" at bounding box center [215, 51] width 12 height 18
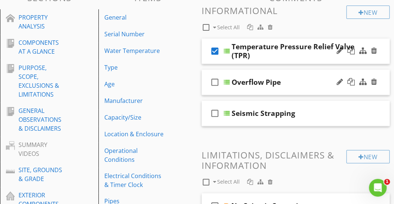
click at [213, 77] on icon "check_box_outline_blank" at bounding box center [215, 82] width 12 height 18
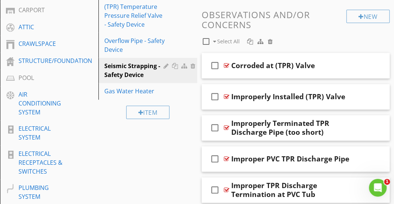
scroll to position [339, 0]
click at [207, 42] on div at bounding box center [206, 41] width 13 height 13
checkbox input "true"
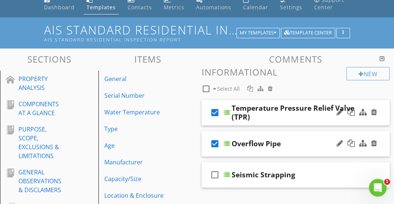
scroll to position [33, 0]
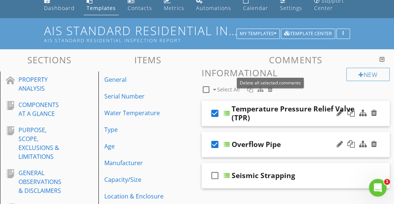
click at [272, 87] on div at bounding box center [270, 89] width 5 height 6
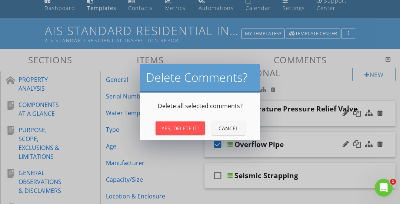
click at [193, 123] on button "Yes, Delete It!" at bounding box center [179, 127] width 49 height 13
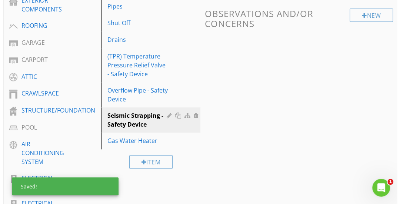
scroll to position [299, 0]
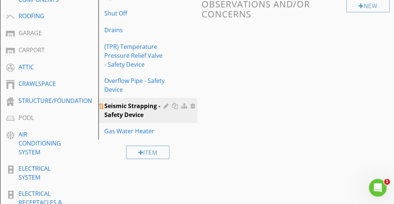
click at [167, 106] on div at bounding box center [167, 106] width 7 height 6
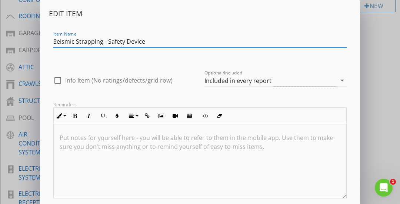
click at [63, 78] on div at bounding box center [57, 80] width 13 height 13
checkbox input "true"
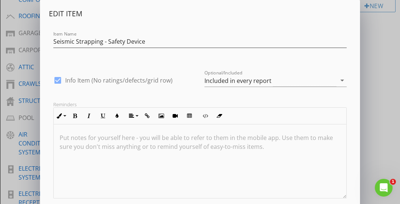
scroll to position [44, 0]
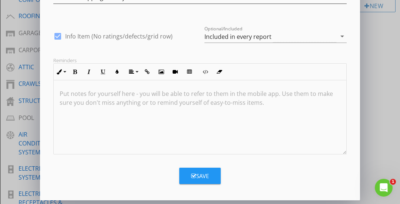
click at [192, 167] on div "Save" at bounding box center [200, 173] width 302 height 22
click at [190, 172] on button "Save" at bounding box center [199, 176] width 41 height 16
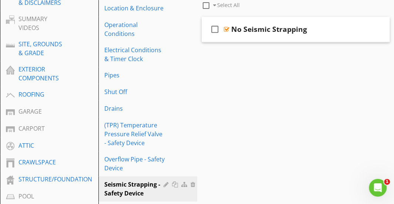
scroll to position [276, 0]
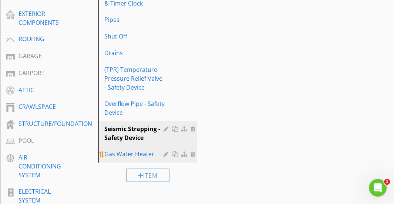
click at [140, 154] on div "Gas Water Heater" at bounding box center [134, 154] width 61 height 9
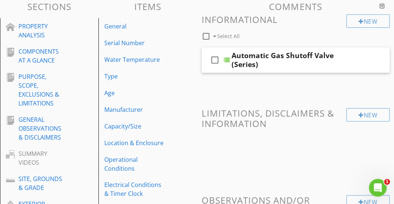
scroll to position [87, 0]
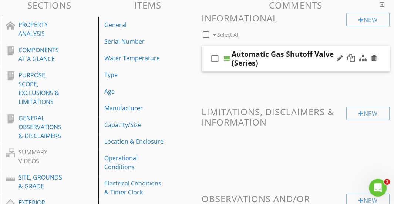
click at [289, 50] on div "check_box_outline_blank Automatic Gas Shutoff Valve (Series)" at bounding box center [296, 59] width 188 height 26
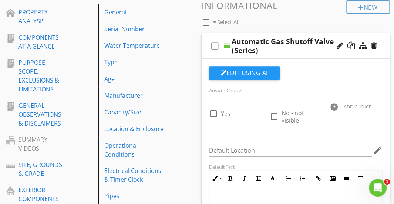
scroll to position [100, 0]
click at [287, 37] on div "check_box_outline_blank Automatic Gas Shutoff Valve (Series)" at bounding box center [296, 46] width 188 height 26
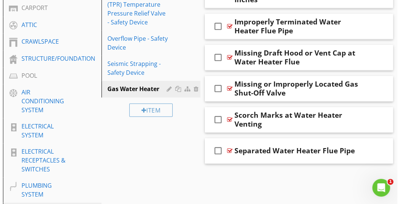
scroll to position [341, 0]
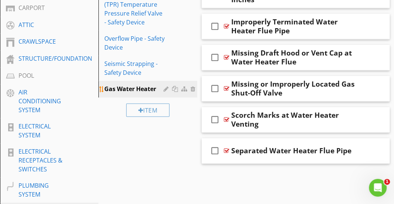
click at [164, 88] on div at bounding box center [167, 89] width 7 height 6
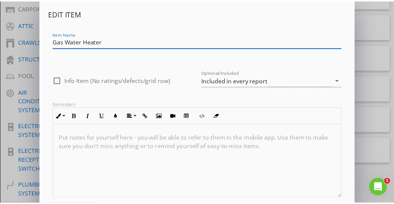
scroll to position [44, 0]
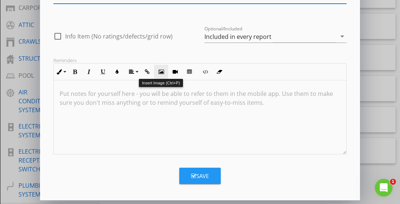
click at [160, 72] on icon "button" at bounding box center [160, 71] width 5 height 5
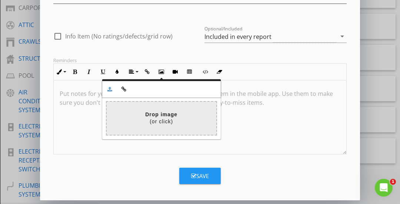
type input "C:\fakepath\Auto Gas Shut Off.jpg"
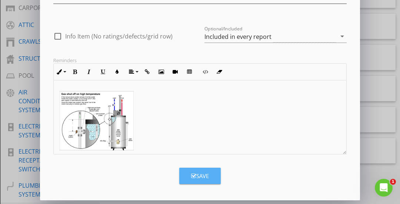
click at [201, 174] on div "Save" at bounding box center [200, 176] width 18 height 9
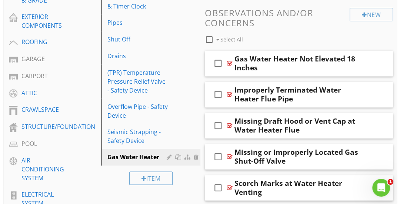
scroll to position [273, 0]
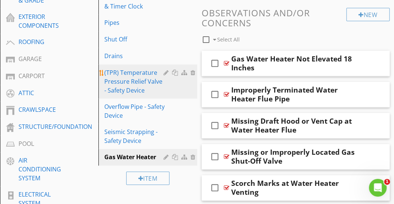
click at [145, 93] on div "(TPR) Temperature Pressure Relief Valve - Safety Device" at bounding box center [134, 81] width 61 height 27
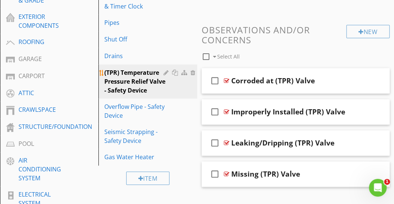
click at [156, 86] on div "(TPR) Temperature Pressure Relief Valve - Safety Device" at bounding box center [134, 81] width 61 height 27
click at [165, 72] on div at bounding box center [167, 73] width 7 height 6
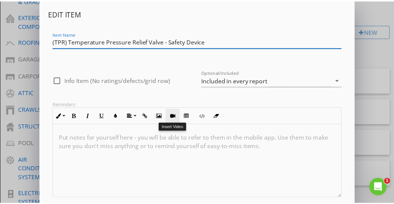
scroll to position [44, 0]
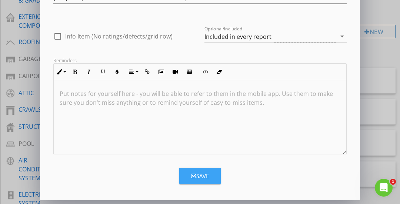
drag, startPoint x: 187, startPoint y: 174, endPoint x: 160, endPoint y: 143, distance: 42.0
click at [160, 143] on form "Edit Item Item Name (TPR) Temperature Pressure Relief Valve - Safety Device che…" at bounding box center [200, 74] width 302 height 219
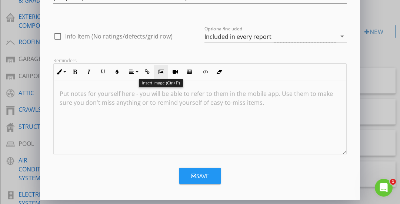
click at [162, 73] on icon "button" at bounding box center [160, 71] width 5 height 5
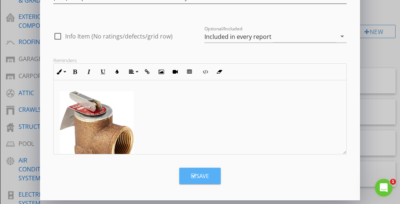
click at [201, 173] on div "Save" at bounding box center [200, 176] width 18 height 9
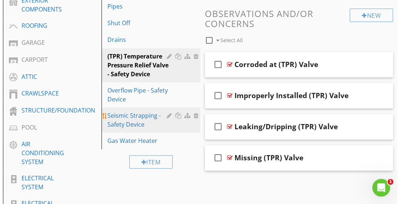
scroll to position [285, 0]
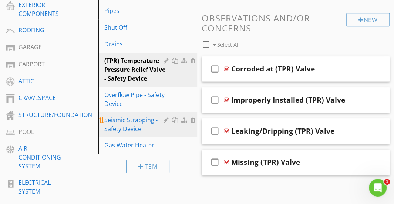
click at [145, 98] on div "Overflow Pipe - Safety Device" at bounding box center [134, 99] width 61 height 18
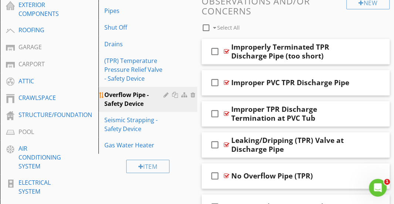
click at [164, 95] on div at bounding box center [167, 95] width 7 height 6
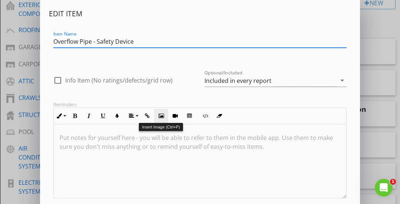
click at [160, 116] on icon "button" at bounding box center [160, 115] width 5 height 5
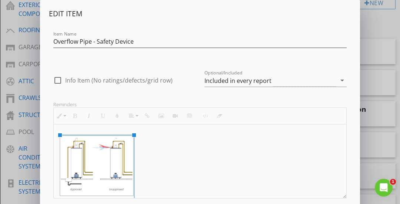
click at [113, 160] on img at bounding box center [97, 169] width 74 height 68
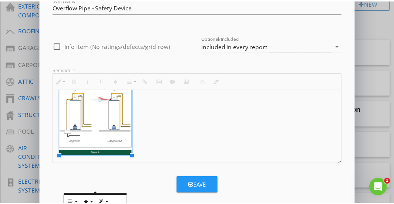
scroll to position [44, 0]
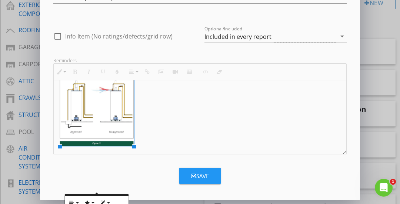
click at [200, 177] on div "Save" at bounding box center [200, 176] width 18 height 9
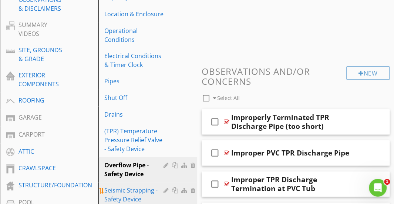
scroll to position [213, 0]
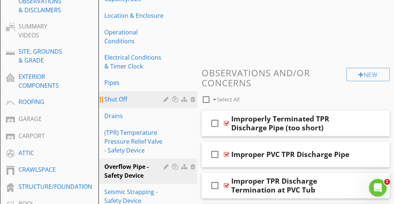
click at [156, 102] on div "Shut Off" at bounding box center [134, 99] width 61 height 9
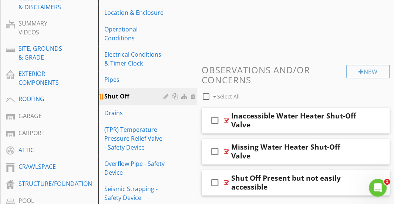
scroll to position [224, 0]
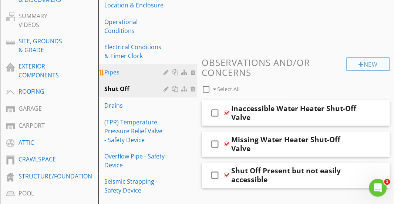
click at [135, 78] on link "Pipes" at bounding box center [149, 72] width 96 height 16
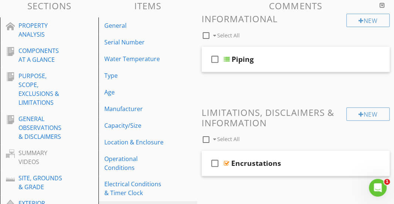
scroll to position [87, 0]
click at [285, 50] on div "check_box_outline_blank Piping" at bounding box center [296, 60] width 188 height 26
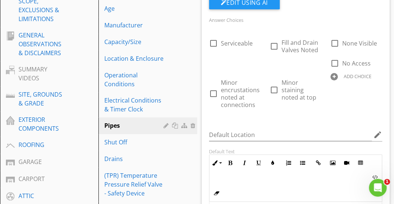
scroll to position [189, 0]
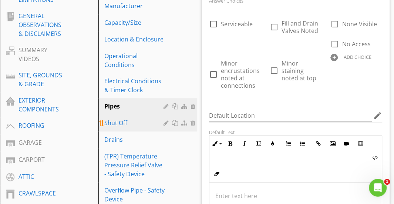
click at [135, 124] on div "Shut Off" at bounding box center [134, 122] width 61 height 9
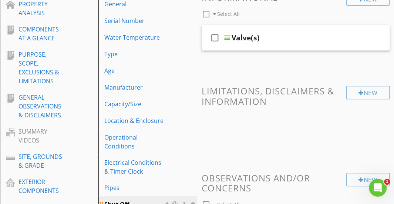
scroll to position [106, 0]
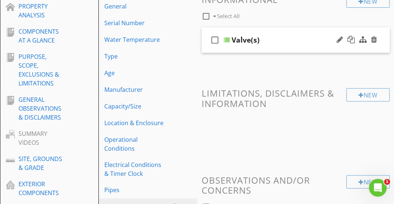
click at [289, 36] on div "Valve(s)" at bounding box center [297, 40] width 130 height 9
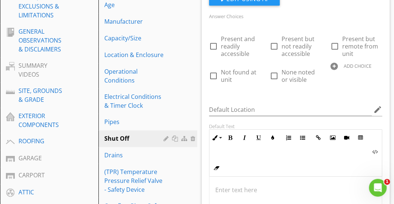
scroll to position [174, 0]
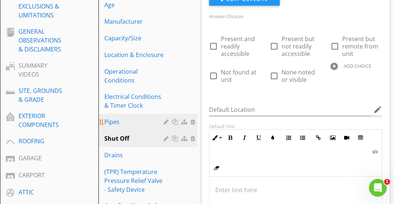
click at [128, 123] on div "Pipes" at bounding box center [134, 121] width 61 height 9
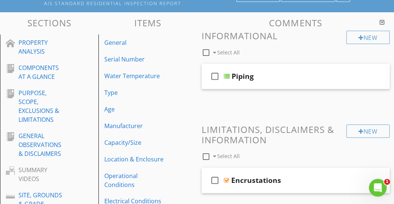
scroll to position [72, 0]
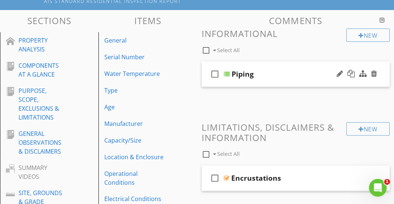
click at [285, 61] on div "check_box_outline_blank Piping" at bounding box center [296, 74] width 188 height 26
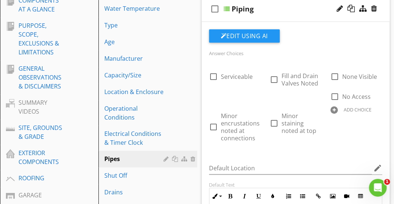
scroll to position [139, 0]
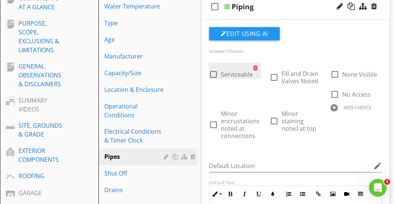
click at [257, 69] on div at bounding box center [257, 68] width 8 height 10
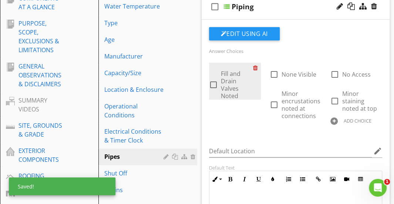
click at [257, 69] on div at bounding box center [257, 68] width 8 height 10
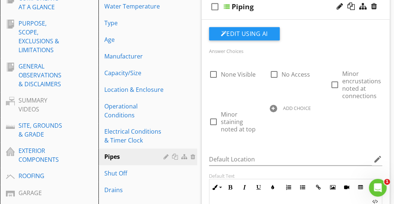
click at [271, 110] on div at bounding box center [273, 108] width 7 height 7
click at [289, 149] on div "Default Location edit" at bounding box center [296, 161] width 174 height 24
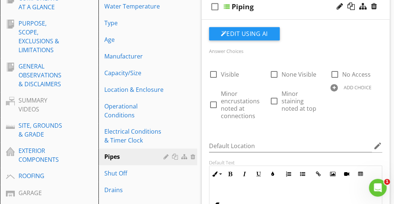
click at [335, 87] on div at bounding box center [333, 87] width 7 height 7
type input "Copper Pipes"
click at [327, 125] on div "Answer Choices check_box_outline_blank Visible check_box_outline_blank None Vis…" at bounding box center [296, 88] width 182 height 84
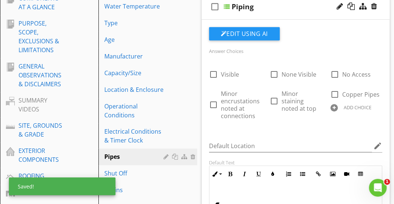
click at [334, 108] on div at bounding box center [333, 107] width 7 height 7
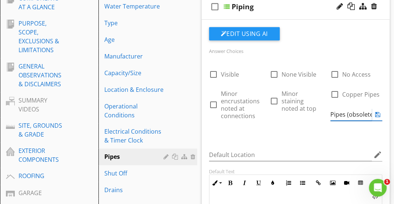
scroll to position [0, 34]
click at [274, 133] on div "Answer Choices check_box_outline_blank Visible check_box_outline_blank None Vis…" at bounding box center [296, 92] width 182 height 93
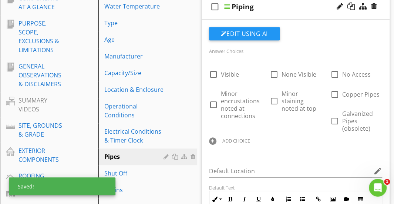
click at [215, 139] on div at bounding box center [212, 140] width 7 height 7
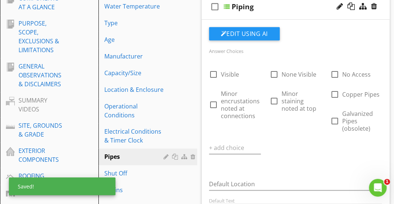
scroll to position [0, 0]
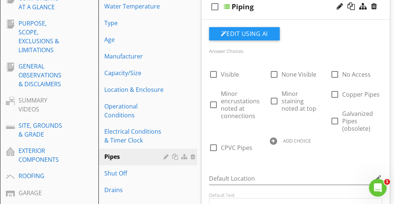
click at [269, 154] on div "check_box_outline_blank Visible check_box_outline_blank None Visible check_box_…" at bounding box center [296, 109] width 182 height 93
click at [270, 139] on div at bounding box center [273, 140] width 7 height 7
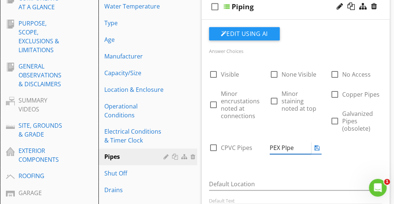
type input "PEX PIpes"
click at [257, 127] on div "check_box_outline_blank Visible check_box_outline_blank None Visible check_box_…" at bounding box center [296, 112] width 182 height 99
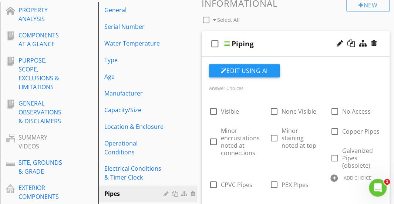
scroll to position [101, 0]
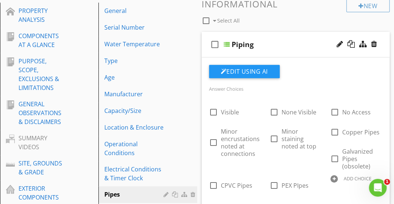
click at [298, 37] on div "check_box_outline_blank Piping" at bounding box center [296, 45] width 188 height 26
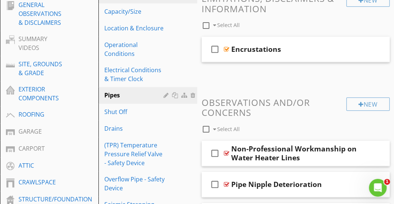
scroll to position [201, 0]
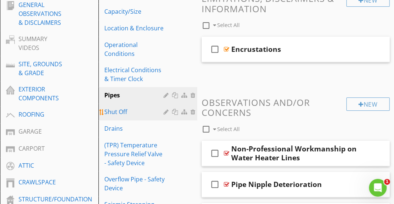
click at [133, 111] on div "Shut Off" at bounding box center [134, 111] width 61 height 9
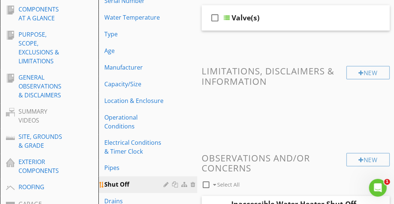
scroll to position [127, 0]
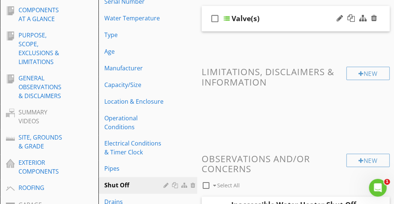
click at [291, 9] on div "check_box_outline_blank Valve(s)" at bounding box center [296, 19] width 188 height 26
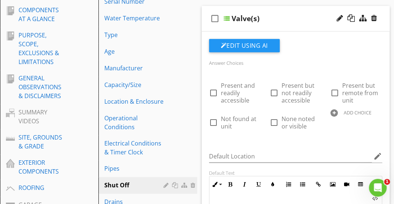
click at [291, 9] on div "check_box_outline_blank Valve(s)" at bounding box center [296, 19] width 188 height 26
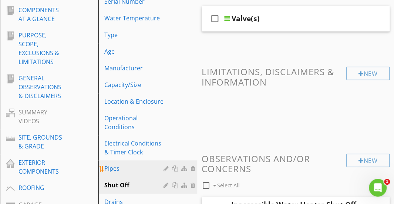
scroll to position [172, 0]
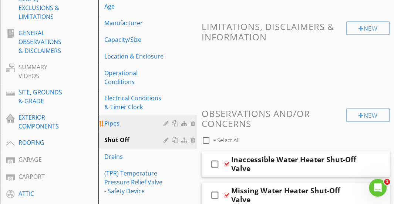
click at [120, 164] on link "Drains" at bounding box center [149, 156] width 96 height 16
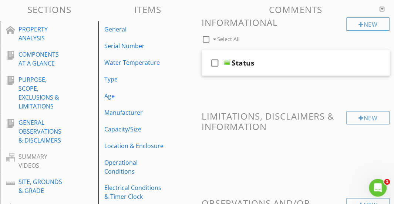
scroll to position [82, 0]
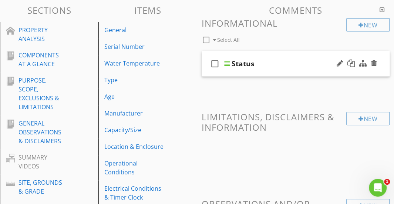
click at [276, 57] on div "check_box_outline_blank Status" at bounding box center [296, 64] width 188 height 26
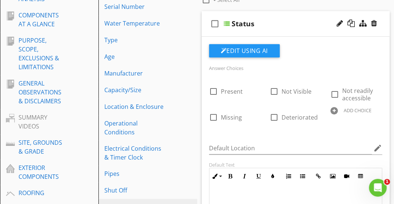
scroll to position [127, 0]
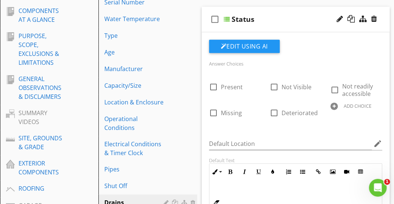
click at [336, 108] on div at bounding box center [333, 106] width 7 height 7
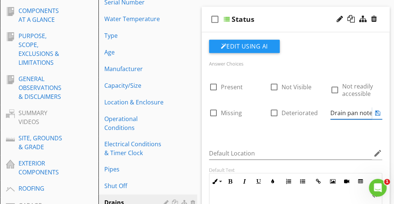
scroll to position [0, 3]
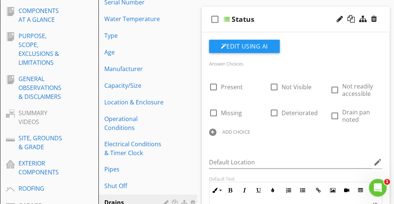
click at [293, 127] on div "check_box_outline_blank Present check_box_outline_blank Not Visible check_box_o…" at bounding box center [296, 107] width 182 height 64
click at [214, 130] on div at bounding box center [212, 131] width 7 height 7
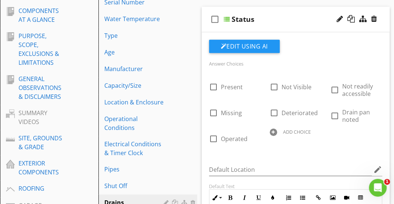
click at [282, 154] on div "Answer Choices check_box_outline_blank Present check_box_outline_blank Not Visi…" at bounding box center [296, 106] width 182 height 95
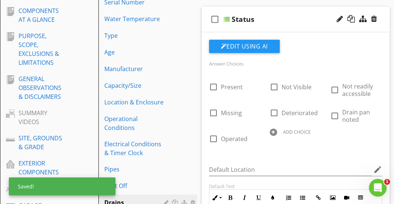
click at [271, 130] on div at bounding box center [273, 131] width 7 height 7
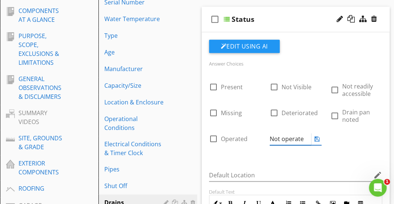
type input "Not operated"
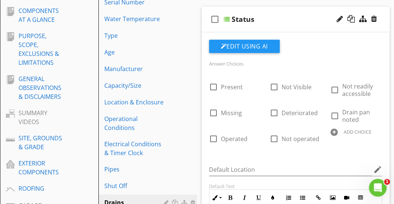
click at [259, 157] on div "Answer Choices check_box_outline_blank Present check_box_outline_blank Not Visi…" at bounding box center [296, 196] width 182 height 312
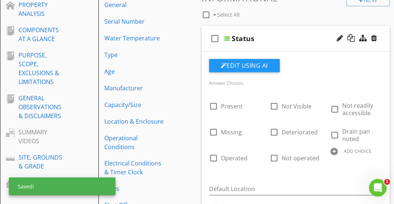
scroll to position [107, 0]
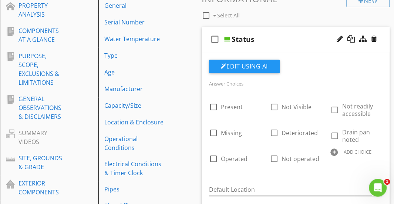
click at [296, 37] on div "Status" at bounding box center [297, 39] width 130 height 9
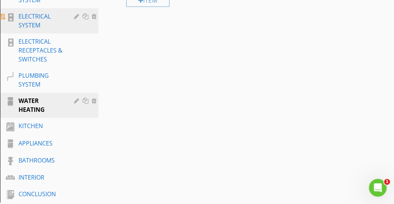
scroll to position [452, 0]
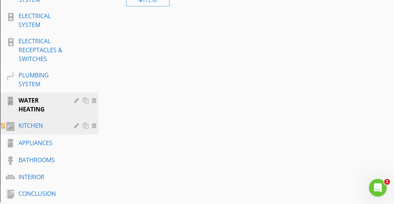
click at [35, 125] on div "KITCHEN" at bounding box center [41, 125] width 45 height 9
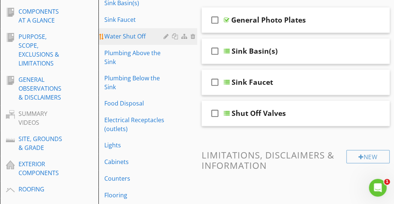
scroll to position [135, 0]
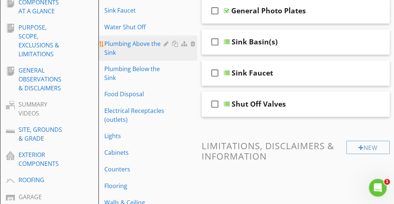
click at [135, 50] on div "Plumbing Above the Sink" at bounding box center [134, 48] width 61 height 18
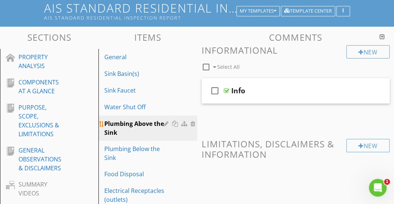
scroll to position [54, 0]
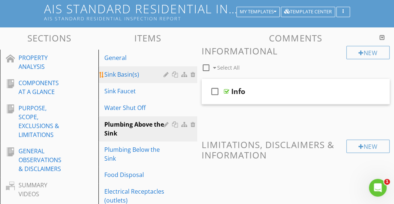
click at [131, 72] on div "Sink Basin(s)" at bounding box center [134, 74] width 61 height 9
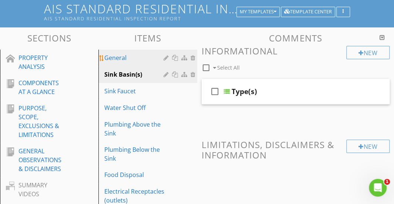
click at [124, 59] on div "General" at bounding box center [134, 57] width 61 height 9
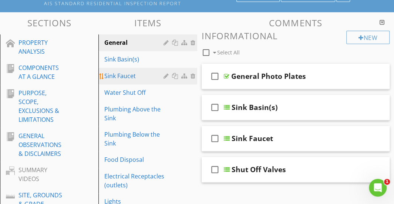
scroll to position [68, 0]
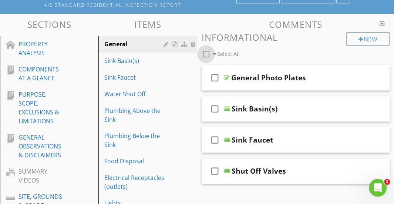
click at [205, 54] on div at bounding box center [206, 54] width 13 height 13
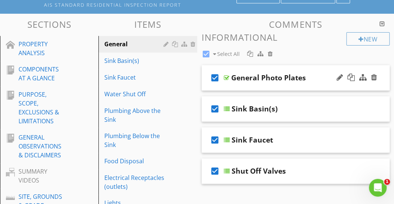
click at [216, 77] on icon "check_box" at bounding box center [215, 78] width 12 height 18
checkbox input "false"
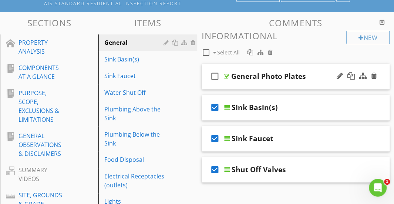
scroll to position [69, 0]
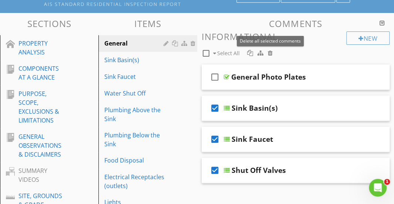
click at [269, 54] on div at bounding box center [270, 53] width 5 height 6
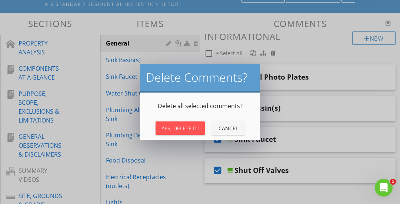
click at [170, 126] on div "Yes, Delete It!" at bounding box center [179, 128] width 37 height 8
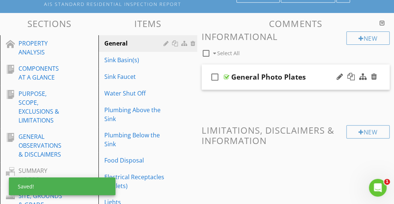
click at [242, 73] on div "General Photo Plates" at bounding box center [268, 77] width 75 height 9
click at [242, 73] on input "General Photo Plates" at bounding box center [296, 78] width 130 height 12
type input "Photo Plates"
click at [303, 44] on div "check_box_outline_blank Select All" at bounding box center [274, 51] width 145 height 14
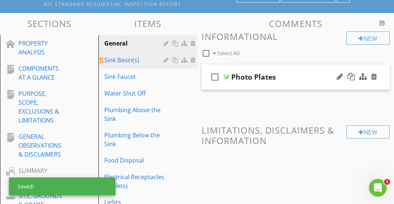
click at [130, 61] on div "Sink Basin(s)" at bounding box center [134, 60] width 61 height 9
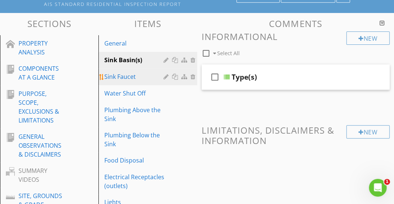
click at [130, 70] on link "Sink Faucet" at bounding box center [149, 76] width 96 height 16
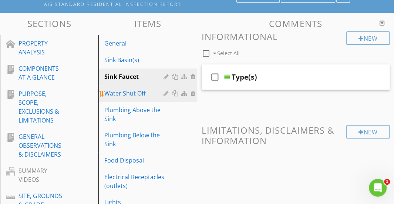
click at [125, 91] on div "Water Shut Off" at bounding box center [134, 93] width 61 height 9
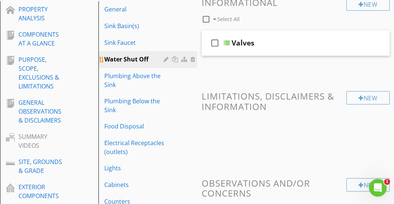
scroll to position [103, 0]
click at [292, 32] on div "check_box_outline_blank Valves" at bounding box center [296, 43] width 188 height 26
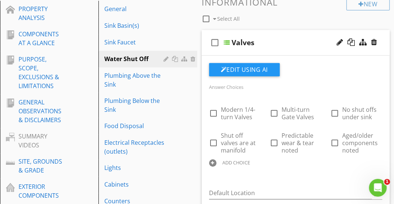
scroll to position [127, 0]
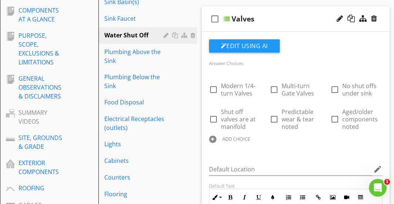
click at [302, 12] on div "check_box_outline_blank Valves" at bounding box center [296, 19] width 188 height 26
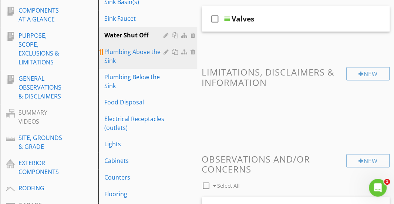
click at [135, 54] on div "Plumbing Above the Sink" at bounding box center [134, 56] width 61 height 18
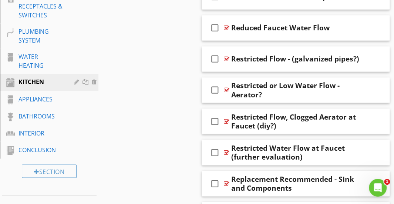
scroll to position [496, 0]
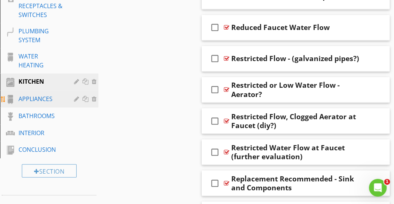
click at [50, 96] on div "APPLIANCES" at bounding box center [41, 98] width 45 height 9
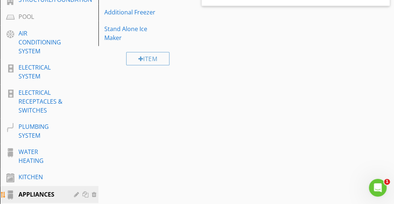
scroll to position [484, 0]
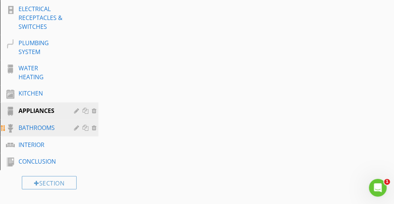
click at [36, 123] on div "BATHROOMS" at bounding box center [41, 127] width 45 height 9
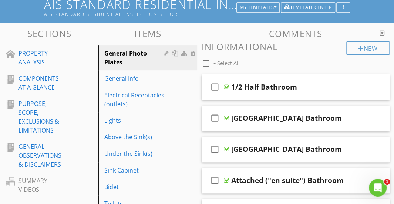
scroll to position [83, 0]
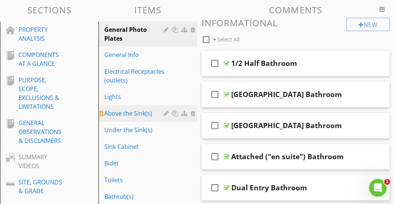
click at [129, 111] on div "Above the Sink(s)" at bounding box center [134, 113] width 61 height 9
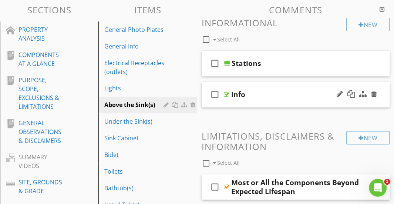
click at [280, 85] on div "check_box_outline_blank Info" at bounding box center [296, 95] width 188 height 26
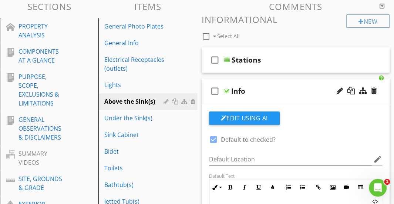
scroll to position [85, 0]
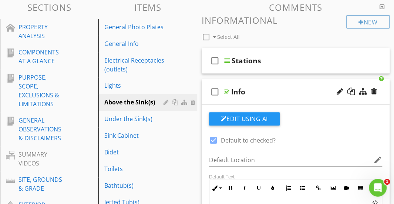
click at [280, 85] on div "check_box_outline_blank Info" at bounding box center [296, 92] width 188 height 26
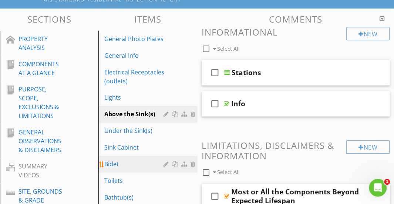
scroll to position [73, 0]
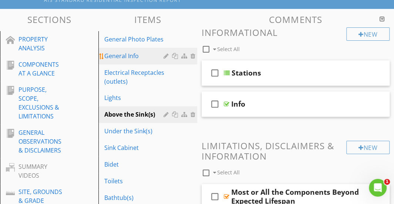
click at [143, 48] on link "General Info" at bounding box center [149, 56] width 96 height 16
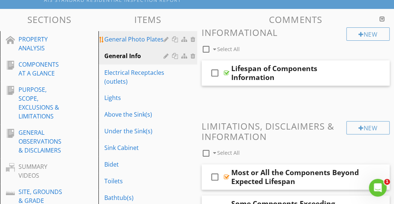
click at [144, 40] on div "General Photo Plates" at bounding box center [134, 39] width 61 height 9
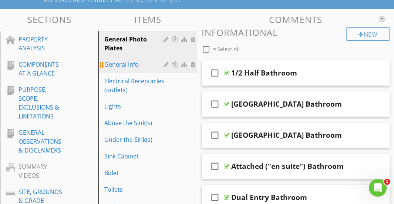
click at [145, 61] on div "General Info" at bounding box center [134, 64] width 61 height 9
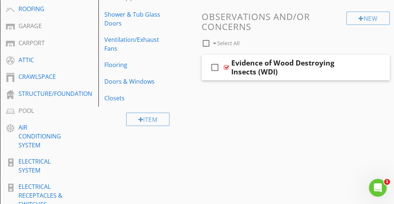
scroll to position [306, 0]
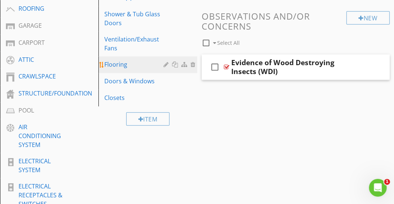
click at [137, 63] on div "Flooring" at bounding box center [134, 64] width 61 height 9
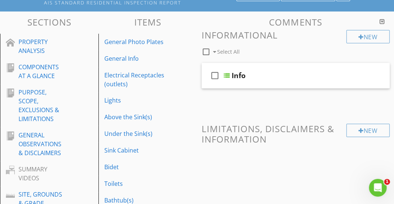
scroll to position [65, 0]
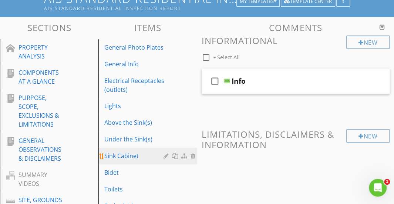
click at [117, 158] on div "Sink Cabinet" at bounding box center [134, 155] width 61 height 9
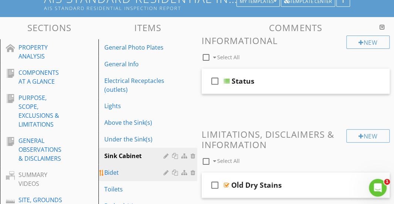
click at [117, 174] on div "Bidet" at bounding box center [134, 172] width 61 height 9
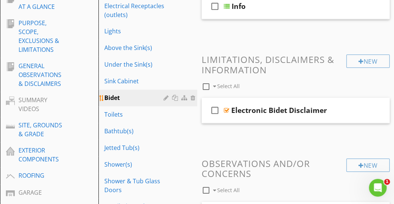
scroll to position [140, 0]
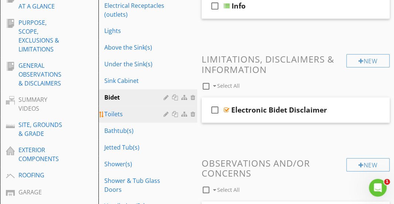
click at [126, 111] on div "Toilets" at bounding box center [134, 114] width 61 height 9
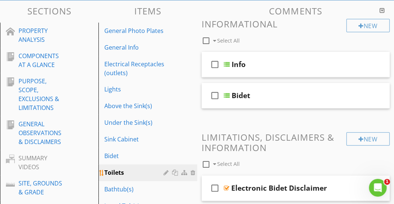
scroll to position [144, 0]
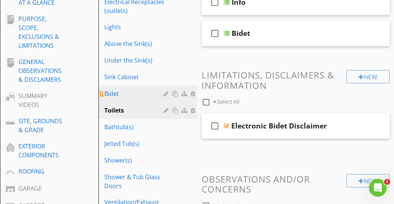
click at [135, 97] on div "Bidet" at bounding box center [134, 93] width 61 height 9
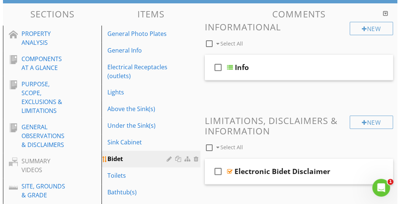
scroll to position [76, 0]
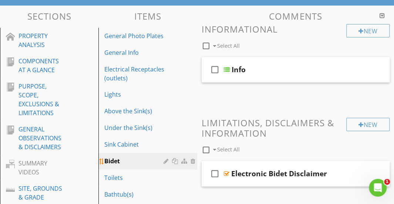
click at [164, 164] on div at bounding box center [181, 161] width 34 height 9
click at [167, 161] on div at bounding box center [167, 161] width 7 height 6
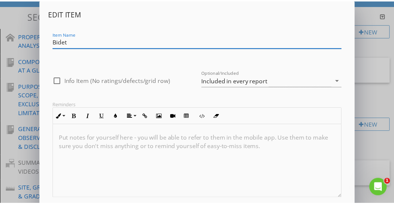
scroll to position [44, 0]
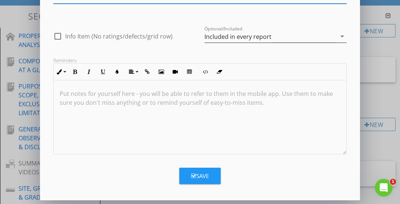
click at [286, 39] on div "Included in every report" at bounding box center [270, 36] width 132 height 12
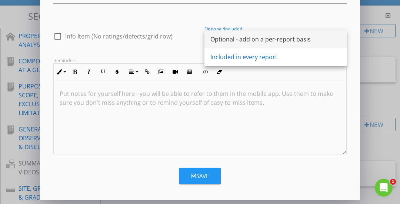
click at [286, 39] on div "Optional - add on a per-report basis" at bounding box center [275, 39] width 130 height 9
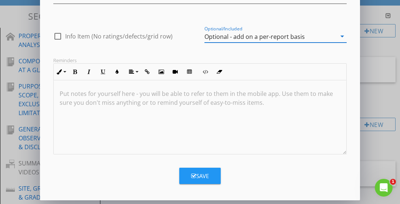
click at [203, 175] on div "Save" at bounding box center [200, 176] width 18 height 9
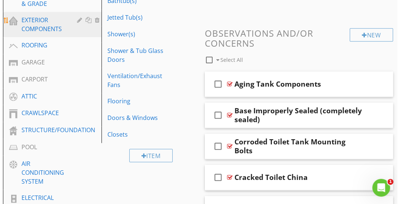
scroll to position [272, 0]
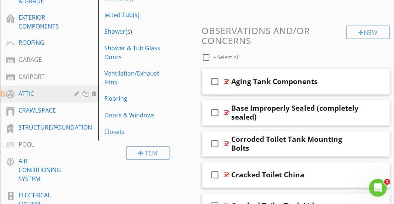
click at [76, 95] on div at bounding box center [77, 94] width 7 height 6
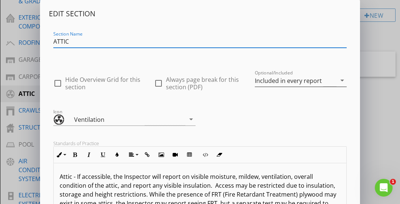
click at [272, 83] on div "Included in every report" at bounding box center [288, 80] width 67 height 7
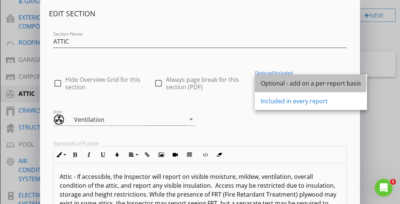
click at [287, 84] on div "Optional - add on a per-report basis" at bounding box center [311, 83] width 100 height 9
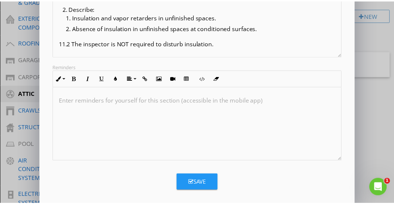
scroll to position [188, 0]
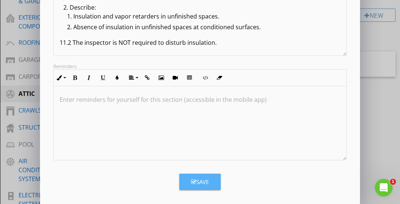
click at [194, 174] on button "Save" at bounding box center [199, 182] width 41 height 16
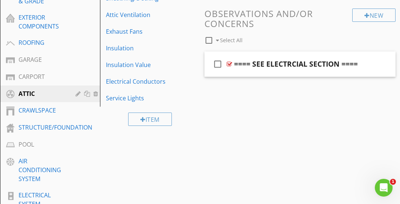
scroll to position [114, 0]
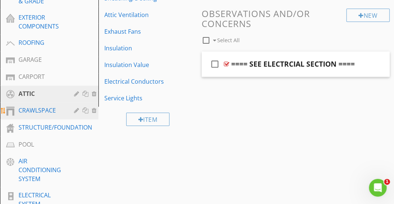
click at [76, 111] on div at bounding box center [77, 110] width 7 height 6
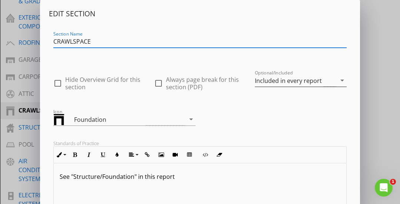
click at [308, 83] on div "Included in every report" at bounding box center [288, 80] width 67 height 7
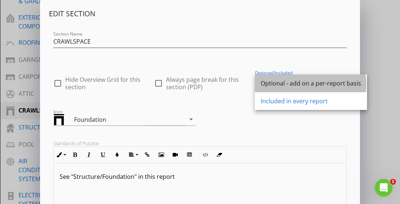
click at [301, 85] on div "Optional - add on a per-report basis" at bounding box center [311, 83] width 100 height 9
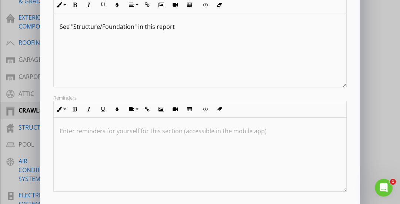
scroll to position [193, 0]
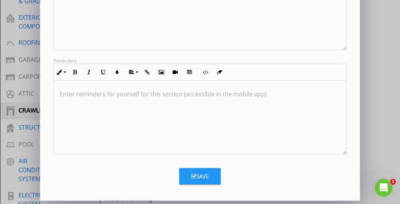
click at [207, 184] on div "Edit Section Section Name CRAWLSPACE check_box_outline_blank Hide Overview Grid…" at bounding box center [200, 4] width 320 height 394
click at [197, 174] on div "Save" at bounding box center [200, 176] width 18 height 9
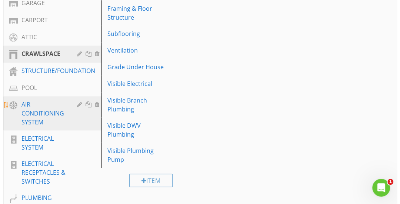
scroll to position [339, 0]
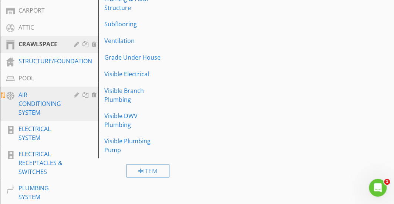
click at [78, 96] on div at bounding box center [77, 95] width 7 height 6
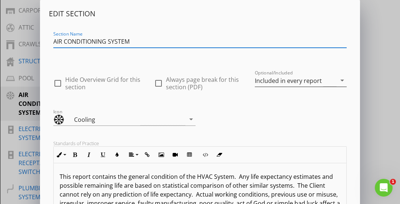
click at [297, 77] on div "Included in every report" at bounding box center [288, 80] width 67 height 7
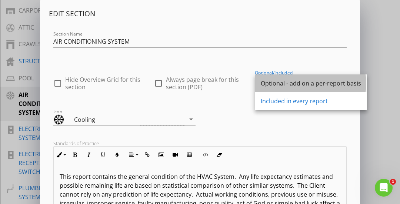
click at [294, 82] on div "Optional - add on a per-report basis" at bounding box center [311, 83] width 100 height 9
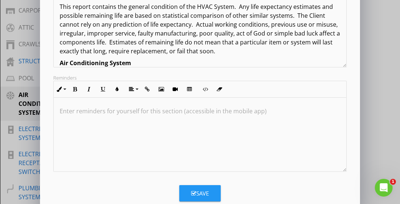
scroll to position [193, 0]
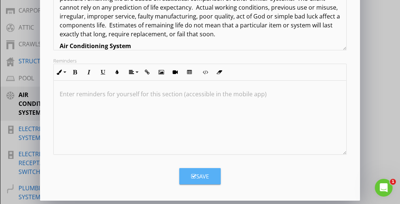
click at [193, 176] on icon "button" at bounding box center [193, 177] width 5 height 6
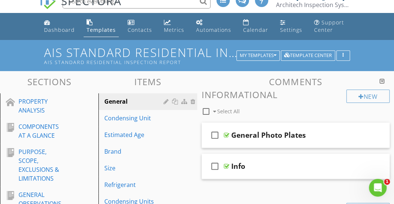
scroll to position [9, 0]
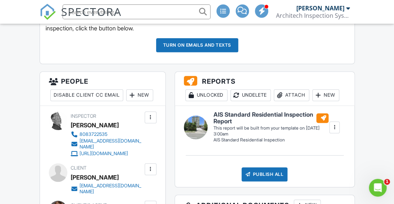
click at [336, 127] on div at bounding box center [334, 127] width 7 height 7
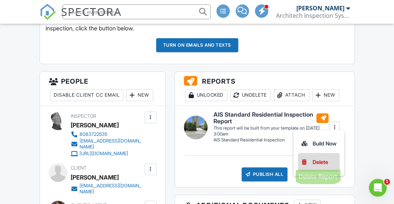
click at [313, 161] on div "Delete" at bounding box center [321, 162] width 16 height 8
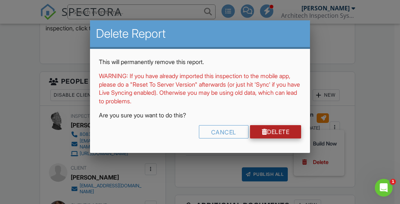
click at [275, 128] on link "Delete" at bounding box center [275, 131] width 51 height 13
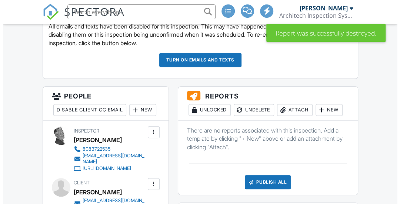
scroll to position [245, 0]
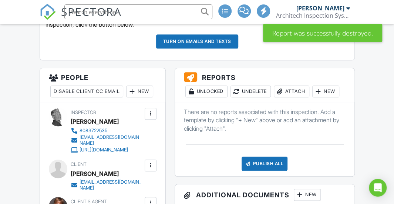
click at [336, 90] on div "New" at bounding box center [325, 91] width 27 height 12
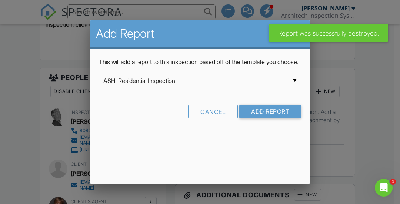
scroll to position [0, 0]
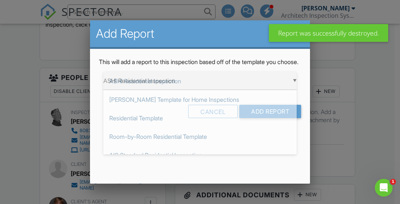
click at [161, 87] on div "▼ ASHI Residential Inspection ASHI Residential Inspection Ben Gromicko's Templa…" at bounding box center [199, 81] width 193 height 18
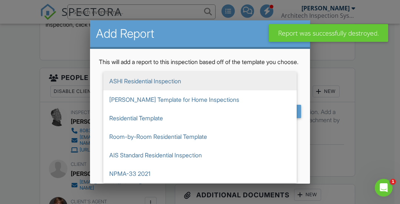
scroll to position [7, 0]
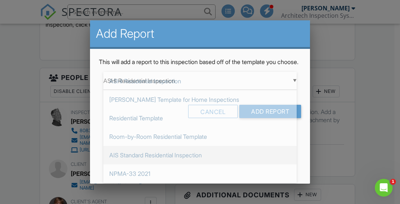
click at [149, 155] on span "AIS Standard Residential Inspection" at bounding box center [199, 155] width 193 height 19
type input "AIS Standard Residential Inspection"
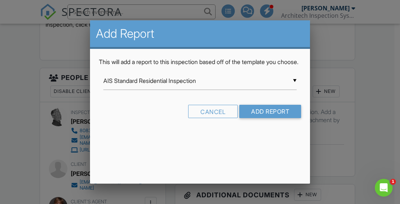
scroll to position [0, 0]
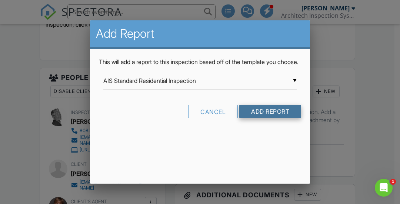
click at [265, 118] on input "Add Report" at bounding box center [270, 111] width 62 height 13
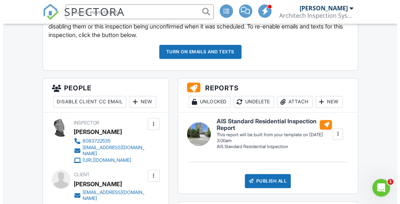
scroll to position [242, 0]
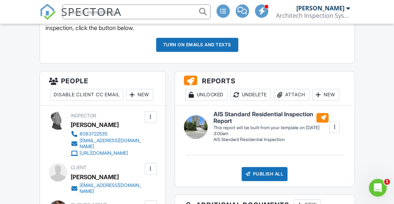
click at [334, 124] on div at bounding box center [334, 126] width 7 height 7
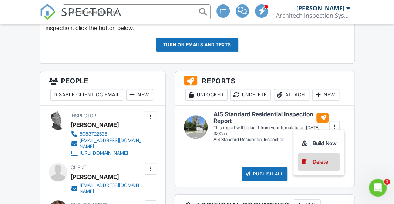
click at [306, 158] on div at bounding box center [304, 161] width 7 height 7
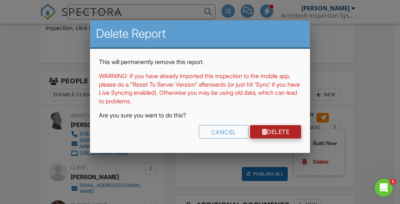
click at [264, 130] on link "Delete" at bounding box center [275, 131] width 51 height 13
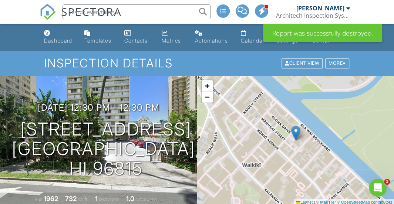
click at [346, 8] on div at bounding box center [348, 8] width 4 height 6
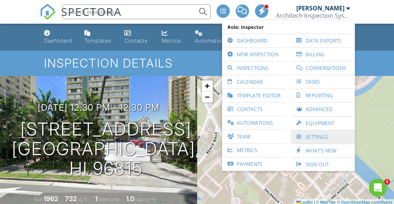
click at [319, 134] on link "Settings" at bounding box center [323, 136] width 57 height 13
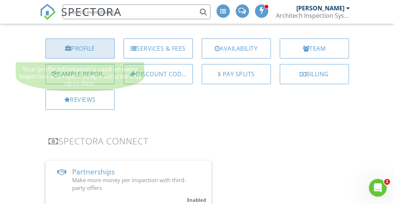
click at [102, 48] on div "Profile" at bounding box center [80, 48] width 69 height 20
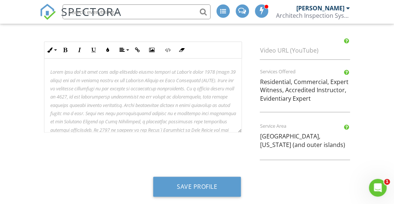
scroll to position [359, 0]
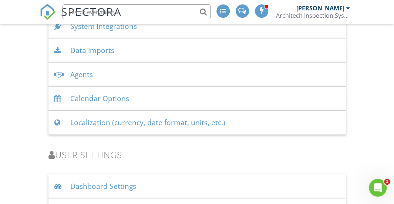
scroll to position [1109, 0]
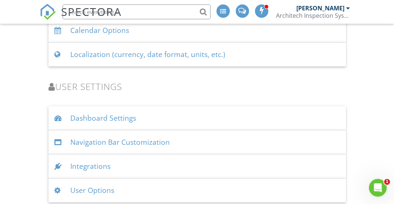
click at [84, 182] on div "User Options" at bounding box center [197, 190] width 298 height 24
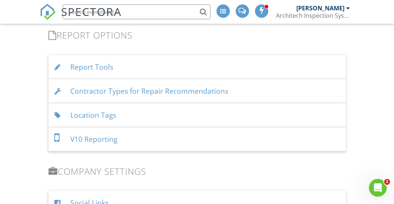
scroll to position [816, 0]
click at [144, 108] on div "Location Tags" at bounding box center [197, 115] width 298 height 24
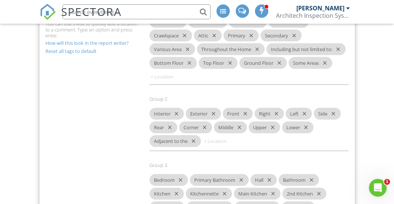
scroll to position [956, 0]
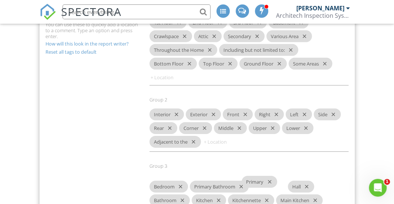
drag, startPoint x: 244, startPoint y: 34, endPoint x: 261, endPoint y: 182, distance: 149.1
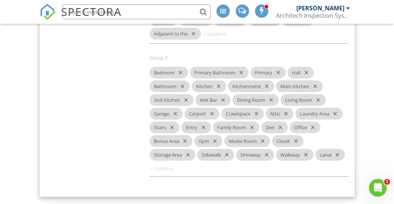
scroll to position [1064, 0]
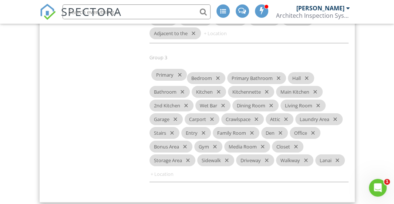
drag, startPoint x: 266, startPoint y: 70, endPoint x: 167, endPoint y: 74, distance: 99.3
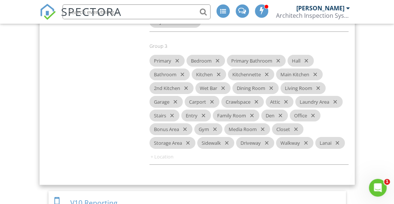
scroll to position [1076, 0]
click at [189, 153] on input at bounding box center [172, 156] width 44 height 12
type input "1st"
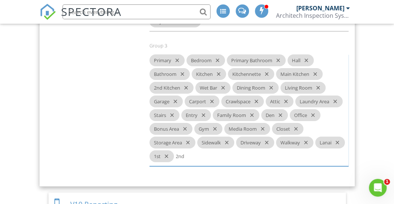
type input "2nd"
type input "3rd"
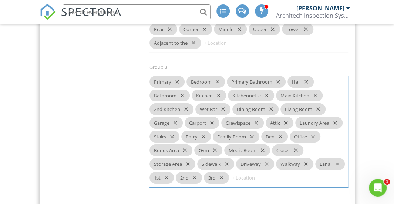
scroll to position [1055, 0]
type input "Floor"
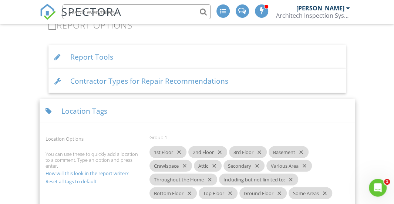
scroll to position [825, 0]
click at [134, 100] on div "Location Tags" at bounding box center [197, 112] width 315 height 24
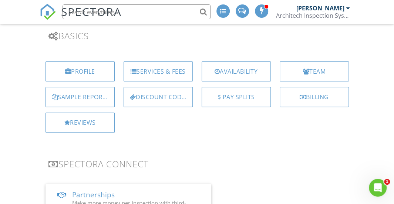
scroll to position [0, 0]
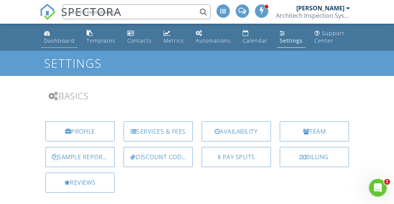
click at [63, 37] on div "Dashboard" at bounding box center [59, 40] width 31 height 7
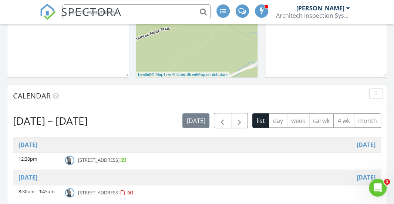
scroll to position [375, 0]
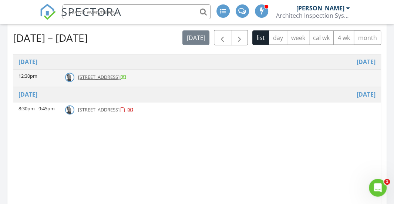
click at [109, 79] on span "[STREET_ADDRESS]" at bounding box center [98, 77] width 41 height 7
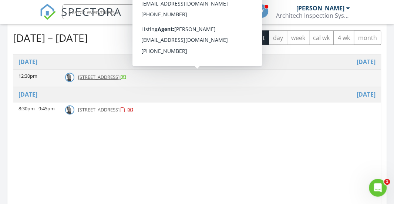
scroll to position [381, 0]
